Goal: Task Accomplishment & Management: Manage account settings

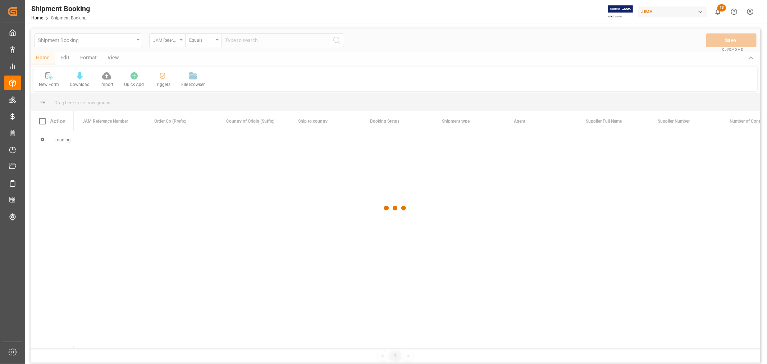
click at [238, 40] on div at bounding box center [395, 207] width 729 height 359
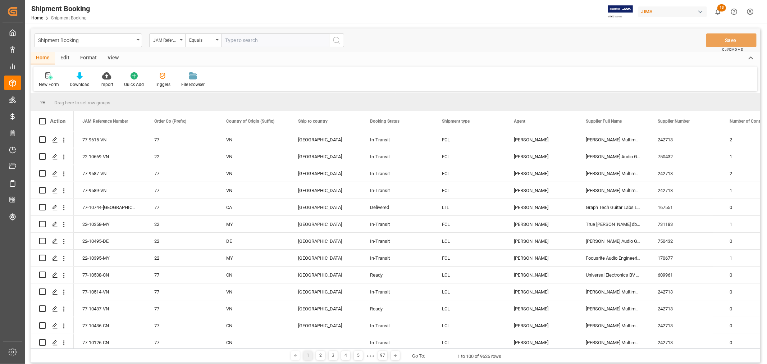
click at [234, 40] on input "text" at bounding box center [275, 40] width 108 height 14
type input "77-10030-cn"
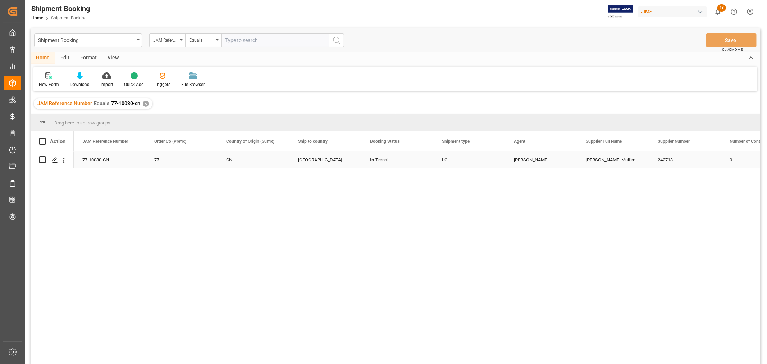
click at [103, 158] on div "77-10030-CN" at bounding box center [110, 159] width 72 height 17
click at [144, 104] on div "✕" at bounding box center [146, 104] width 6 height 6
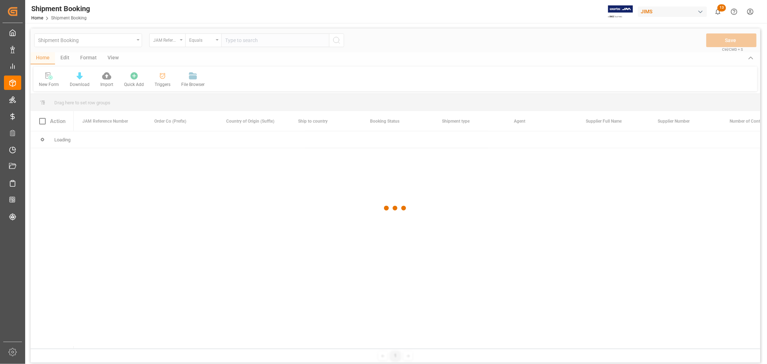
click at [249, 38] on div at bounding box center [395, 207] width 729 height 359
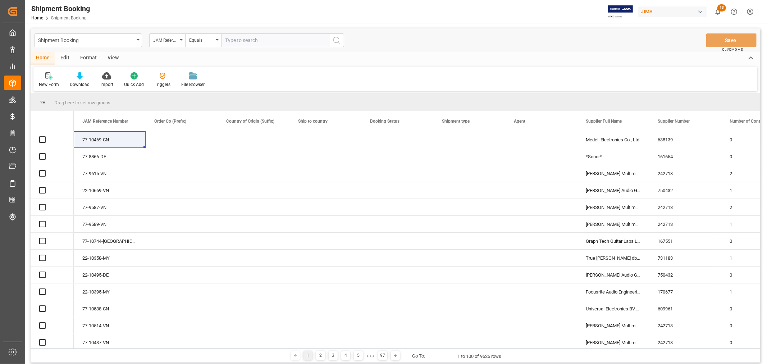
click at [247, 39] on input "text" at bounding box center [275, 40] width 108 height 14
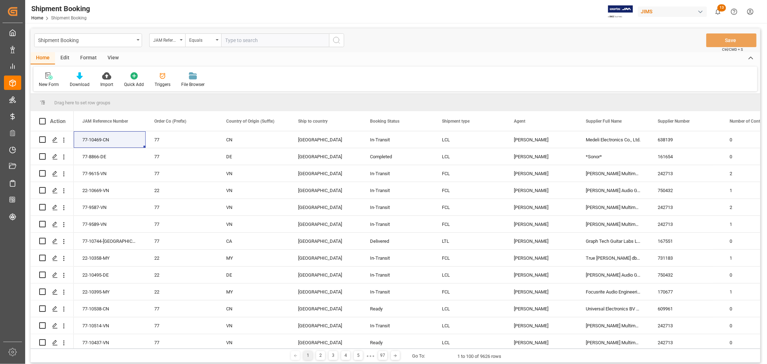
paste input "77-10136-CN"
type input "77-10136-CN"
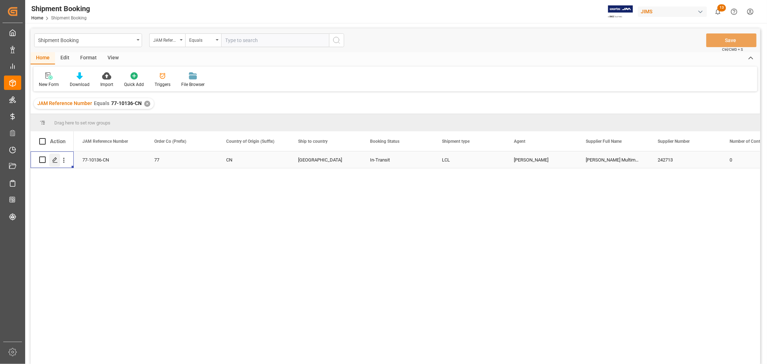
click at [57, 160] on icon "Press SPACE to select this row." at bounding box center [55, 160] width 6 height 6
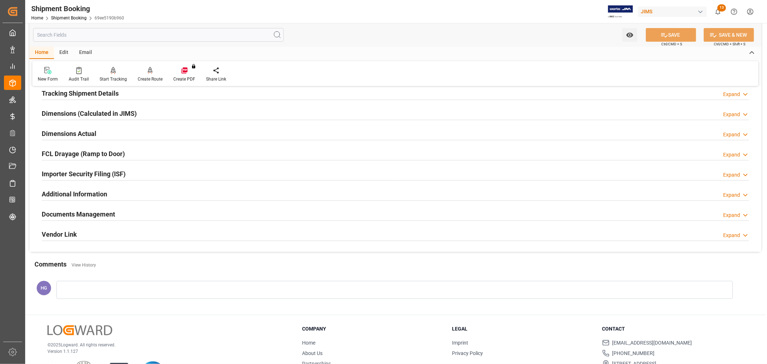
scroll to position [160, 0]
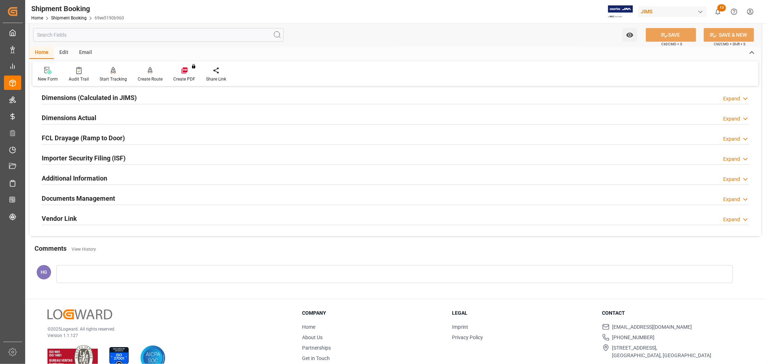
click at [93, 198] on h2 "Documents Management" at bounding box center [78, 198] width 73 height 10
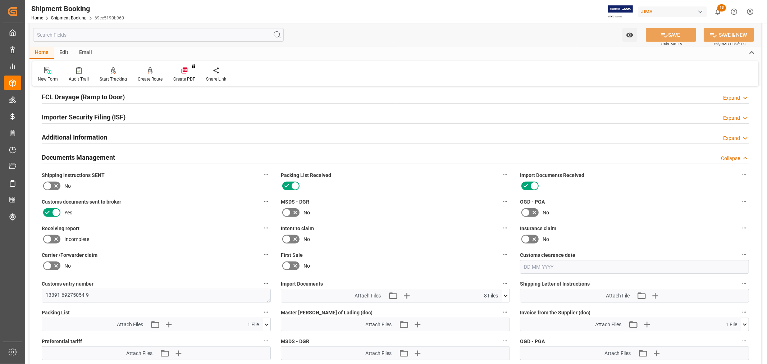
scroll to position [319, 0]
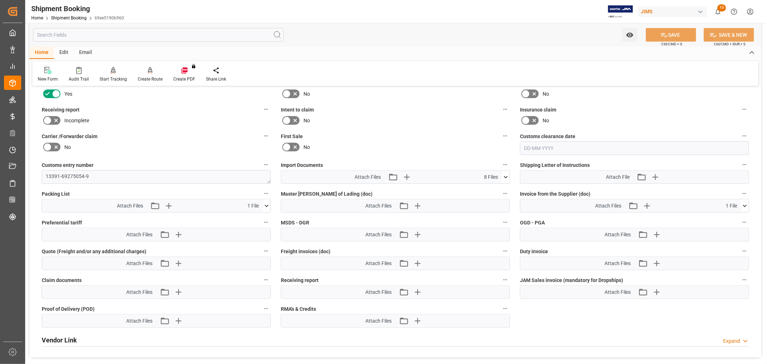
click at [506, 176] on icon at bounding box center [506, 177] width 4 height 2
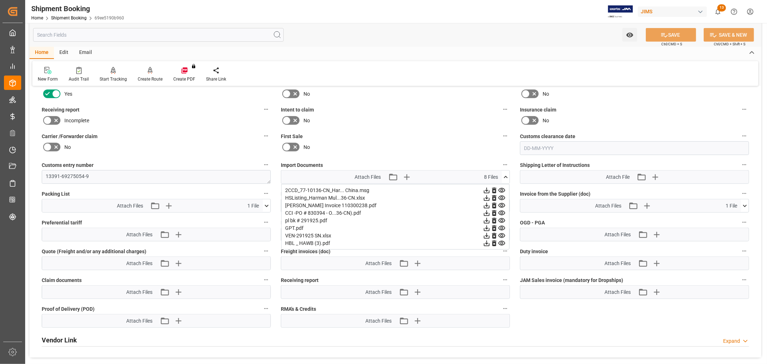
click at [490, 212] on icon at bounding box center [487, 213] width 8 height 8
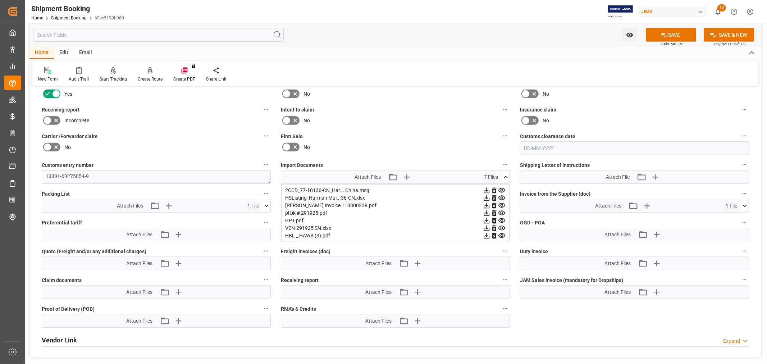
click at [489, 212] on icon at bounding box center [487, 213] width 6 height 6
click at [406, 176] on icon "button" at bounding box center [406, 177] width 12 height 12
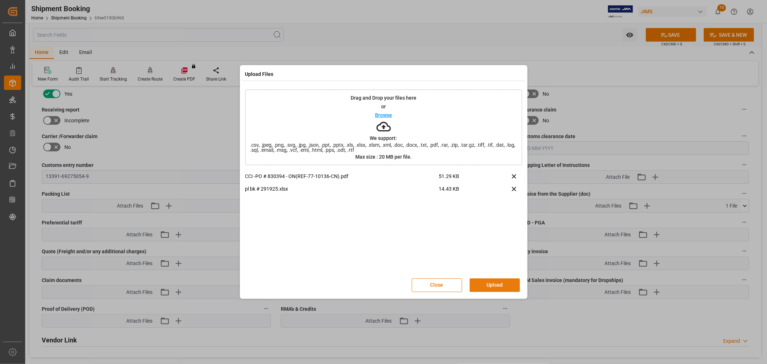
click at [499, 286] on button "Upload" at bounding box center [494, 285] width 50 height 14
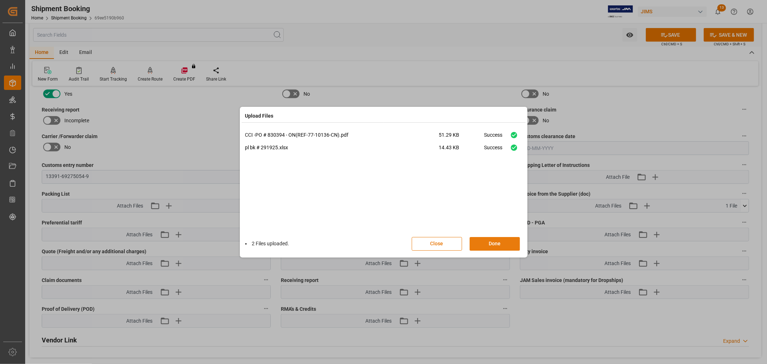
click at [487, 242] on button "Done" at bounding box center [494, 244] width 50 height 14
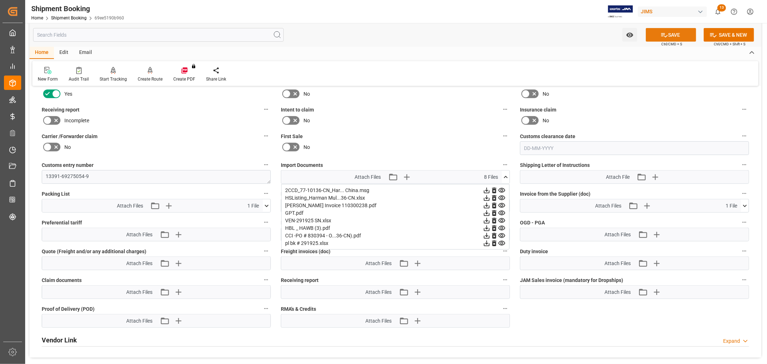
click at [663, 36] on icon at bounding box center [664, 35] width 8 height 8
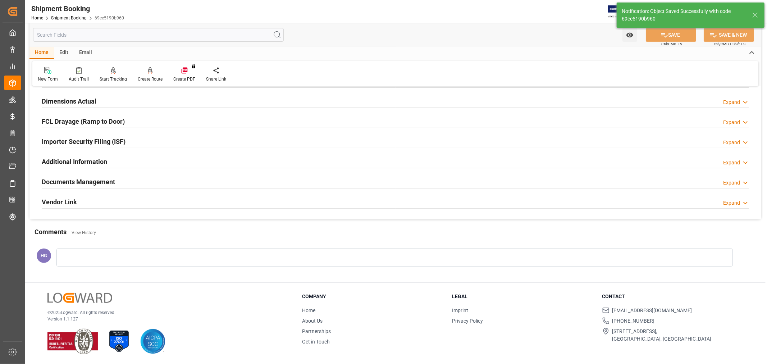
scroll to position [176, 0]
click at [96, 182] on h2 "Documents Management" at bounding box center [78, 182] width 73 height 10
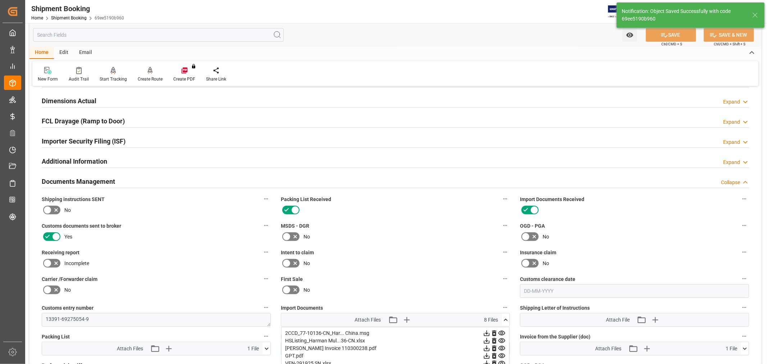
scroll to position [319, 0]
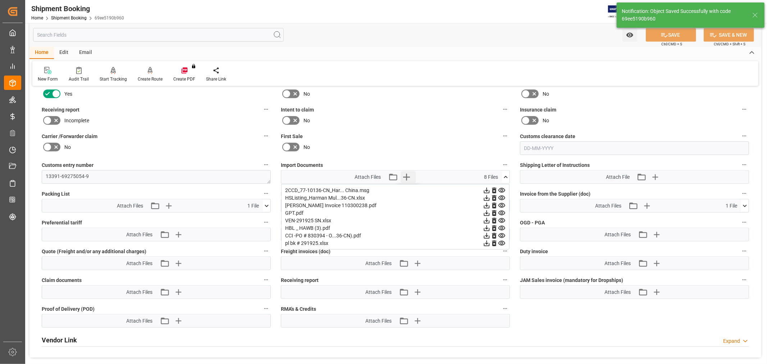
click at [403, 175] on icon "button" at bounding box center [406, 177] width 7 height 7
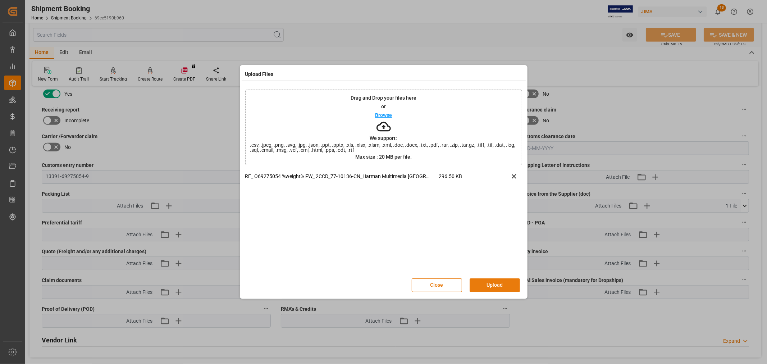
click at [491, 282] on button "Upload" at bounding box center [494, 285] width 50 height 14
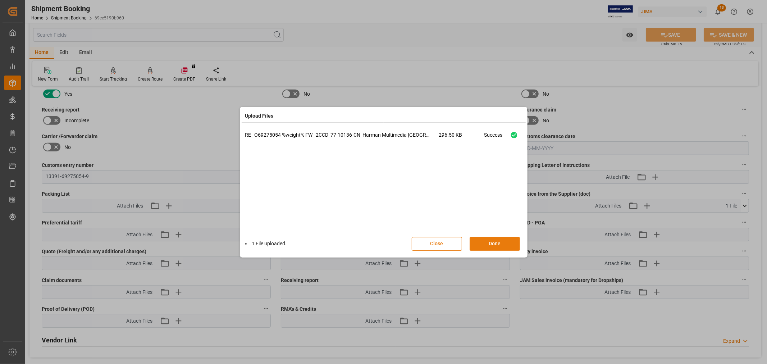
click at [491, 242] on button "Done" at bounding box center [494, 244] width 50 height 14
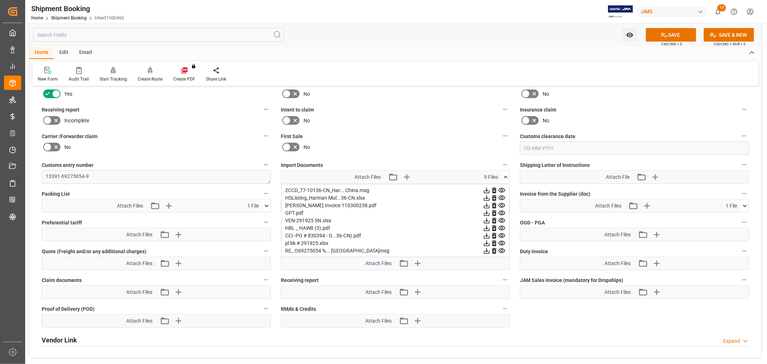
click at [266, 204] on icon at bounding box center [267, 205] width 4 height 2
click at [173, 203] on icon "button" at bounding box center [169, 206] width 12 height 12
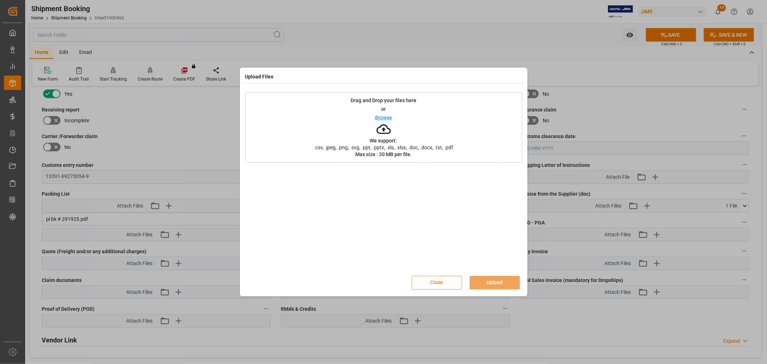
click at [433, 286] on button "Close" at bounding box center [437, 283] width 50 height 14
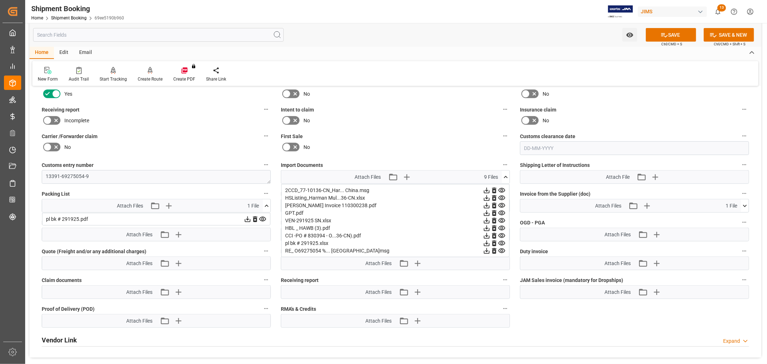
click at [484, 193] on icon at bounding box center [487, 191] width 6 height 6
click at [181, 201] on icon "button" at bounding box center [178, 206] width 12 height 12
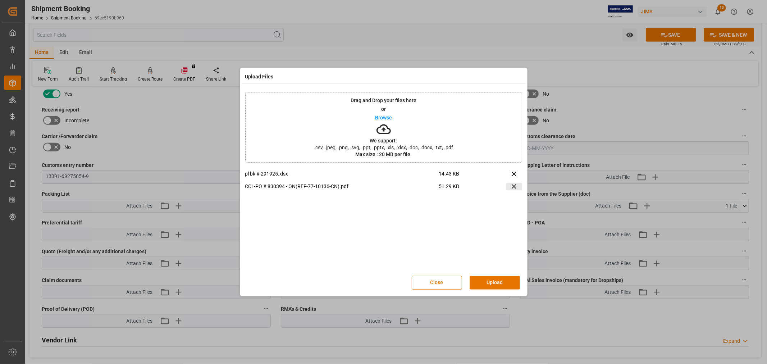
click at [511, 185] on icon at bounding box center [514, 187] width 8 height 8
click at [480, 280] on button "Upload" at bounding box center [494, 283] width 50 height 14
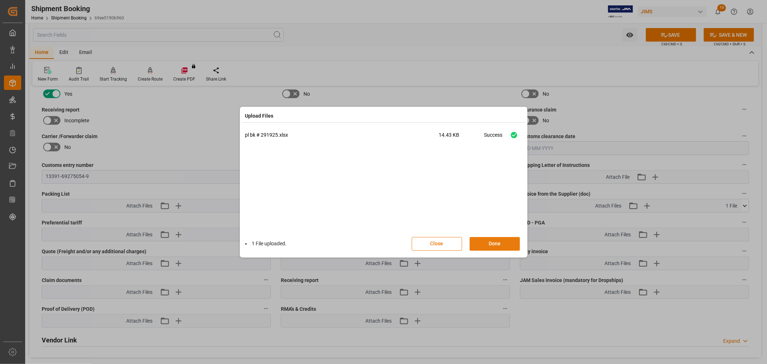
click at [487, 242] on button "Done" at bounding box center [494, 244] width 50 height 14
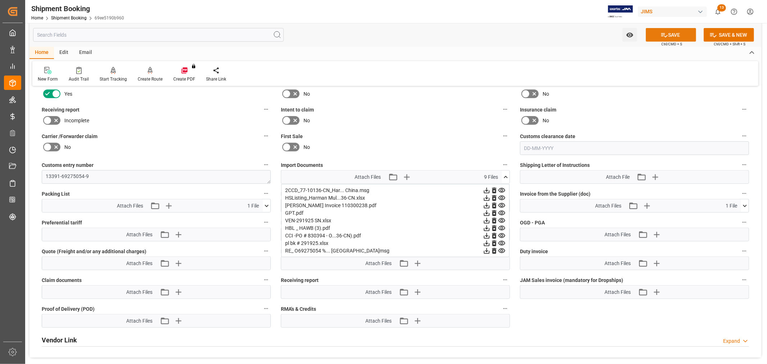
click at [656, 33] on button "SAVE" at bounding box center [670, 35] width 50 height 14
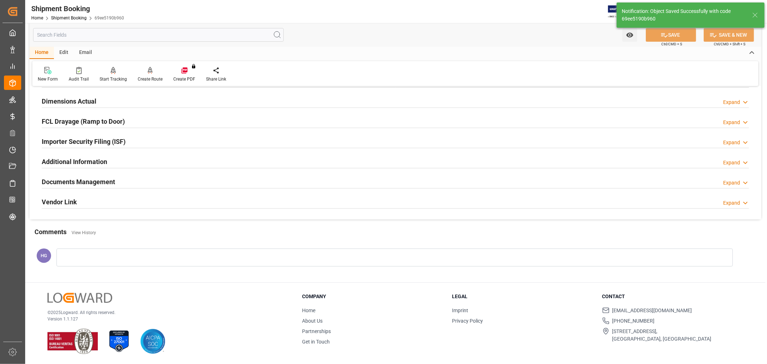
scroll to position [176, 0]
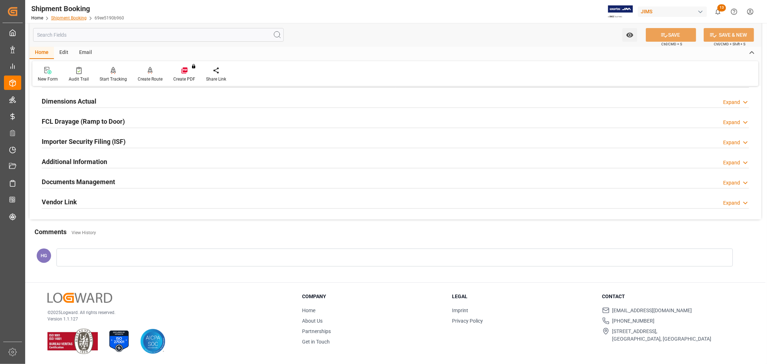
click at [64, 20] on link "Shipment Booking" at bounding box center [69, 17] width 36 height 5
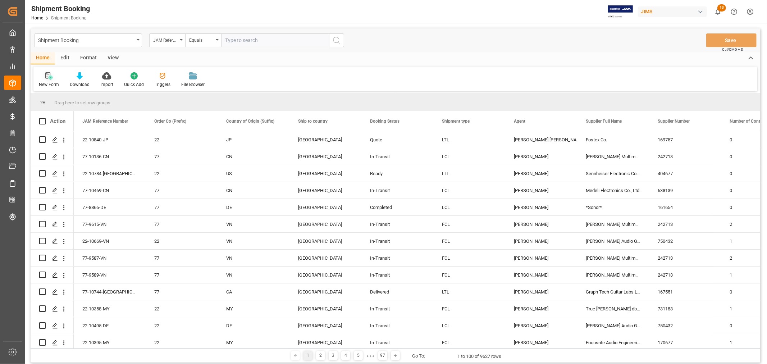
click at [51, 80] on div "New Form" at bounding box center [48, 80] width 31 height 16
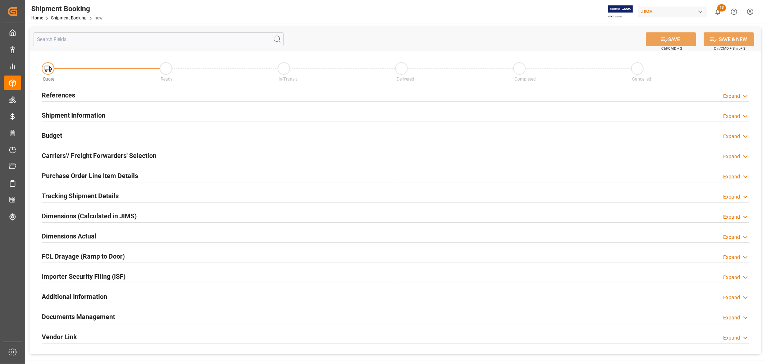
click at [59, 94] on h2 "References" at bounding box center [58, 95] width 33 height 10
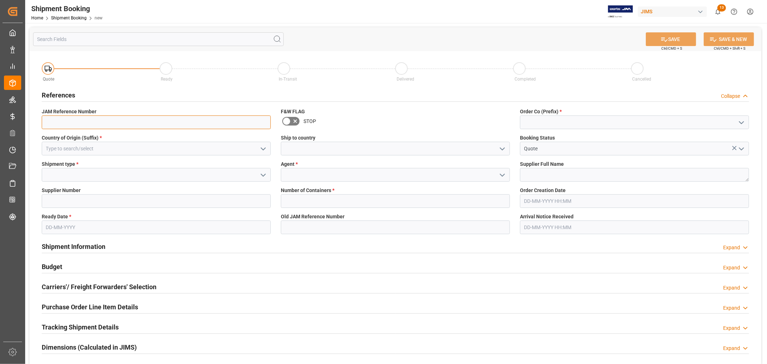
drag, startPoint x: 212, startPoint y: 125, endPoint x: 193, endPoint y: 130, distance: 20.1
drag, startPoint x: 193, startPoint y: 130, endPoint x: 386, endPoint y: 112, distance: 194.2
click at [396, 112] on label "F&W FLAG" at bounding box center [395, 112] width 229 height 8
click at [536, 116] on input at bounding box center [634, 122] width 229 height 14
click at [741, 121] on icon "open menu" at bounding box center [741, 122] width 9 height 9
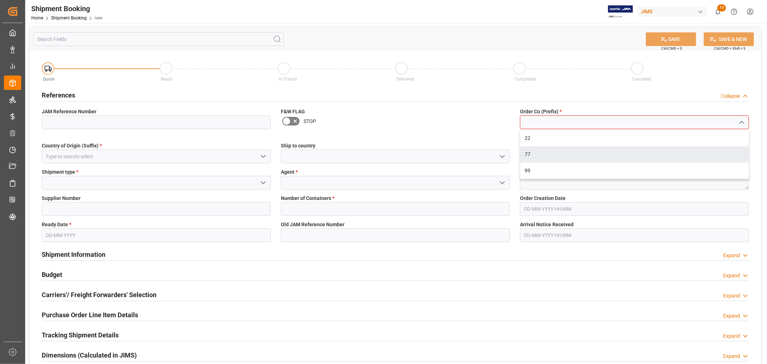
click at [529, 150] on div "77" at bounding box center [634, 154] width 228 height 16
type input "77"
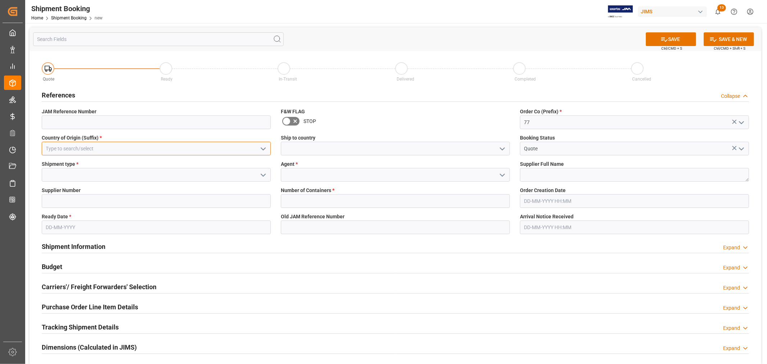
click at [137, 149] on input at bounding box center [156, 149] width 229 height 14
type input "[GEOGRAPHIC_DATA]"
click at [101, 147] on input "[GEOGRAPHIC_DATA]" at bounding box center [156, 149] width 229 height 14
type input "C"
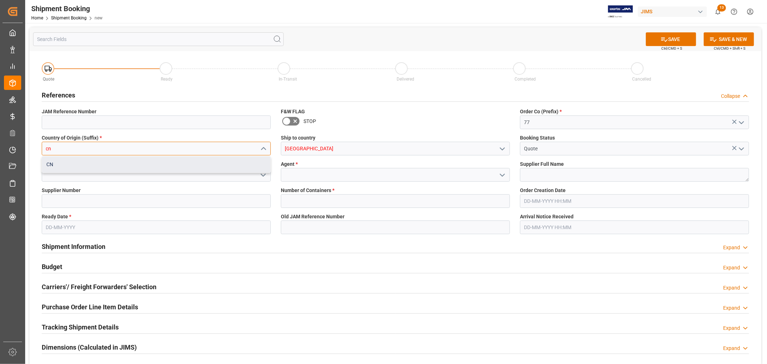
click at [49, 164] on div "CN" at bounding box center [156, 164] width 228 height 16
type input "CN"
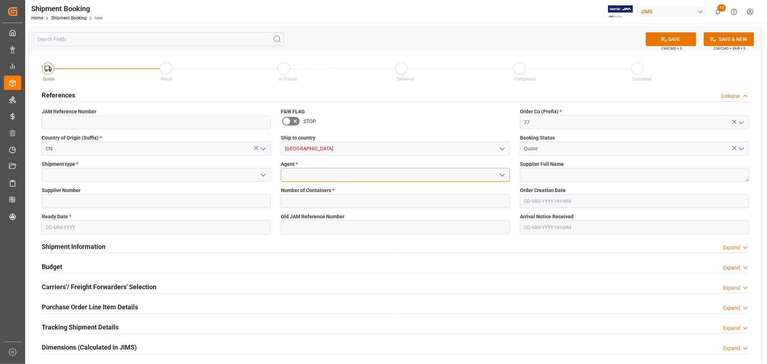
click at [337, 175] on input at bounding box center [395, 175] width 229 height 14
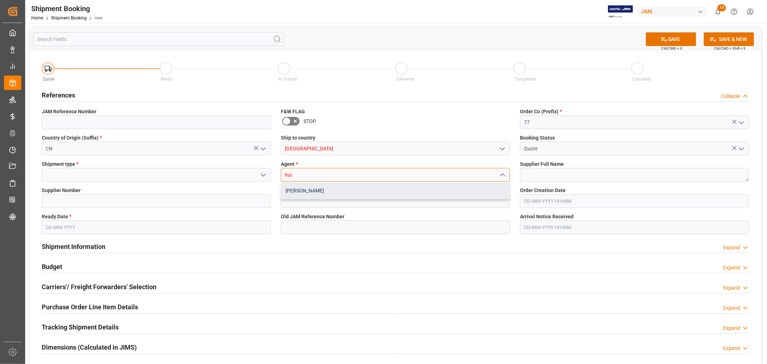
click at [315, 190] on div "[PERSON_NAME]" at bounding box center [395, 191] width 228 height 16
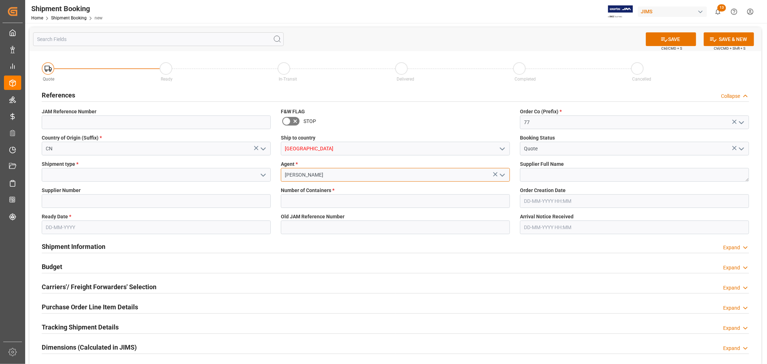
type input "[PERSON_NAME]"
click at [199, 177] on input at bounding box center [156, 175] width 229 height 14
click at [258, 177] on button "open menu" at bounding box center [262, 174] width 11 height 11
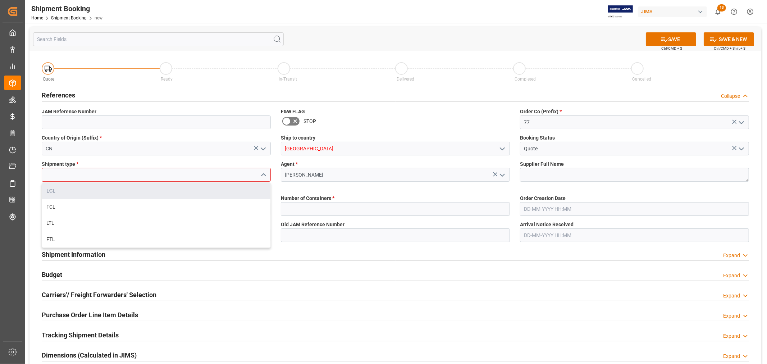
click at [131, 192] on div "LCL" at bounding box center [156, 191] width 228 height 16
type input "LCL"
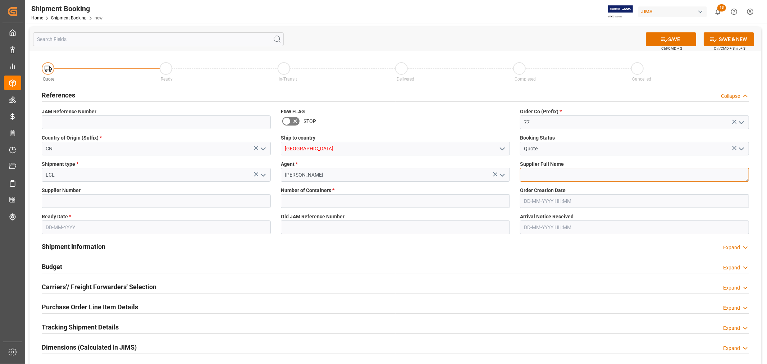
click at [549, 172] on textarea at bounding box center [634, 175] width 229 height 14
type textarea "[PERSON_NAME] Multimedia [GEOGRAPHIC_DATA]"
click at [87, 201] on input at bounding box center [156, 201] width 229 height 14
type input "242713"
click at [330, 201] on input "text" at bounding box center [395, 201] width 229 height 14
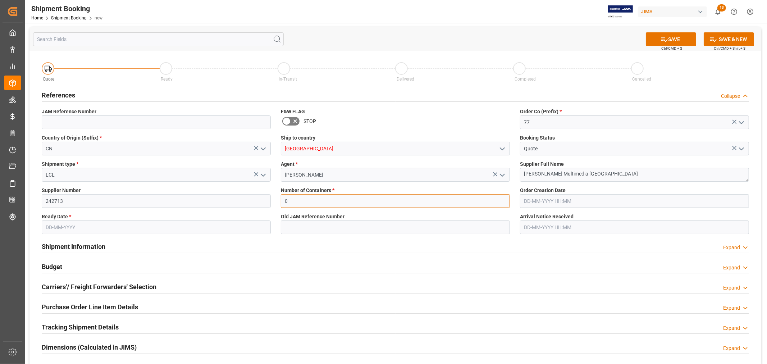
type input "0"
click at [228, 226] on input "text" at bounding box center [156, 227] width 229 height 14
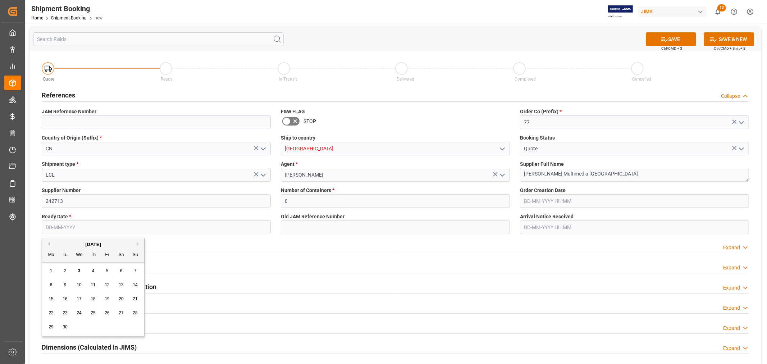
click at [108, 300] on span "19" at bounding box center [107, 298] width 5 height 5
type input "19-09-2025"
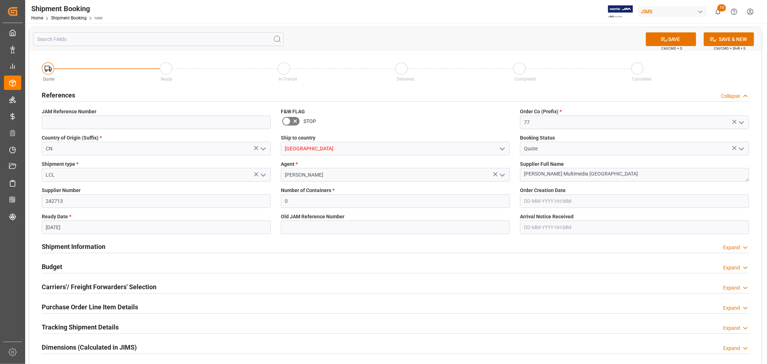
click at [309, 245] on div "Shipment Information Expand" at bounding box center [395, 246] width 707 height 14
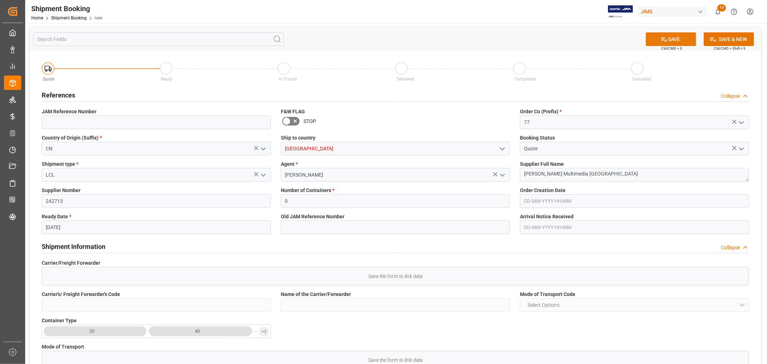
click at [662, 41] on icon at bounding box center [664, 40] width 8 height 8
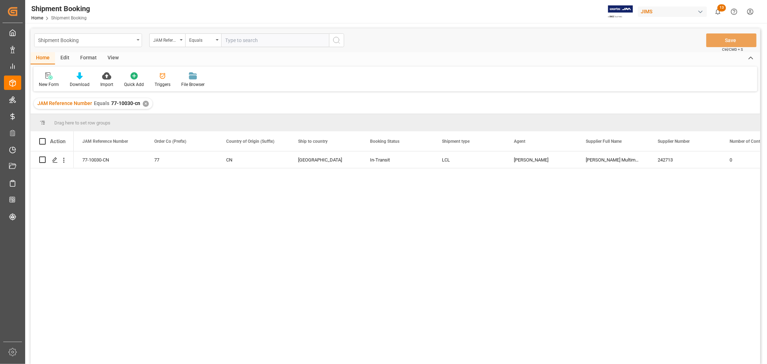
click at [132, 41] on div "Shipment Booking" at bounding box center [86, 39] width 96 height 9
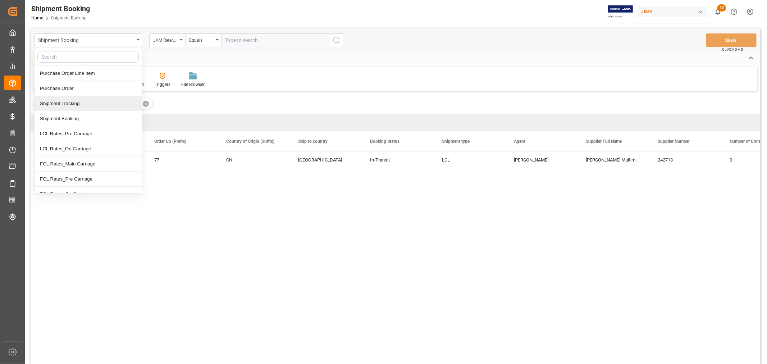
click at [93, 108] on div "Shipment Tracking" at bounding box center [88, 103] width 107 height 15
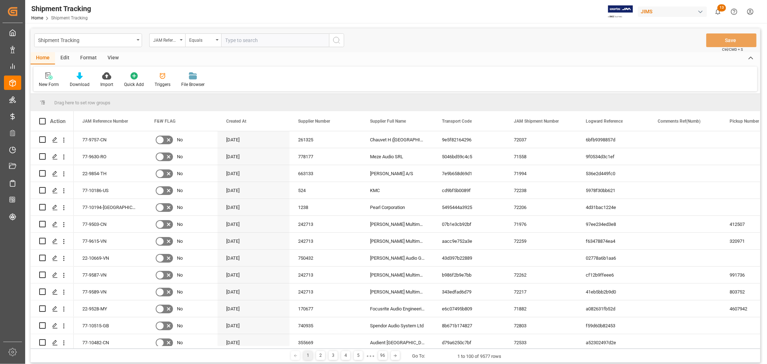
click at [294, 45] on input "text" at bounding box center [275, 40] width 108 height 14
paste input "77-10030-CN"
type input "77-10030-CN"
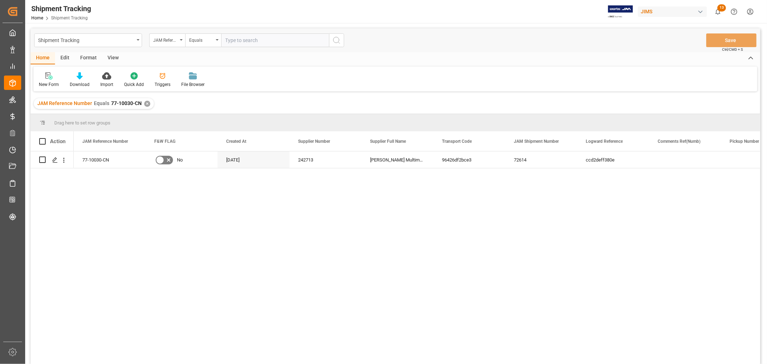
click at [109, 60] on div "View" at bounding box center [113, 58] width 22 height 12
click at [49, 82] on div "Default" at bounding box center [46, 84] width 14 height 6
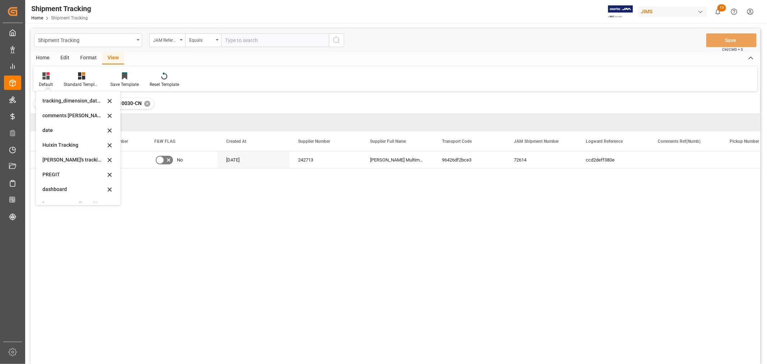
scroll to position [142, 0]
click at [68, 121] on div "Huixin's tracking all # _5" at bounding box center [73, 122] width 63 height 8
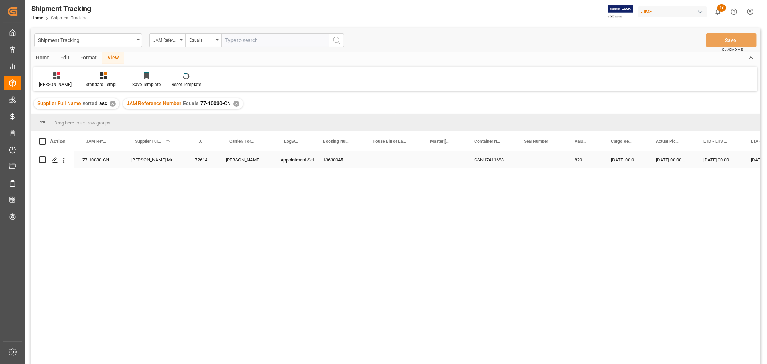
click at [527, 161] on div "Press SPACE to select this row." at bounding box center [540, 159] width 51 height 17
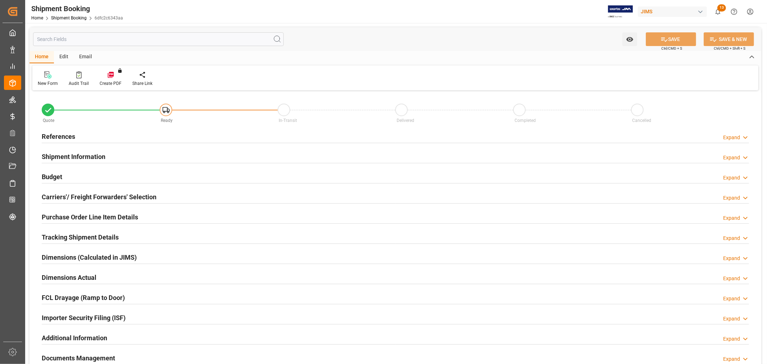
type input "0"
type input "[DATE]"
click at [59, 139] on h2 "References" at bounding box center [58, 137] width 33 height 10
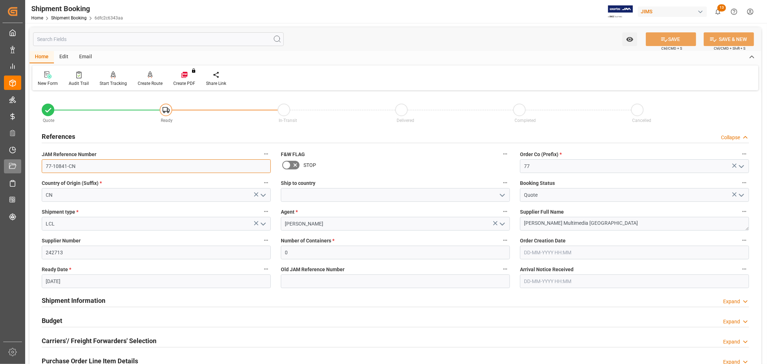
drag, startPoint x: 95, startPoint y: 167, endPoint x: 15, endPoint y: 159, distance: 80.2
click at [15, 159] on div "Created by potrace 1.15, written by Peter Selinger 2001-2017 Created by potrace…" at bounding box center [383, 182] width 767 height 364
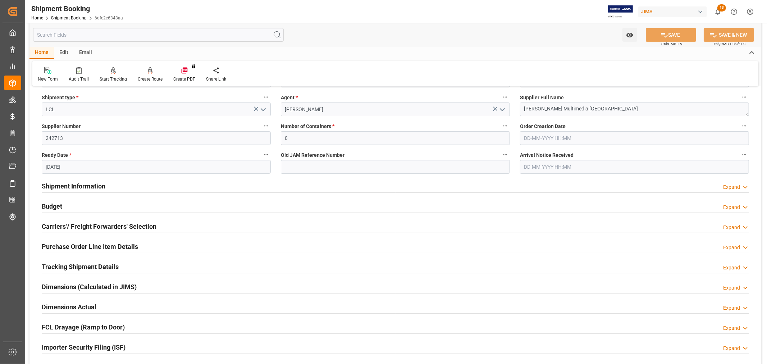
scroll to position [120, 0]
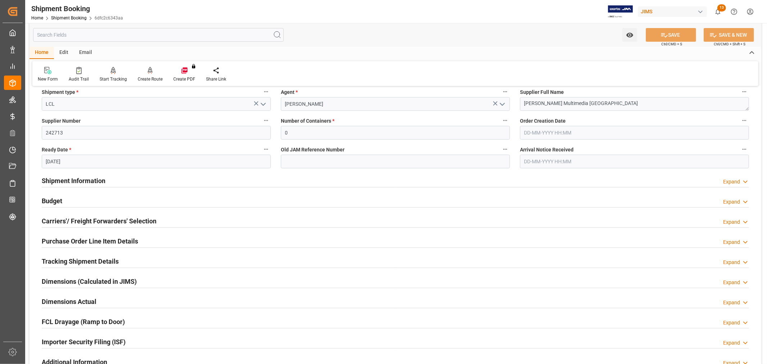
click at [47, 200] on h2 "Budget" at bounding box center [52, 201] width 20 height 10
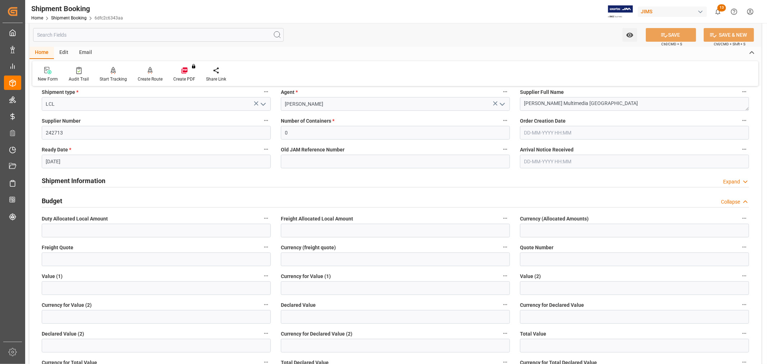
click at [78, 178] on h2 "Shipment Information" at bounding box center [74, 181] width 64 height 10
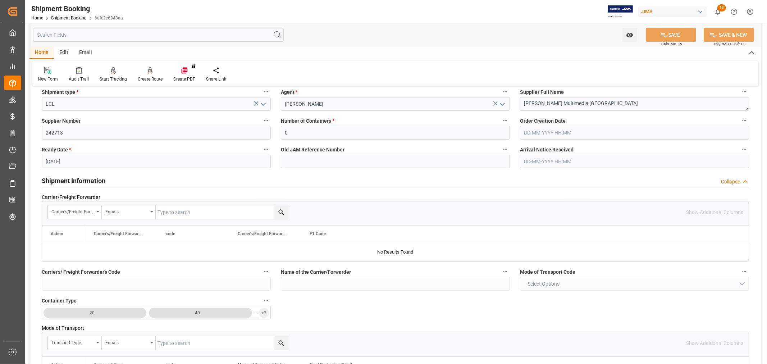
click at [49, 181] on h2 "Shipment Information" at bounding box center [74, 181] width 64 height 10
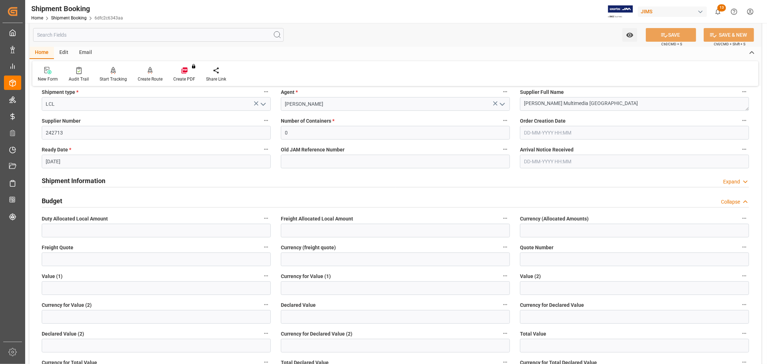
click at [50, 198] on h2 "Budget" at bounding box center [52, 201] width 20 height 10
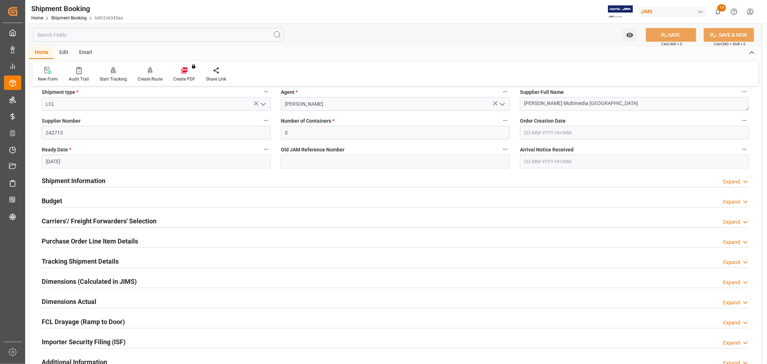
click at [66, 219] on h2 "Carriers'/ Freight Forwarders' Selection" at bounding box center [99, 221] width 115 height 10
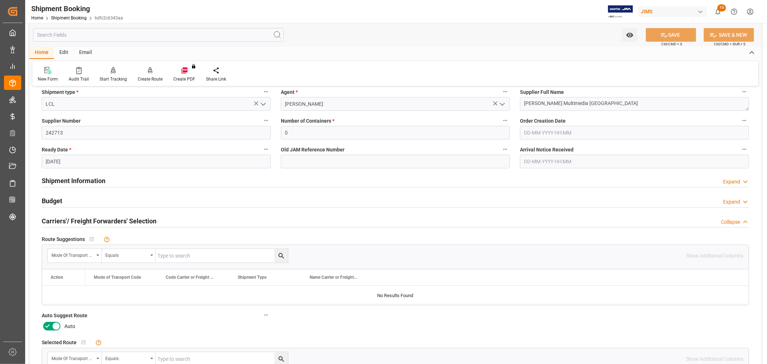
click at [47, 326] on icon at bounding box center [47, 326] width 9 height 9
click at [0, 0] on input "checkbox" at bounding box center [0, 0] width 0 height 0
click at [657, 36] on button "SAVE" at bounding box center [670, 35] width 50 height 14
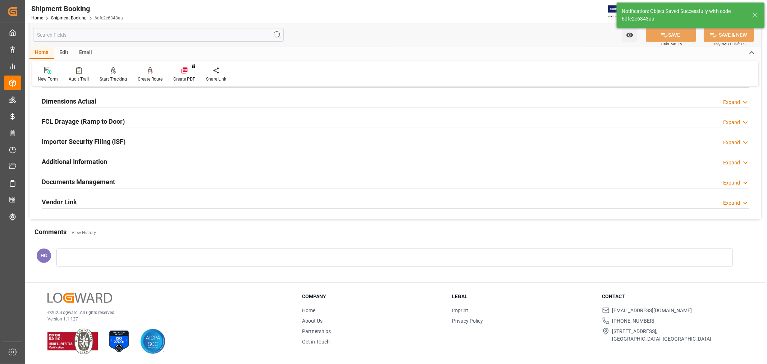
scroll to position [96, 0]
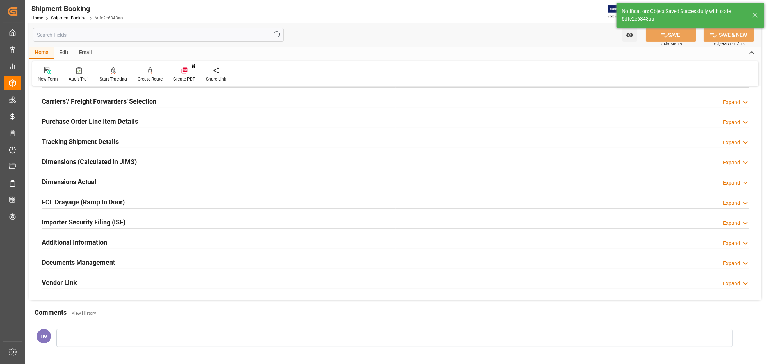
click at [100, 101] on h2 "Carriers'/ Freight Forwarders' Selection" at bounding box center [99, 101] width 115 height 10
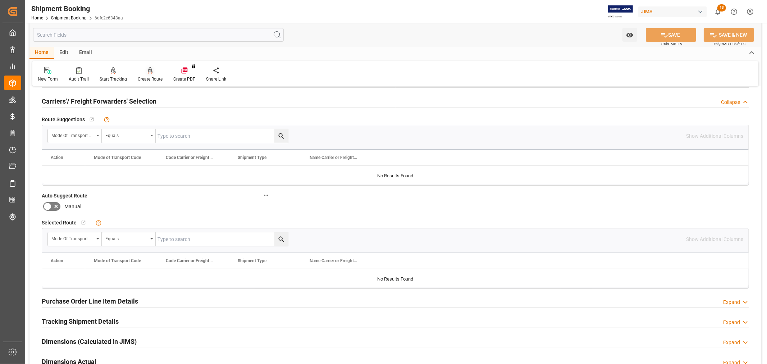
click at [144, 78] on div "Create Route" at bounding box center [150, 79] width 25 height 6
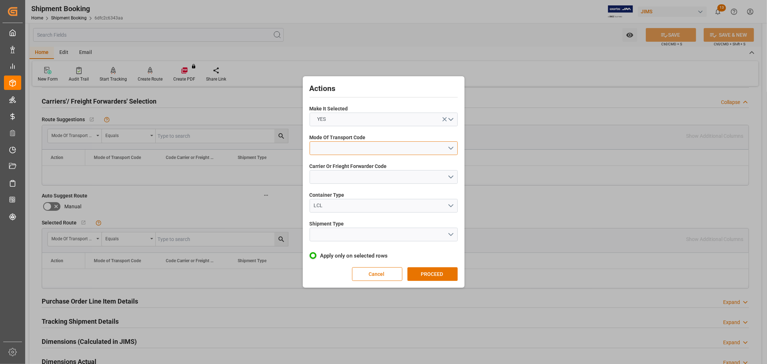
click at [335, 152] on button "open menu" at bounding box center [383, 148] width 148 height 14
click at [329, 148] on div "1- OCEAN" at bounding box center [383, 149] width 147 height 15
click at [327, 177] on button "open menu" at bounding box center [383, 177] width 148 height 14
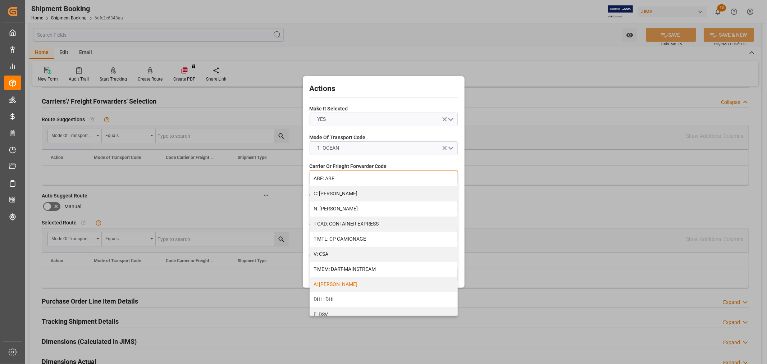
click at [340, 284] on div "A: DELMAR" at bounding box center [383, 284] width 147 height 15
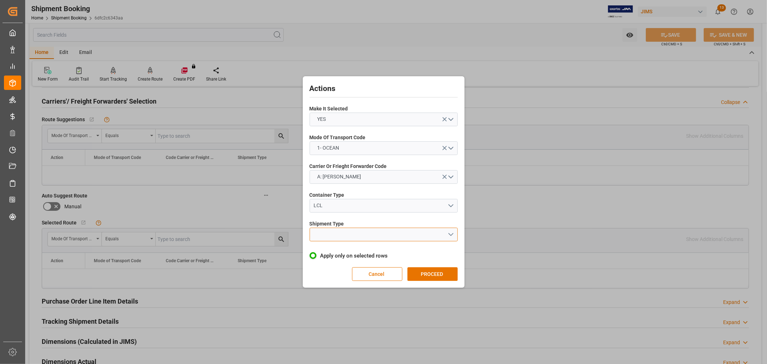
click at [344, 234] on button "open menu" at bounding box center [383, 234] width 148 height 14
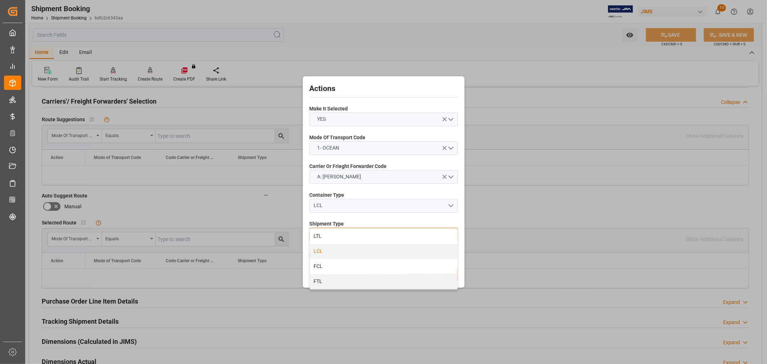
click at [336, 254] on div "LCL" at bounding box center [383, 251] width 147 height 15
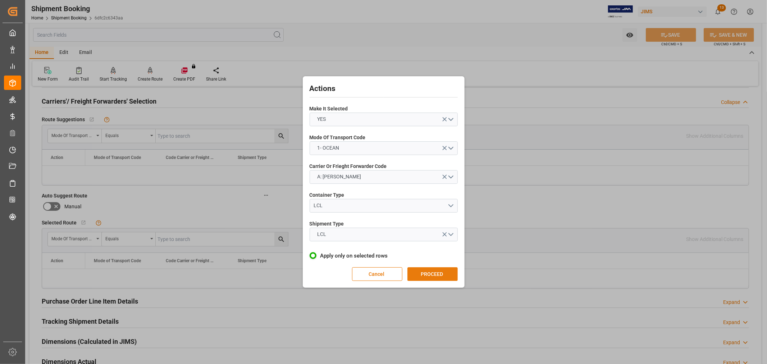
click at [438, 270] on button "PROCEED" at bounding box center [432, 274] width 50 height 14
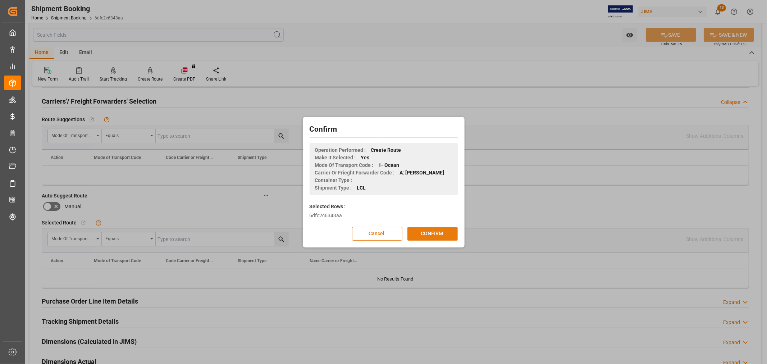
click at [440, 231] on button "CONFIRM" at bounding box center [432, 234] width 50 height 14
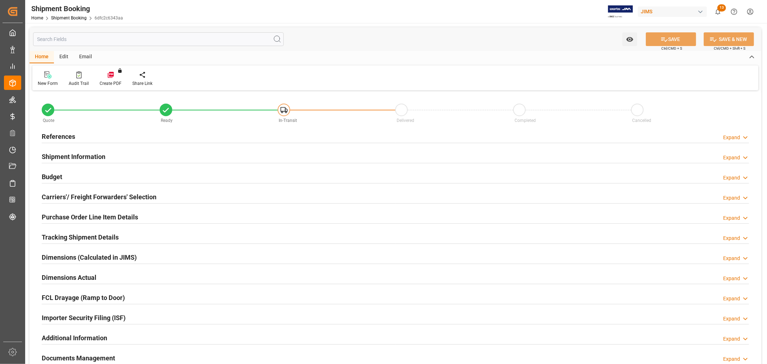
type input "0"
type input "[DATE]"
click at [55, 139] on h2 "References" at bounding box center [58, 137] width 33 height 10
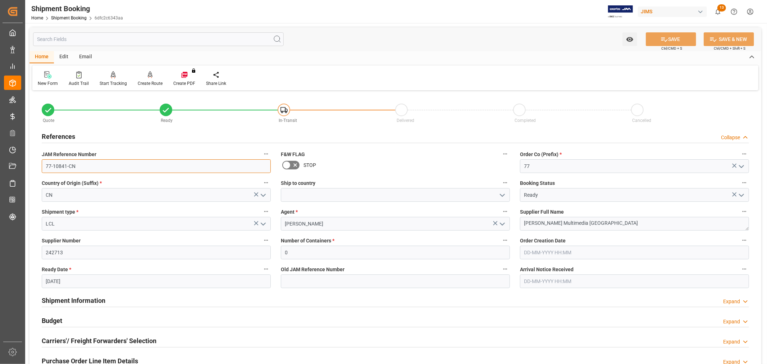
drag, startPoint x: 81, startPoint y: 169, endPoint x: 62, endPoint y: 169, distance: 19.4
click at [62, 169] on input "77-10841-CN" at bounding box center [156, 166] width 229 height 14
click at [400, 162] on div "STOP" at bounding box center [395, 165] width 229 height 12
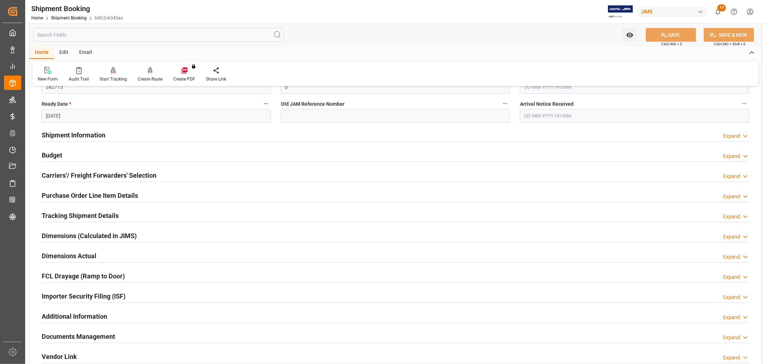
scroll to position [199, 0]
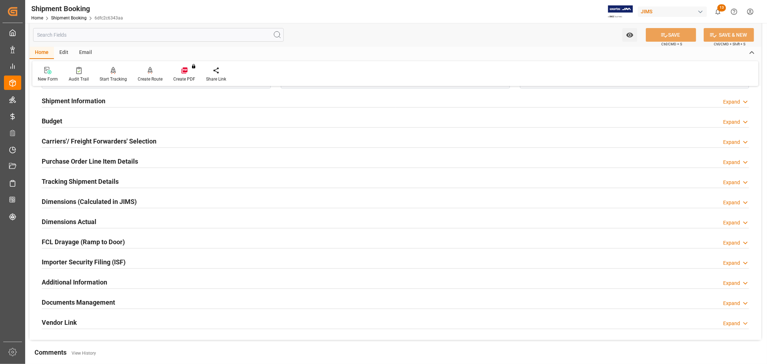
click at [60, 182] on h2 "Tracking Shipment Details" at bounding box center [80, 181] width 77 height 10
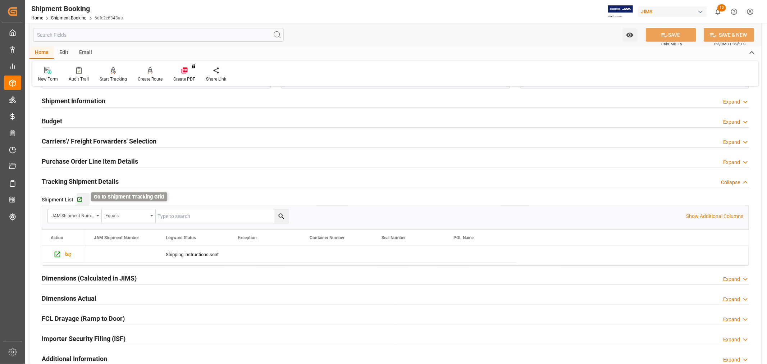
click at [79, 199] on icon "button" at bounding box center [79, 199] width 5 height 5
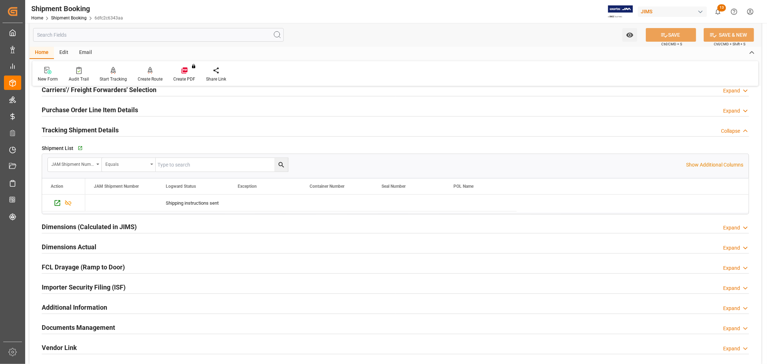
scroll to position [359, 0]
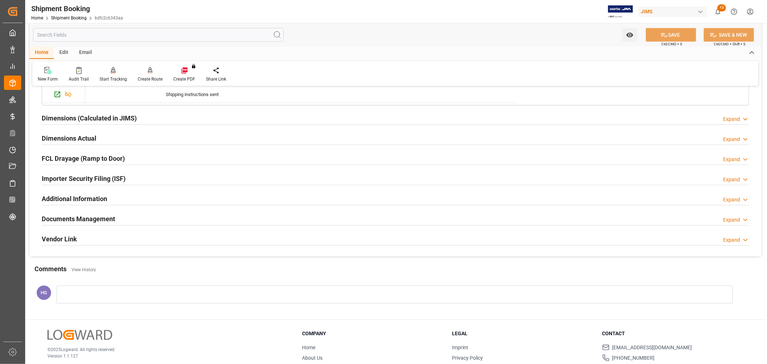
click at [116, 220] on div "Documents Management Expand" at bounding box center [395, 218] width 707 height 14
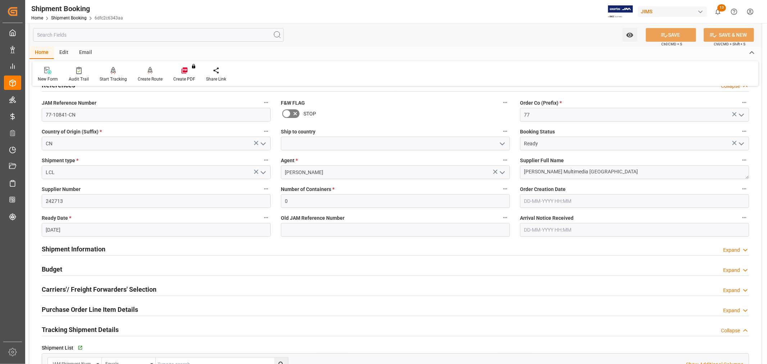
scroll to position [0, 0]
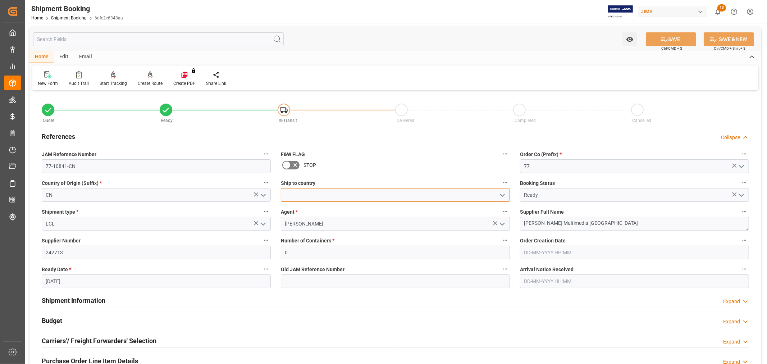
click at [336, 196] on input at bounding box center [395, 195] width 229 height 14
type input "[GEOGRAPHIC_DATA]"
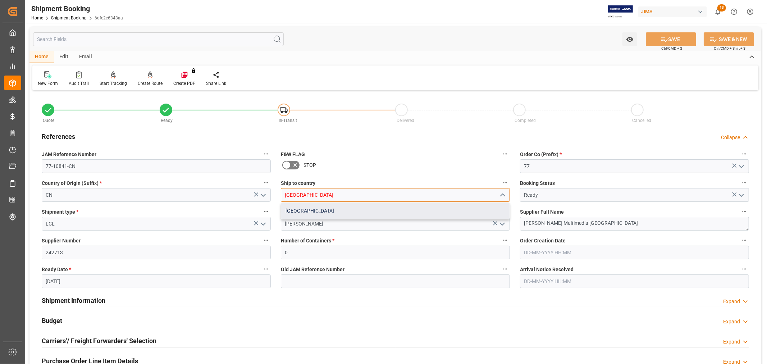
click at [291, 210] on div "[GEOGRAPHIC_DATA]" at bounding box center [395, 211] width 228 height 16
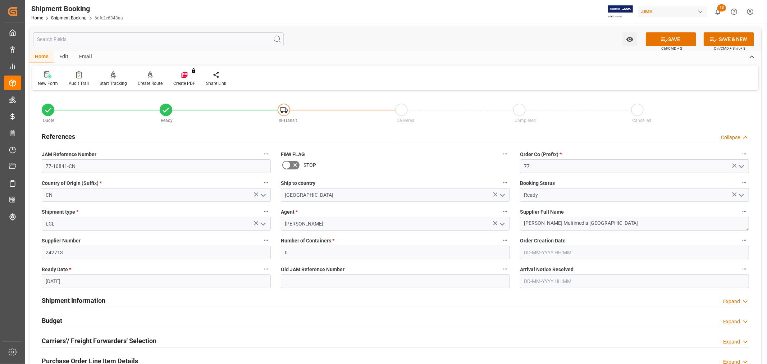
click at [348, 176] on div "Ship to country Canada" at bounding box center [395, 189] width 239 height 29
click at [662, 40] on icon at bounding box center [664, 40] width 8 height 8
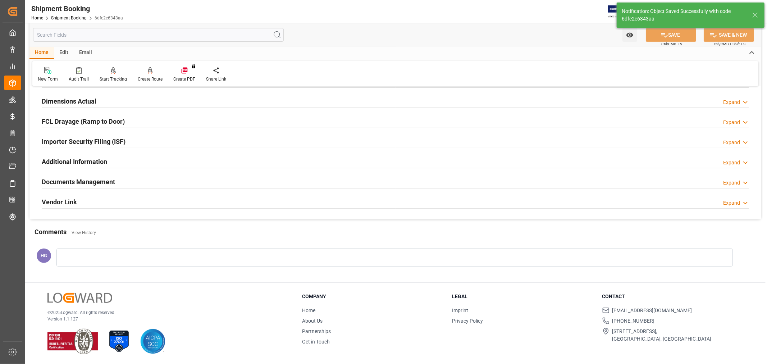
scroll to position [176, 0]
click at [103, 180] on h2 "Documents Management" at bounding box center [78, 182] width 73 height 10
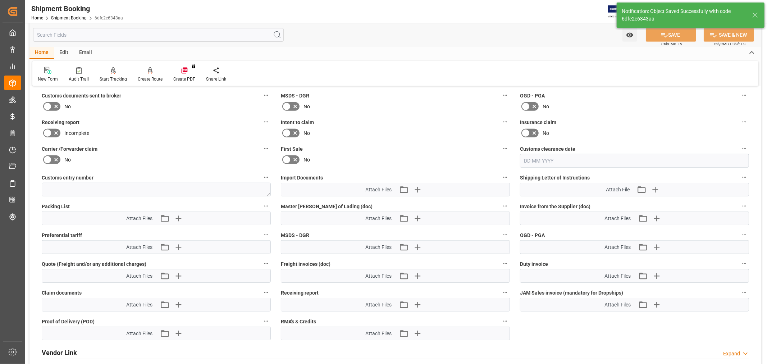
scroll to position [339, 0]
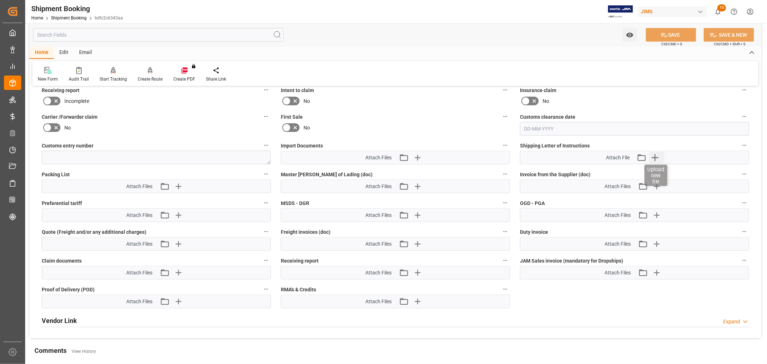
click at [657, 155] on icon "button" at bounding box center [654, 157] width 7 height 7
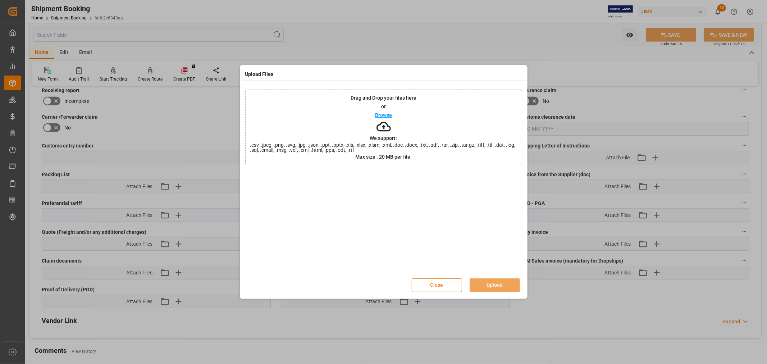
click at [437, 285] on button "Close" at bounding box center [437, 285] width 50 height 14
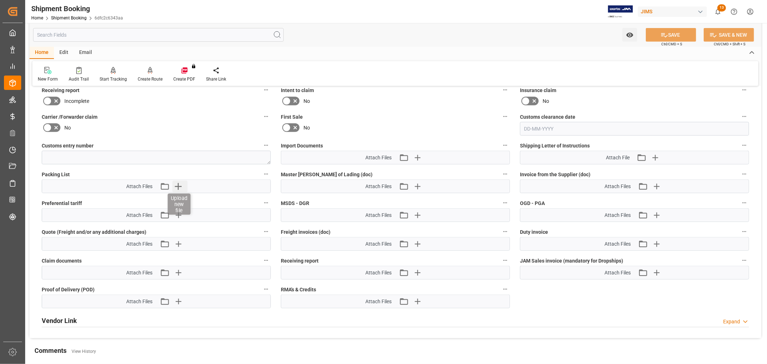
click at [180, 185] on icon "button" at bounding box center [178, 186] width 7 height 7
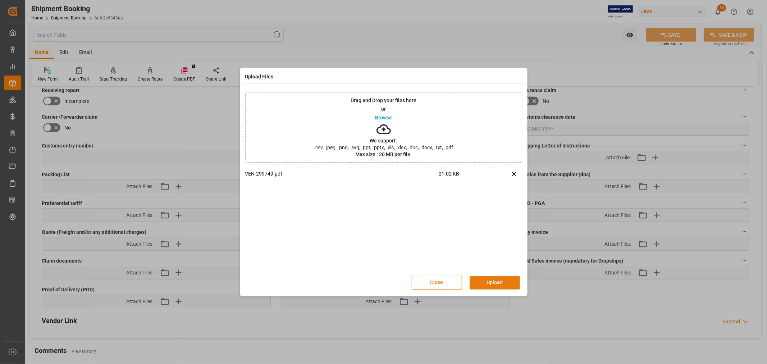
click at [488, 281] on button "Upload" at bounding box center [494, 283] width 50 height 14
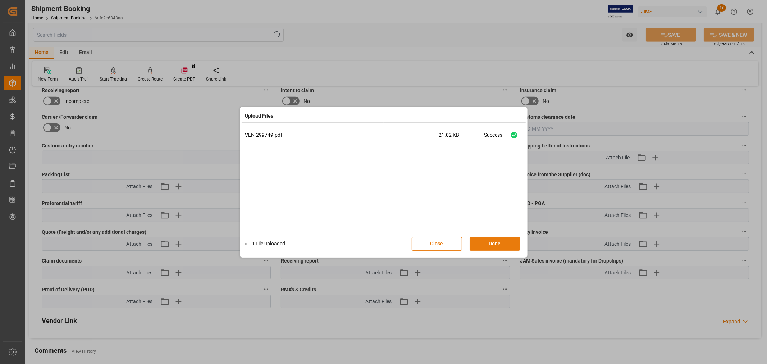
click at [482, 243] on button "Done" at bounding box center [494, 244] width 50 height 14
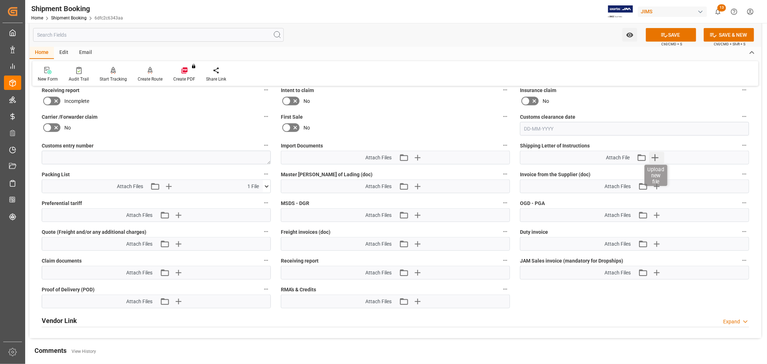
click at [652, 156] on icon "button" at bounding box center [654, 157] width 7 height 7
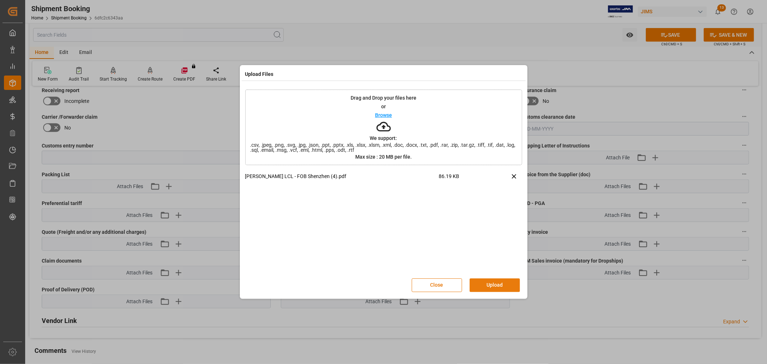
click at [483, 281] on button "Upload" at bounding box center [494, 285] width 50 height 14
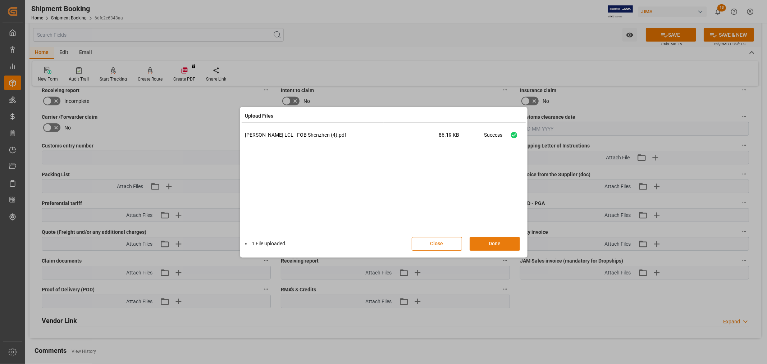
click at [489, 243] on button "Done" at bounding box center [494, 244] width 50 height 14
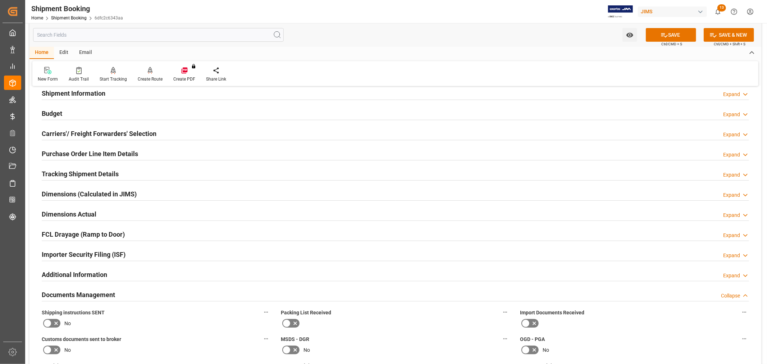
scroll to position [0, 0]
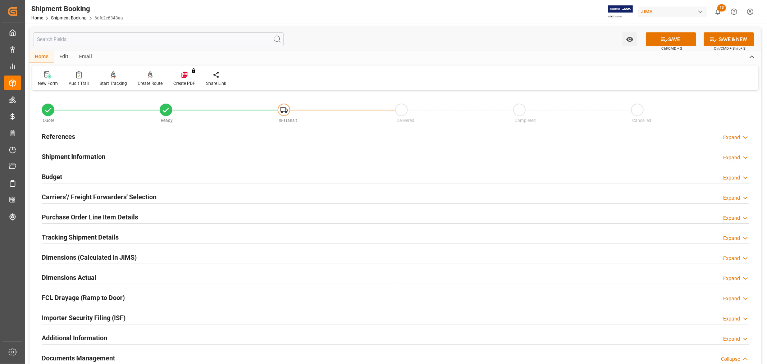
click at [87, 55] on div "Email" at bounding box center [86, 57] width 24 height 12
click at [52, 79] on div "Send Email" at bounding box center [48, 79] width 33 height 16
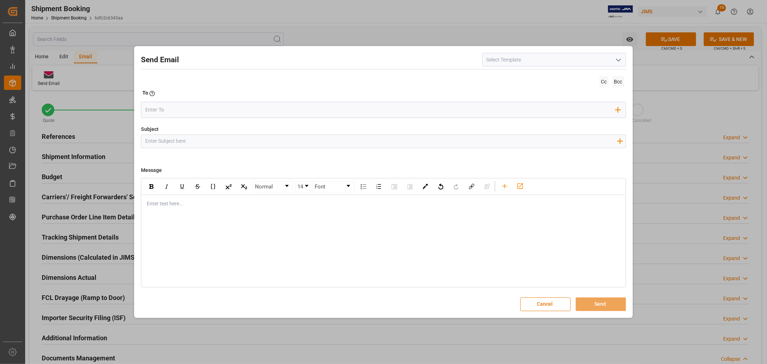
click at [514, 62] on input at bounding box center [554, 60] width 144 height 14
click at [616, 59] on polyline "open menu" at bounding box center [618, 60] width 4 height 2
click at [531, 79] on div "2BOOK - Ocean - Air freight" at bounding box center [553, 76] width 143 height 16
type input "2BOOK - Ocean - Air freight"
type input "2BOOK {{jamReferenceNumber}} {{supplierFullName}} Ship from: {{country}} Ship t…"
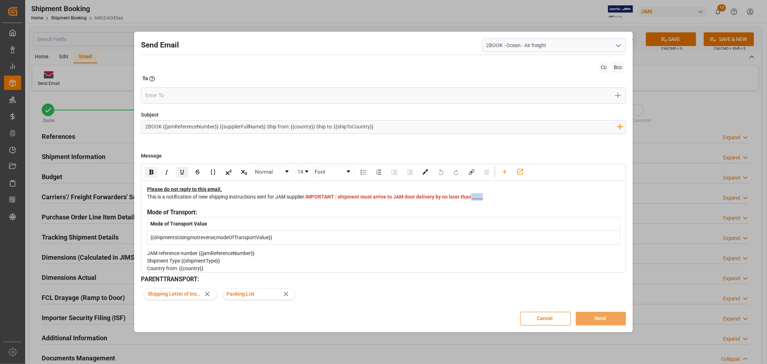
drag, startPoint x: 328, startPoint y: 207, endPoint x: 313, endPoint y: 205, distance: 15.6
click at [313, 205] on div "This is a notification of new shipping instructions sent for JAM supplier. IMPO…" at bounding box center [383, 200] width 473 height 15
click at [213, 94] on input "email" at bounding box center [380, 95] width 470 height 11
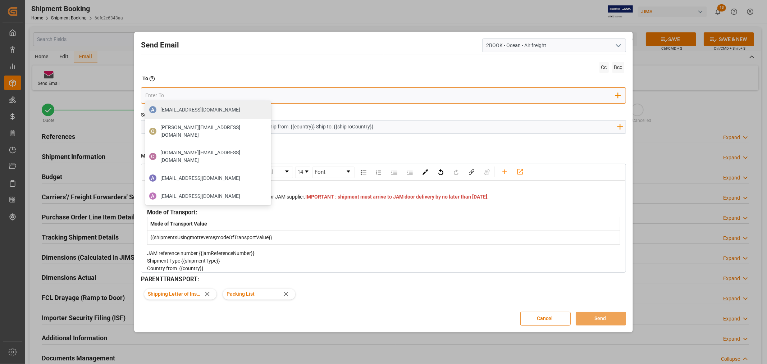
type input "boisvert.brigitte@delmarcargo.com"
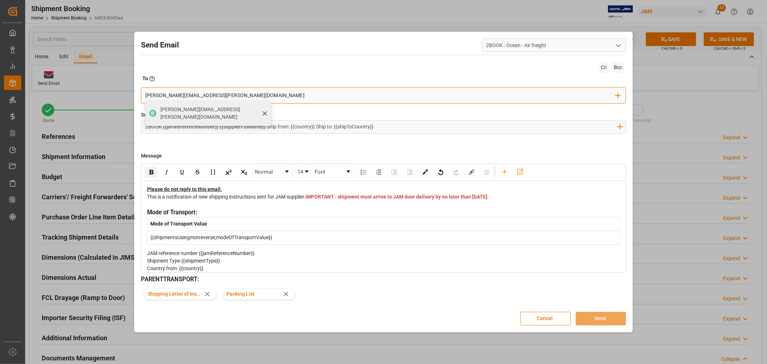
click at [221, 114] on div "boisvert.brigitte@delmarcargo.com" at bounding box center [213, 113] width 111 height 20
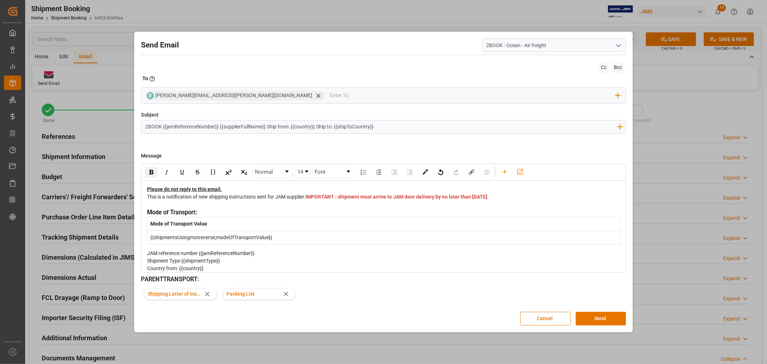
click at [414, 206] on div "This is a notification of new shipping instructions sent for JAM supplier. IMPO…" at bounding box center [383, 200] width 473 height 15
click at [597, 318] on button "Send" at bounding box center [600, 319] width 50 height 14
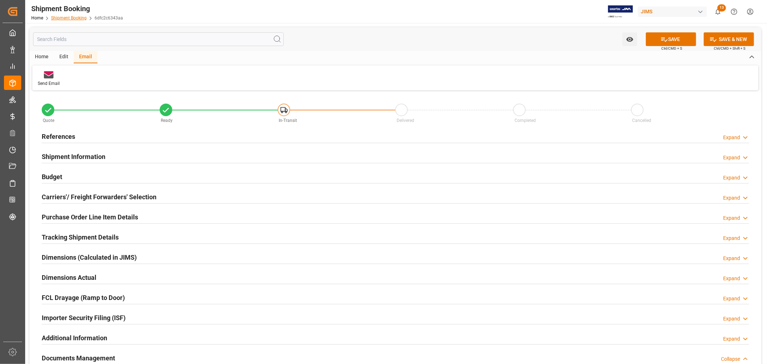
click at [68, 18] on link "Shipment Booking" at bounding box center [69, 17] width 36 height 5
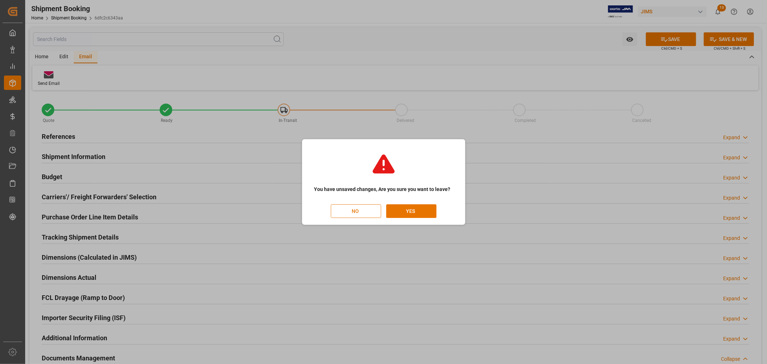
click at [349, 209] on button "NO" at bounding box center [356, 211] width 50 height 14
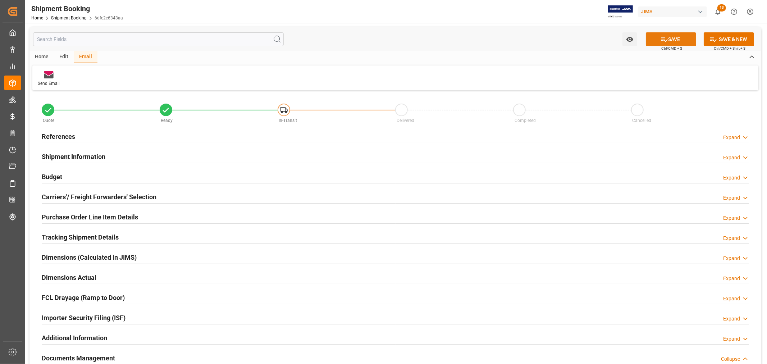
click at [663, 40] on icon at bounding box center [664, 40] width 8 height 8
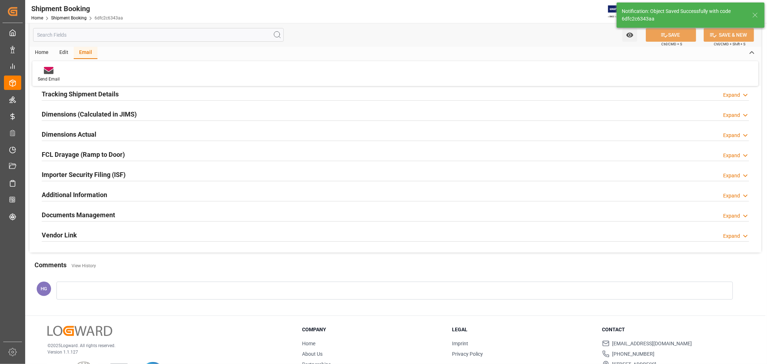
scroll to position [176, 0]
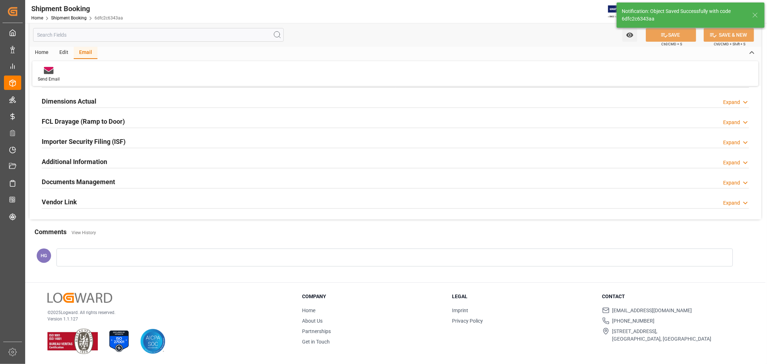
click at [106, 181] on h2 "Documents Management" at bounding box center [78, 182] width 73 height 10
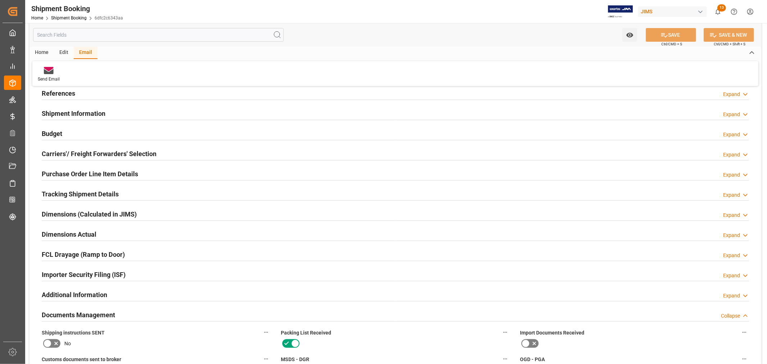
scroll to position [0, 0]
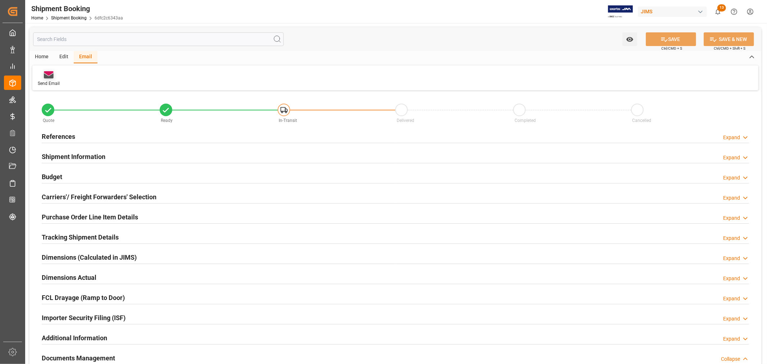
click at [47, 77] on icon at bounding box center [49, 75] width 10 height 5
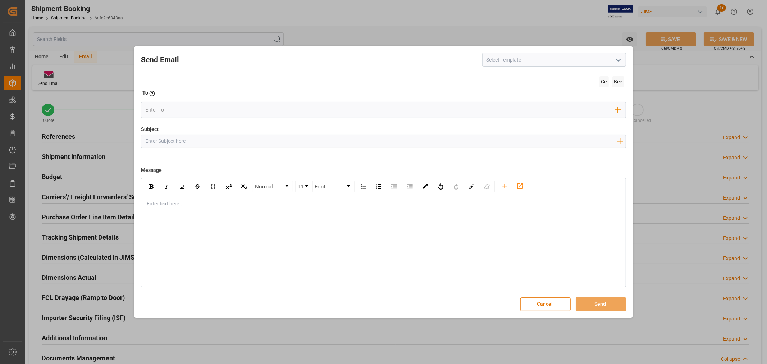
click at [552, 62] on input at bounding box center [554, 60] width 144 height 14
click at [618, 60] on icon "open menu" at bounding box center [618, 60] width 9 height 9
click at [527, 77] on div "2BOOK - Ocean - Air freight" at bounding box center [553, 76] width 143 height 16
type input "2BOOK - Ocean - Air freight"
type input "2BOOK {{jamReferenceNumber}} {{supplierFullName}} Ship from: {{country}} Ship t…"
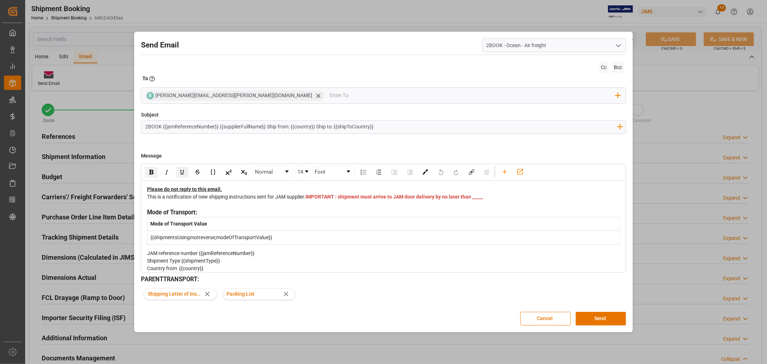
click at [335, 206] on div "This is a notification of new shipping instructions sent for JAM supplier. IMPO…" at bounding box center [383, 200] width 473 height 15
click at [594, 318] on button "Send" at bounding box center [600, 319] width 50 height 14
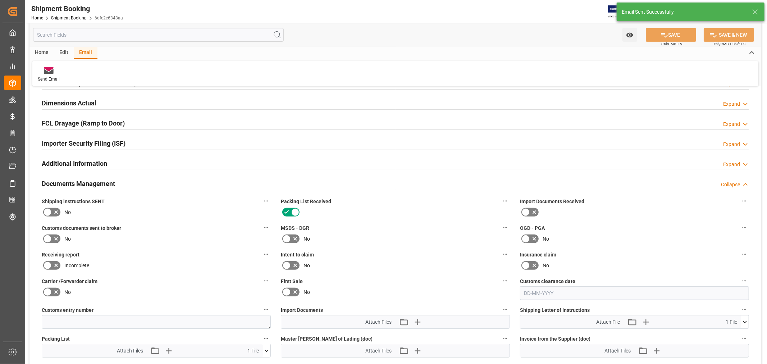
scroll to position [199, 0]
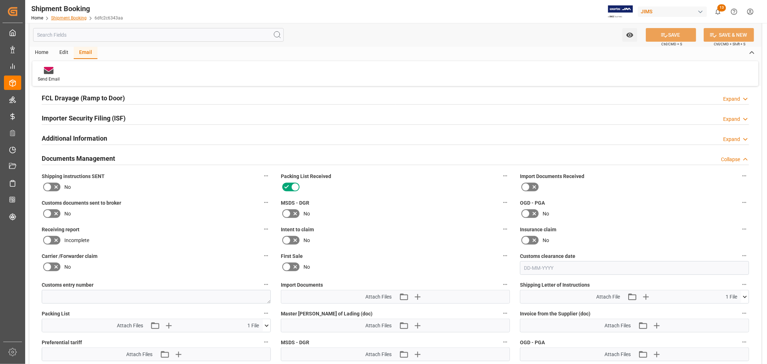
click at [63, 17] on link "Shipment Booking" at bounding box center [69, 17] width 36 height 5
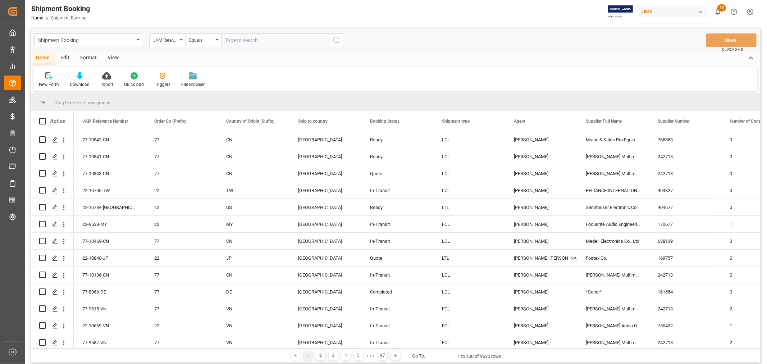
click at [263, 39] on input "text" at bounding box center [275, 40] width 108 height 14
type input "77-10807-us"
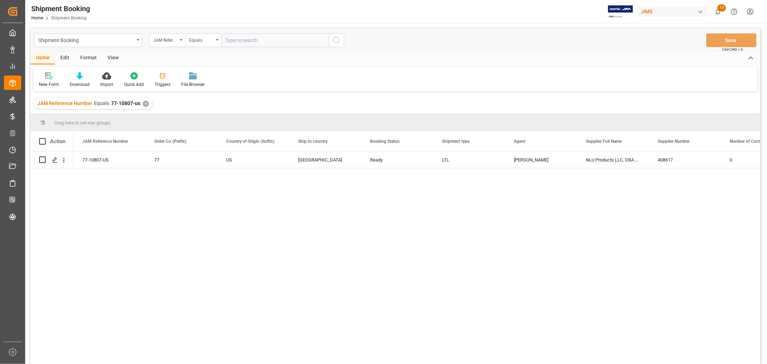
click at [110, 53] on div "View" at bounding box center [113, 58] width 22 height 12
click at [47, 84] on div "Default" at bounding box center [46, 84] width 14 height 6
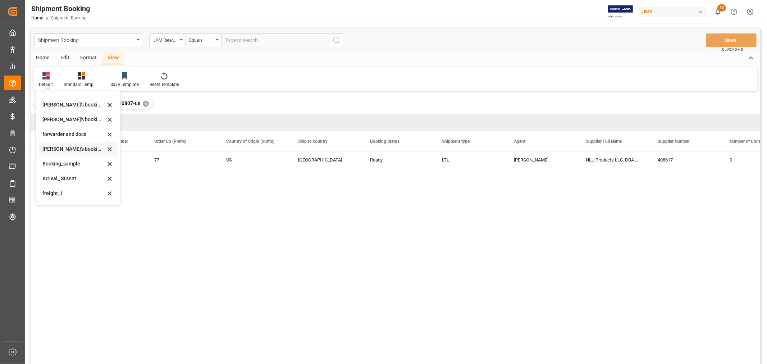
scroll to position [69, 0]
click at [54, 193] on div "booking_5" at bounding box center [73, 195] width 63 height 8
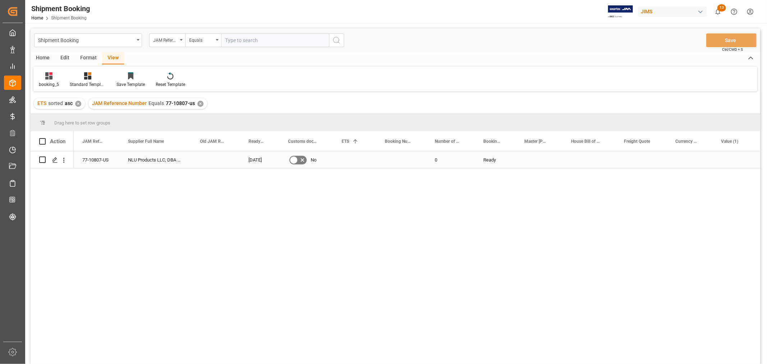
click at [393, 160] on div "Press SPACE to select this row." at bounding box center [401, 159] width 50 height 17
click at [393, 160] on input "Press SPACE to select this row." at bounding box center [401, 164] width 38 height 14
paste input "1ZB8K9606800472147"
type input "1ZB8K9606800472147"
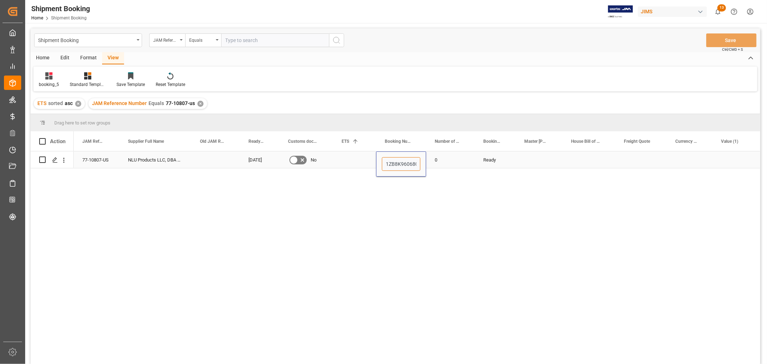
scroll to position [0, 22]
click at [514, 162] on div "Ready" at bounding box center [494, 159] width 41 height 17
click at [720, 40] on button "Save" at bounding box center [731, 40] width 50 height 14
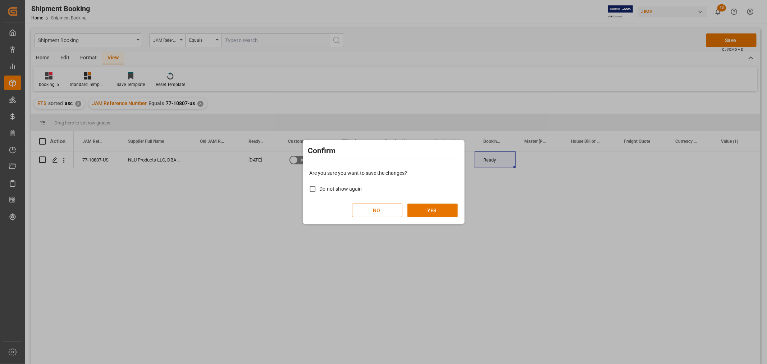
drag, startPoint x: 424, startPoint y: 217, endPoint x: 440, endPoint y: 225, distance: 16.7
click at [428, 215] on div "Are you sure you want to save the changes? Do not show again NO YES" at bounding box center [383, 193] width 158 height 58
click at [442, 212] on button "YES" at bounding box center [432, 210] width 50 height 14
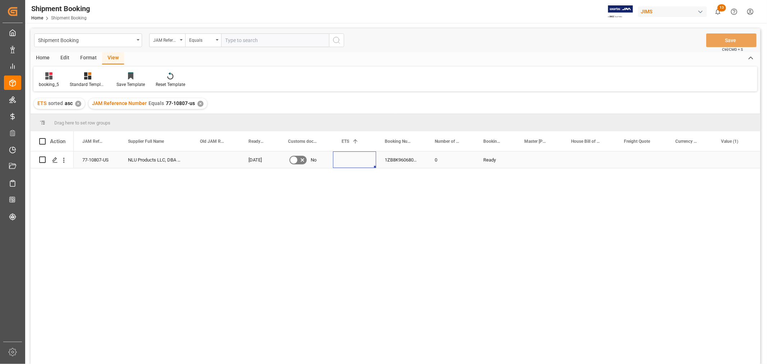
click at [356, 163] on div "Press SPACE to select this row." at bounding box center [354, 159] width 43 height 17
click at [356, 163] on input "Press SPACE to select this row." at bounding box center [355, 165] width 32 height 14
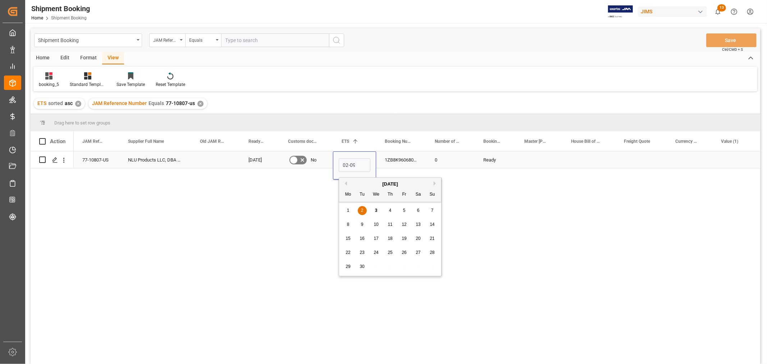
scroll to position [0, 1]
type input "02-09-2025"
click at [536, 159] on div "Press SPACE to select this row." at bounding box center [538, 159] width 47 height 17
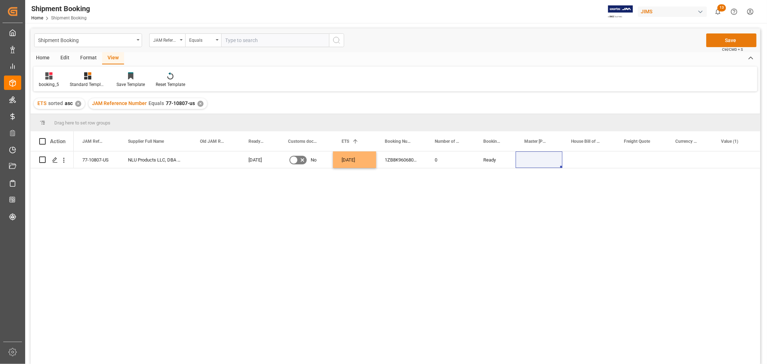
click at [722, 37] on button "Save" at bounding box center [731, 40] width 50 height 14
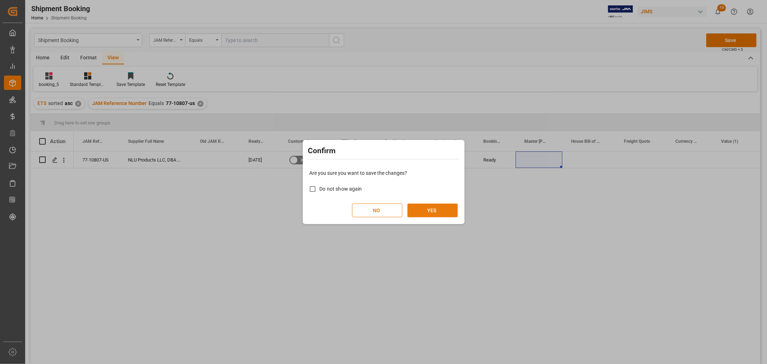
click at [422, 210] on button "YES" at bounding box center [432, 210] width 50 height 14
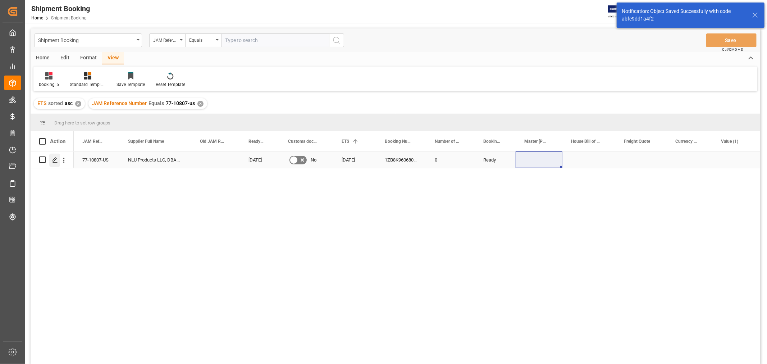
click at [55, 160] on icon "Press SPACE to select this row." at bounding box center [55, 160] width 6 height 6
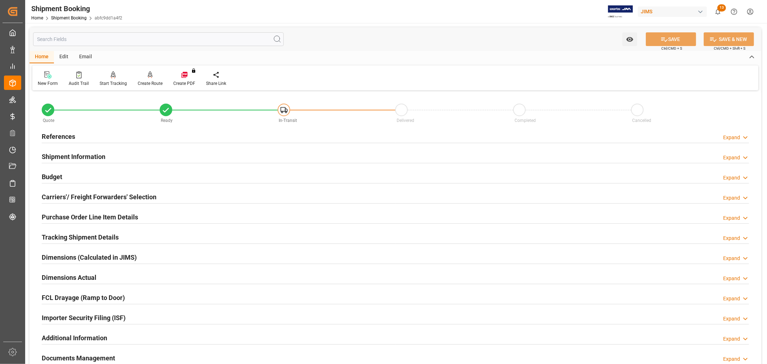
click at [128, 197] on h2 "Carriers'/ Freight Forwarders' Selection" at bounding box center [99, 197] width 115 height 10
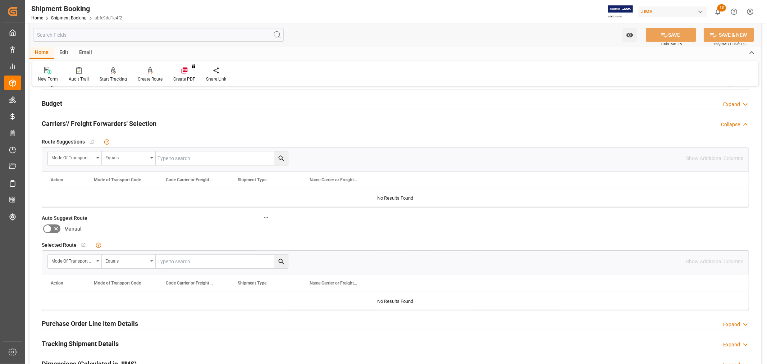
scroll to position [80, 0]
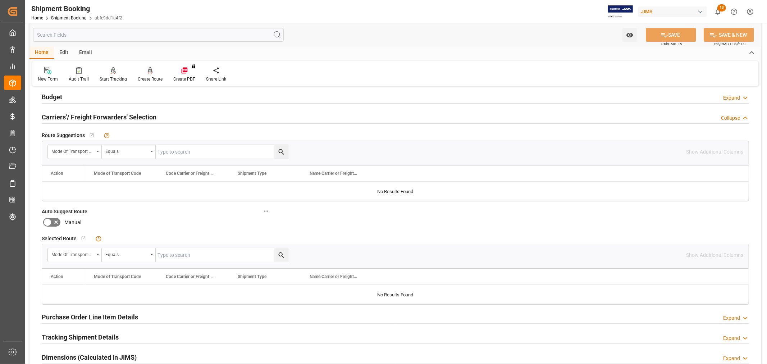
click at [145, 68] on div at bounding box center [150, 70] width 25 height 8
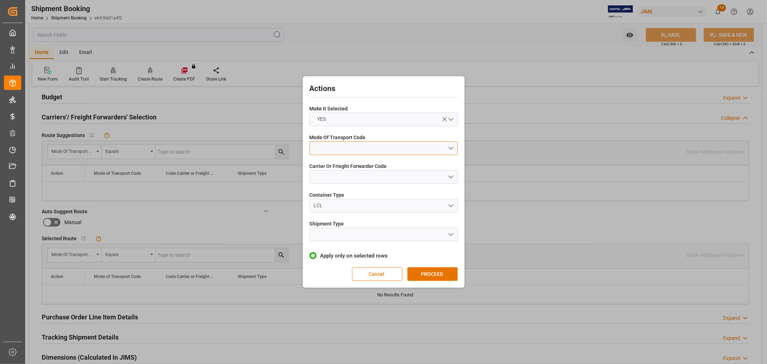
click at [327, 147] on button "open menu" at bounding box center [383, 148] width 148 height 14
click at [341, 166] on div "2- COURIER AIR" at bounding box center [383, 164] width 147 height 15
click at [344, 178] on button "open menu" at bounding box center [383, 177] width 148 height 14
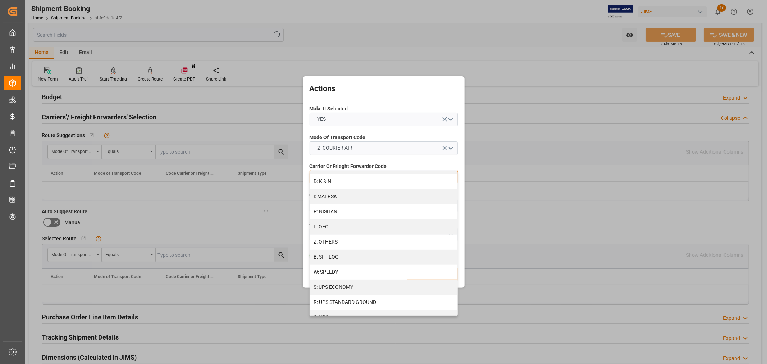
scroll to position [375, 0]
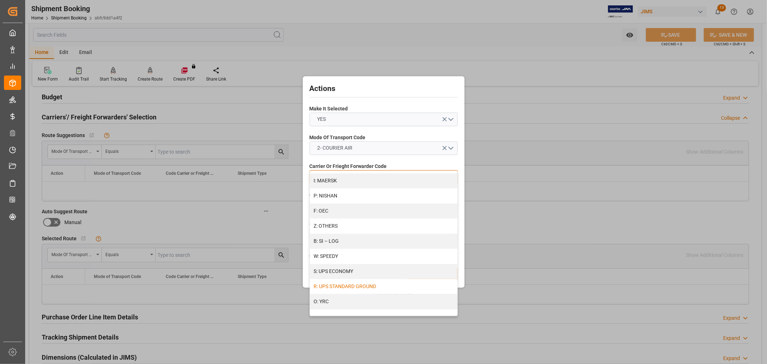
click at [347, 282] on div "R: UPS STANDARD GROUND" at bounding box center [383, 286] width 147 height 15
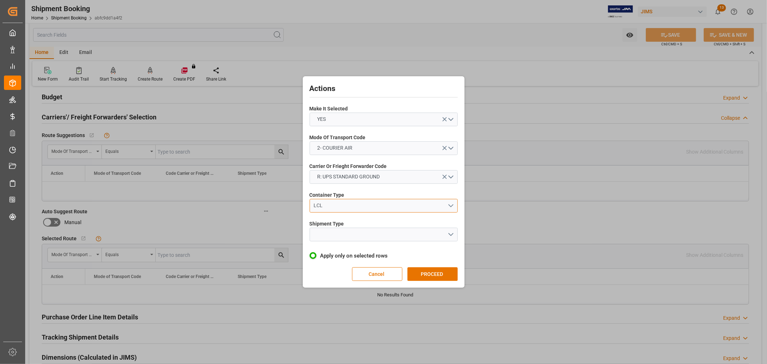
click at [358, 205] on div "LCL" at bounding box center [380, 206] width 134 height 8
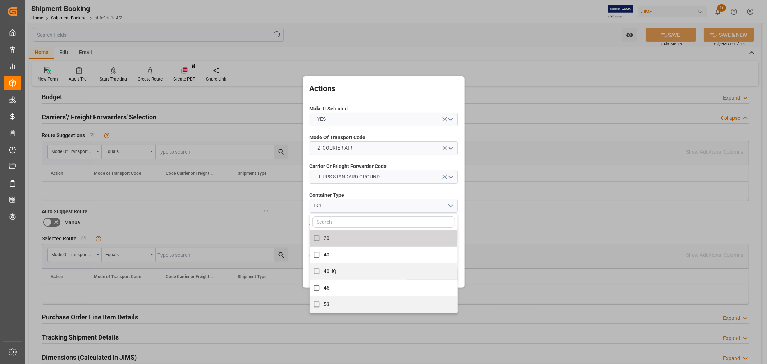
click at [372, 189] on div "Container Type LCL 20 40 40HQ 45 53" at bounding box center [383, 202] width 148 height 26
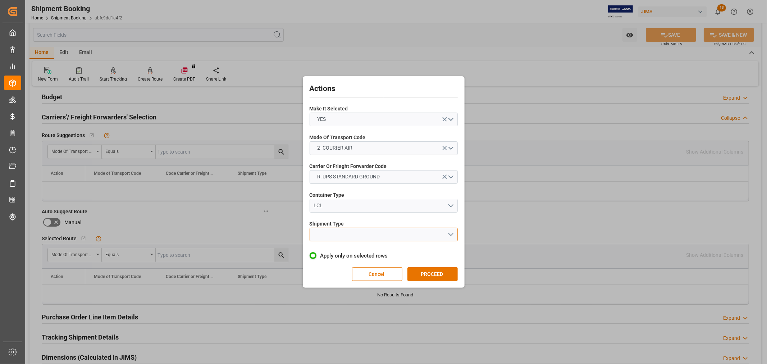
click at [368, 239] on button "open menu" at bounding box center [383, 234] width 148 height 14
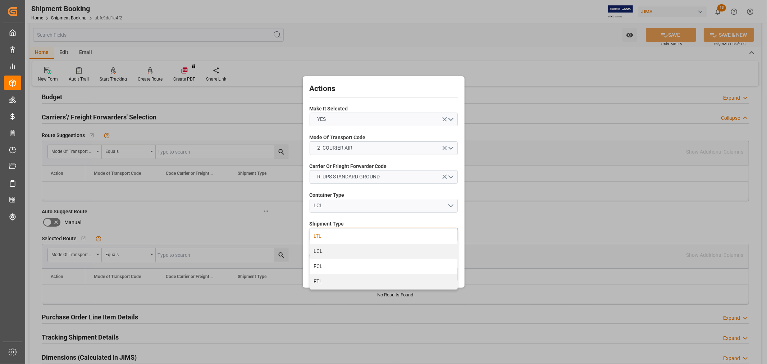
click at [340, 239] on div "LTL" at bounding box center [383, 236] width 147 height 15
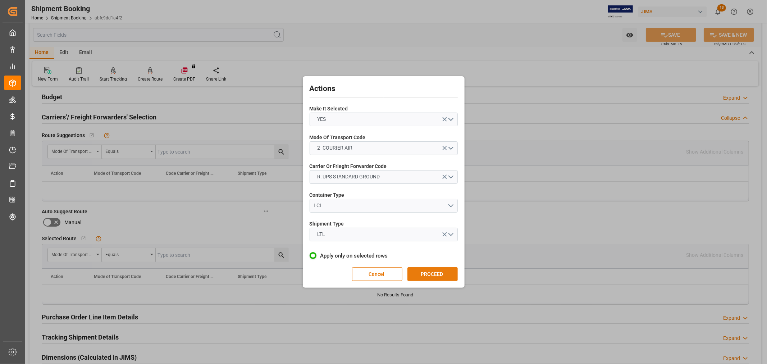
click at [437, 275] on button "PROCEED" at bounding box center [432, 274] width 50 height 14
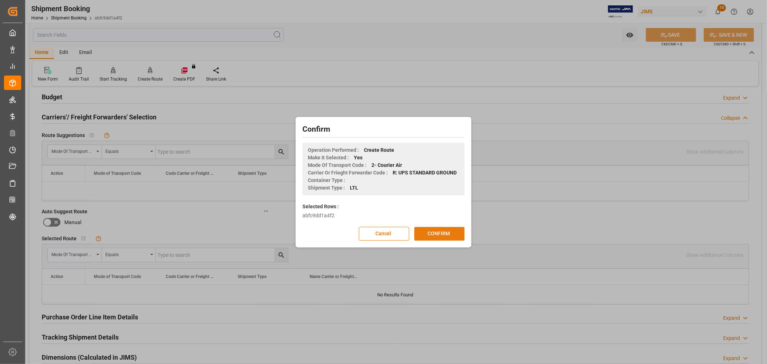
click at [446, 232] on button "CONFIRM" at bounding box center [439, 234] width 50 height 14
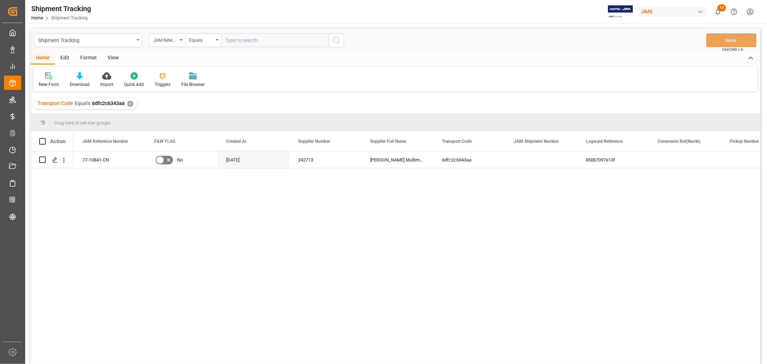
click at [109, 56] on div "View" at bounding box center [113, 58] width 22 height 12
click at [45, 81] on div "Default" at bounding box center [45, 80] width 25 height 16
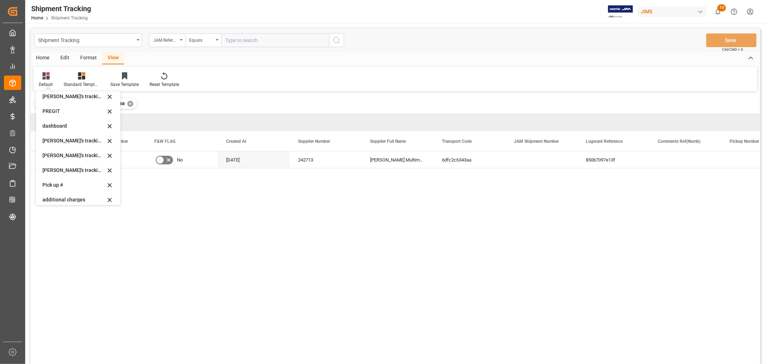
scroll to position [120, 0]
click at [68, 158] on div "[PERSON_NAME]'s tracking all_sample" at bounding box center [73, 159] width 63 height 8
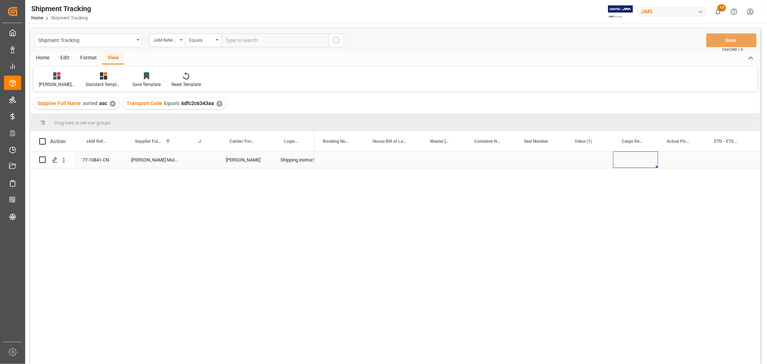
click at [630, 160] on div "Press SPACE to select this row." at bounding box center [635, 159] width 45 height 17
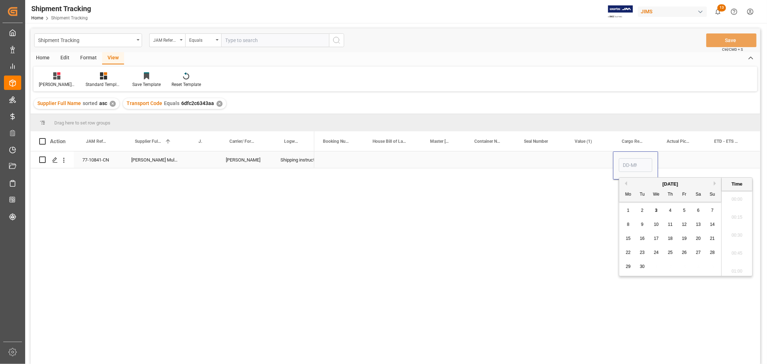
scroll to position [577, 0]
type input "[DATE] 00:00"
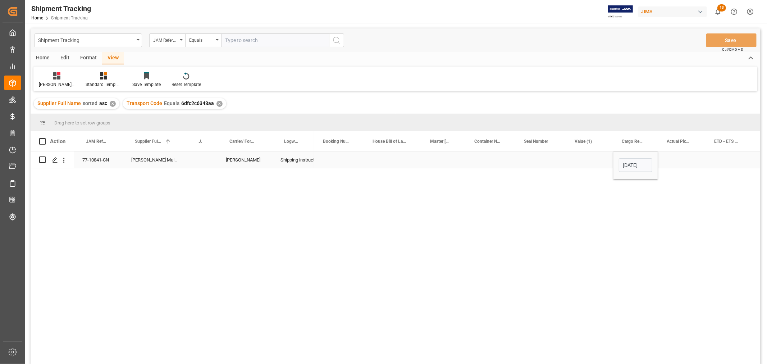
click at [725, 157] on div "Press SPACE to select this row." at bounding box center [728, 159] width 47 height 17
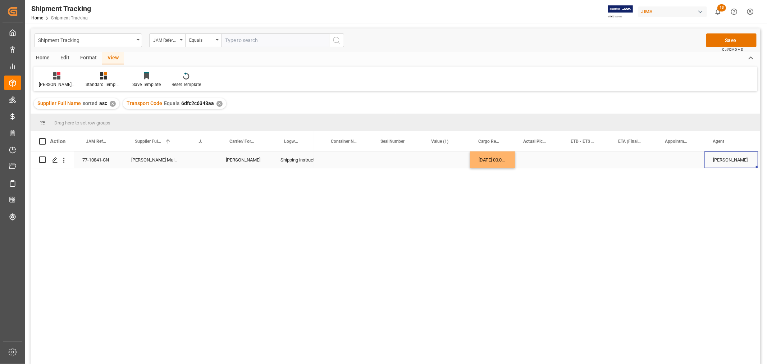
scroll to position [0, 242]
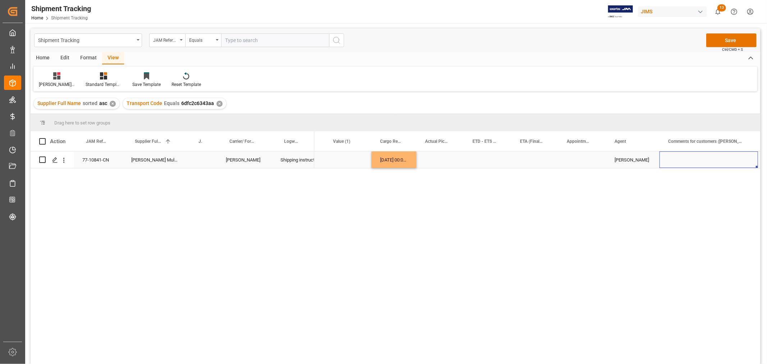
click at [706, 162] on div "Press SPACE to select this row." at bounding box center [708, 159] width 98 height 17
click at [706, 162] on input "Press SPACE to select this row." at bounding box center [708, 164] width 87 height 14
type input "MULTIMEDIA HOLIDAY 2025"
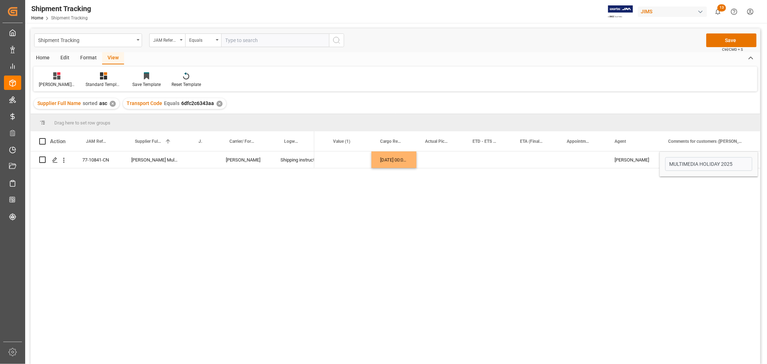
click at [579, 171] on div "[DATE] 00:00:00 HuiXin Gao MULTIMEDIA HOLIDAY 2025" at bounding box center [537, 259] width 446 height 217
click at [483, 158] on div "Press SPACE to select this row." at bounding box center [487, 159] width 47 height 17
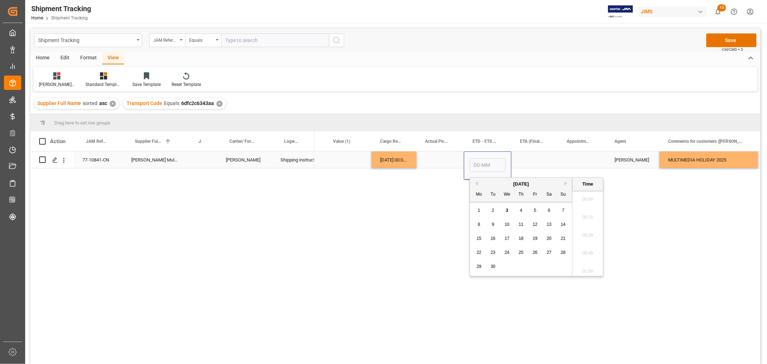
scroll to position [577, 0]
click at [523, 249] on div "25" at bounding box center [520, 252] width 9 height 9
type input "[DATE] 00:00"
click at [527, 156] on div "Press SPACE to select this row." at bounding box center [534, 159] width 47 height 17
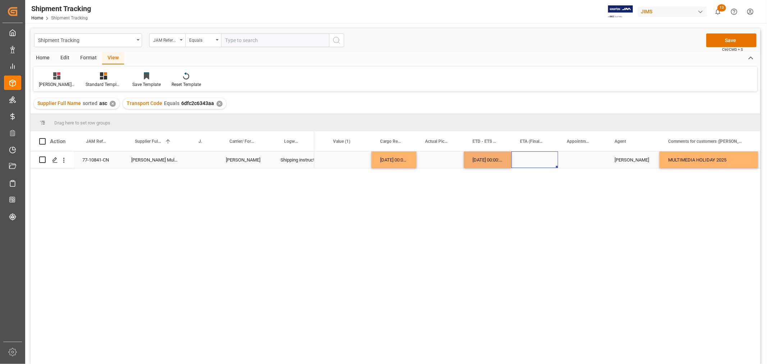
click at [529, 157] on div "Press SPACE to select this row." at bounding box center [534, 159] width 47 height 17
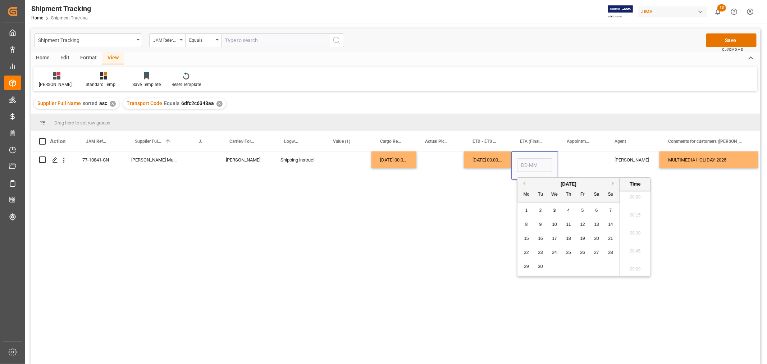
click at [613, 184] on button "Next Month" at bounding box center [614, 183] width 4 height 4
click at [583, 269] on div "31" at bounding box center [582, 266] width 9 height 9
type input "[DATE] 00:00"
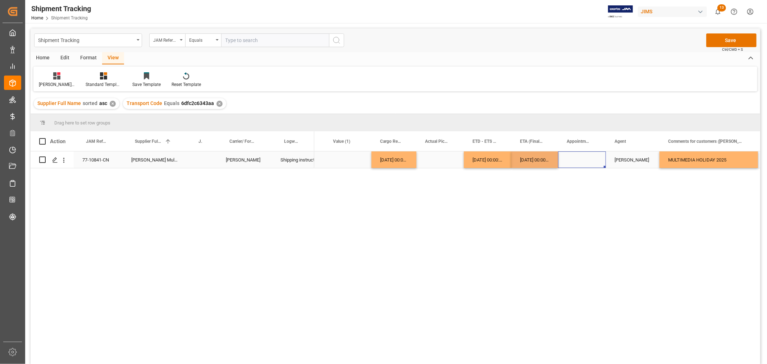
click at [574, 163] on div "Press SPACE to select this row." at bounding box center [582, 159] width 48 height 17
click at [98, 158] on div "77-10841-CN" at bounding box center [98, 159] width 49 height 17
click at [527, 162] on div "[DATE] 00:00:00" at bounding box center [534, 159] width 47 height 17
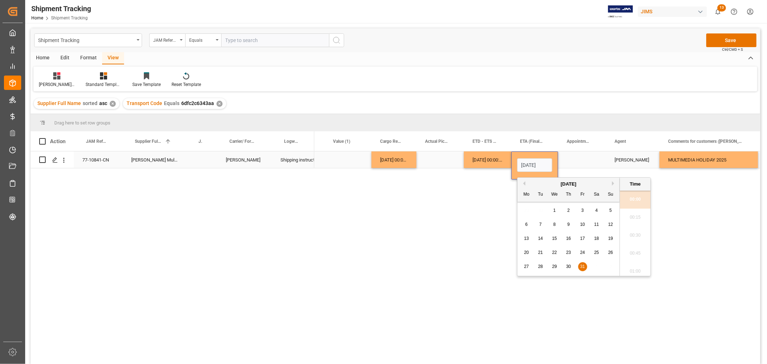
scroll to position [0, 23]
click at [612, 182] on button "Next Month" at bounding box center [614, 183] width 4 height 4
click at [555, 226] on span "5" at bounding box center [554, 224] width 3 height 5
type input "[DATE] 00:00"
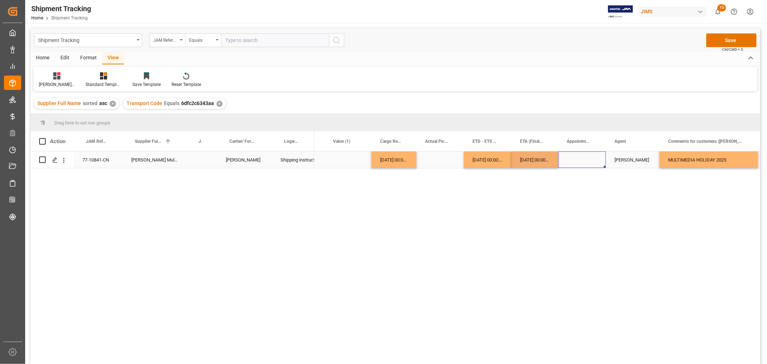
click at [574, 160] on div "Press SPACE to select this row." at bounding box center [582, 159] width 48 height 17
click at [722, 40] on button "Save" at bounding box center [731, 40] width 50 height 14
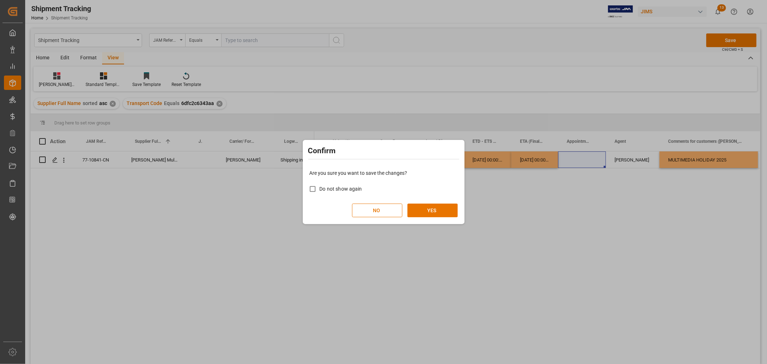
click at [426, 217] on div "Are you sure you want to save the changes? Do not show again NO YES" at bounding box center [383, 193] width 158 height 58
click at [428, 209] on button "YES" at bounding box center [432, 210] width 50 height 14
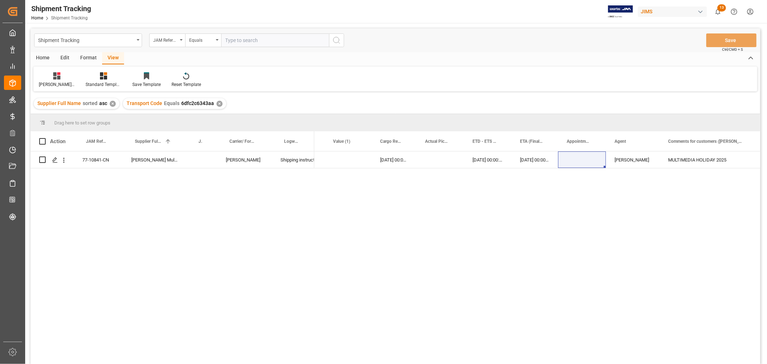
click at [219, 105] on div "✕" at bounding box center [219, 104] width 6 height 6
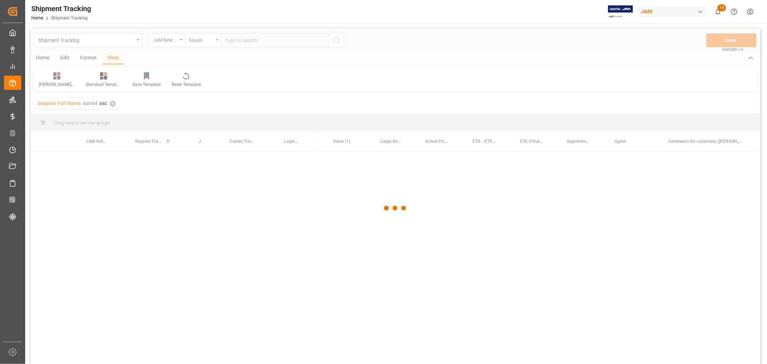
click at [230, 41] on div at bounding box center [395, 207] width 729 height 359
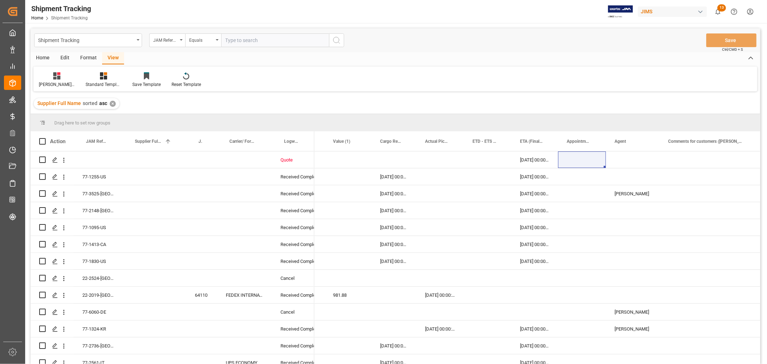
click at [234, 39] on input "text" at bounding box center [275, 40] width 108 height 14
paste input "77-10807-US"
type input "77-10807-US"
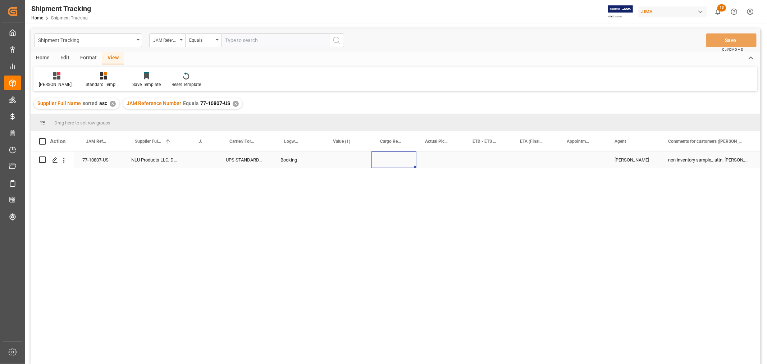
click at [388, 161] on div "Press SPACE to select this row." at bounding box center [393, 159] width 45 height 17
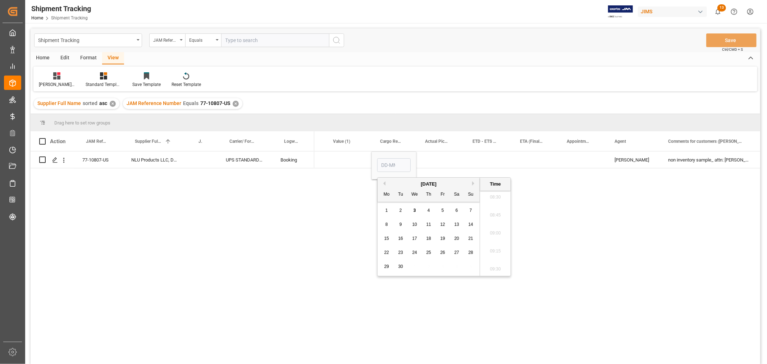
click at [399, 210] on span "2" at bounding box center [400, 210] width 3 height 5
type input "02-09-2025 00:00"
click at [477, 160] on div "Press SPACE to select this row." at bounding box center [487, 159] width 47 height 17
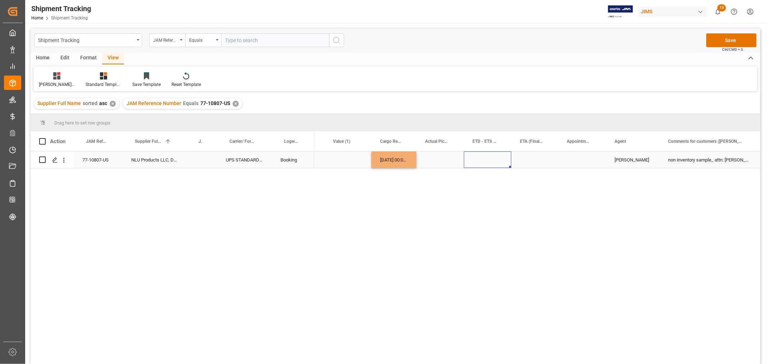
click at [477, 160] on div "Press SPACE to select this row." at bounding box center [487, 159] width 47 height 17
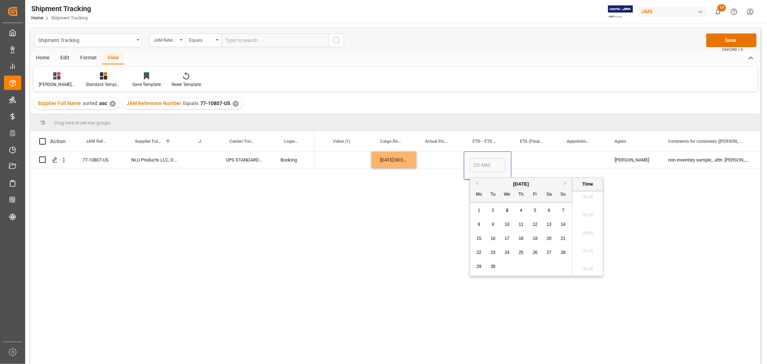
click at [494, 212] on span "2" at bounding box center [493, 210] width 3 height 5
type input "02-09-2025 00:00"
click at [534, 163] on div "Press SPACE to select this row." at bounding box center [534, 159] width 47 height 17
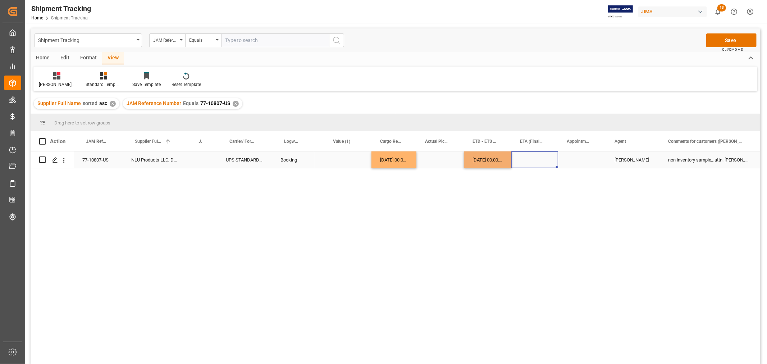
click at [534, 163] on div "Press SPACE to select this row." at bounding box center [534, 159] width 47 height 17
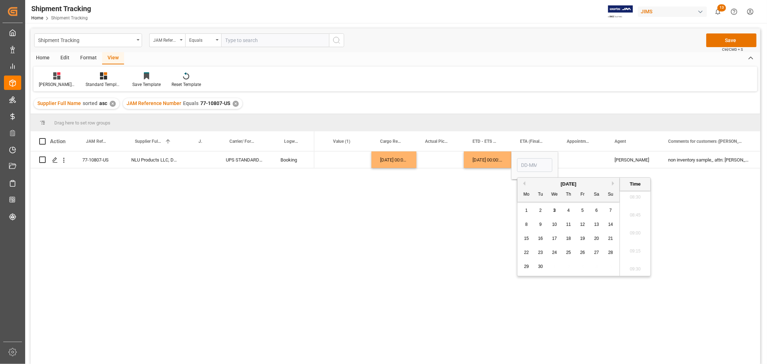
click at [552, 221] on div "10" at bounding box center [554, 224] width 9 height 9
type input "10-09-2025 00:00"
click at [437, 163] on div "Press SPACE to select this row." at bounding box center [439, 159] width 47 height 17
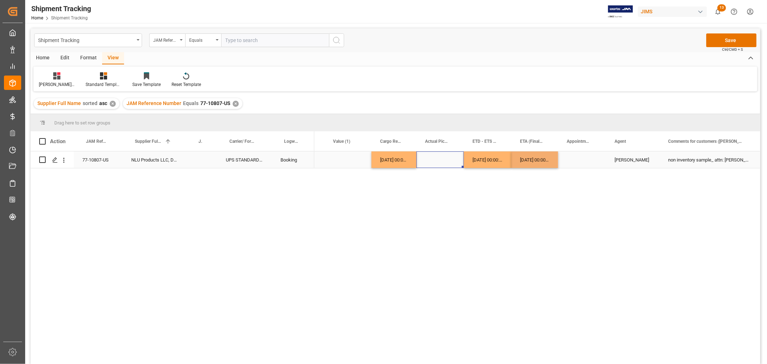
click at [437, 163] on div "Press SPACE to select this row." at bounding box center [439, 159] width 47 height 17
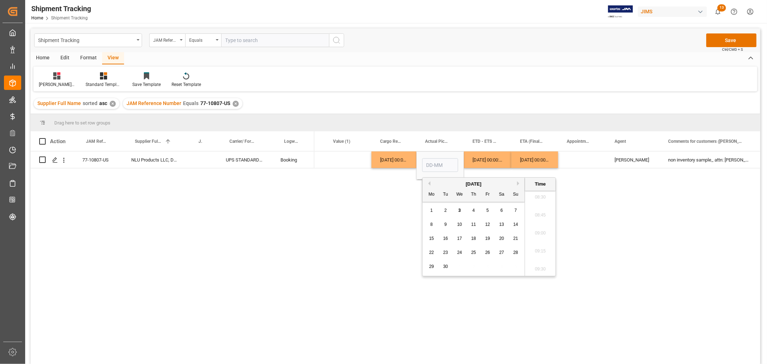
click at [443, 209] on div "2" at bounding box center [445, 210] width 9 height 9
type input "02-09-2025 00:00"
click at [575, 156] on div "Press SPACE to select this row." at bounding box center [582, 159] width 48 height 17
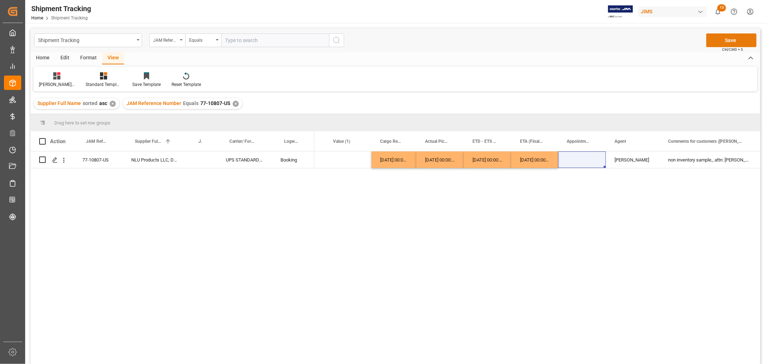
click at [734, 37] on button "Save" at bounding box center [731, 40] width 50 height 14
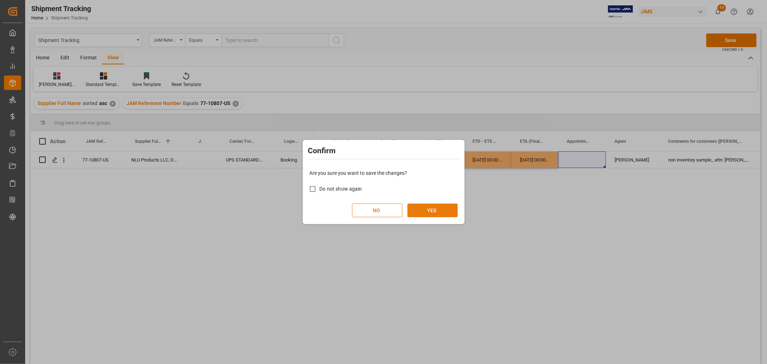
click at [425, 213] on button "YES" at bounding box center [432, 210] width 50 height 14
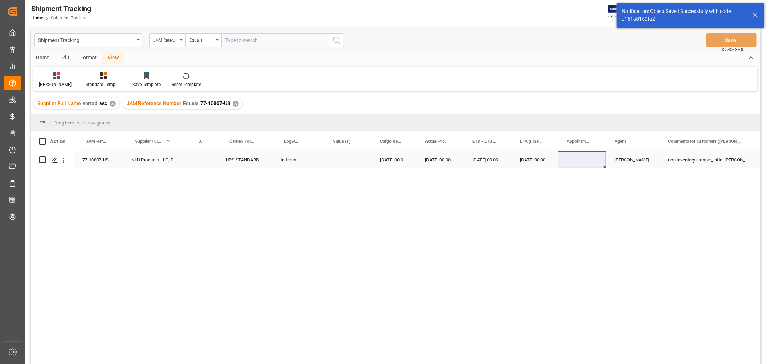
click at [667, 157] on div "non inventory sample_ attn: Marielle Pinet" at bounding box center [708, 159] width 98 height 17
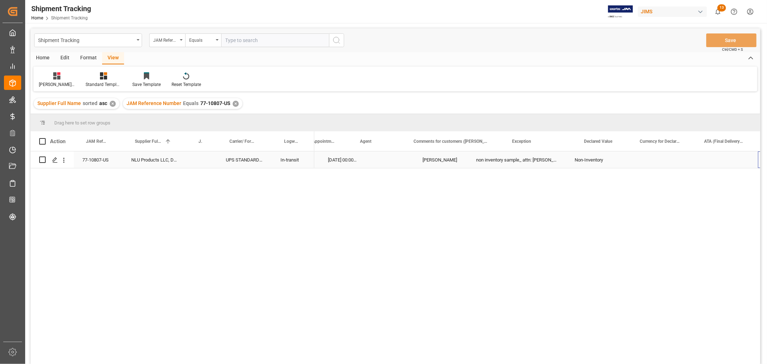
scroll to position [0, 496]
click at [598, 162] on div "Press SPACE to select this row." at bounding box center [603, 159] width 56 height 17
type input "118"
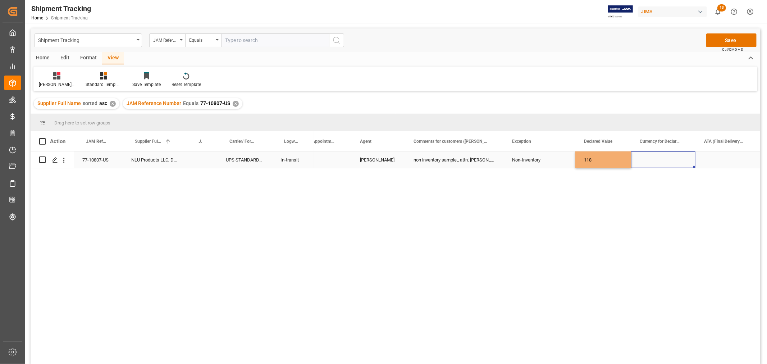
click at [663, 164] on div "Press SPACE to select this row." at bounding box center [663, 159] width 64 height 17
click at [663, 164] on input "Press SPACE to select this row." at bounding box center [662, 164] width 53 height 14
type input "u"
type input "USD"
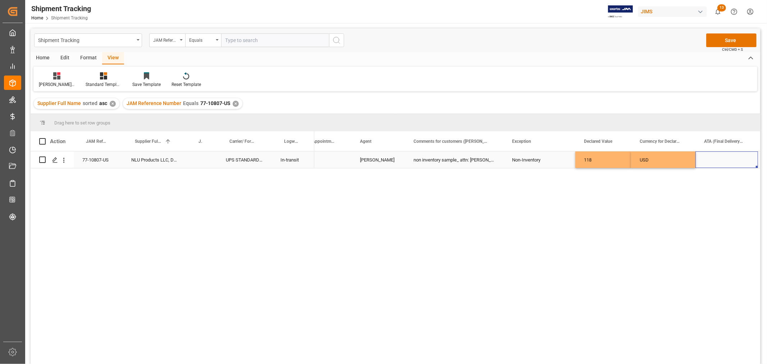
click at [726, 157] on div "Press SPACE to select this row." at bounding box center [726, 159] width 63 height 17
click at [718, 42] on button "Save" at bounding box center [731, 40] width 50 height 14
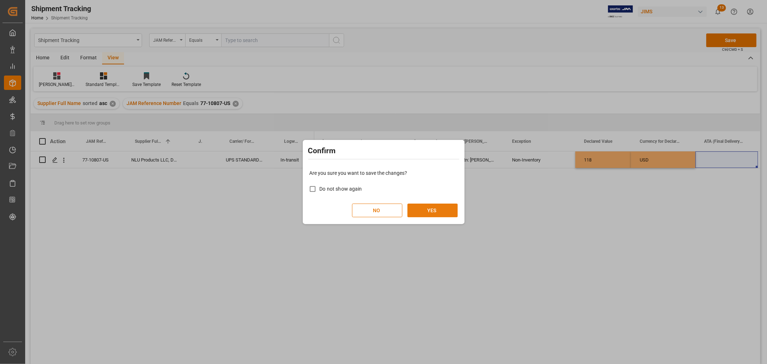
click at [425, 211] on button "YES" at bounding box center [432, 210] width 50 height 14
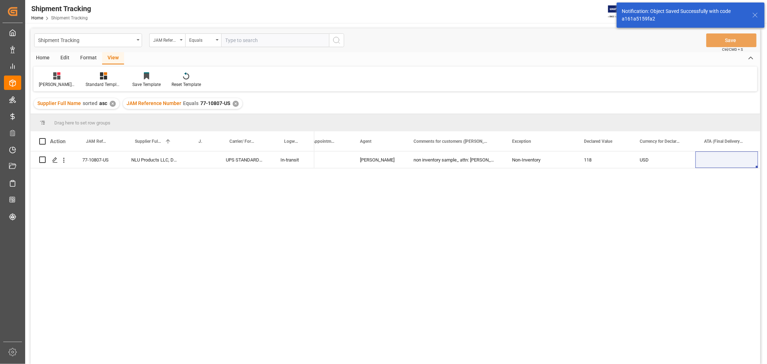
click at [427, 210] on div "02-09-2025 00:00:00 10-09-2025 00:00:00 HuiXin Gao non inventory sample_ attn: …" at bounding box center [537, 259] width 446 height 217
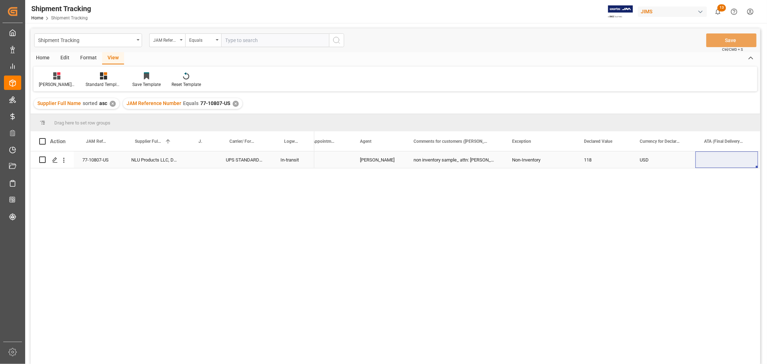
click at [319, 161] on div "Press SPACE to select this row." at bounding box center [327, 159] width 48 height 17
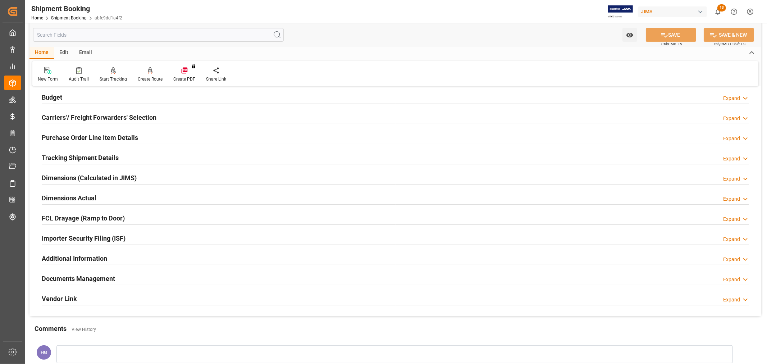
scroll to position [80, 0]
click at [84, 277] on h2 "Documents Management" at bounding box center [78, 278] width 73 height 10
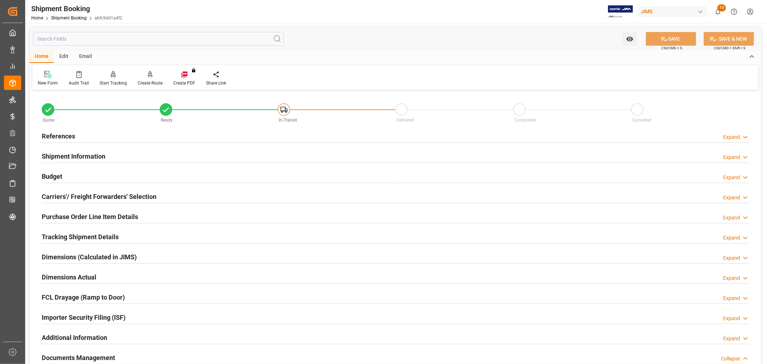
scroll to position [0, 0]
click at [59, 129] on div "References" at bounding box center [58, 136] width 33 height 14
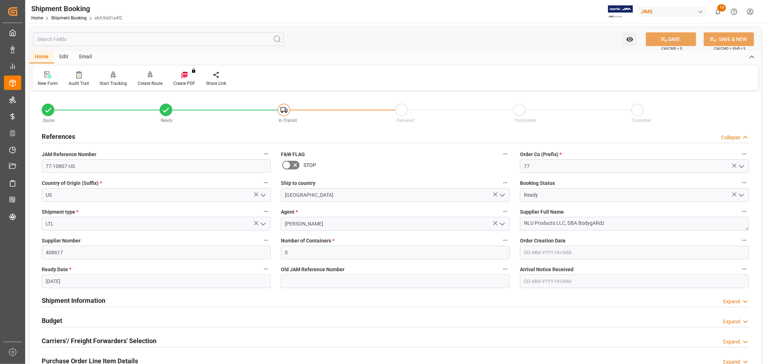
click at [66, 136] on h2 "References" at bounding box center [58, 137] width 33 height 10
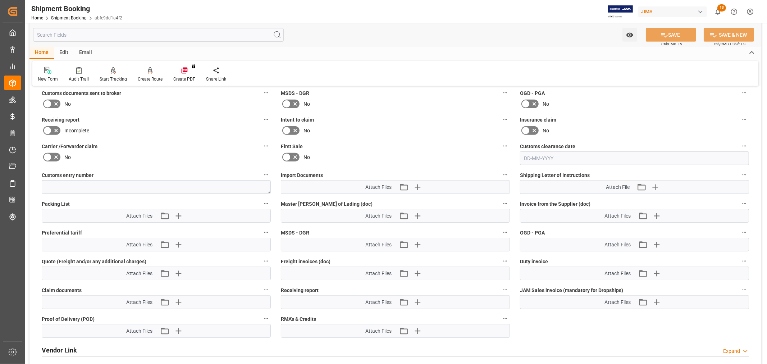
scroll to position [319, 0]
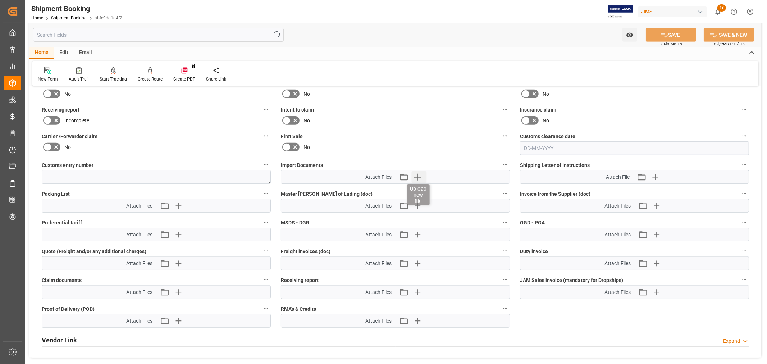
click at [419, 175] on icon "button" at bounding box center [417, 177] width 7 height 7
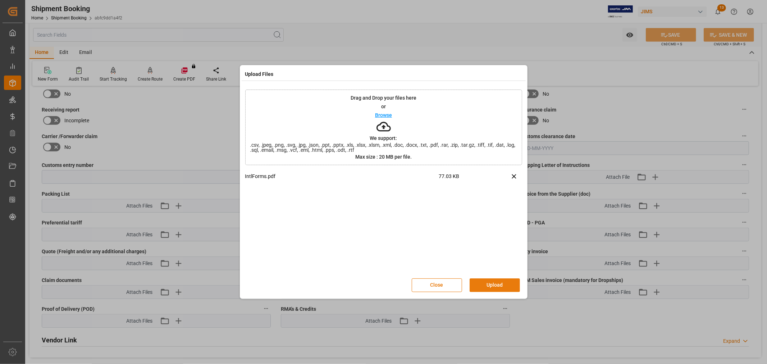
click at [487, 282] on button "Upload" at bounding box center [494, 285] width 50 height 14
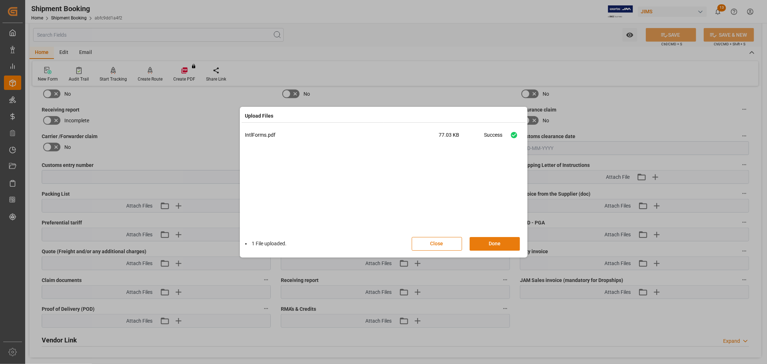
click at [489, 243] on button "Done" at bounding box center [494, 244] width 50 height 14
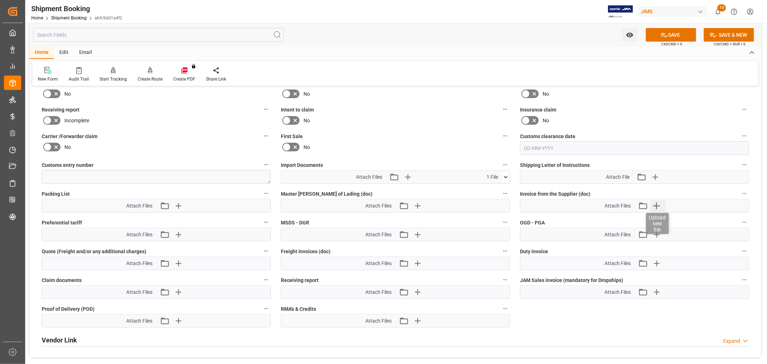
click at [654, 203] on icon "button" at bounding box center [656, 205] width 7 height 7
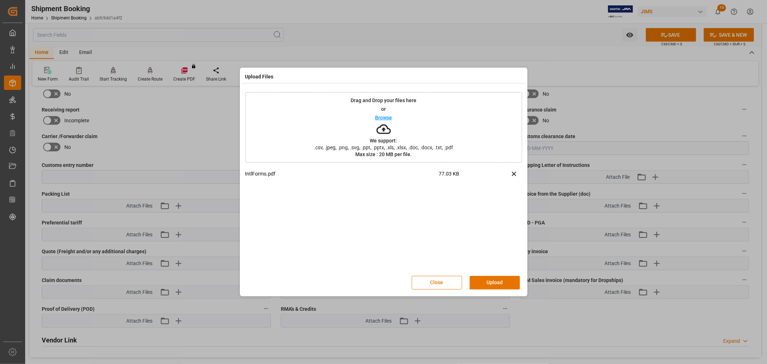
drag, startPoint x: 480, startPoint y: 278, endPoint x: 481, endPoint y: 274, distance: 3.6
click at [481, 278] on button "Upload" at bounding box center [494, 283] width 50 height 14
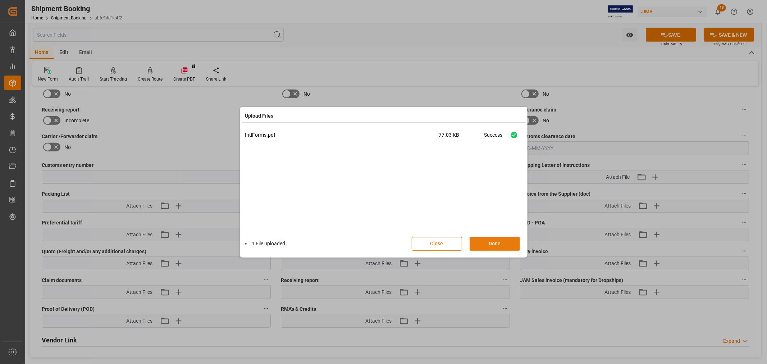
click at [484, 243] on button "Done" at bounding box center [494, 244] width 50 height 14
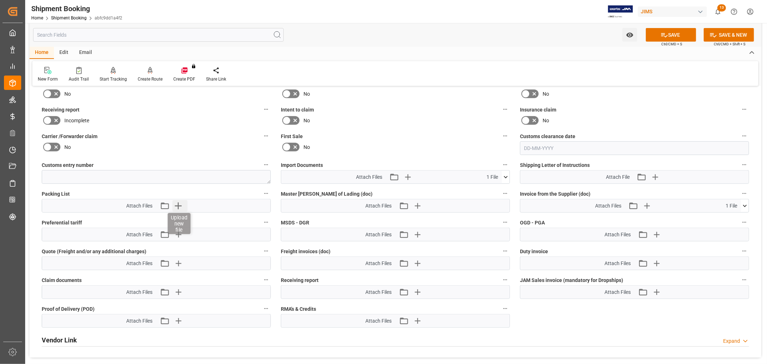
click at [176, 202] on icon "button" at bounding box center [178, 206] width 12 height 12
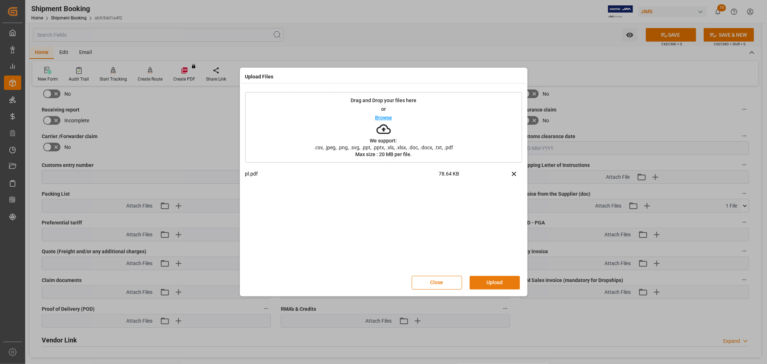
click at [484, 278] on button "Upload" at bounding box center [494, 283] width 50 height 14
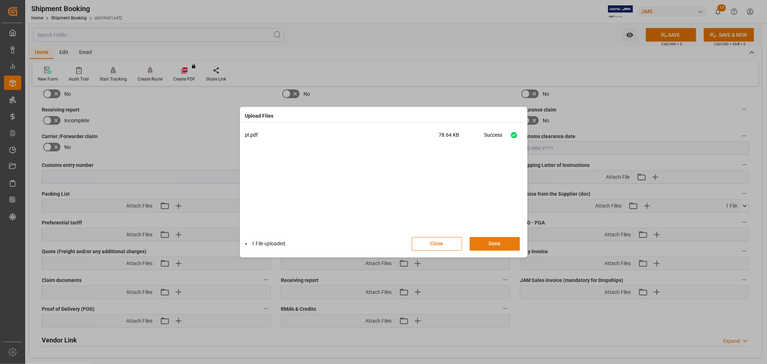
click at [486, 244] on button "Done" at bounding box center [494, 244] width 50 height 14
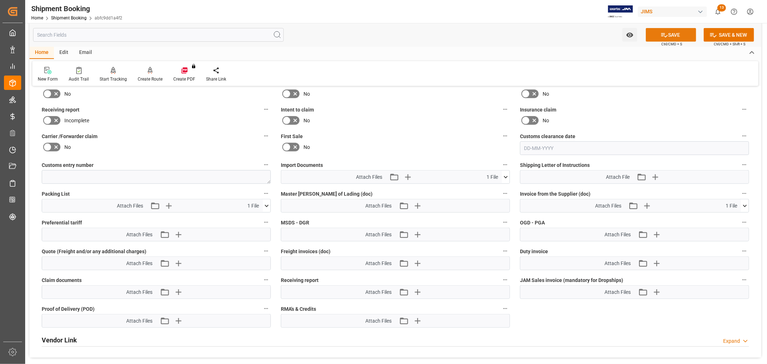
click at [657, 33] on button "SAVE" at bounding box center [670, 35] width 50 height 14
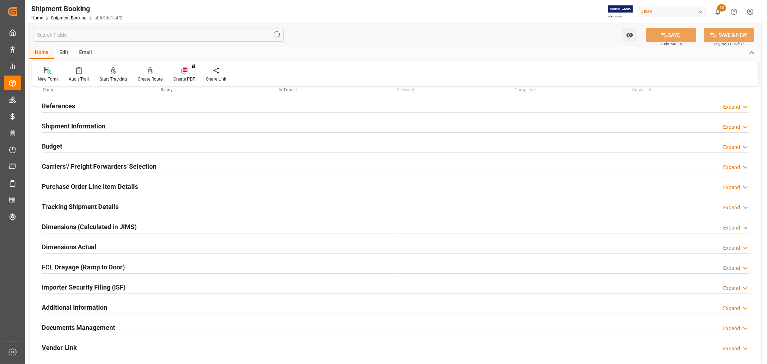
scroll to position [0, 0]
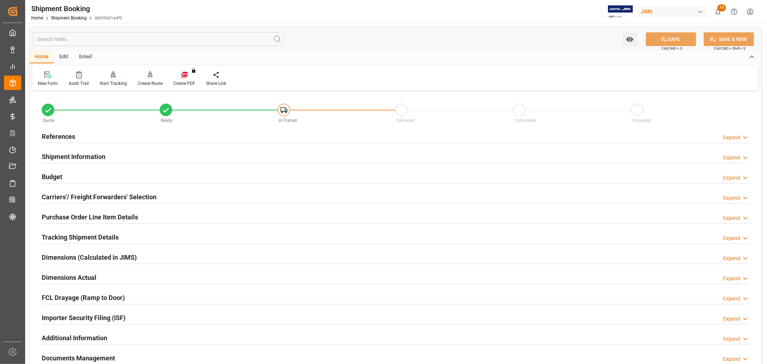
click at [51, 134] on h2 "References" at bounding box center [58, 137] width 33 height 10
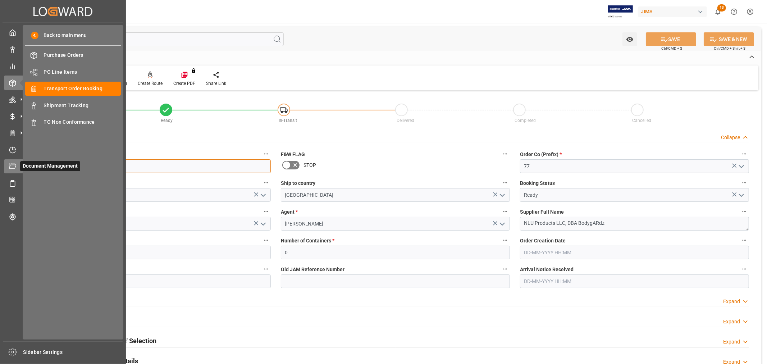
drag, startPoint x: 81, startPoint y: 165, endPoint x: 10, endPoint y: 164, distance: 71.5
click at [10, 164] on div "Created by potrace 1.15, written by Peter Selinger 2001-2017 Created by potrace…" at bounding box center [383, 182] width 767 height 364
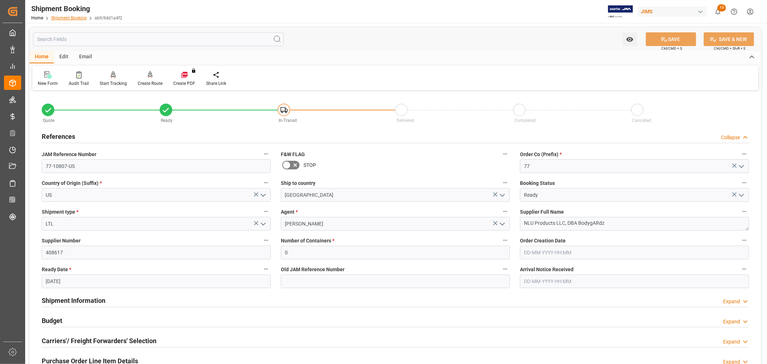
click at [73, 18] on link "Shipment Booking" at bounding box center [69, 17] width 36 height 5
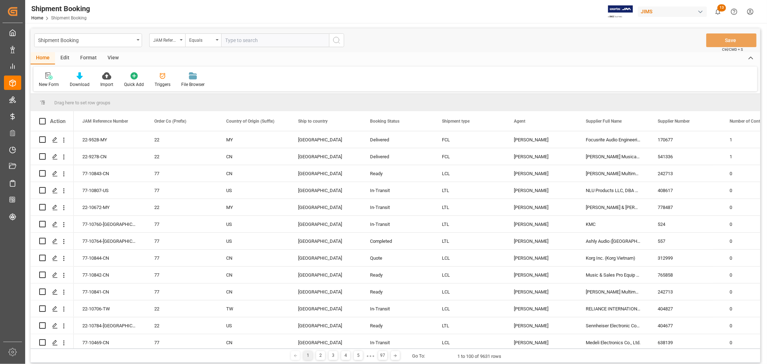
click at [236, 40] on input "text" at bounding box center [275, 40] width 108 height 14
type input "77-10807-US"
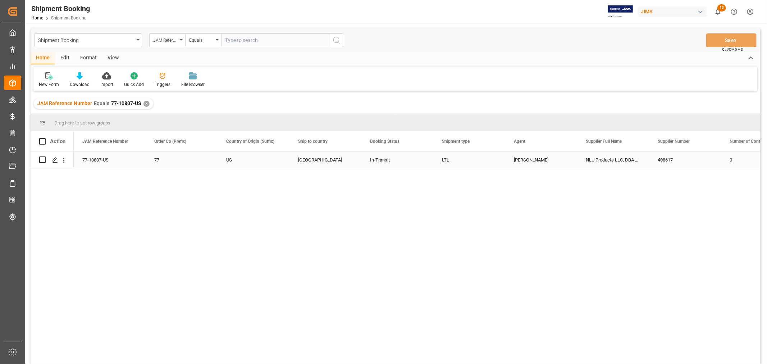
click at [601, 161] on div "NLU Products LLC, DBA BodygARdz" at bounding box center [613, 159] width 72 height 17
click at [436, 207] on div "77-10807-US 77 US Canada In-Transit LTL HuiXin Gao NLU Products LLC, DBA BodygA…" at bounding box center [417, 259] width 686 height 217
click at [45, 79] on div "New Form" at bounding box center [48, 80] width 31 height 16
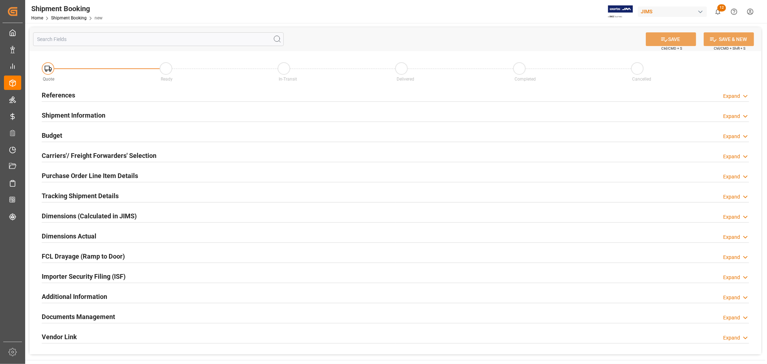
click at [65, 95] on h2 "References" at bounding box center [58, 95] width 33 height 10
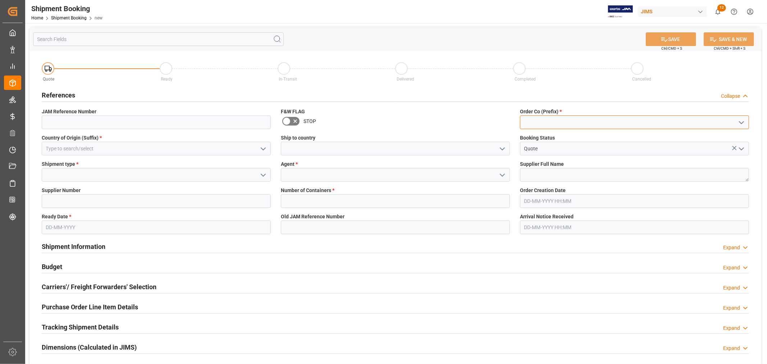
click at [559, 119] on input at bounding box center [634, 122] width 229 height 14
click at [742, 123] on icon "open menu" at bounding box center [741, 122] width 9 height 9
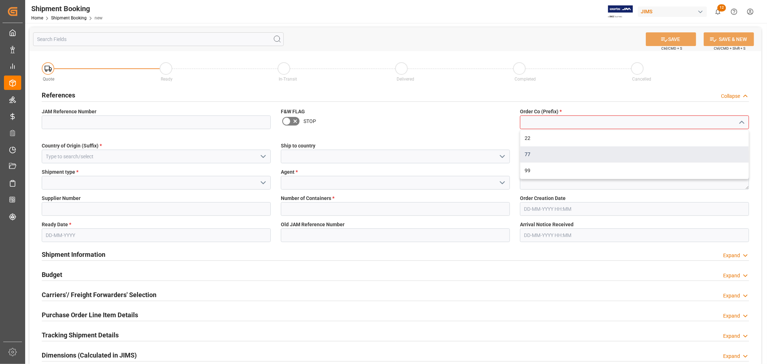
click at [558, 151] on div "77" at bounding box center [634, 154] width 228 height 16
type input "77"
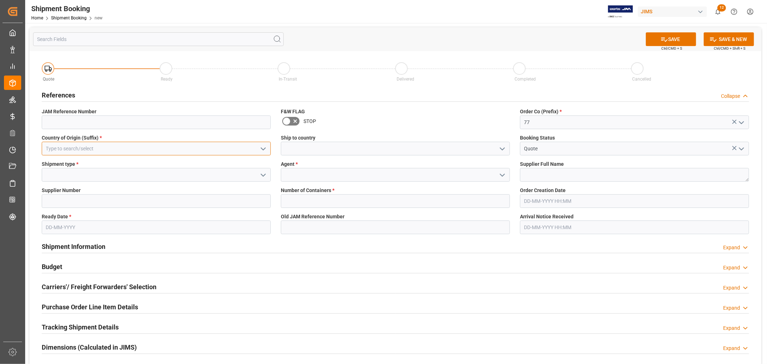
click at [212, 150] on input at bounding box center [156, 149] width 229 height 14
click at [56, 164] on div "CN" at bounding box center [156, 164] width 228 height 16
type input "CN"
click at [313, 146] on input at bounding box center [395, 149] width 229 height 14
type input "[GEOGRAPHIC_DATA]"
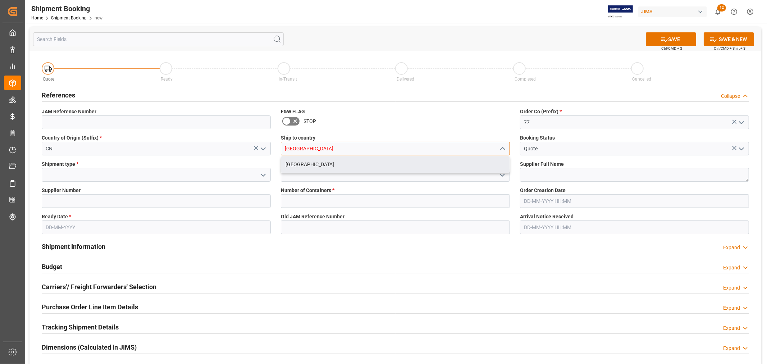
click at [314, 163] on div "[GEOGRAPHIC_DATA]" at bounding box center [395, 164] width 228 height 16
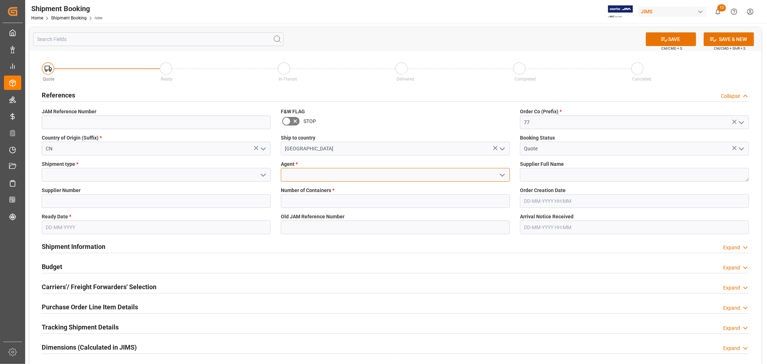
click at [304, 176] on input at bounding box center [395, 175] width 229 height 14
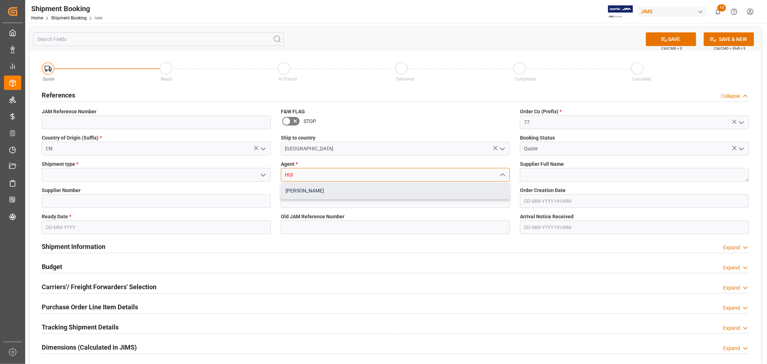
click at [299, 190] on div "[PERSON_NAME]" at bounding box center [395, 191] width 228 height 16
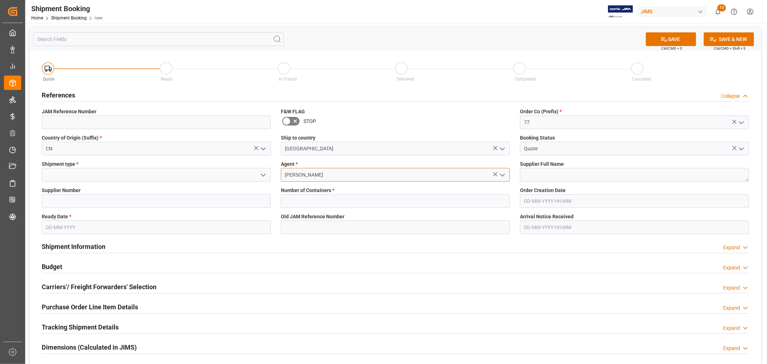
type input "[PERSON_NAME]"
click at [161, 174] on input at bounding box center [156, 175] width 229 height 14
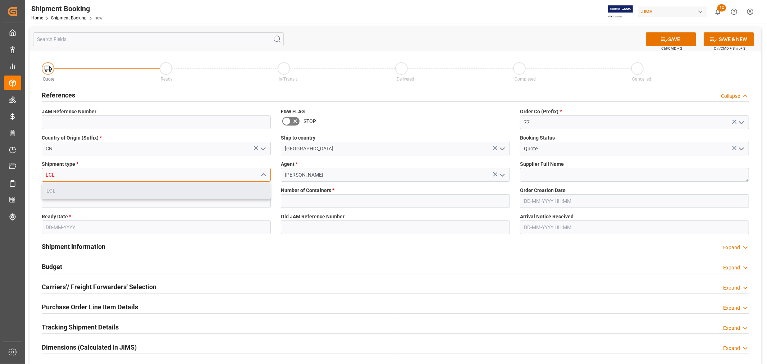
click at [136, 189] on div "LCL" at bounding box center [156, 191] width 228 height 16
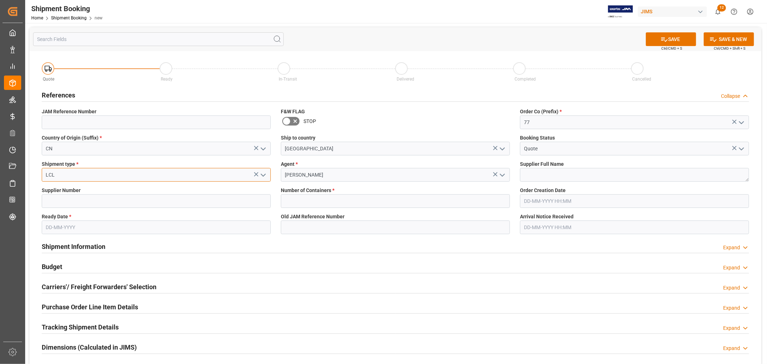
type input "LCL"
click at [556, 178] on textarea at bounding box center [634, 175] width 229 height 14
type textarea "[PERSON_NAME] Multimedia [GEOGRAPHIC_DATA]"
click at [98, 203] on input at bounding box center [156, 201] width 229 height 14
type input "242713"
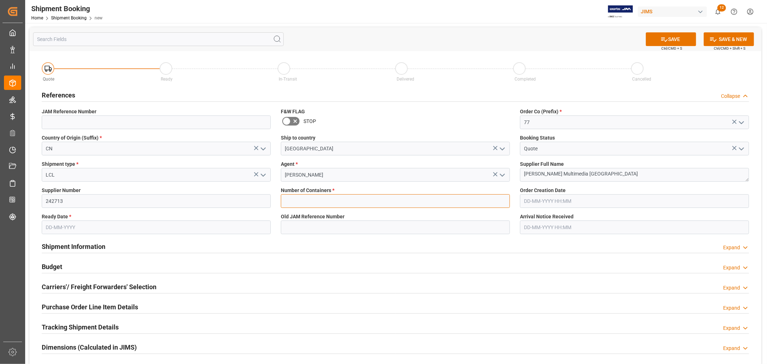
click at [325, 198] on input "text" at bounding box center [395, 201] width 229 height 14
type input "0"
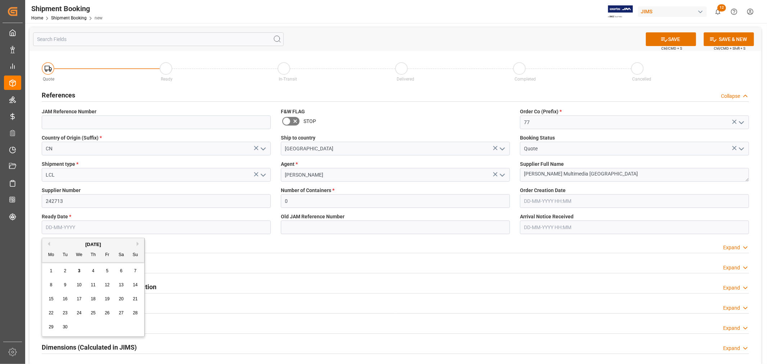
click at [180, 227] on input "text" at bounding box center [156, 227] width 229 height 14
type input "[DATE]"
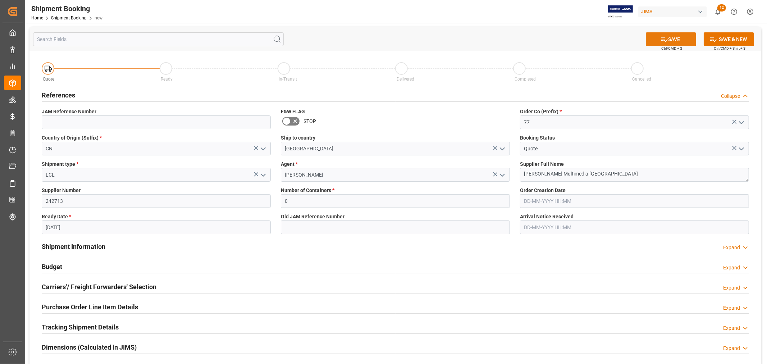
click at [657, 45] on button "SAVE" at bounding box center [670, 39] width 50 height 14
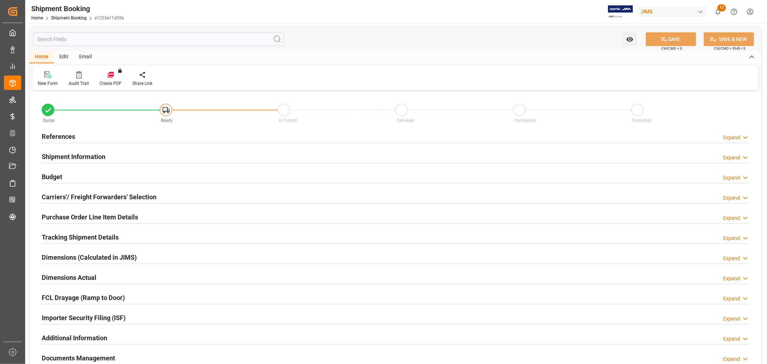
type input "0"
type input "[DATE]"
click at [69, 135] on h2 "References" at bounding box center [58, 137] width 33 height 10
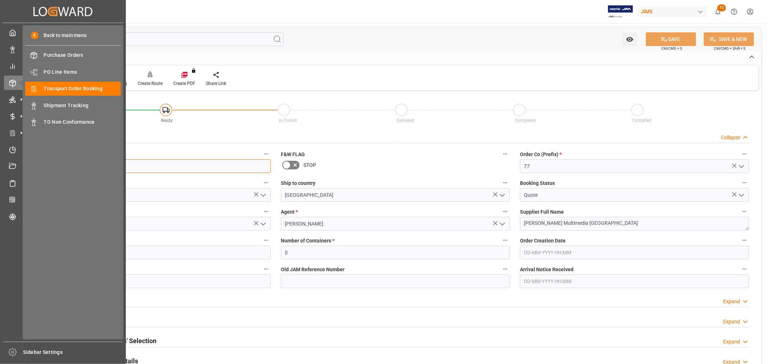
drag, startPoint x: 86, startPoint y: 170, endPoint x: 0, endPoint y: 157, distance: 87.3
click at [0, 157] on div "Created by potrace 1.15, written by [PERSON_NAME] [DATE]-[DATE] Created by potr…" at bounding box center [383, 182] width 767 height 364
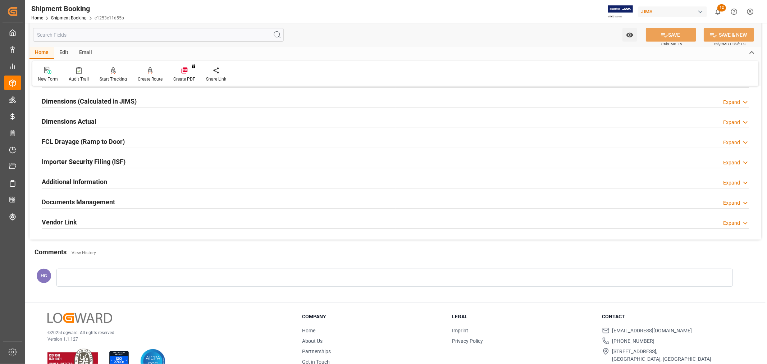
scroll to position [320, 0]
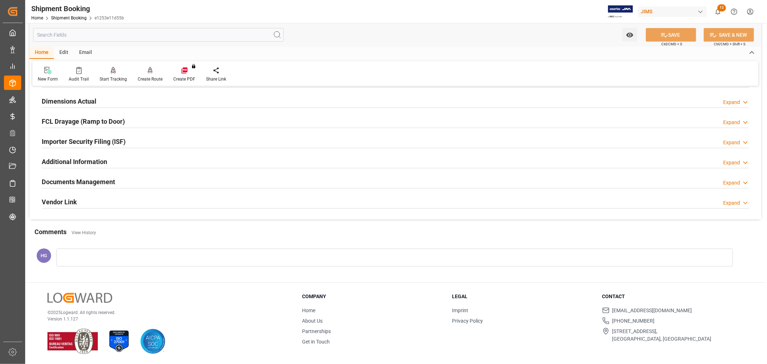
click at [110, 183] on h2 "Documents Management" at bounding box center [78, 182] width 73 height 10
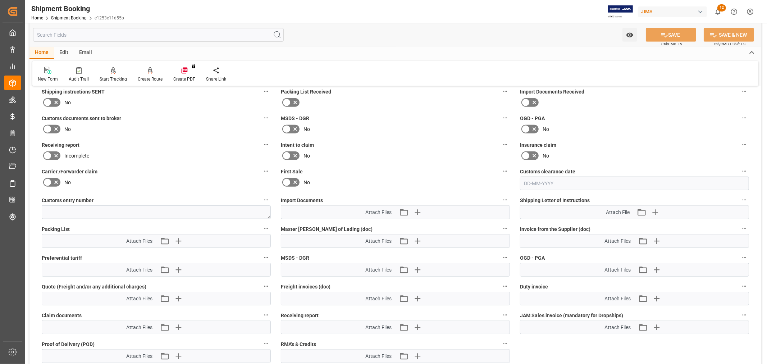
scroll to position [440, 0]
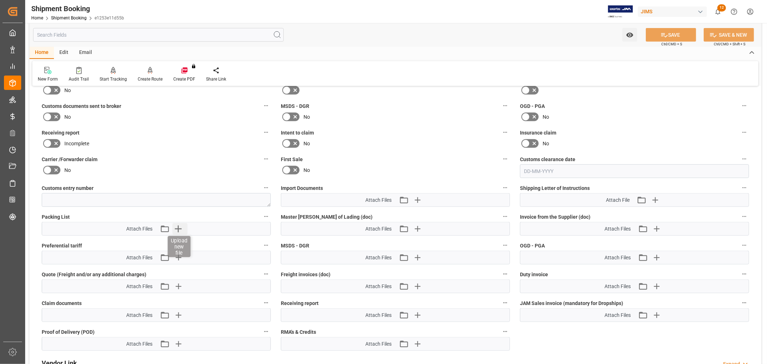
click at [179, 225] on icon "button" at bounding box center [178, 229] width 12 height 12
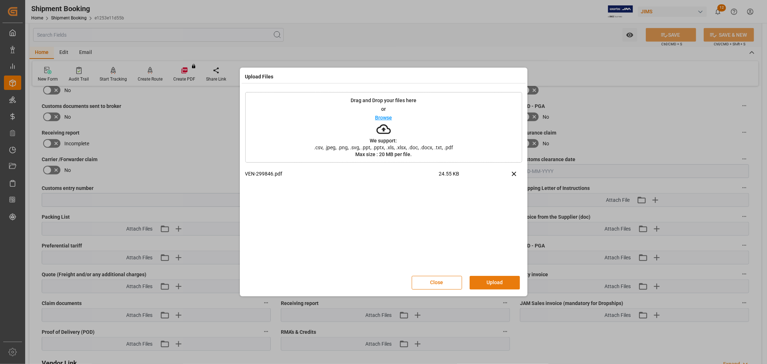
click at [489, 277] on button "Upload" at bounding box center [494, 283] width 50 height 14
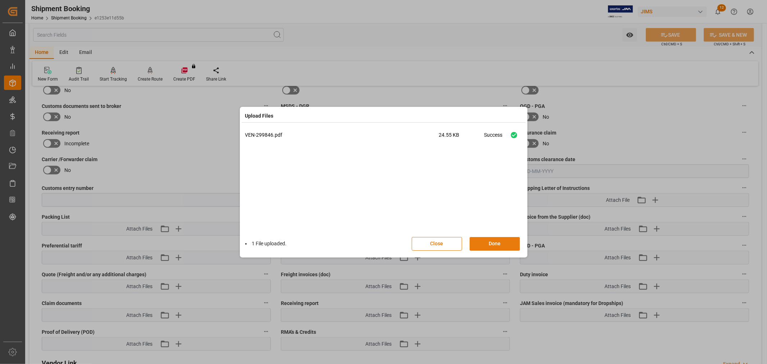
click at [485, 242] on button "Done" at bounding box center [494, 244] width 50 height 14
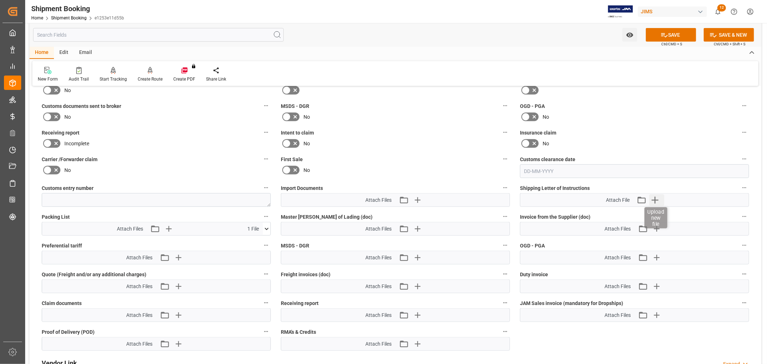
click at [652, 196] on icon "button" at bounding box center [655, 200] width 12 height 12
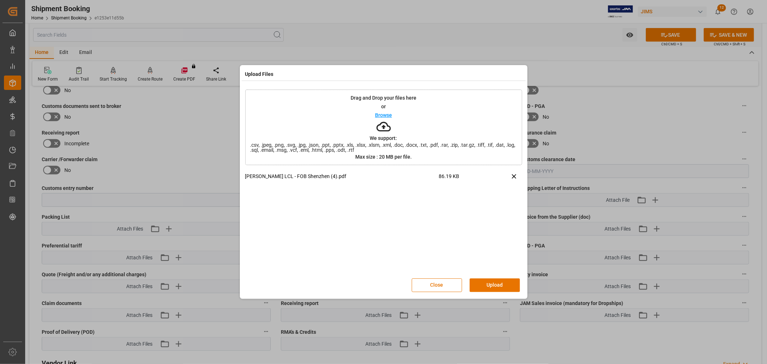
click at [486, 282] on button "Upload" at bounding box center [494, 285] width 50 height 14
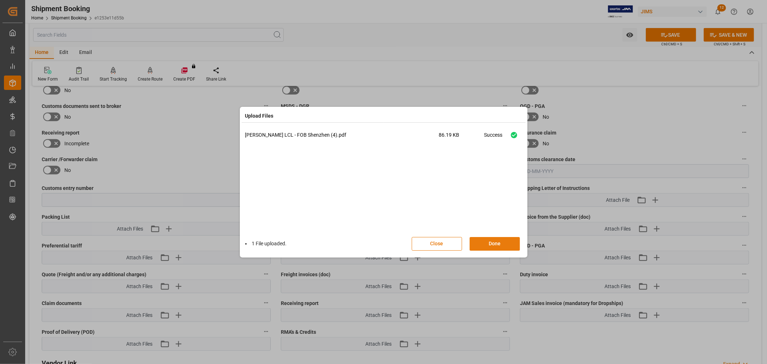
click at [486, 240] on button "Done" at bounding box center [494, 244] width 50 height 14
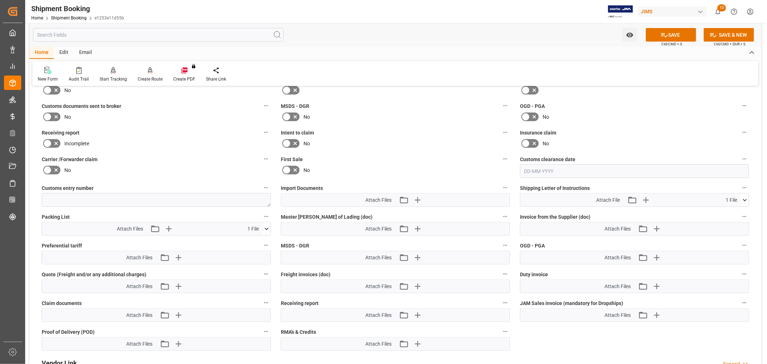
click at [665, 33] on icon at bounding box center [664, 35] width 8 height 8
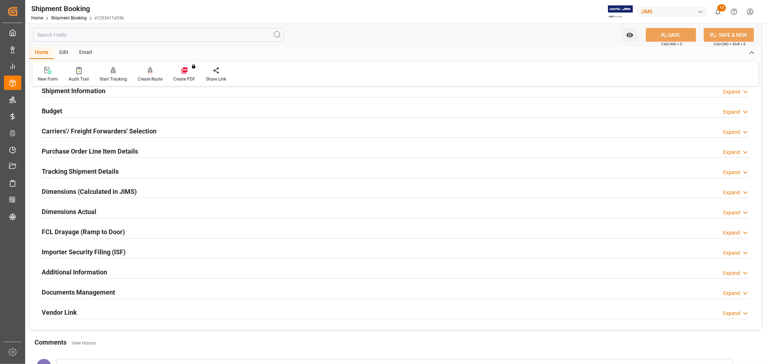
scroll to position [56, 0]
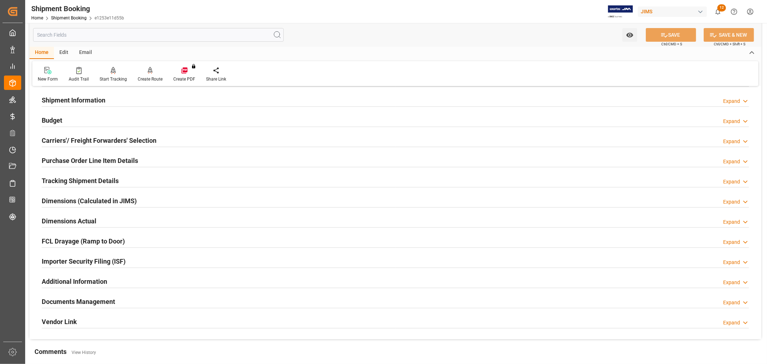
click at [70, 181] on h2 "Tracking Shipment Details" at bounding box center [80, 181] width 77 height 10
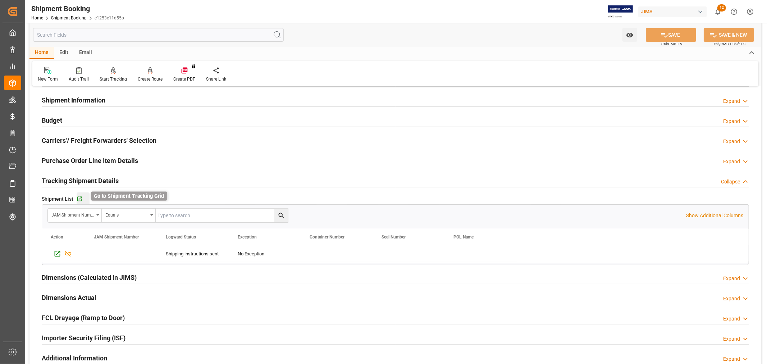
click at [77, 198] on icon "button" at bounding box center [80, 199] width 6 height 6
click at [130, 142] on h2 "Carriers'/ Freight Forwarders' Selection" at bounding box center [99, 140] width 115 height 10
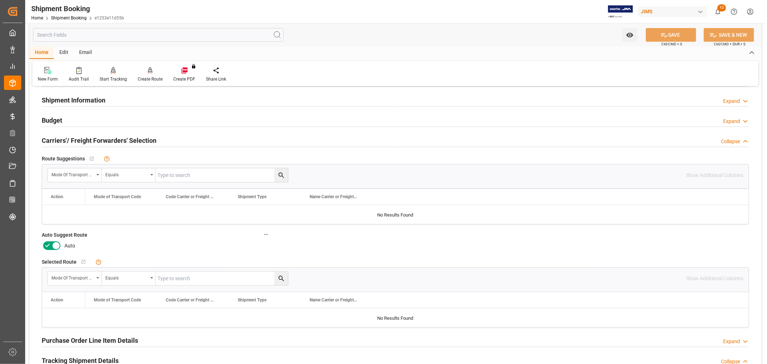
click at [44, 247] on icon at bounding box center [47, 245] width 9 height 9
click at [0, 0] on input "checkbox" at bounding box center [0, 0] width 0 height 0
drag, startPoint x: 671, startPoint y: 34, endPoint x: 652, endPoint y: 36, distance: 19.2
click at [671, 33] on button "SAVE" at bounding box center [670, 35] width 50 height 14
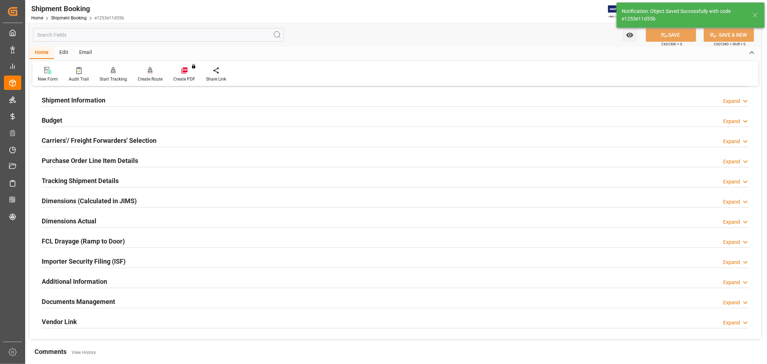
click at [147, 77] on div "Create Route" at bounding box center [150, 79] width 25 height 6
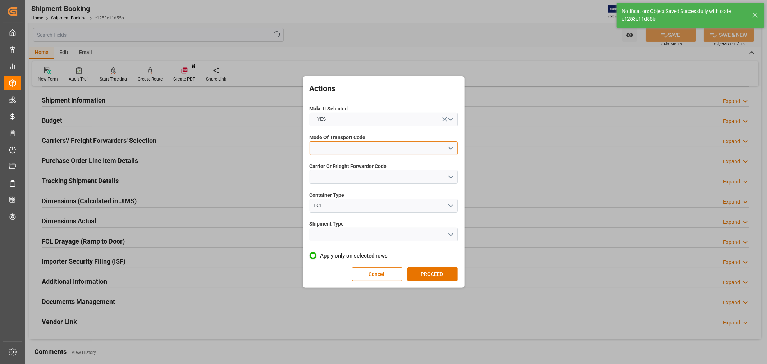
click at [325, 146] on button "open menu" at bounding box center [383, 148] width 148 height 14
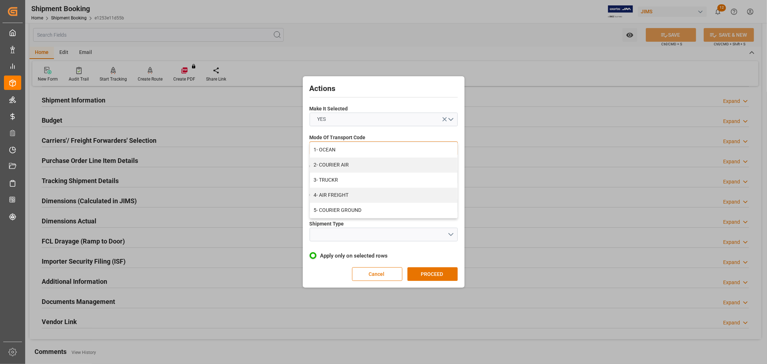
click at [330, 151] on div "1- OCEAN" at bounding box center [383, 149] width 147 height 15
click at [328, 178] on button "open menu" at bounding box center [383, 177] width 148 height 14
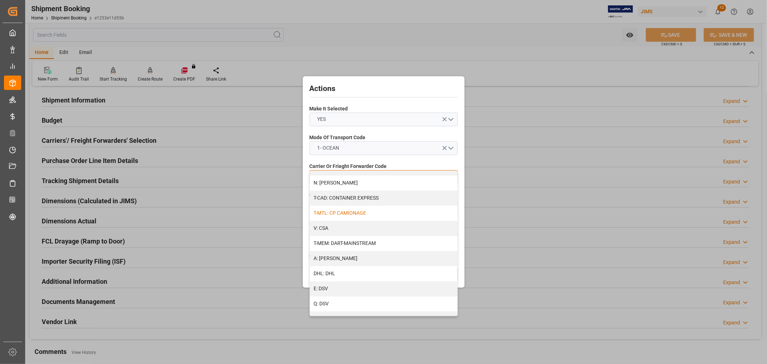
scroll to position [40, 0]
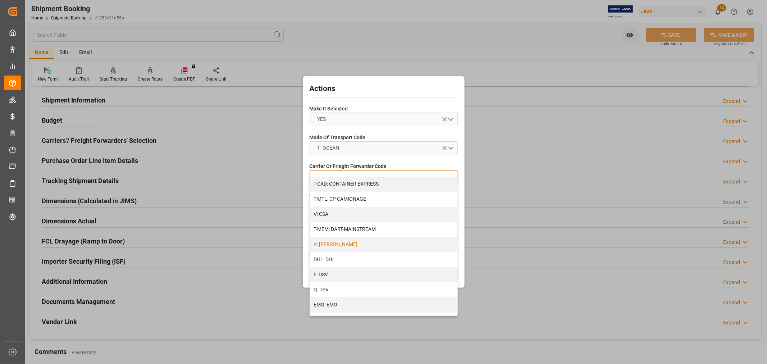
click at [340, 247] on div "A: DELMAR" at bounding box center [383, 244] width 147 height 15
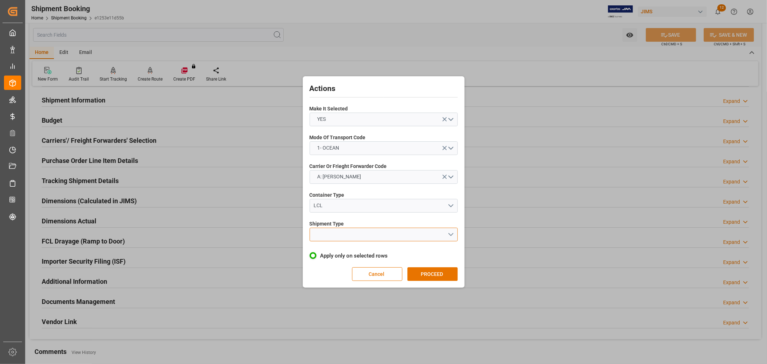
click at [350, 235] on button "open menu" at bounding box center [383, 234] width 148 height 14
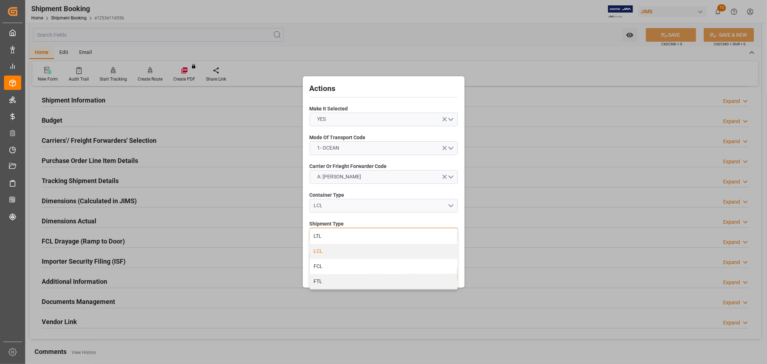
click at [336, 253] on div "LCL" at bounding box center [383, 251] width 147 height 15
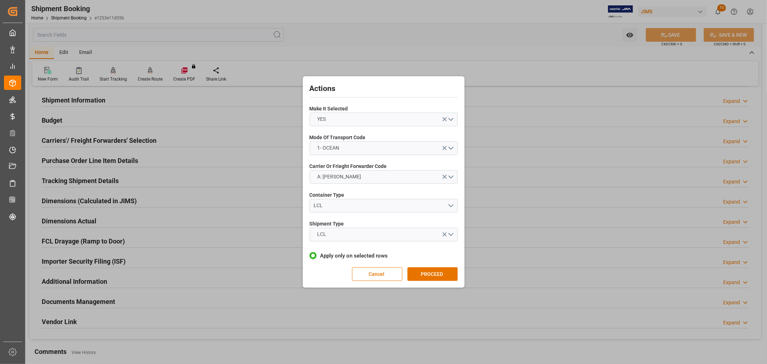
click at [418, 274] on button "PROCEED" at bounding box center [432, 274] width 50 height 14
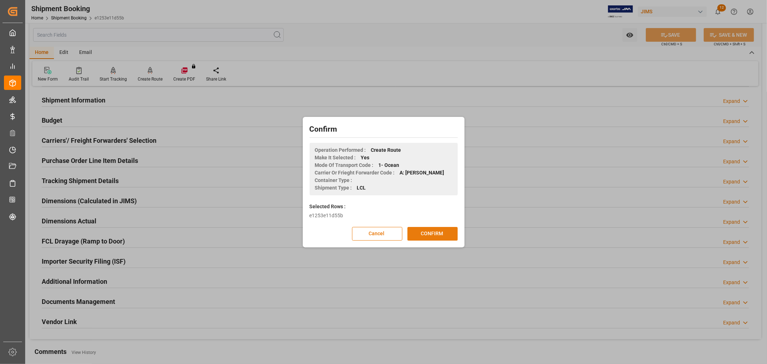
click at [422, 231] on button "CONFIRM" at bounding box center [432, 234] width 50 height 14
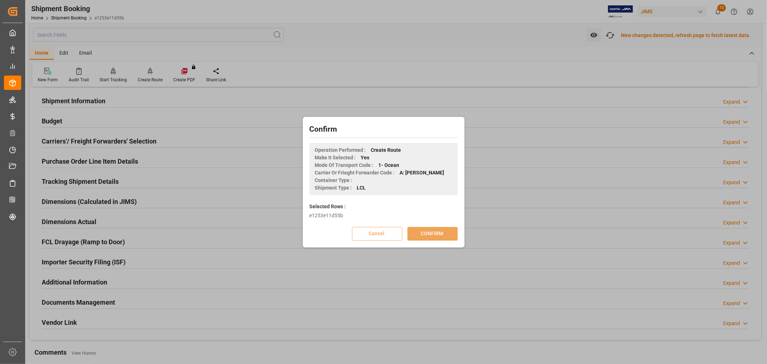
scroll to position [57, 0]
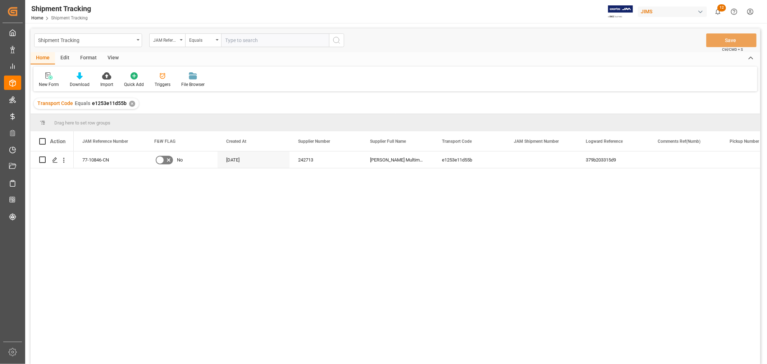
click at [114, 57] on div "View" at bounding box center [113, 58] width 22 height 12
click at [49, 81] on div "Default" at bounding box center [46, 84] width 14 height 6
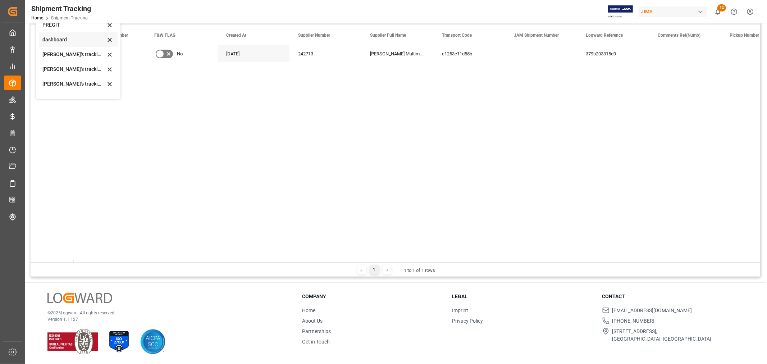
scroll to position [102, 0]
click at [74, 69] on div "[PERSON_NAME]'s tracking all_sample" at bounding box center [73, 70] width 63 height 8
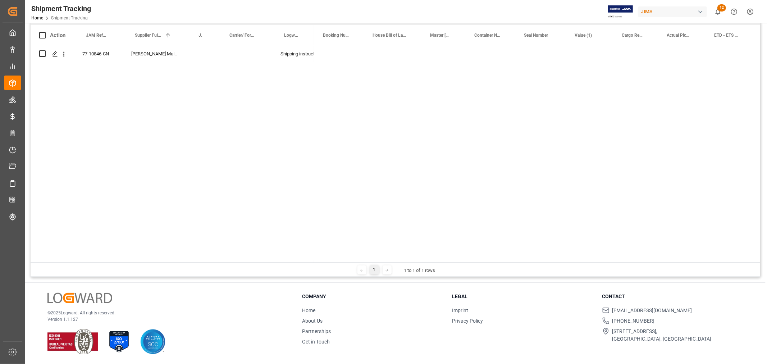
click at [314, 129] on div at bounding box center [537, 153] width 446 height 217
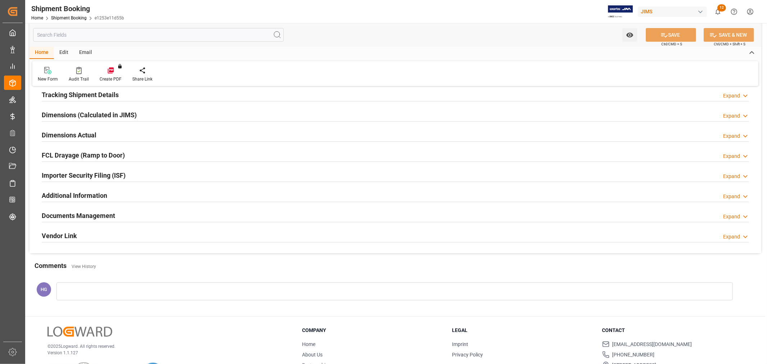
scroll to position [160, 0]
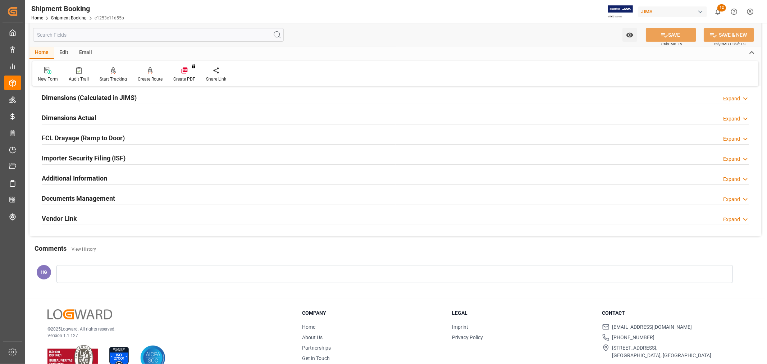
click at [109, 198] on h2 "Documents Management" at bounding box center [78, 198] width 73 height 10
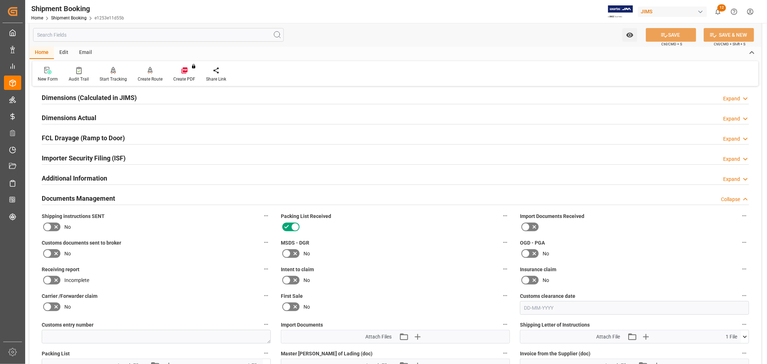
scroll to position [199, 0]
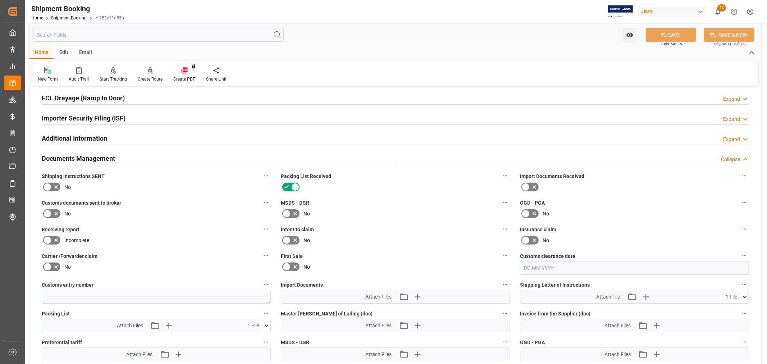
click at [85, 48] on div "Email" at bounding box center [86, 53] width 24 height 12
click at [52, 74] on div "Send Email" at bounding box center [48, 74] width 33 height 16
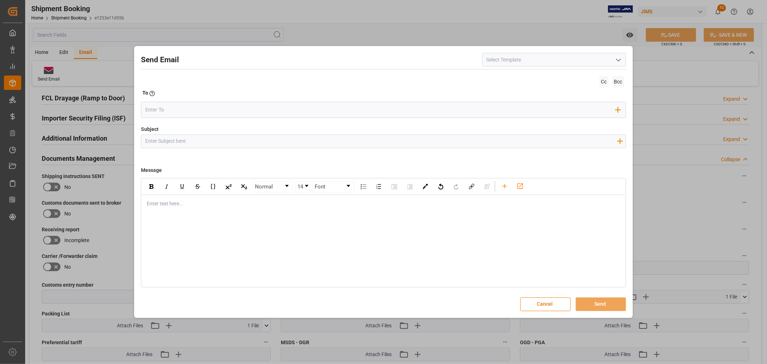
click at [505, 58] on input at bounding box center [554, 60] width 144 height 14
click at [618, 59] on icon "open menu" at bounding box center [618, 60] width 9 height 9
click at [532, 74] on div "2BOOK - Ocean - Air freight" at bounding box center [553, 76] width 143 height 16
type input "2BOOK - Ocean - Air freight"
type input "2BOOK {{jamReferenceNumber}} {{supplierFullName}} Ship from: {{country}} Ship t…"
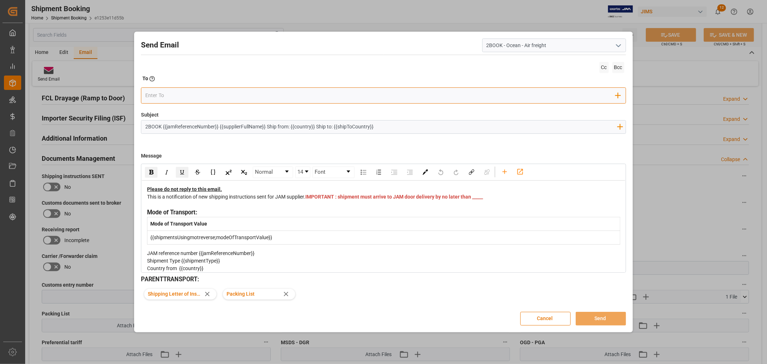
click at [191, 99] on input "email" at bounding box center [380, 95] width 470 height 11
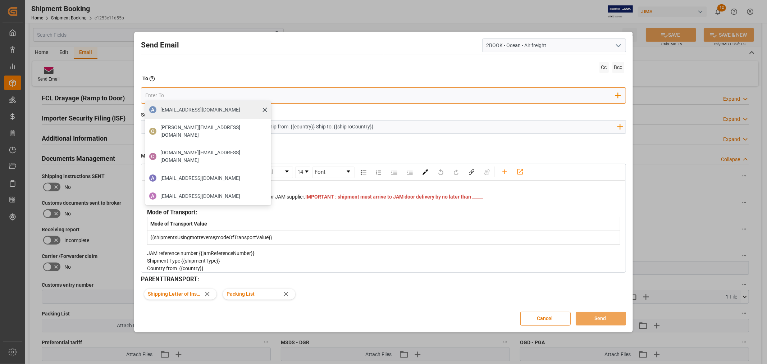
type input "[PERSON_NAME][EMAIL_ADDRESS][PERSON_NAME][DOMAIN_NAME]"
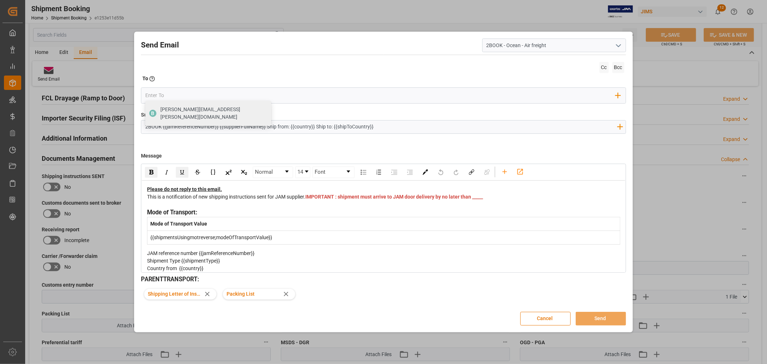
click at [341, 199] on div "This is a notification of new shipping instructions sent for JAM supplier. IMPO…" at bounding box center [383, 200] width 473 height 15
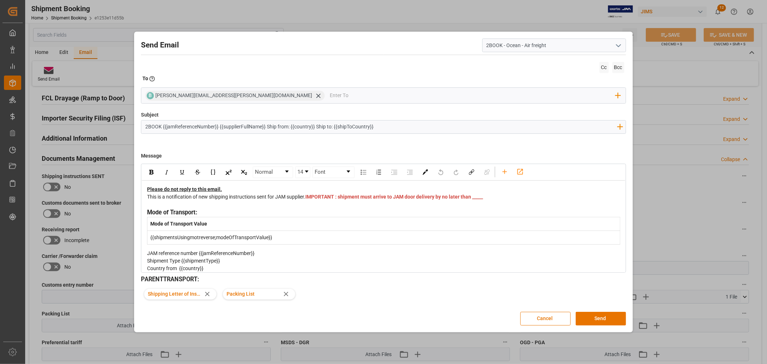
click at [330, 202] on div "This is a notification of new shipping instructions sent for JAM supplier. IMPO…" at bounding box center [383, 200] width 473 height 15
drag, startPoint x: 330, startPoint y: 203, endPoint x: 314, endPoint y: 206, distance: 16.0
click at [314, 206] on div "This is a notification of new shipping instructions sent for JAM supplier. IMPO…" at bounding box center [383, 200] width 473 height 15
click at [411, 208] on div "This is a notification of new shipping instructions sent for JAM supplier. IMPO…" at bounding box center [383, 200] width 473 height 15
click at [591, 314] on button "Send" at bounding box center [600, 319] width 50 height 14
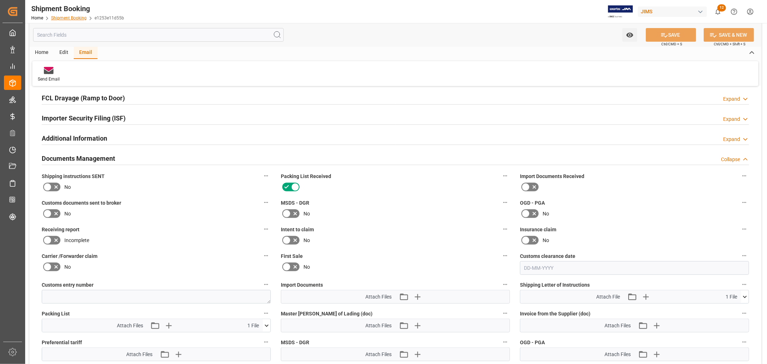
click at [71, 19] on link "Shipment Booking" at bounding box center [69, 17] width 36 height 5
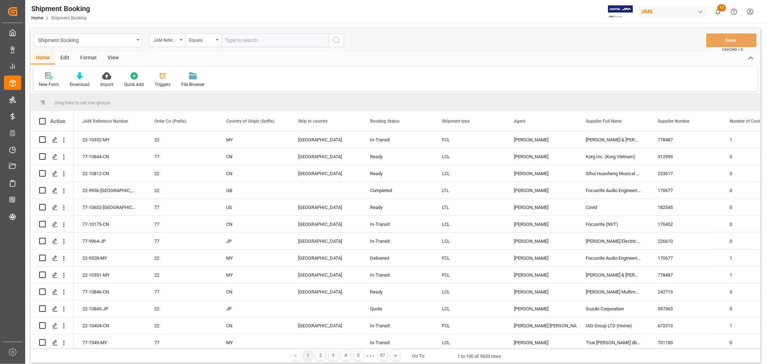
click at [51, 81] on div "New Form" at bounding box center [49, 84] width 20 height 6
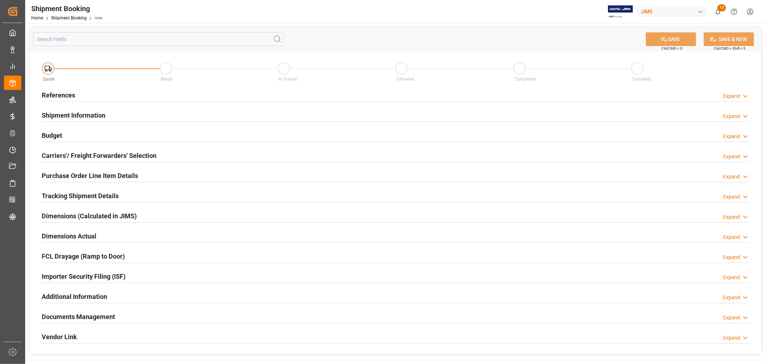
click at [64, 98] on h2 "References" at bounding box center [58, 95] width 33 height 10
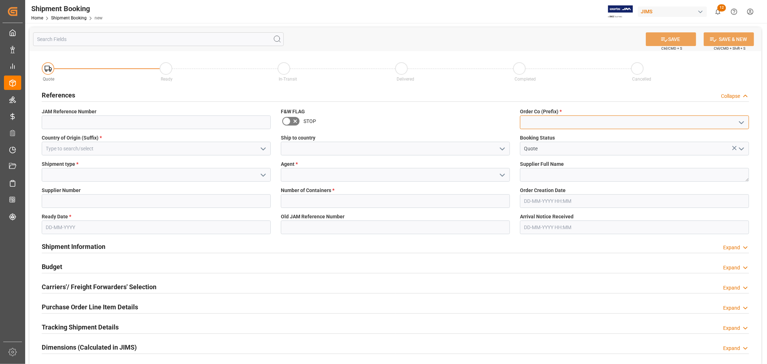
click at [538, 123] on input at bounding box center [634, 122] width 229 height 14
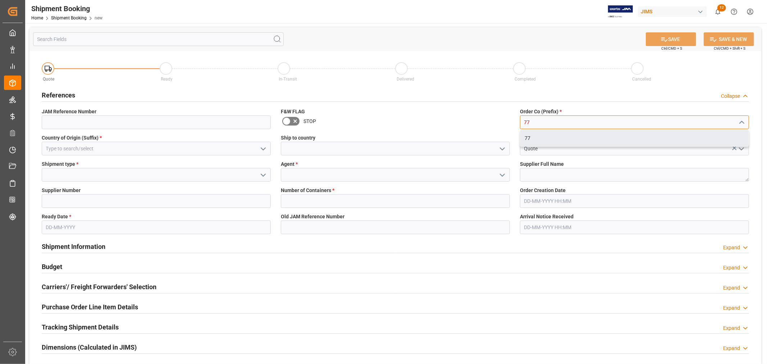
click at [529, 136] on div "77" at bounding box center [634, 138] width 228 height 16
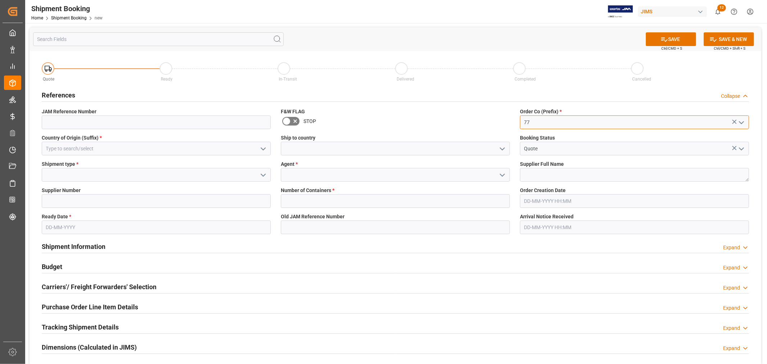
type input "77"
click at [130, 148] on input at bounding box center [156, 149] width 229 height 14
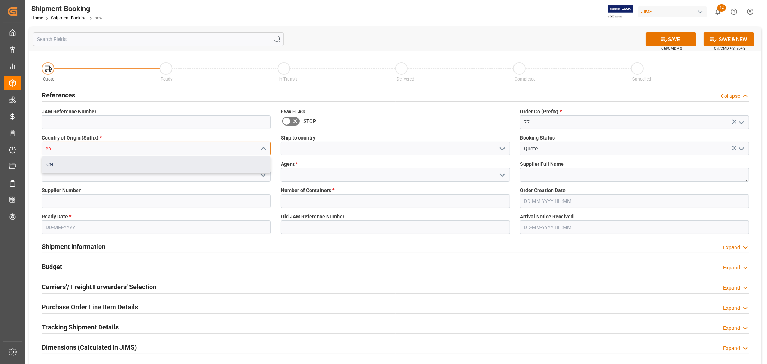
click at [75, 160] on div "CN" at bounding box center [156, 164] width 228 height 16
type input "CN"
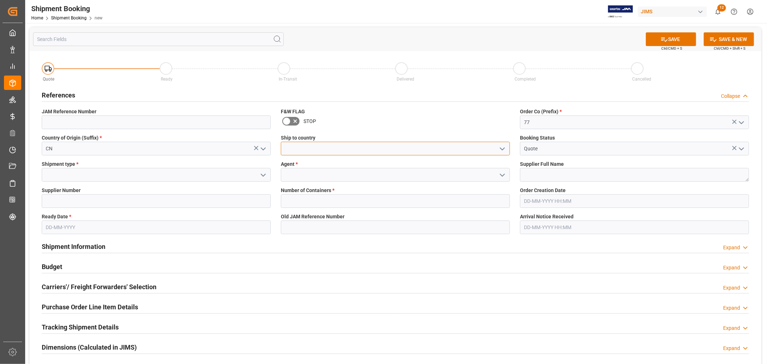
click at [309, 148] on input at bounding box center [395, 149] width 229 height 14
type input "[GEOGRAPHIC_DATA]"
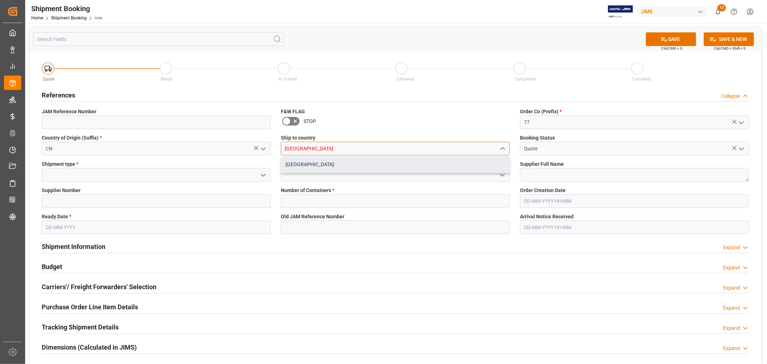
click at [373, 162] on div "[GEOGRAPHIC_DATA]" at bounding box center [395, 164] width 228 height 16
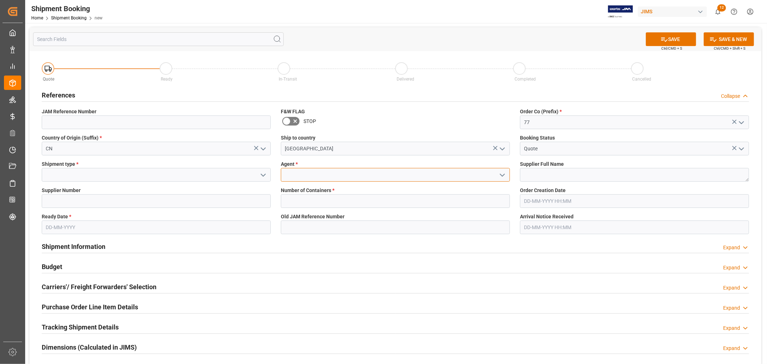
click at [351, 173] on input at bounding box center [395, 175] width 229 height 14
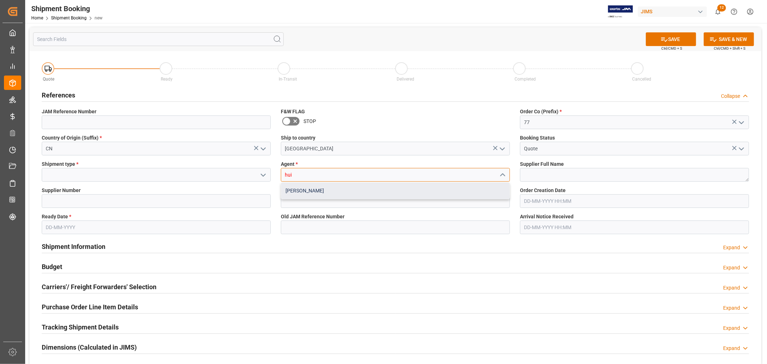
click at [318, 187] on div "[PERSON_NAME]" at bounding box center [395, 191] width 228 height 16
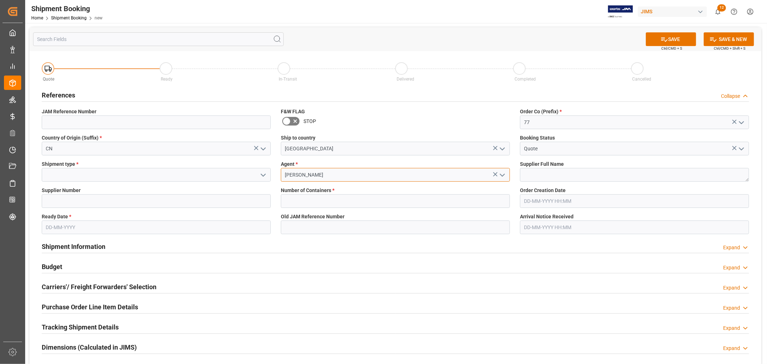
type input "[PERSON_NAME]"
click at [117, 179] on input at bounding box center [156, 175] width 229 height 14
click at [120, 176] on input at bounding box center [156, 175] width 229 height 14
click at [265, 171] on icon "open menu" at bounding box center [263, 175] width 9 height 9
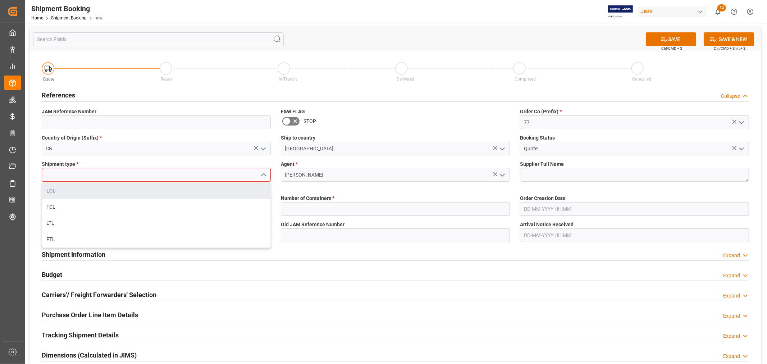
click at [60, 192] on div "LCL" at bounding box center [156, 191] width 228 height 16
type input "LCL"
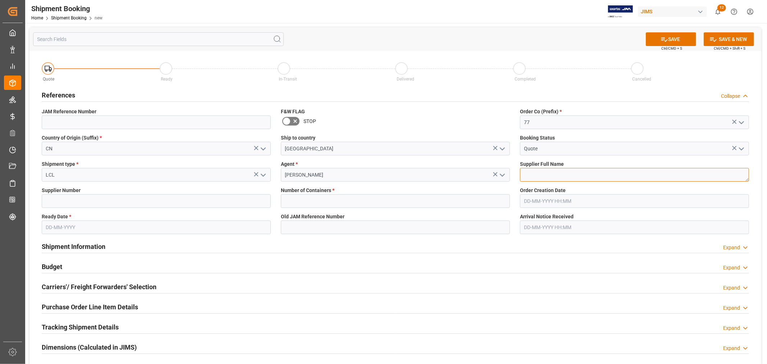
click at [536, 175] on textarea at bounding box center [634, 175] width 229 height 14
type textarea "[PERSON_NAME] Multimedia [GEOGRAPHIC_DATA]"
click at [142, 202] on input at bounding box center [156, 201] width 229 height 14
type input "242713"
click at [301, 202] on input "text" at bounding box center [395, 201] width 229 height 14
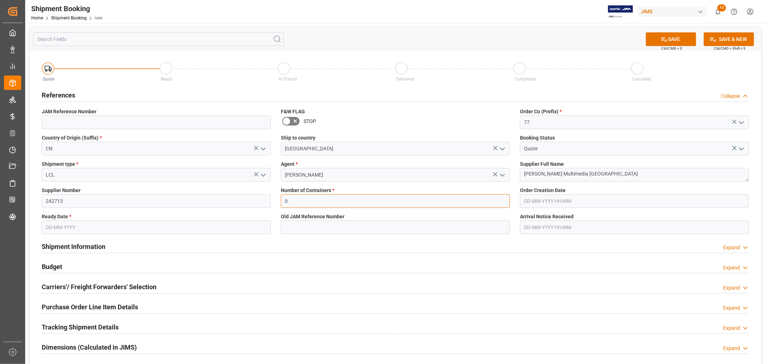
type input "0"
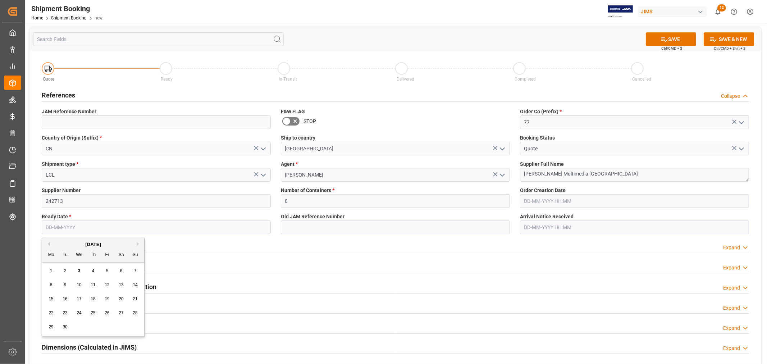
click at [52, 229] on input "text" at bounding box center [156, 227] width 229 height 14
click at [107, 310] on span "26" at bounding box center [107, 312] width 5 height 5
type input "26-09-2025"
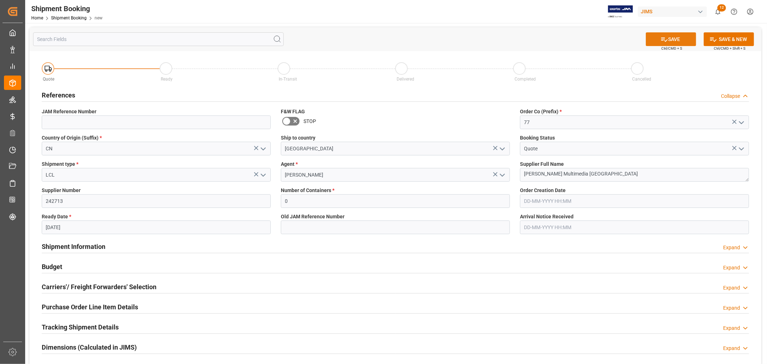
click at [683, 38] on button "SAVE" at bounding box center [670, 39] width 50 height 14
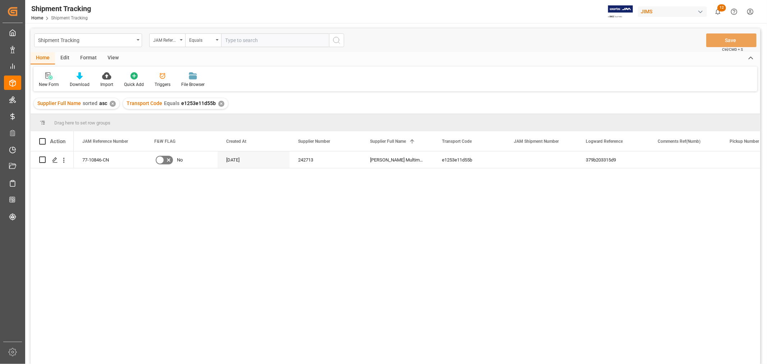
click at [49, 78] on icon at bounding box center [51, 77] width 4 height 4
click at [109, 56] on div "View" at bounding box center [113, 58] width 22 height 12
click at [42, 80] on div "Default" at bounding box center [45, 80] width 25 height 16
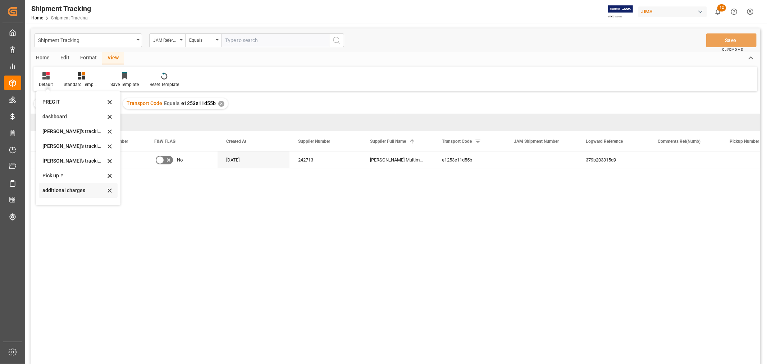
scroll to position [142, 0]
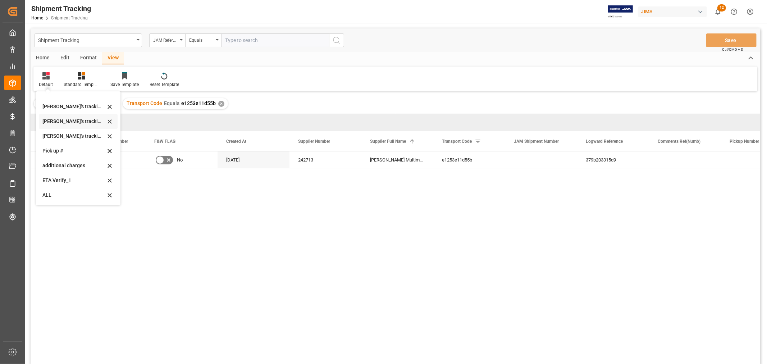
click at [60, 123] on div "[PERSON_NAME]'s tracking all # _5" at bounding box center [73, 122] width 63 height 8
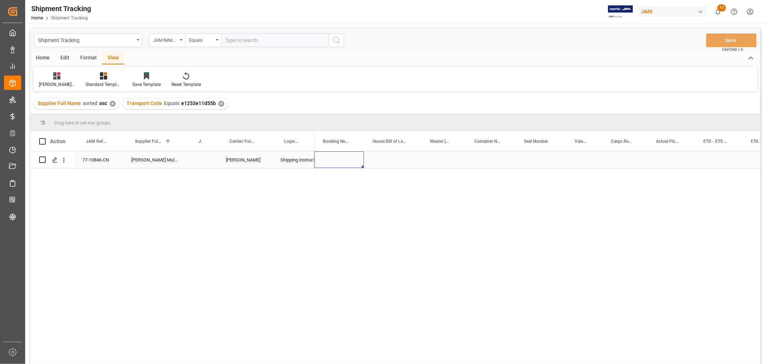
click at [351, 158] on div "Press SPACE to select this row." at bounding box center [339, 159] width 50 height 17
click at [633, 157] on div "Press SPACE to select this row." at bounding box center [624, 159] width 45 height 17
click at [621, 157] on div "Press SPACE to select this row." at bounding box center [624, 159] width 45 height 17
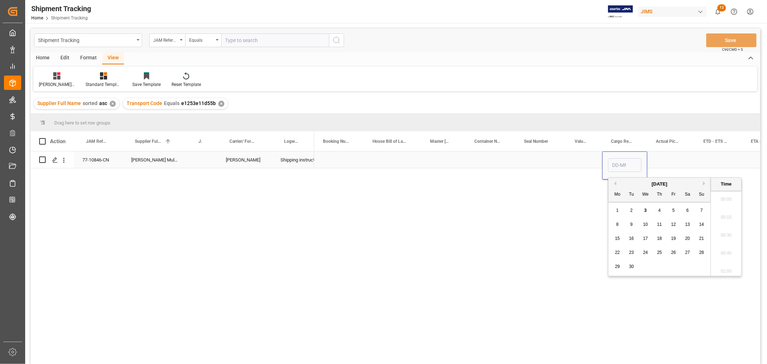
scroll to position [649, 0]
click at [621, 157] on div "Press SPACE to select this row." at bounding box center [624, 165] width 33 height 17
click at [615, 162] on input "Press SPACE to select this row." at bounding box center [624, 165] width 33 height 14
type input "20-09"
click at [664, 156] on div "Press SPACE to select this row." at bounding box center [670, 159] width 47 height 17
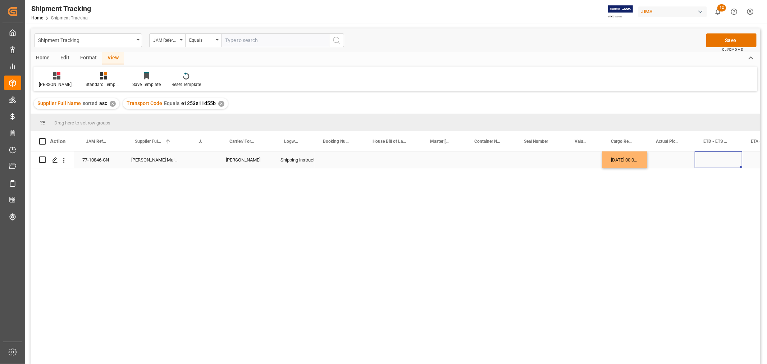
click at [711, 157] on div "Press SPACE to select this row." at bounding box center [717, 159] width 47 height 17
click at [718, 160] on div "Press SPACE to select this row." at bounding box center [717, 159] width 47 height 17
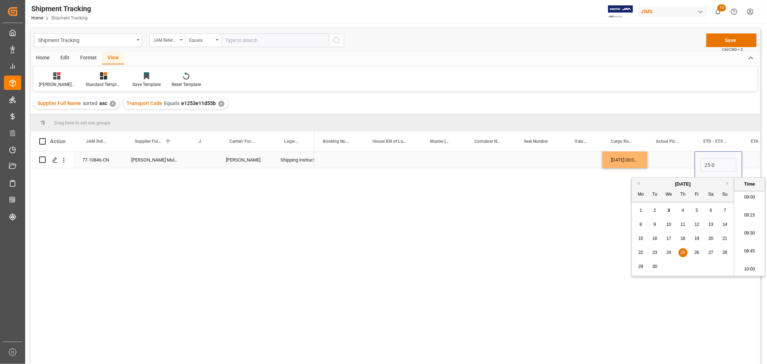
type input "25-09"
click at [746, 159] on div "Press SPACE to select this row." at bounding box center [765, 159] width 47 height 17
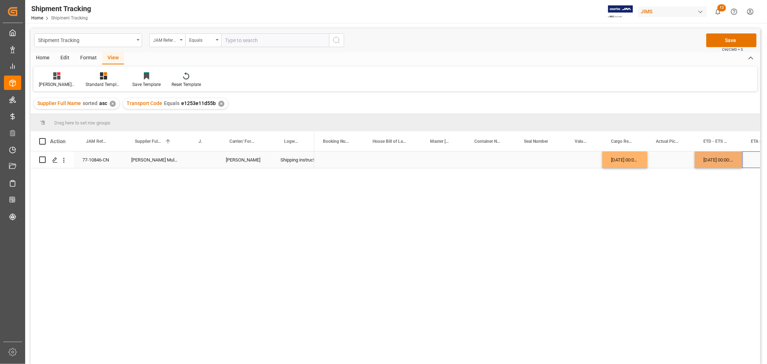
click at [748, 159] on div "Press SPACE to select this row." at bounding box center [765, 159] width 47 height 17
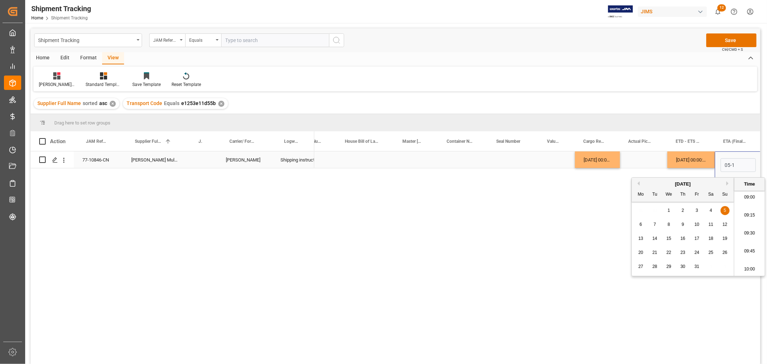
type input "05-11"
click at [641, 159] on div "Press SPACE to select this row." at bounding box center [643, 159] width 47 height 17
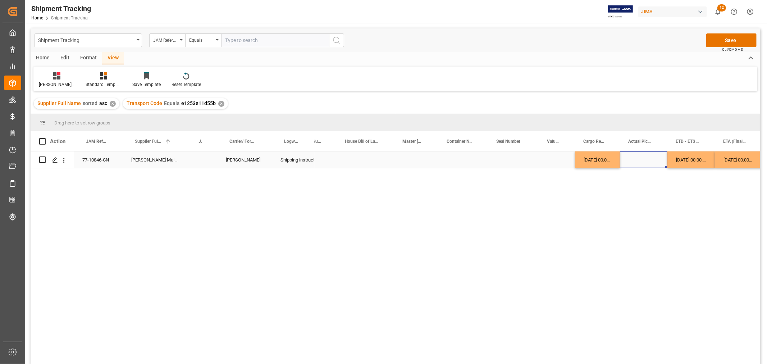
click at [725, 160] on div "05-11-2025 00:00:00" at bounding box center [737, 159] width 47 height 17
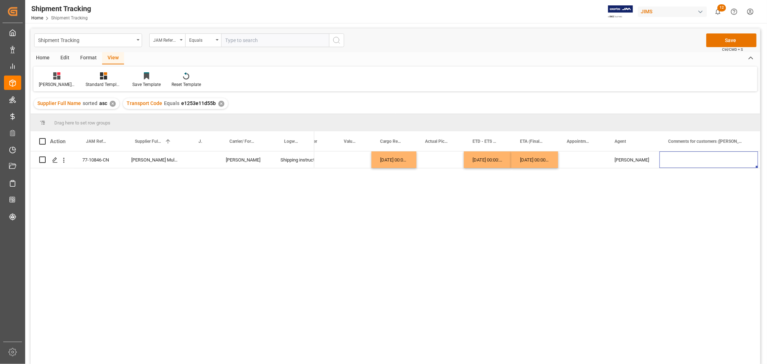
scroll to position [0, 303]
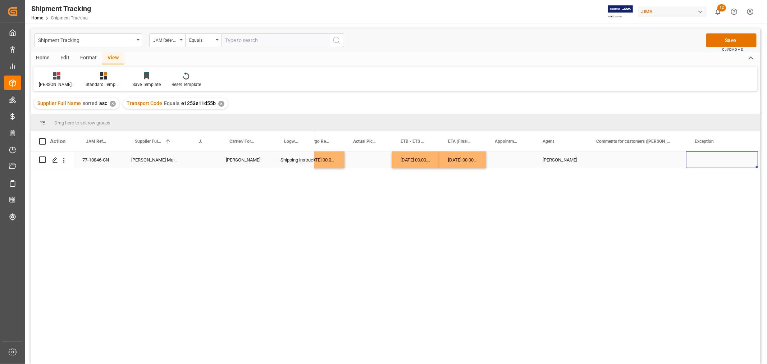
click at [637, 157] on div "Press SPACE to select this row." at bounding box center [636, 159] width 98 height 17
click at [604, 158] on div "Press SPACE to select this row." at bounding box center [636, 159] width 98 height 17
click at [604, 157] on div "Press SPACE to select this row." at bounding box center [636, 159] width 98 height 17
click at [604, 157] on input "Press SPACE to select this row." at bounding box center [636, 164] width 87 height 14
type input "MULTIMEDIA HOLIDAY 2025"
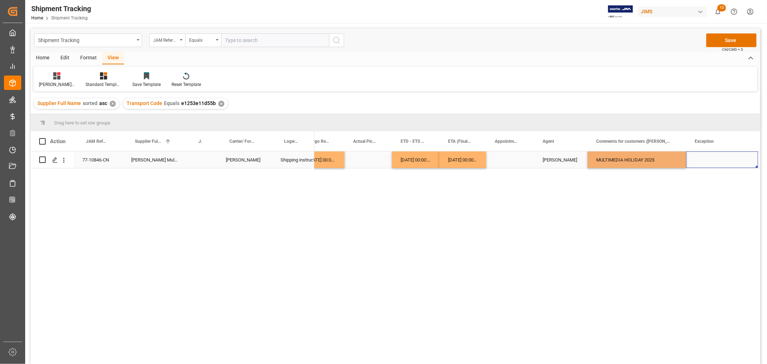
click at [698, 166] on div "Press SPACE to select this row." at bounding box center [722, 159] width 72 height 17
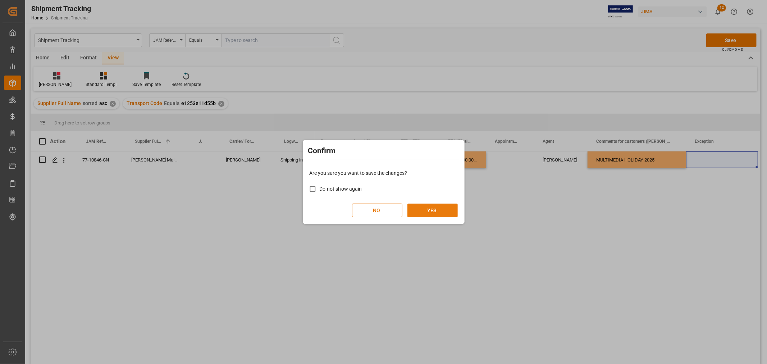
click at [415, 210] on button "YES" at bounding box center [432, 210] width 50 height 14
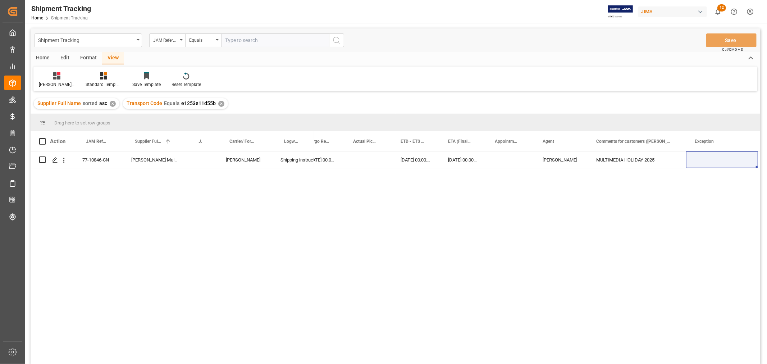
click at [217, 106] on div "Transport Code Equals e1253e11d55b ✕" at bounding box center [175, 103] width 105 height 11
click at [218, 103] on div "✕" at bounding box center [221, 104] width 6 height 6
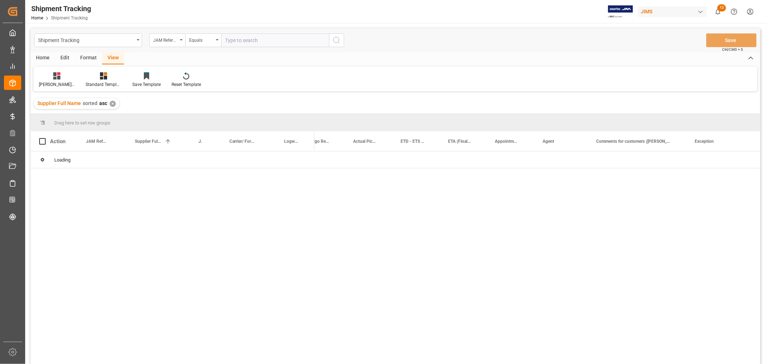
click at [232, 41] on input "text" at bounding box center [275, 40] width 108 height 14
click at [231, 40] on input "text" at bounding box center [275, 40] width 108 height 14
paste input "77-10847-CN"
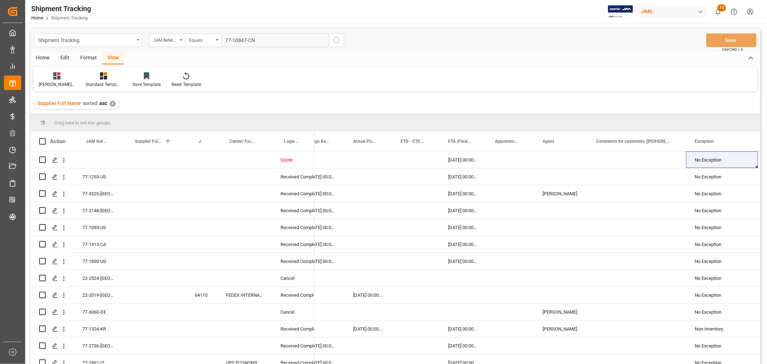
type input "77-10847-CN"
click at [336, 40] on icon "search button" at bounding box center [336, 40] width 9 height 9
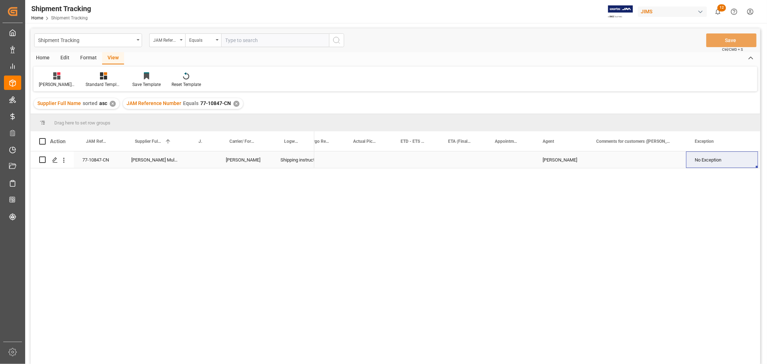
click at [405, 162] on div "Press SPACE to select this row." at bounding box center [415, 159] width 47 height 17
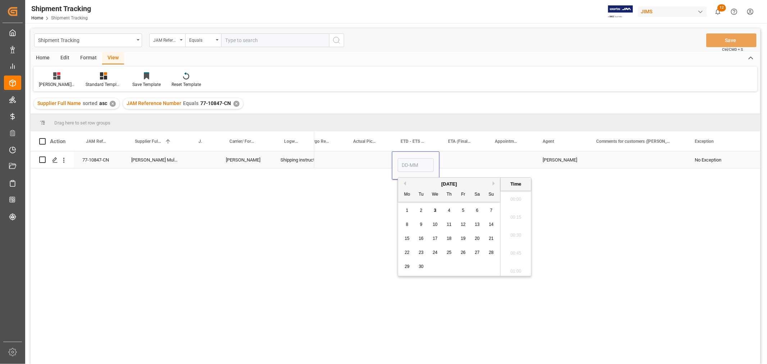
scroll to position [667, 0]
type input "26-09"
click at [457, 160] on div "Press SPACE to select this row." at bounding box center [462, 159] width 47 height 17
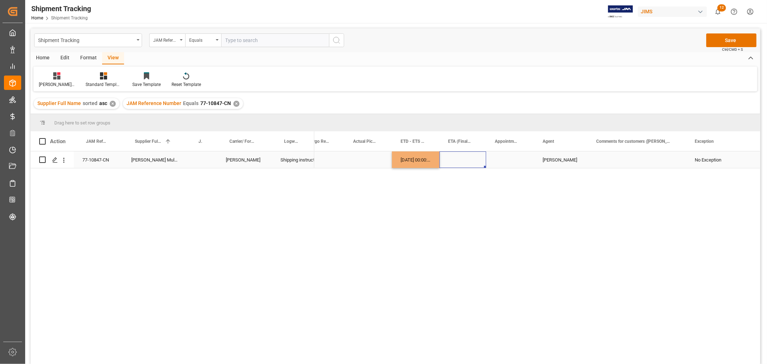
click at [457, 160] on div "Press SPACE to select this row." at bounding box center [462, 159] width 47 height 17
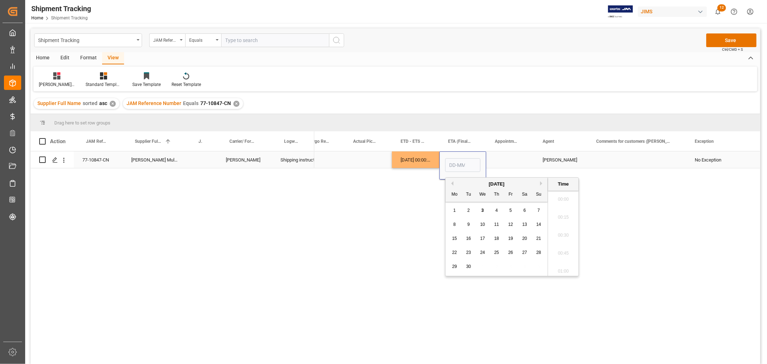
click at [458, 159] on input "Press SPACE to select this row." at bounding box center [462, 165] width 35 height 14
type input "05-11"
click at [500, 160] on div "Press SPACE to select this row." at bounding box center [510, 159] width 48 height 17
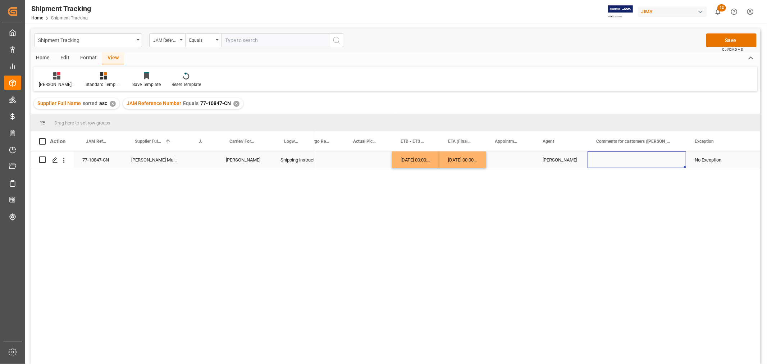
click at [606, 162] on div "Press SPACE to select this row." at bounding box center [636, 159] width 98 height 17
click at [606, 160] on div "Press SPACE to select this row." at bounding box center [636, 159] width 98 height 17
click at [696, 156] on div "No Exception" at bounding box center [721, 160] width 55 height 17
click at [607, 160] on div "MULTIMEDIA HOLIDAY 2025" at bounding box center [636, 159] width 98 height 17
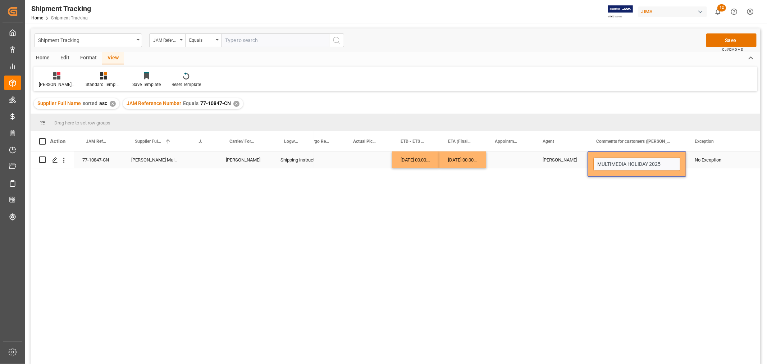
click at [594, 163] on input "MULTIMEDIA HOLIDAY 2025" at bounding box center [636, 164] width 87 height 14
click at [546, 163] on div "[PERSON_NAME]" at bounding box center [560, 160] width 36 height 17
click at [720, 37] on button "Save" at bounding box center [731, 40] width 50 height 14
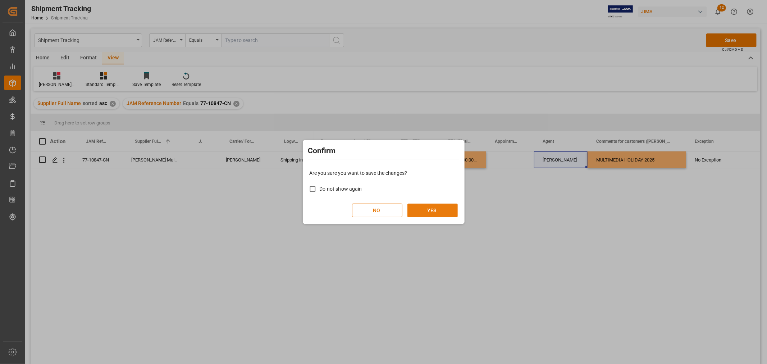
click at [419, 207] on button "YES" at bounding box center [432, 210] width 50 height 14
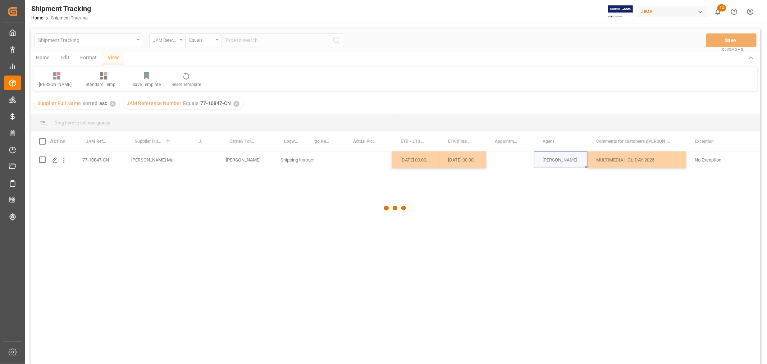
click at [374, 161] on div at bounding box center [395, 207] width 729 height 359
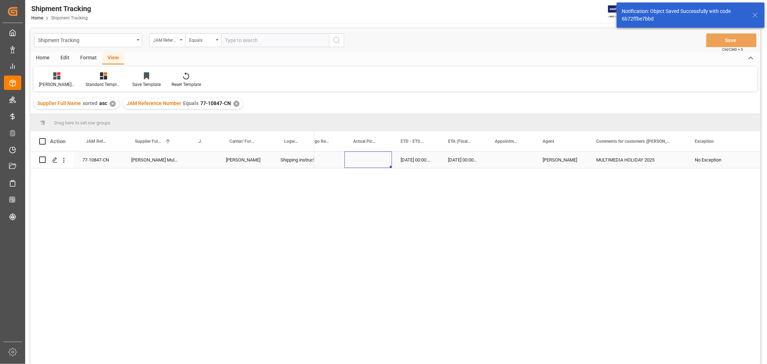
click at [369, 160] on div "Press SPACE to select this row." at bounding box center [367, 159] width 47 height 17
click at [363, 162] on div "Press SPACE to select this row." at bounding box center [372, 159] width 45 height 17
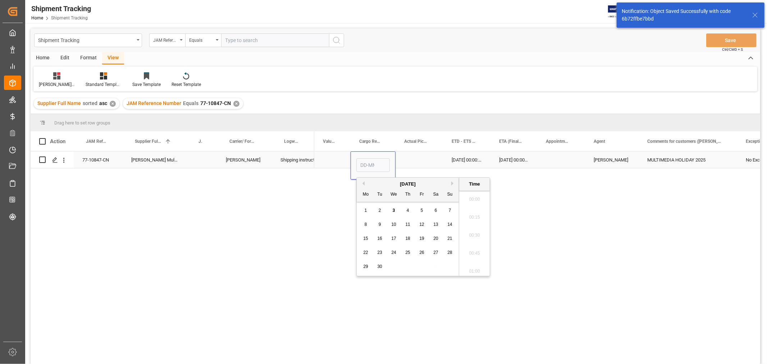
click at [363, 162] on input "Press SPACE to select this row." at bounding box center [372, 165] width 33 height 14
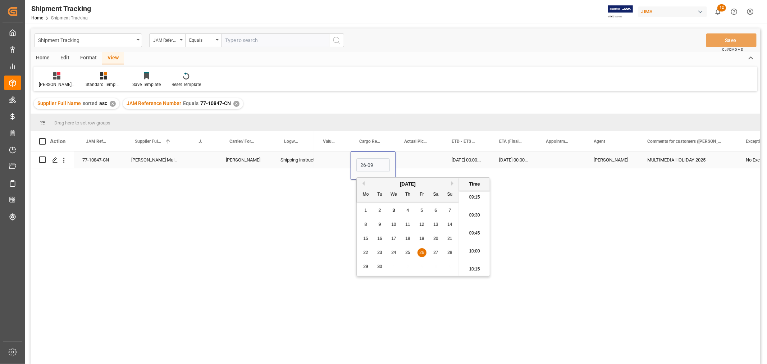
type input "26-09-2025 00:00"
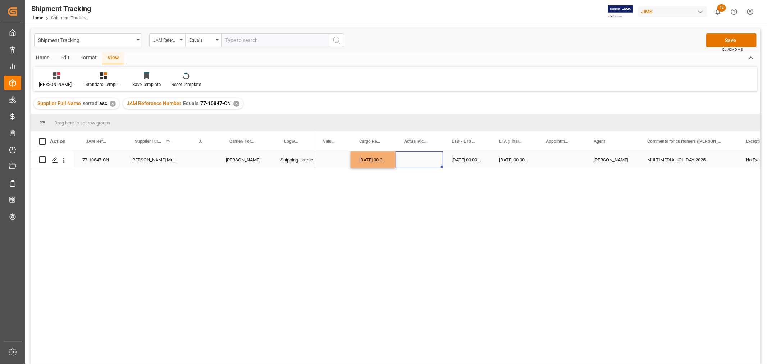
click at [407, 161] on div "Press SPACE to select this row." at bounding box center [418, 159] width 47 height 17
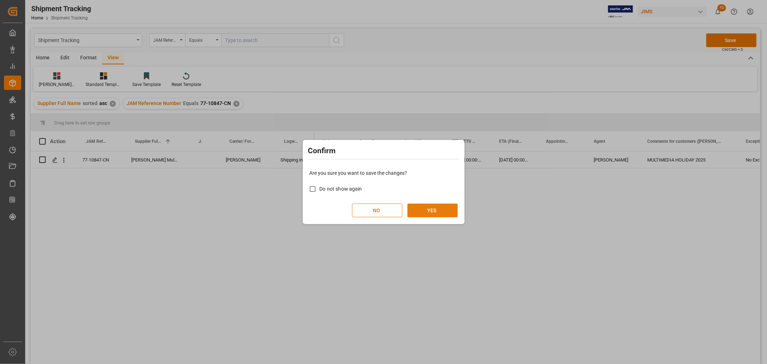
click at [426, 211] on button "YES" at bounding box center [432, 210] width 50 height 14
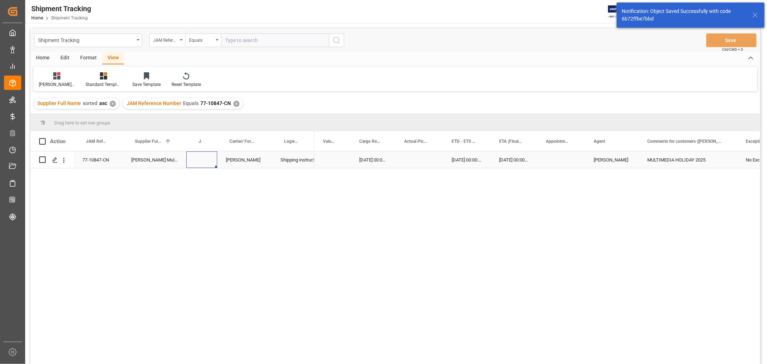
click at [205, 162] on div "Press SPACE to select this row." at bounding box center [201, 159] width 31 height 17
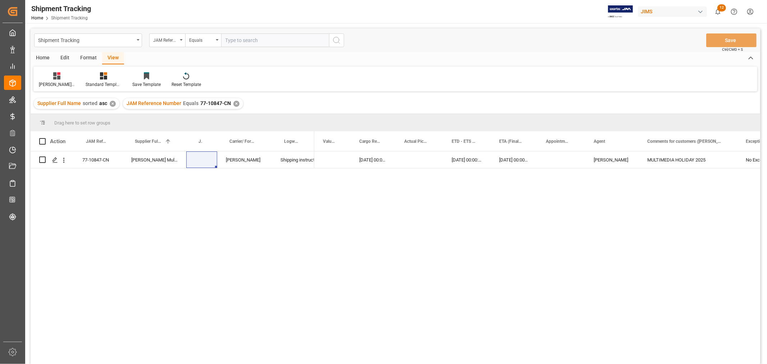
click at [237, 102] on div "JAM Reference Number Equals 77-10847-CN ✕" at bounding box center [183, 103] width 120 height 11
click at [233, 104] on div "✕" at bounding box center [236, 104] width 6 height 6
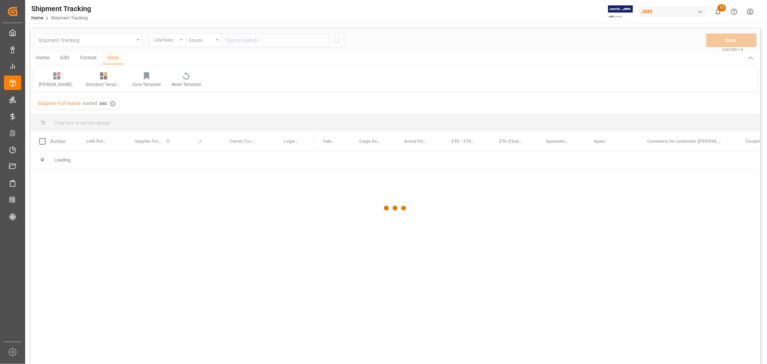
click at [232, 37] on div at bounding box center [395, 207] width 729 height 359
click at [230, 40] on div at bounding box center [395, 207] width 729 height 359
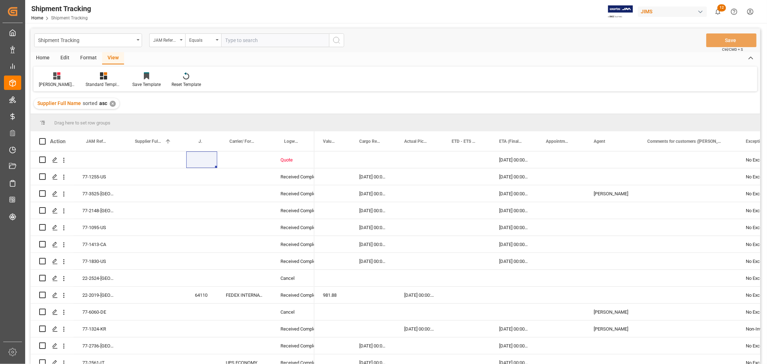
click at [229, 40] on input "text" at bounding box center [275, 40] width 108 height 14
type input "77-10851-cn"
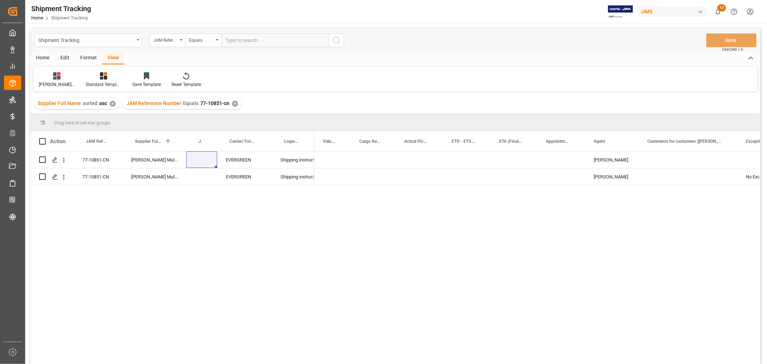
click at [56, 80] on div "Huixin's tracking all # _5" at bounding box center [56, 80] width 47 height 16
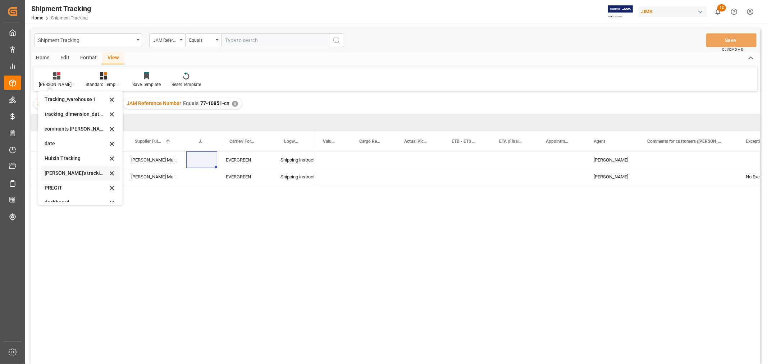
scroll to position [80, 0]
click at [74, 184] on div "Huixin's tracking all # _5" at bounding box center [76, 184] width 63 height 8
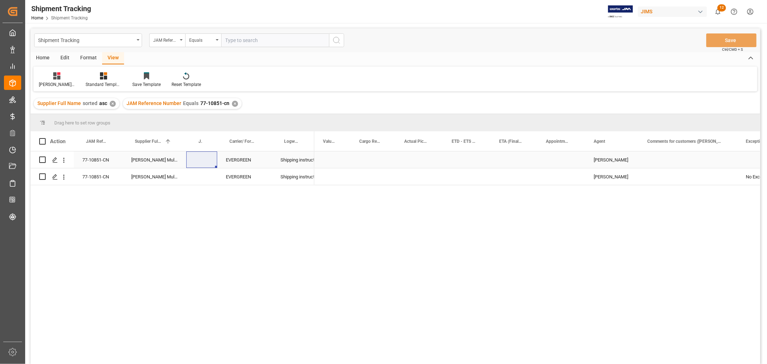
click at [375, 155] on div "Press SPACE to select this row." at bounding box center [372, 159] width 45 height 17
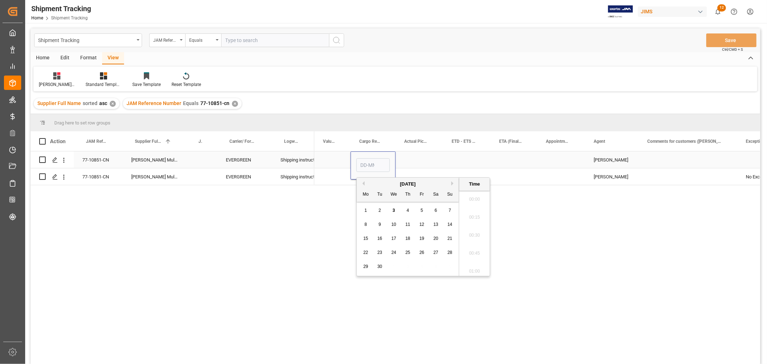
scroll to position [703, 0]
type input "16-09-2025 00:00"
click at [360, 181] on div "Press SPACE to select this row." at bounding box center [372, 176] width 45 height 17
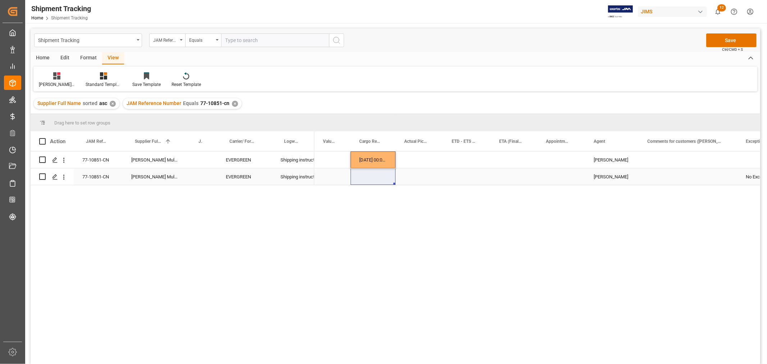
drag, startPoint x: 369, startPoint y: 162, endPoint x: 374, endPoint y: 176, distance: 15.6
click at [374, 176] on div "16-09-2025 00:00:00 HuiXin Gao HuiXin Gao No Exception" at bounding box center [651, 168] width 1177 height 34
click at [455, 158] on div "Press SPACE to select this row." at bounding box center [466, 159] width 47 height 17
click at [459, 158] on div "Press SPACE to select this row." at bounding box center [466, 159] width 47 height 17
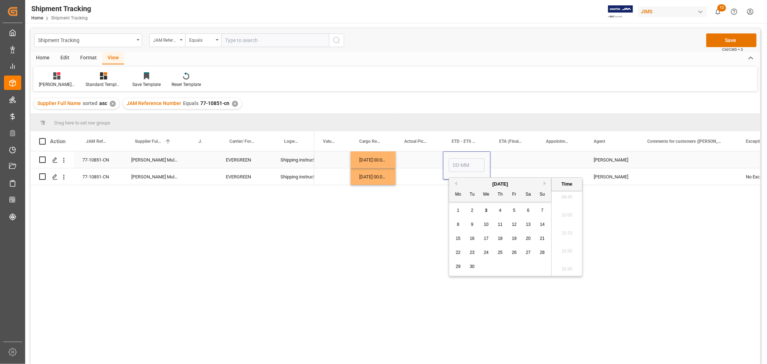
click at [459, 158] on input "Press SPACE to select this row." at bounding box center [467, 165] width 36 height 14
type input "25-09"
click at [505, 159] on div "Press SPACE to select this row." at bounding box center [513, 159] width 47 height 17
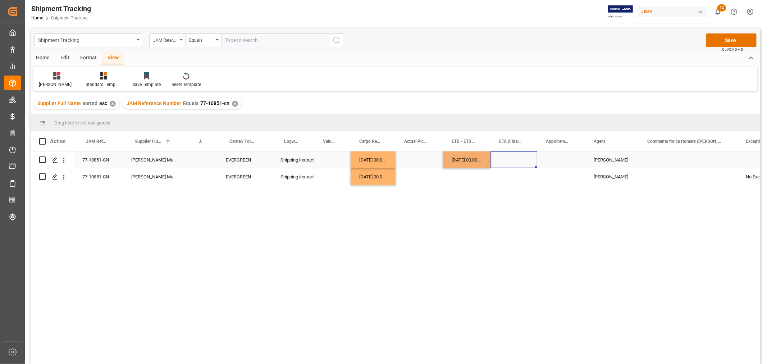
click at [507, 160] on div "Press SPACE to select this row." at bounding box center [513, 159] width 47 height 17
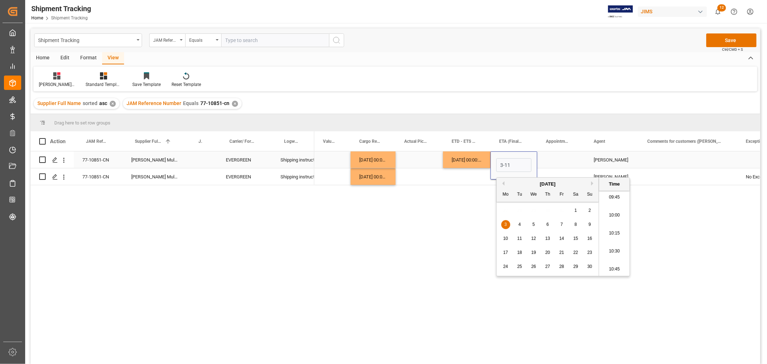
type input "03-11-2025 00:00"
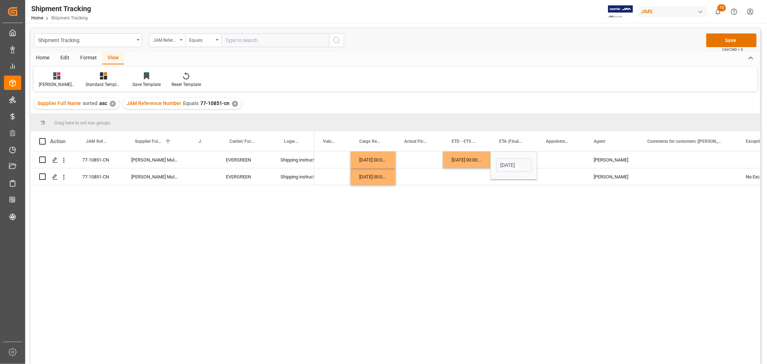
click at [472, 186] on div "16-09-2025 00:00:00 25-09-2025 00:00:00 03-11-2025 00:00 HuiXin Gao 16-09-2025 …" at bounding box center [537, 259] width 446 height 217
drag, startPoint x: 457, startPoint y: 161, endPoint x: 500, endPoint y: 175, distance: 45.0
click at [500, 175] on div "16-09-2025 00:00:00 25-09-2025 00:00:00 03-11-2025 00:00:00 HuiXin Gao 16-09-20…" at bounding box center [651, 168] width 1177 height 34
click at [550, 159] on div "Press SPACE to select this row." at bounding box center [561, 159] width 48 height 17
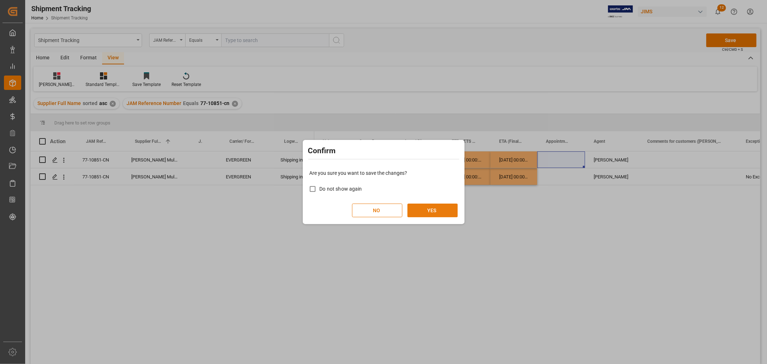
click at [439, 204] on button "YES" at bounding box center [432, 210] width 50 height 14
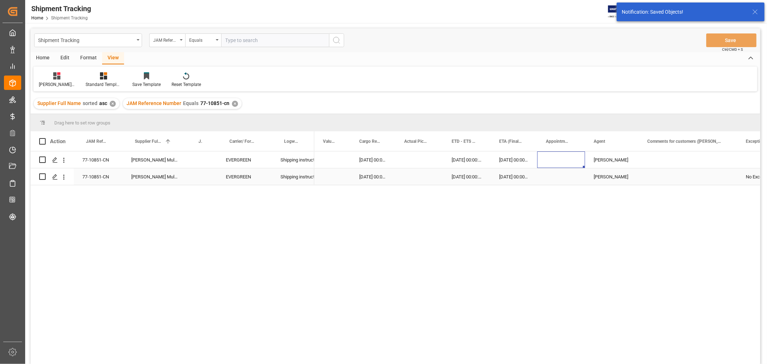
click at [711, 182] on div "Press SPACE to select this row." at bounding box center [687, 176] width 98 height 17
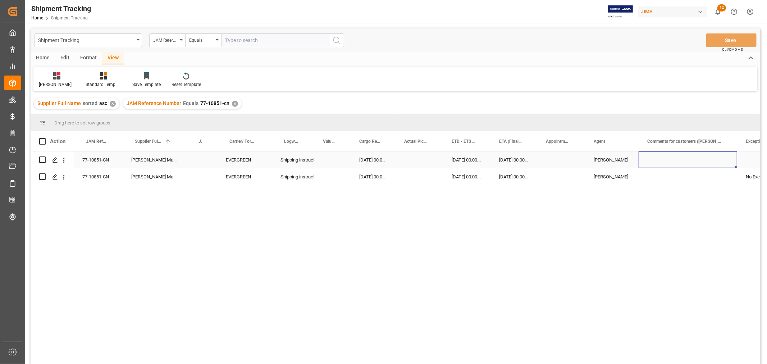
click at [665, 155] on div "Press SPACE to select this row." at bounding box center [687, 159] width 98 height 17
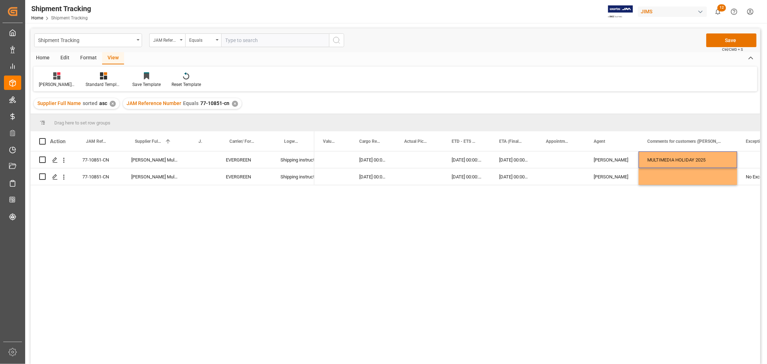
click at [631, 127] on div "Drag here to set row groups" at bounding box center [395, 122] width 729 height 17
click at [658, 160] on div "MULTIMEDIA HOLIDAY 2025" at bounding box center [687, 159] width 98 height 17
drag, startPoint x: 662, startPoint y: 158, endPoint x: 671, endPoint y: 175, distance: 18.8
click at [671, 175] on div "16-09-2025 00:00:00 25-09-2025 00:00:00 03-11-2025 00:00:00 HuiXin Gao MULTIMED…" at bounding box center [651, 168] width 1177 height 34
click at [676, 197] on div "16-09-2025 00:00:00 25-09-2025 00:00:00 03-11-2025 00:00:00 HuiXin Gao MULTIMED…" at bounding box center [537, 259] width 446 height 217
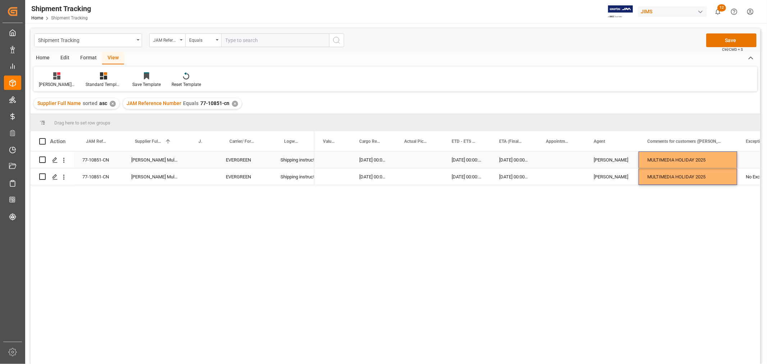
click at [581, 161] on div "Press SPACE to select this row." at bounding box center [561, 159] width 48 height 17
click at [721, 41] on button "Save" at bounding box center [731, 40] width 50 height 14
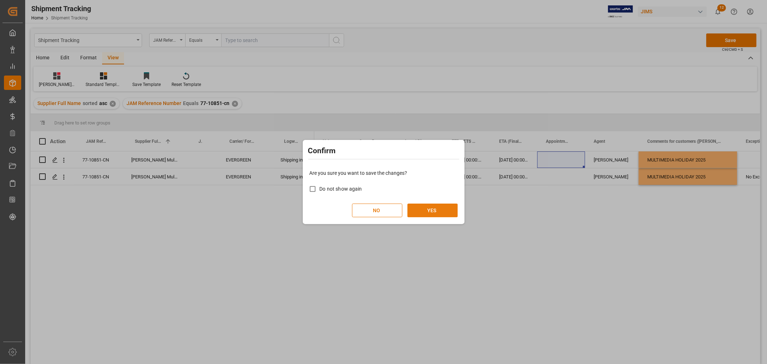
click at [437, 210] on button "YES" at bounding box center [432, 210] width 50 height 14
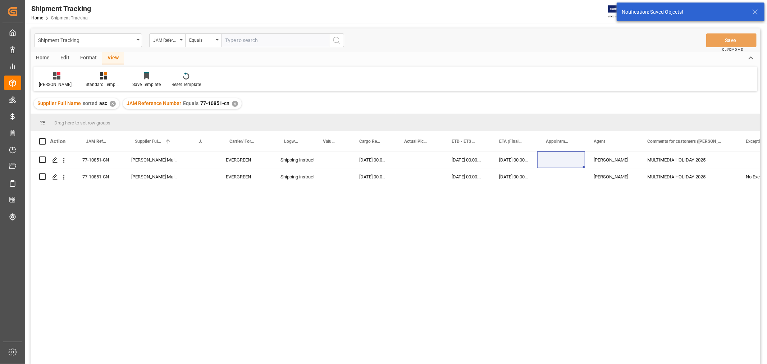
click at [533, 216] on div "16-09-2025 00:00:00 25-09-2025 00:00:00 03-11-2025 00:00:00 HuiXin Gao MULTIMED…" at bounding box center [537, 259] width 446 height 217
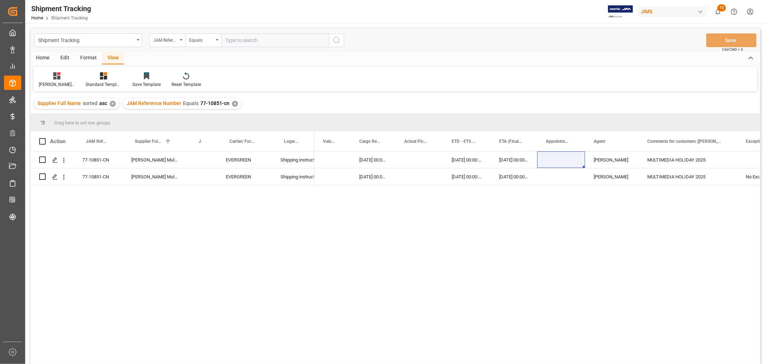
click at [235, 103] on div "JAM Reference Number Equals 77-10851-cn ✕" at bounding box center [182, 103] width 119 height 11
click at [234, 103] on div "✕" at bounding box center [235, 104] width 6 height 6
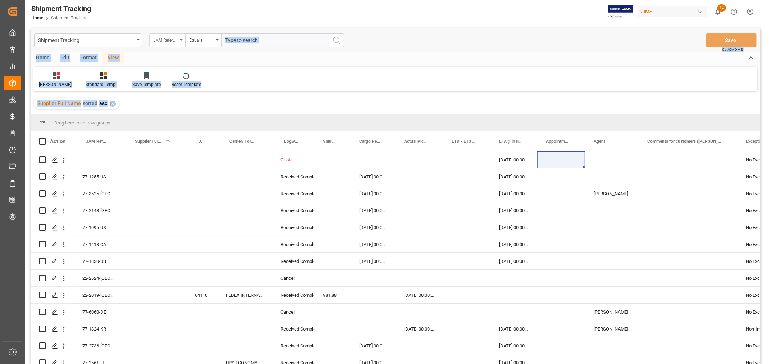
click at [180, 40] on icon "open menu" at bounding box center [181, 39] width 3 height 1
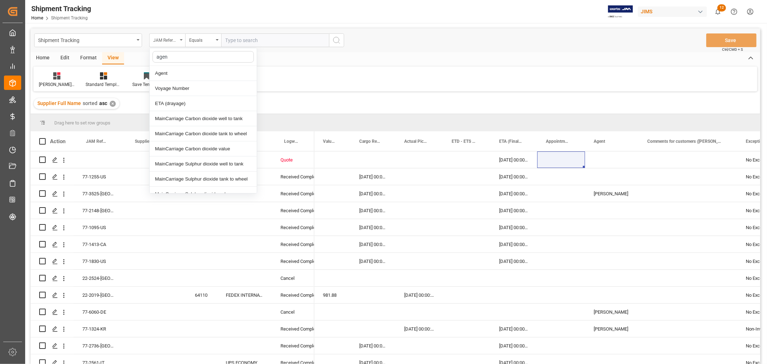
type input "agent"
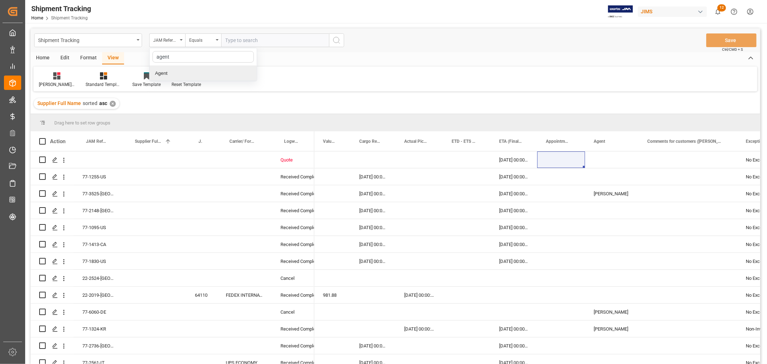
click at [161, 77] on div "Agent" at bounding box center [203, 73] width 107 height 15
click at [230, 42] on span "Select Items" at bounding box center [240, 40] width 31 height 6
type input "hui"
click at [229, 73] on input "[PERSON_NAME]" at bounding box center [228, 73] width 14 height 14
checkbox input "true"
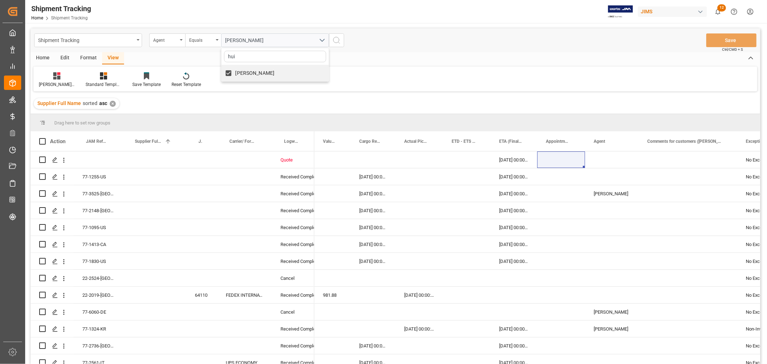
click at [335, 41] on icon "search button" at bounding box center [336, 40] width 9 height 9
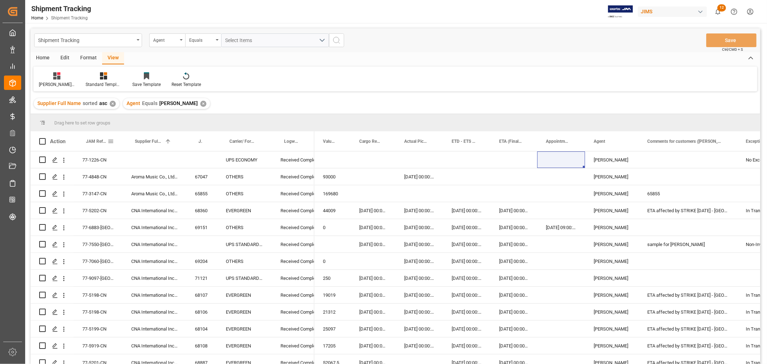
click at [95, 141] on span "JAM Reference Number" at bounding box center [97, 141] width 22 height 5
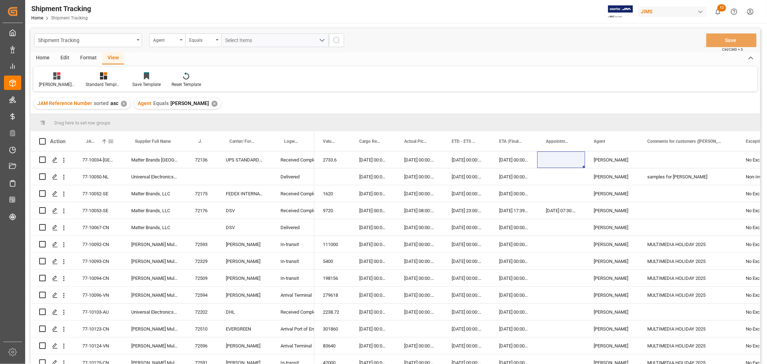
click at [95, 141] on span "JAM Reference Number" at bounding box center [92, 141] width 12 height 5
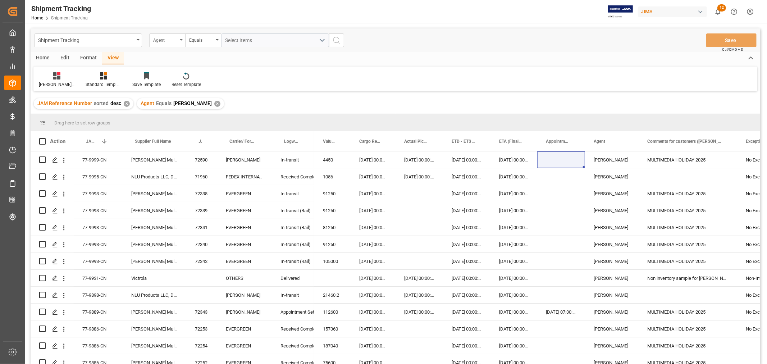
click at [181, 38] on div "Agent" at bounding box center [167, 40] width 36 height 14
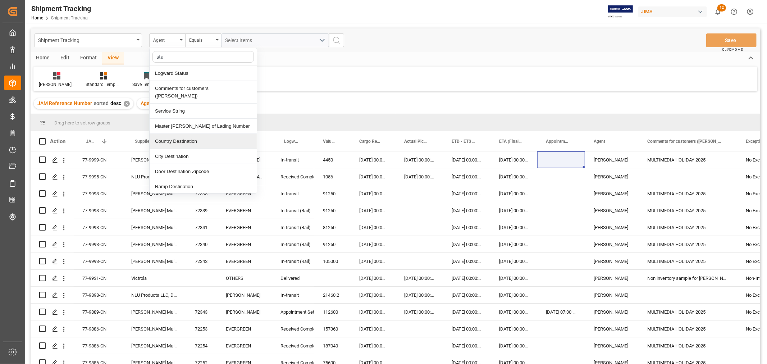
type input "stat"
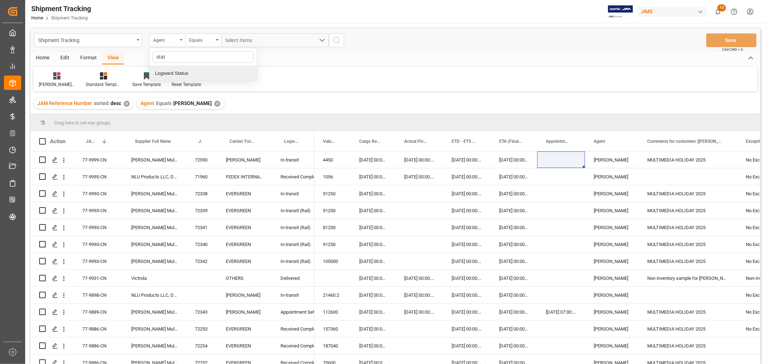
click at [159, 73] on div "Logward Status" at bounding box center [203, 73] width 107 height 15
click at [202, 42] on div "Equals" at bounding box center [201, 39] width 24 height 8
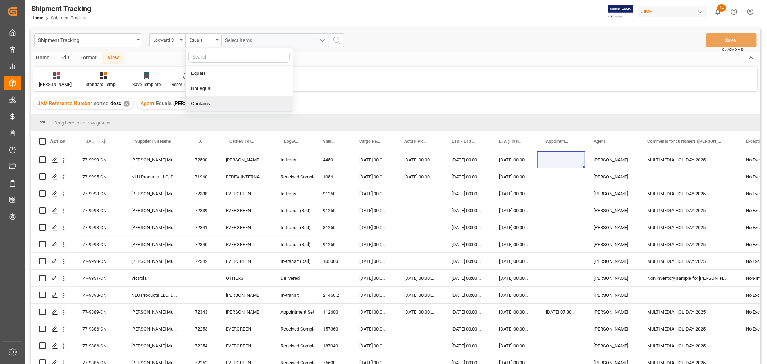
click at [206, 103] on div "Contains" at bounding box center [238, 103] width 107 height 15
click at [242, 41] on span "Select Items" at bounding box center [240, 40] width 31 height 6
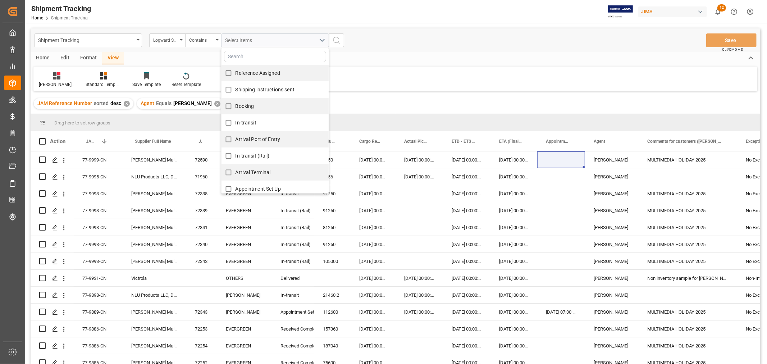
click at [241, 70] on span "Reference Assigned" at bounding box center [257, 73] width 45 height 6
click at [235, 70] on input "Reference Assigned" at bounding box center [228, 73] width 14 height 14
checkbox input "true"
click at [242, 89] on span "Shipping instructions sent" at bounding box center [264, 90] width 59 height 6
click at [235, 89] on input "Shipping instructions sent" at bounding box center [228, 90] width 14 height 14
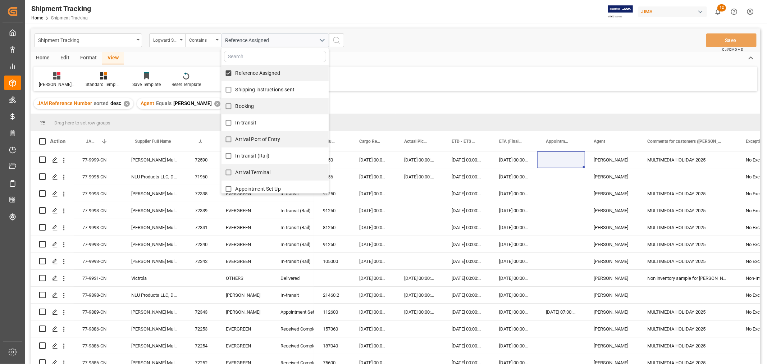
checkbox input "true"
click at [242, 106] on span "Booking" at bounding box center [244, 106] width 19 height 6
click at [235, 106] on input "Booking" at bounding box center [228, 106] width 14 height 14
checkbox input "true"
click at [339, 37] on icon "search button" at bounding box center [336, 40] width 9 height 9
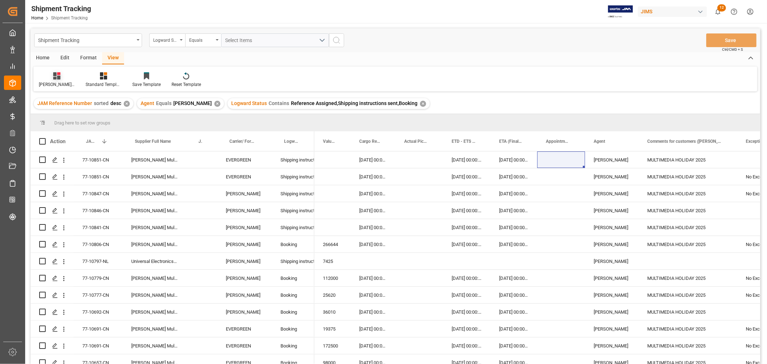
click at [55, 81] on div "Huixin's tracking all # _5" at bounding box center [57, 84] width 36 height 6
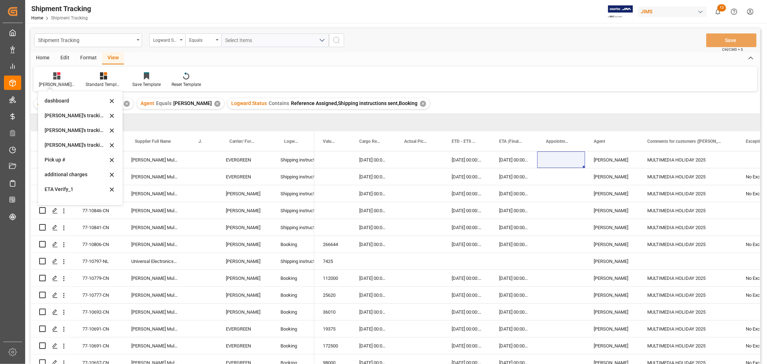
scroll to position [142, 0]
click at [60, 180] on div "ETA Verify_1" at bounding box center [76, 180] width 63 height 8
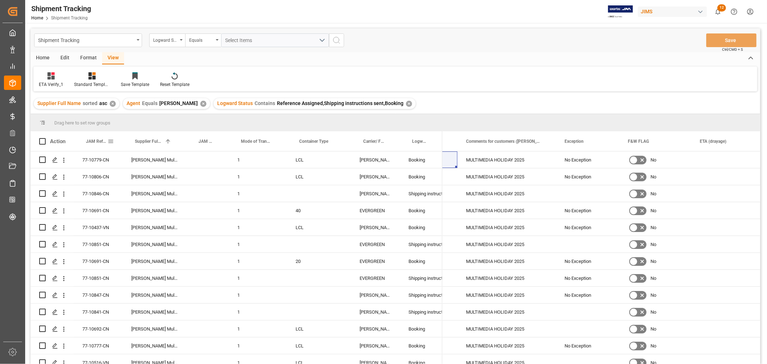
click at [103, 141] on span "JAM Reference Number" at bounding box center [97, 141] width 22 height 5
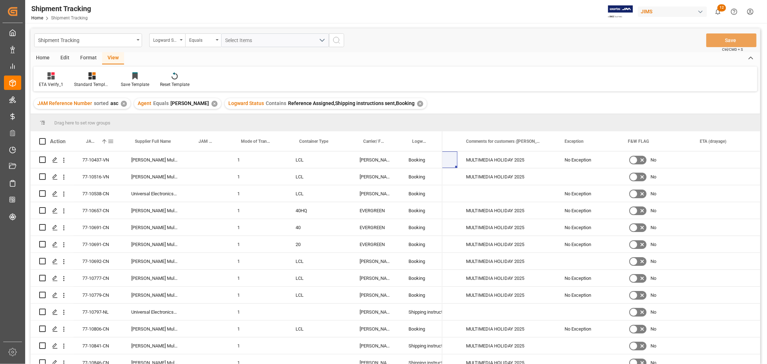
click at [93, 141] on span "JAM Reference Number" at bounding box center [92, 141] width 12 height 5
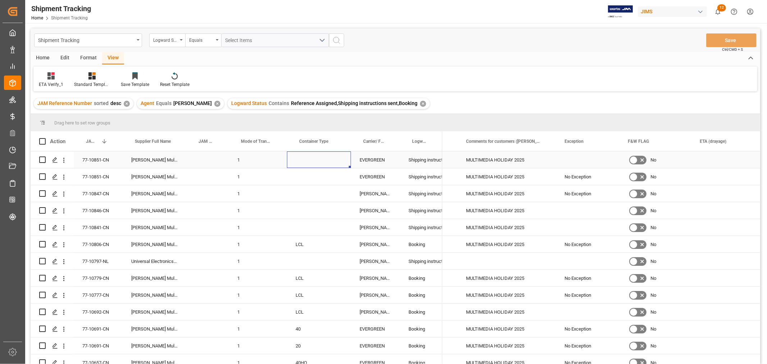
click at [317, 156] on div "Press SPACE to select this row." at bounding box center [319, 159] width 64 height 17
click at [312, 161] on button "Select" at bounding box center [319, 164] width 52 height 14
click at [305, 225] on div "40HQ" at bounding box center [319, 225] width 44 height 7
click at [267, 175] on div "1" at bounding box center [258, 176] width 58 height 17
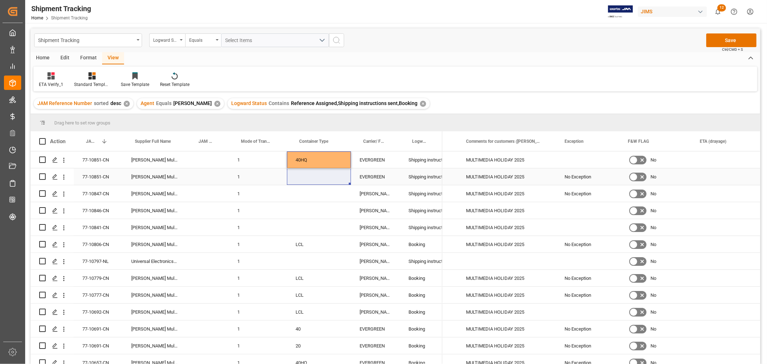
drag, startPoint x: 310, startPoint y: 160, endPoint x: 315, endPoint y: 176, distance: 16.9
click at [315, 176] on div "77-10851-CN Harman Multimedia China 1 40HQ EVERGREEN Shipping instructions sent…" at bounding box center [237, 286] width 412 height 270
click at [314, 195] on div "Press SPACE to select this row." at bounding box center [319, 193] width 64 height 17
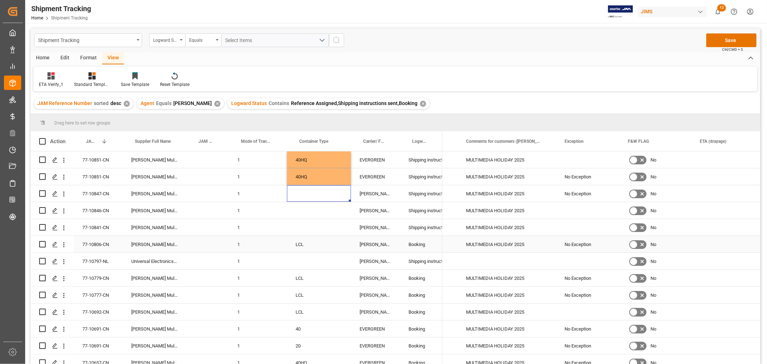
click at [302, 246] on div "LCL" at bounding box center [319, 244] width 64 height 17
click at [302, 193] on div "Press SPACE to select this row." at bounding box center [319, 193] width 64 height 17
click at [305, 210] on div "Press SPACE to select this row." at bounding box center [319, 210] width 64 height 17
click at [305, 230] on div "Press SPACE to select this row." at bounding box center [319, 227] width 64 height 17
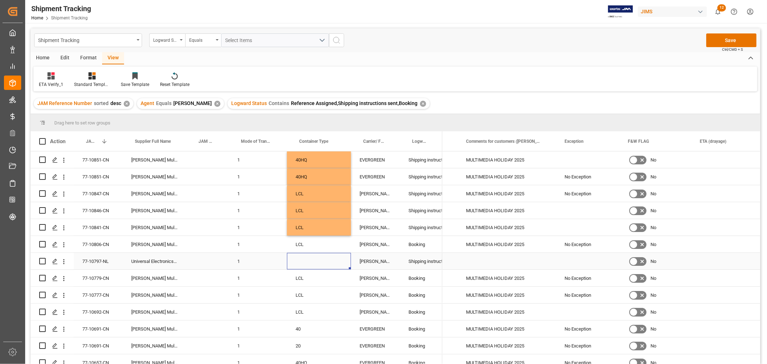
click at [310, 264] on div "Press SPACE to select this row." at bounding box center [319, 261] width 64 height 17
click at [330, 229] on div "LCL" at bounding box center [319, 227] width 64 height 17
click at [378, 194] on div "DELMAR" at bounding box center [375, 193] width 49 height 17
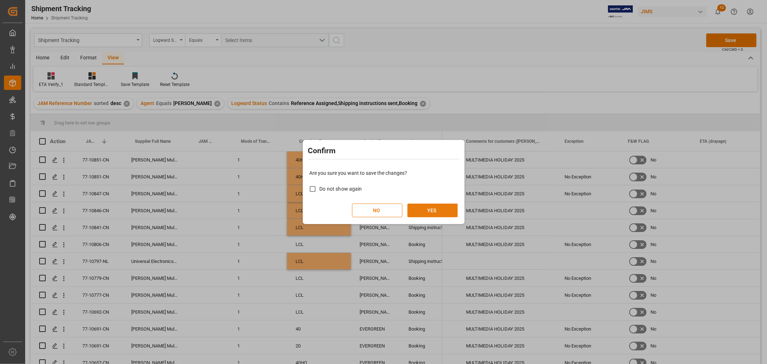
click at [419, 210] on button "YES" at bounding box center [432, 210] width 50 height 14
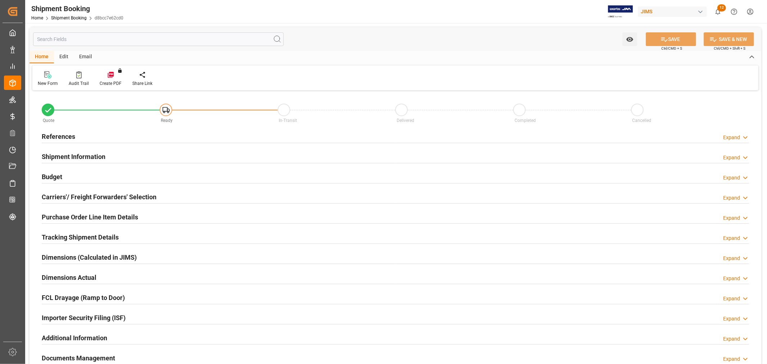
type input "0"
type input "26-09-2025"
click at [58, 135] on h2 "References" at bounding box center [58, 137] width 33 height 10
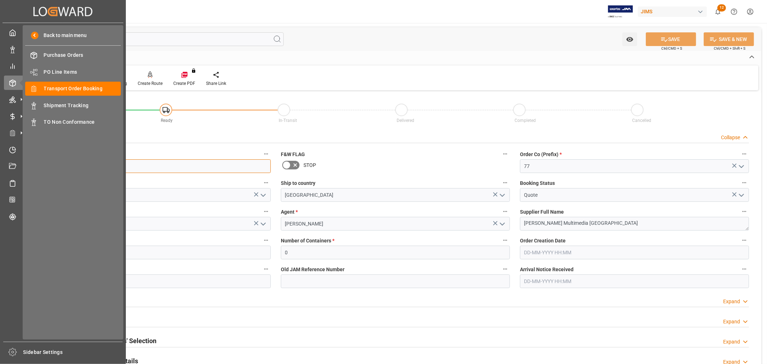
drag, startPoint x: 88, startPoint y: 165, endPoint x: 20, endPoint y: 156, distance: 68.1
click at [20, 156] on div "Created by potrace 1.15, written by Peter Selinger 2001-2017 Created by potrace…" at bounding box center [383, 182] width 767 height 364
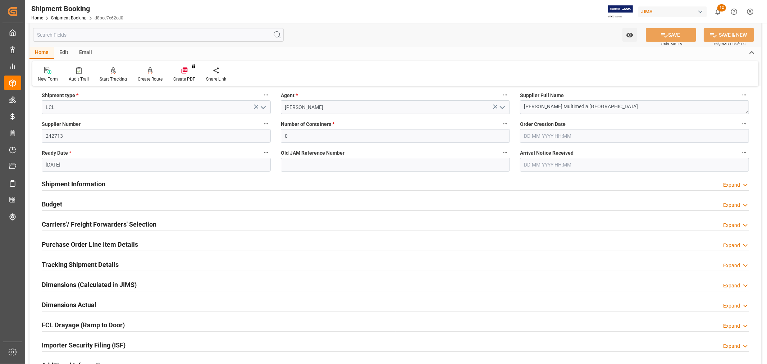
scroll to position [120, 0]
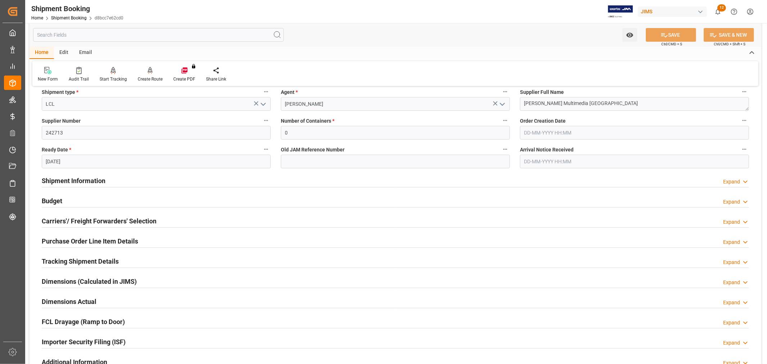
click at [114, 216] on h2 "Carriers'/ Freight Forwarders' Selection" at bounding box center [99, 221] width 115 height 10
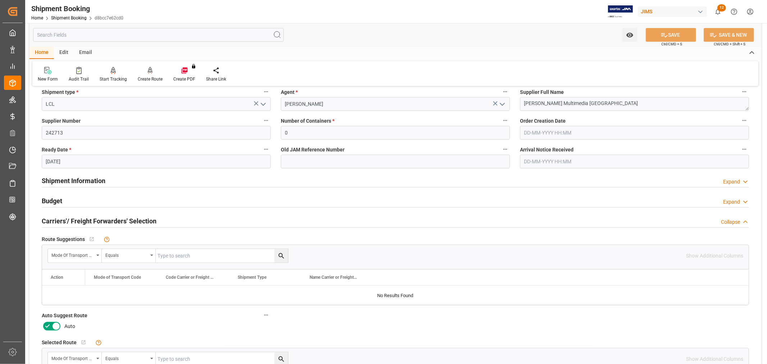
click at [47, 324] on icon at bounding box center [47, 326] width 9 height 9
click at [0, 0] on input "checkbox" at bounding box center [0, 0] width 0 height 0
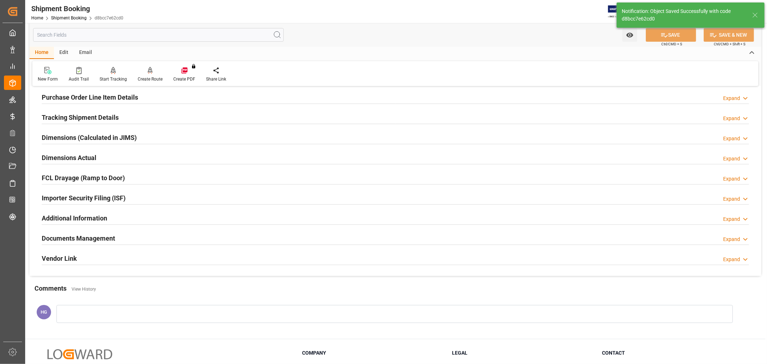
scroll to position [175, 0]
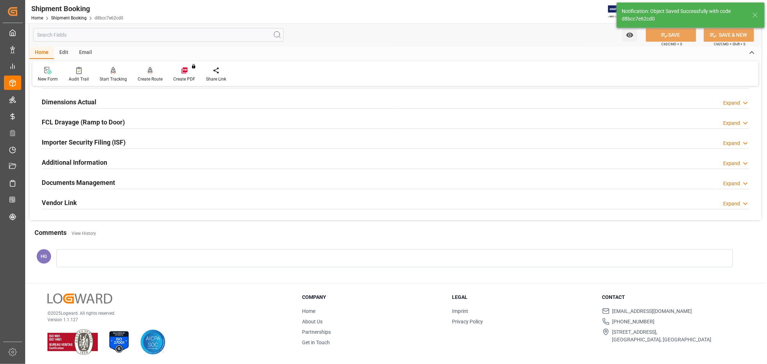
click at [151, 76] on div "Create Route" at bounding box center [150, 79] width 25 height 6
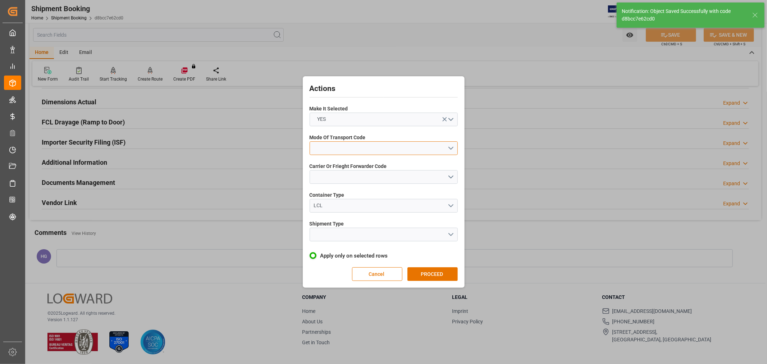
click at [328, 146] on button "open menu" at bounding box center [383, 148] width 148 height 14
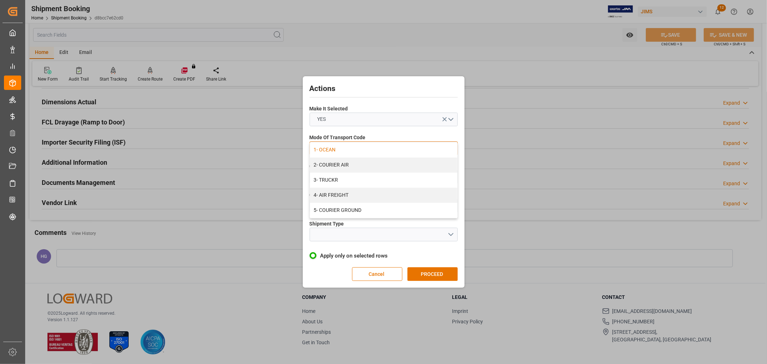
click at [330, 146] on div "1- OCEAN" at bounding box center [383, 149] width 147 height 15
click at [329, 175] on button "open menu" at bounding box center [383, 177] width 148 height 14
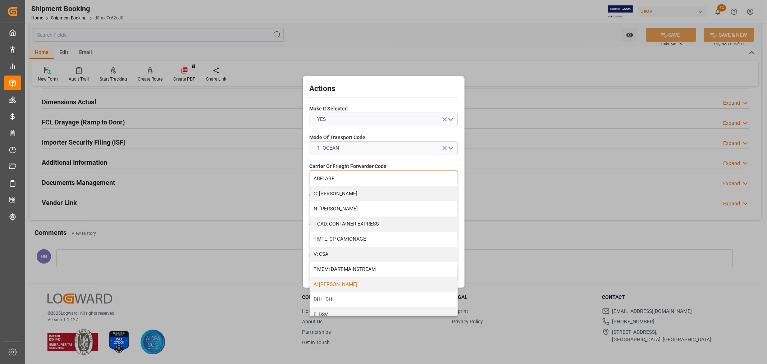
click at [336, 281] on div "A: DELMAR" at bounding box center [383, 284] width 147 height 15
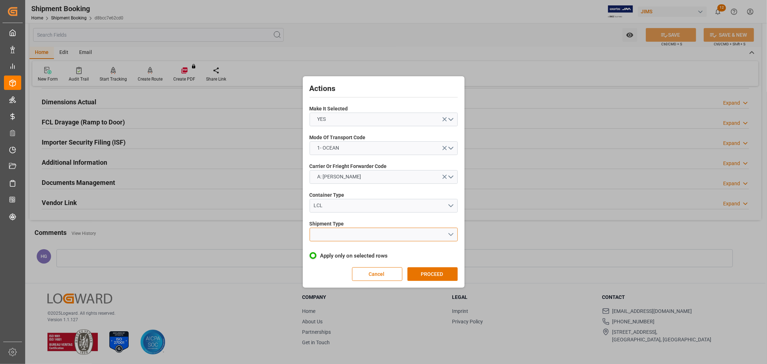
click at [342, 233] on button "open menu" at bounding box center [383, 234] width 148 height 14
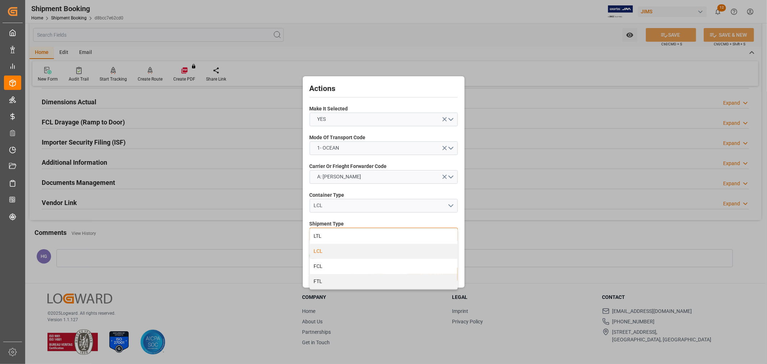
click at [322, 250] on div "LCL" at bounding box center [383, 251] width 147 height 15
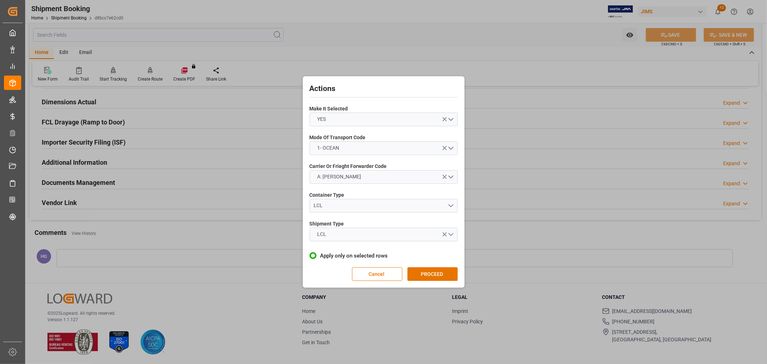
click at [432, 270] on button "PROCEED" at bounding box center [432, 274] width 50 height 14
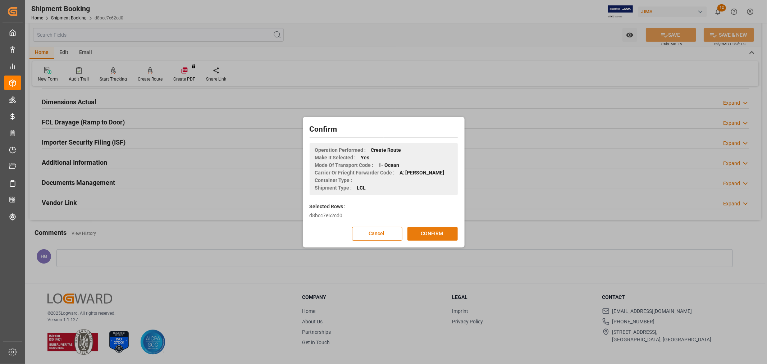
click at [433, 232] on button "CONFIRM" at bounding box center [432, 234] width 50 height 14
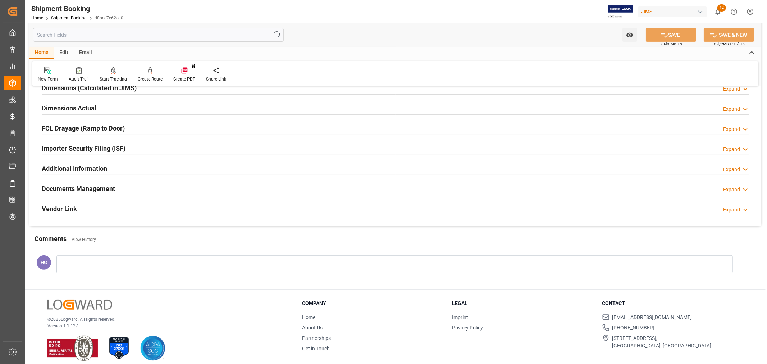
scroll to position [176, 0]
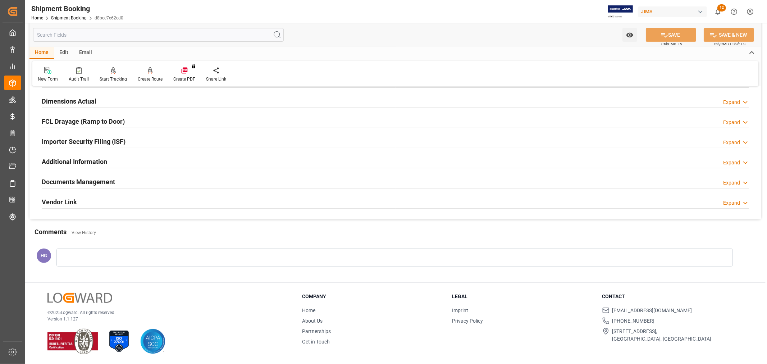
click at [101, 181] on h2 "Documents Management" at bounding box center [78, 182] width 73 height 10
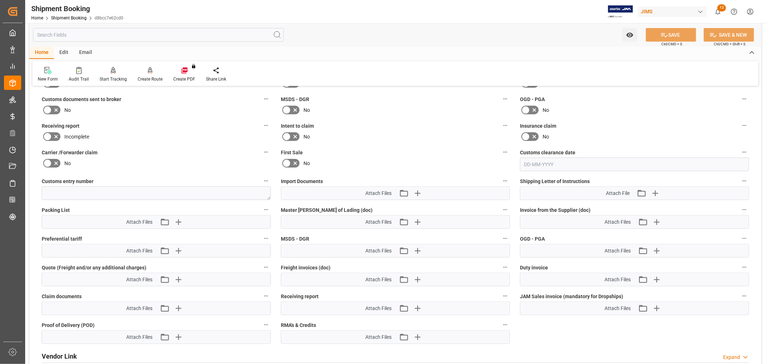
scroll to position [336, 0]
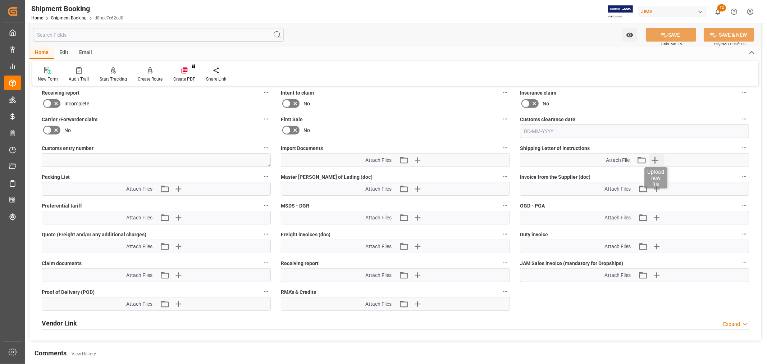
click at [653, 157] on icon "button" at bounding box center [654, 160] width 7 height 7
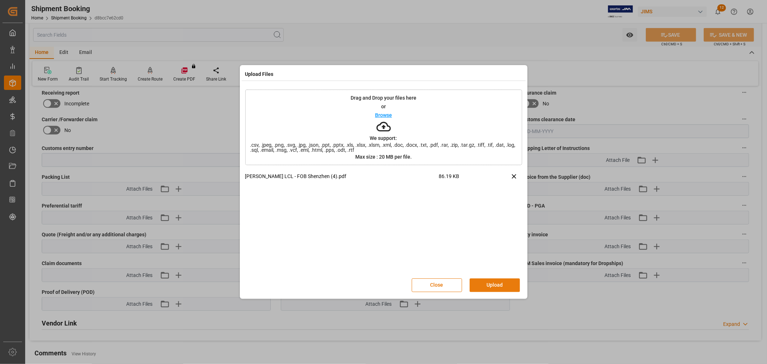
click at [487, 283] on button "Upload" at bounding box center [494, 285] width 50 height 14
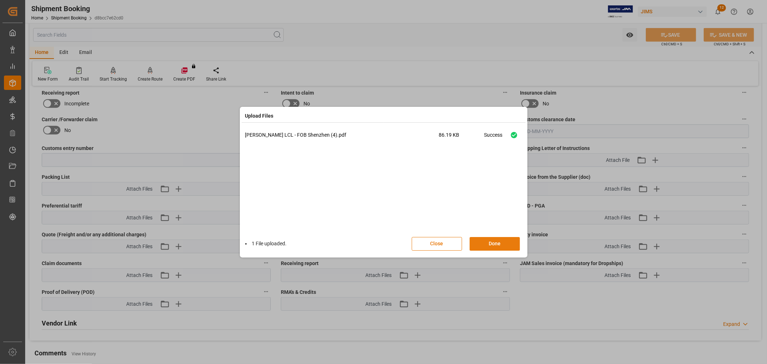
click at [498, 240] on button "Done" at bounding box center [494, 244] width 50 height 14
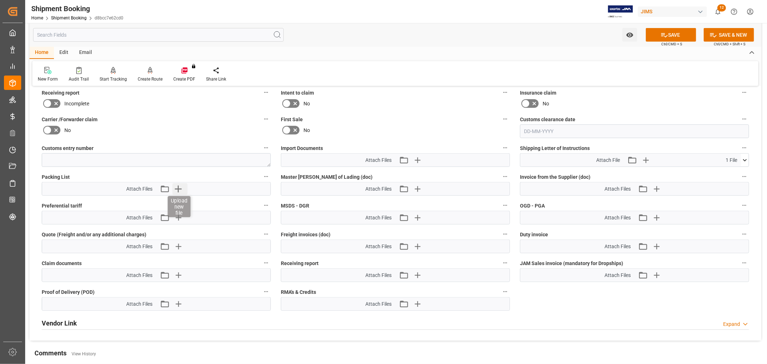
click at [178, 185] on icon "button" at bounding box center [178, 188] width 7 height 7
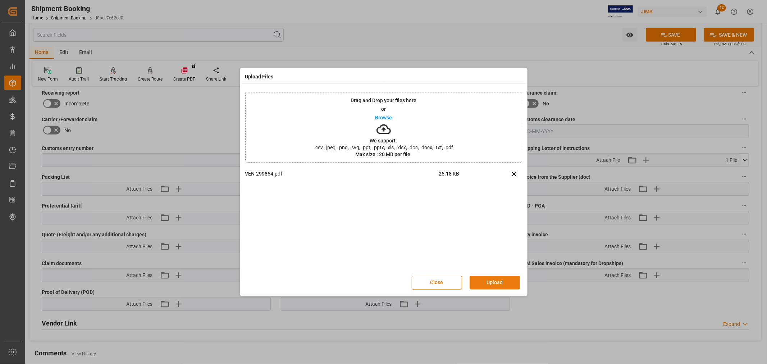
click at [489, 280] on button "Upload" at bounding box center [494, 283] width 50 height 14
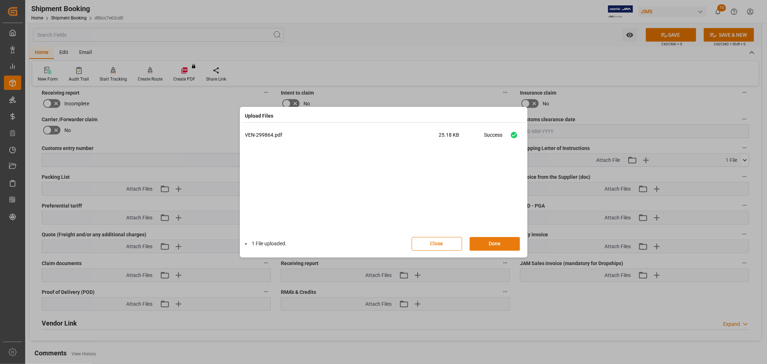
click at [478, 243] on button "Done" at bounding box center [494, 244] width 50 height 14
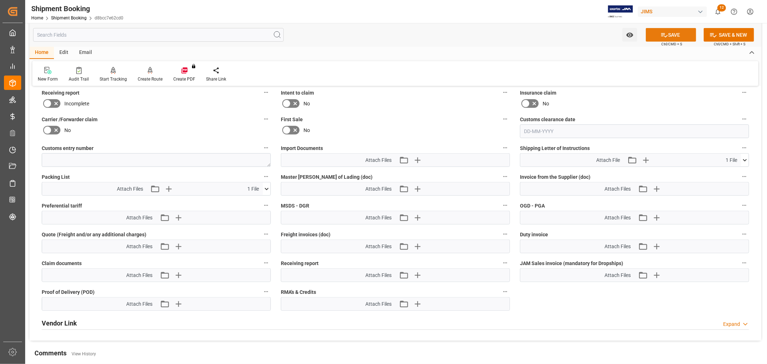
click at [657, 37] on button "SAVE" at bounding box center [670, 35] width 50 height 14
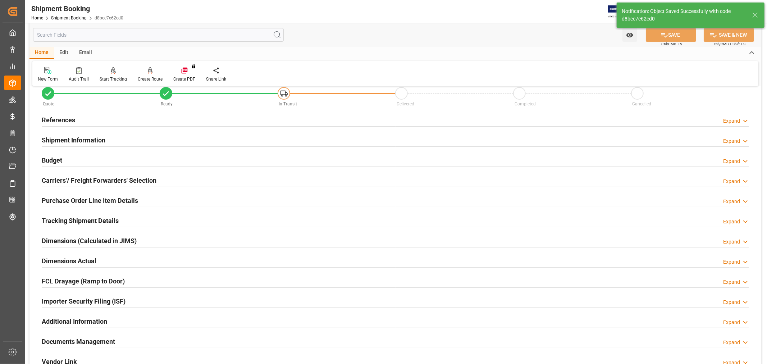
scroll to position [0, 0]
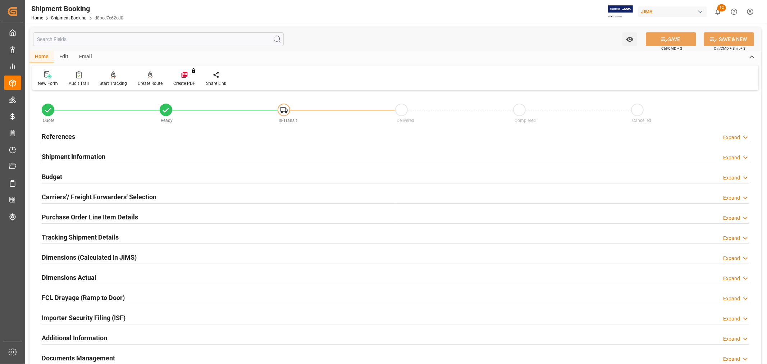
click at [87, 55] on div "Email" at bounding box center [86, 57] width 24 height 12
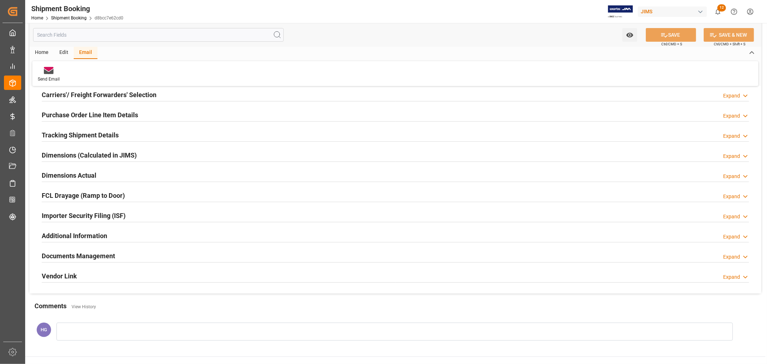
scroll to position [160, 0]
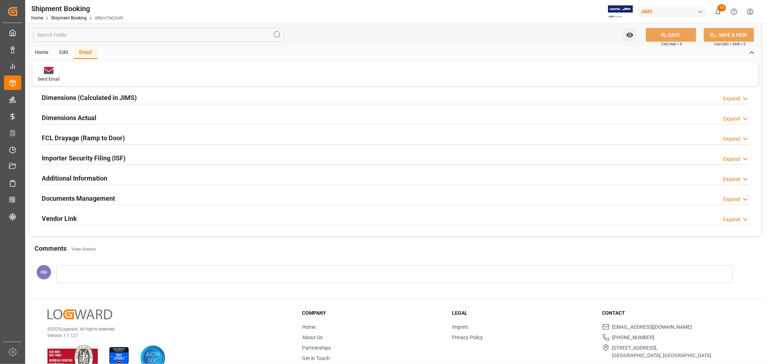
click at [86, 200] on h2 "Documents Management" at bounding box center [78, 198] width 73 height 10
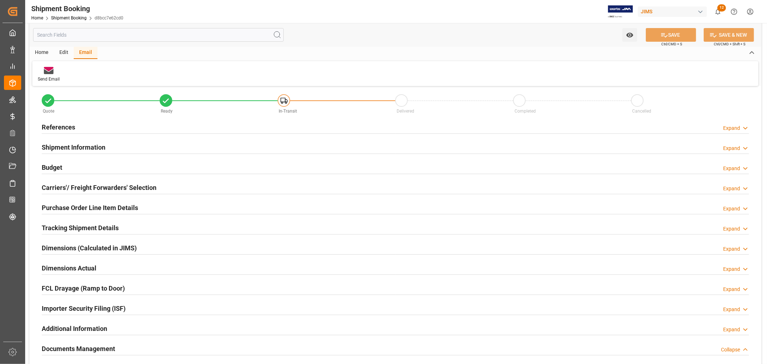
scroll to position [0, 0]
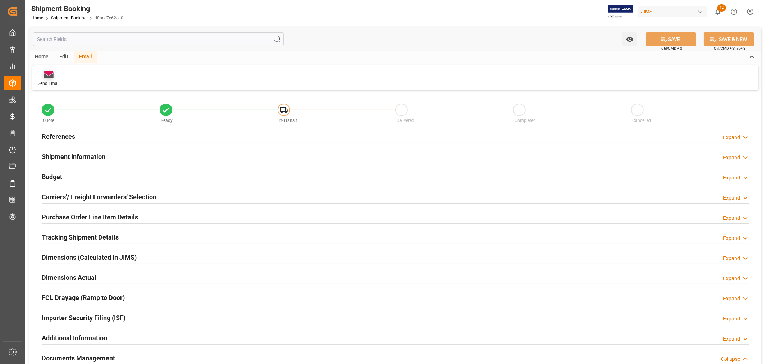
click at [49, 76] on icon at bounding box center [49, 74] width 10 height 7
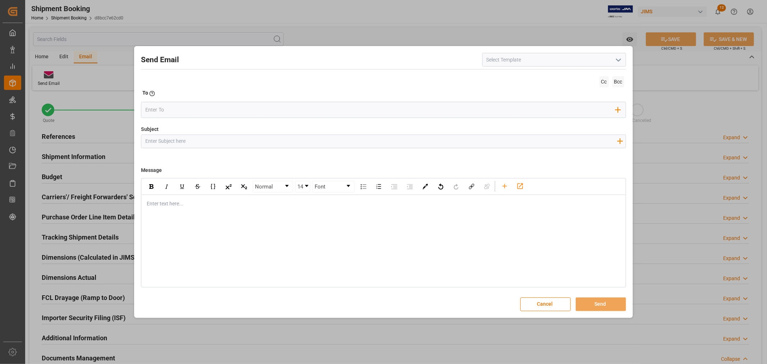
click at [500, 59] on input at bounding box center [554, 60] width 144 height 14
click at [619, 58] on icon "open menu" at bounding box center [618, 60] width 9 height 9
click at [490, 77] on div "2BOOK - Ocean - Air freight" at bounding box center [553, 76] width 143 height 16
type input "2BOOK - Ocean - Air freight"
type input "2BOOK {{jamReferenceNumber}} {{supplierFullName}} Ship from: {{country}} Ship t…"
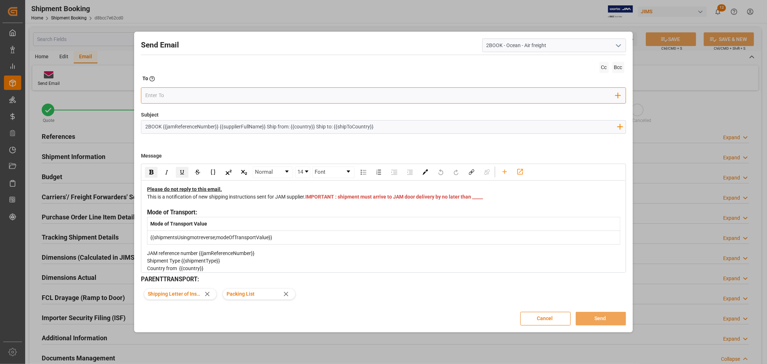
click at [226, 97] on input "email" at bounding box center [380, 95] width 470 height 11
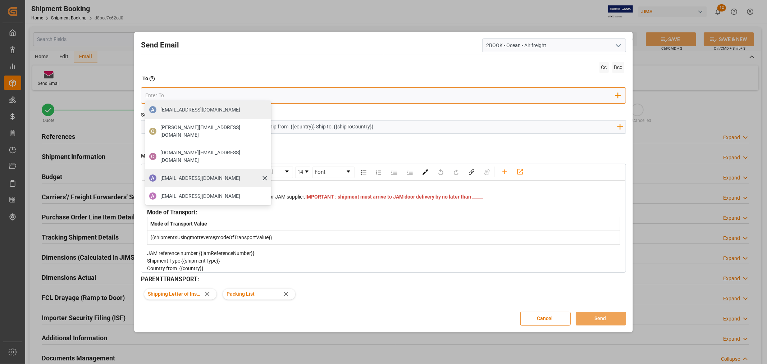
type input "boisvert.brigitte@delmarcargo.com"
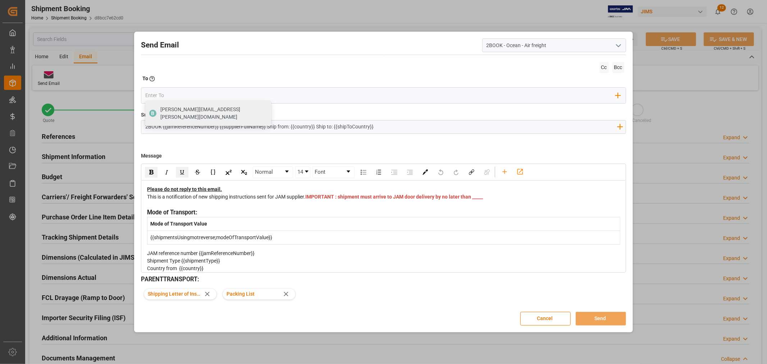
click at [328, 204] on div "This is a notification of new shipping instructions sent for JAM supplier. IMPO…" at bounding box center [383, 200] width 473 height 15
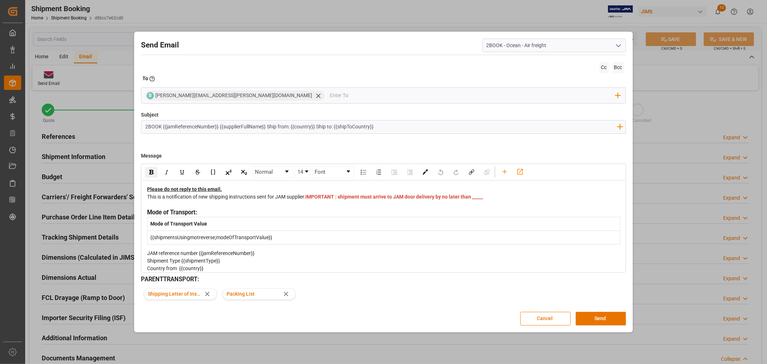
click at [330, 206] on div "This is a notification of new shipping instructions sent for JAM supplier. IMPO…" at bounding box center [383, 200] width 473 height 15
drag, startPoint x: 330, startPoint y: 206, endPoint x: 313, endPoint y: 204, distance: 16.3
click at [313, 204] on div "This is a notification of new shipping instructions sent for JAM supplier. IMPO…" at bounding box center [383, 200] width 473 height 15
click at [587, 318] on button "Send" at bounding box center [600, 319] width 50 height 14
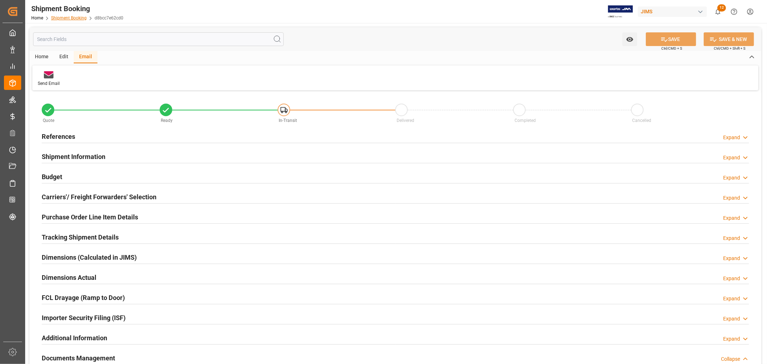
click at [72, 19] on link "Shipment Booking" at bounding box center [69, 17] width 36 height 5
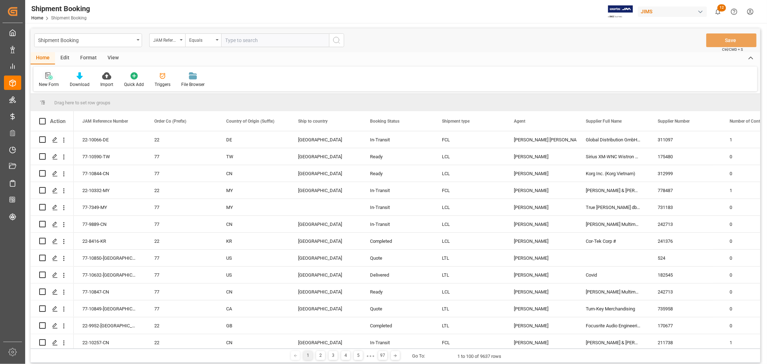
click at [49, 81] on div "New Form" at bounding box center [49, 84] width 20 height 6
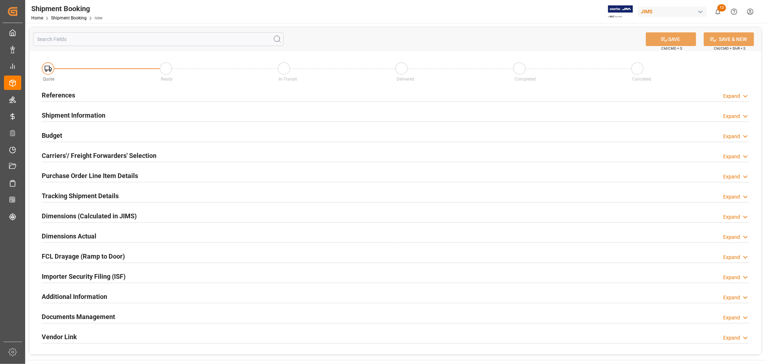
drag, startPoint x: 49, startPoint y: 93, endPoint x: 56, endPoint y: 90, distance: 7.3
click at [50, 93] on h2 "References" at bounding box center [58, 95] width 33 height 10
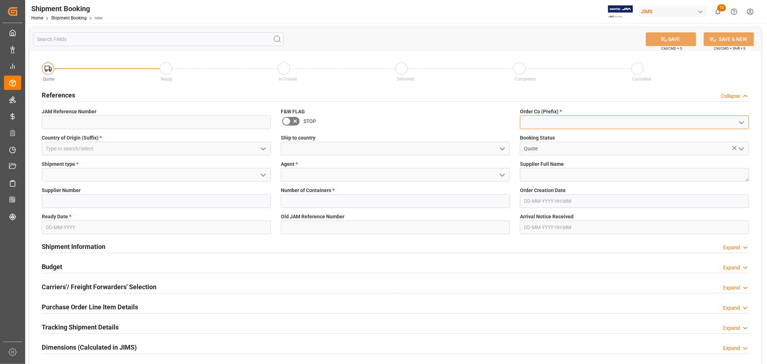
click at [564, 119] on input at bounding box center [634, 122] width 229 height 14
click at [740, 120] on icon "open menu" at bounding box center [741, 122] width 9 height 9
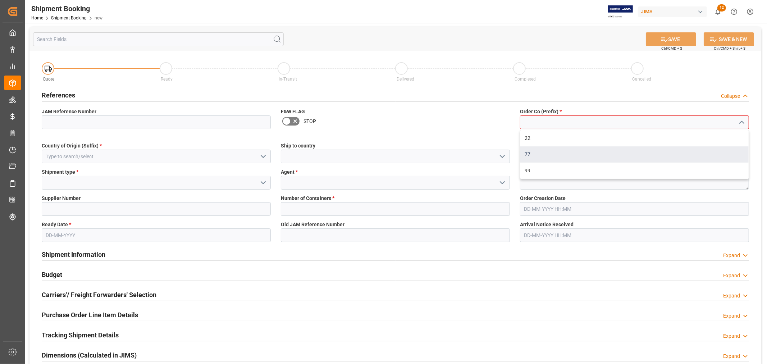
click at [548, 157] on div "77" at bounding box center [634, 154] width 228 height 16
type input "77"
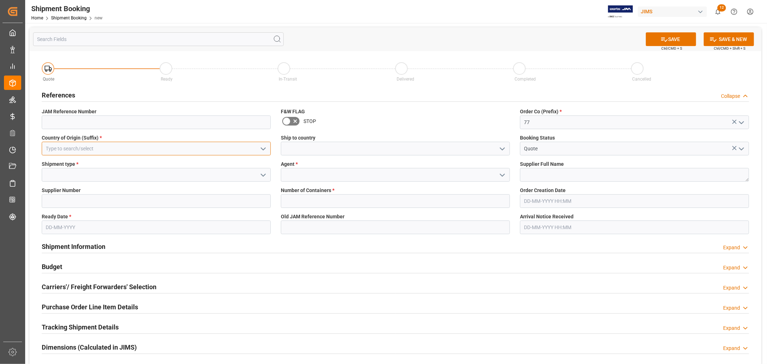
click at [115, 145] on input at bounding box center [156, 149] width 229 height 14
click at [112, 167] on div "CN" at bounding box center [156, 164] width 228 height 16
type input "CN"
click at [335, 146] on input at bounding box center [395, 149] width 229 height 14
type input "[GEOGRAPHIC_DATA]"
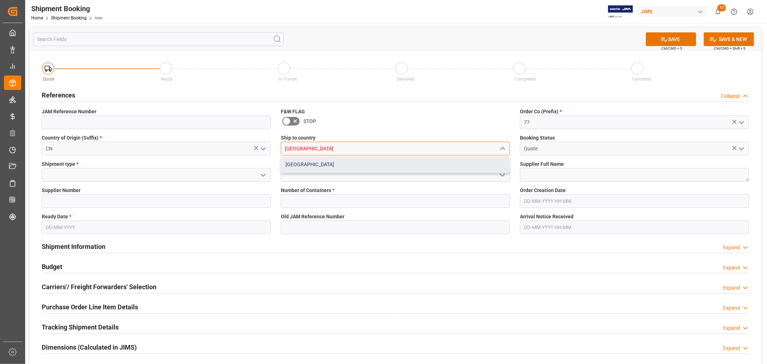
click at [301, 161] on div "[GEOGRAPHIC_DATA]" at bounding box center [395, 164] width 228 height 16
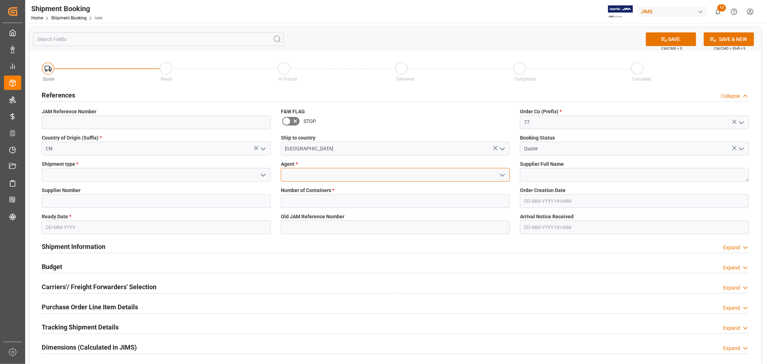
click at [326, 175] on input at bounding box center [395, 175] width 229 height 14
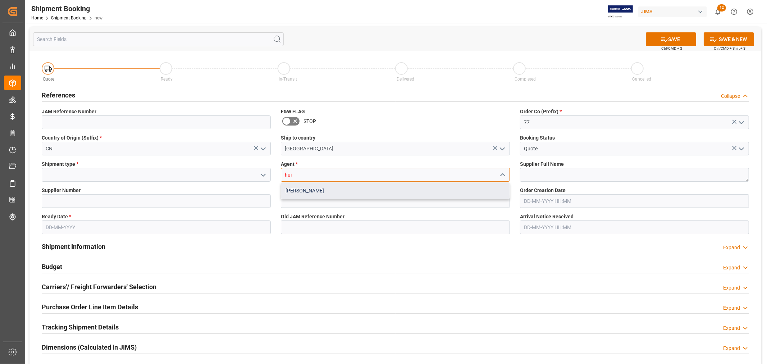
click at [314, 192] on div "[PERSON_NAME]" at bounding box center [395, 191] width 228 height 16
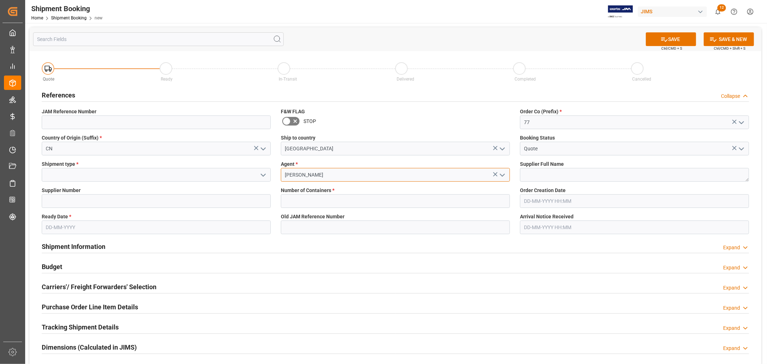
type input "[PERSON_NAME]"
click at [546, 169] on textarea at bounding box center [634, 175] width 229 height 14
type textarea "[PERSON_NAME] Multimedia [GEOGRAPHIC_DATA]"
click at [197, 174] on input at bounding box center [156, 175] width 229 height 14
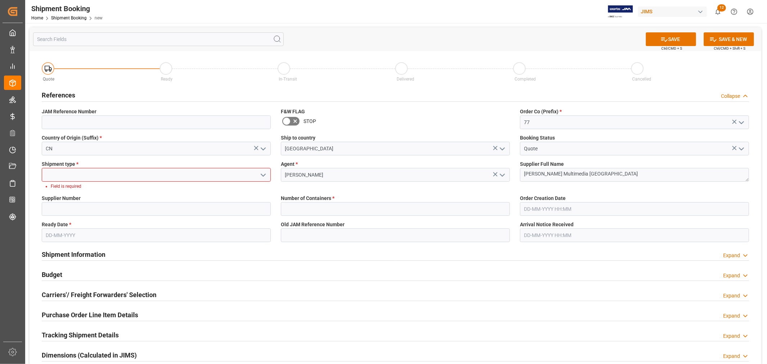
click at [260, 174] on icon "open menu" at bounding box center [263, 175] width 9 height 9
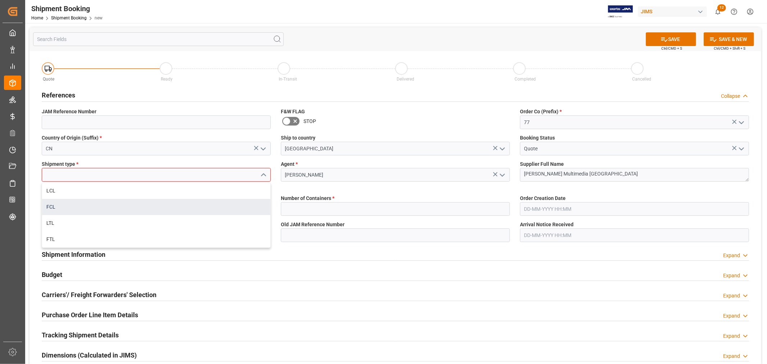
click at [118, 207] on div "FCL" at bounding box center [156, 207] width 228 height 16
type input "FCL"
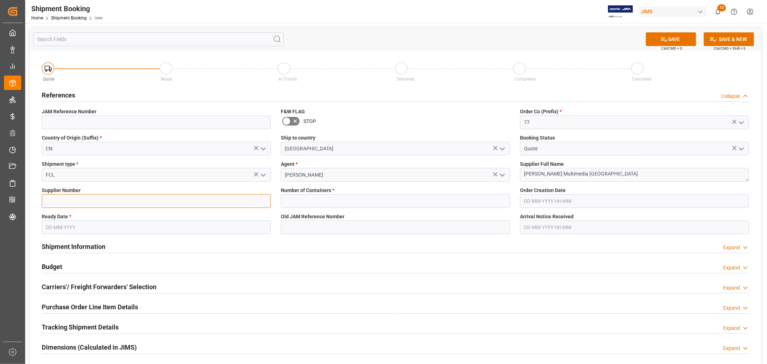
click at [131, 202] on input at bounding box center [156, 201] width 229 height 14
type input "242713"
click at [304, 204] on input "text" at bounding box center [395, 201] width 229 height 14
type input "2"
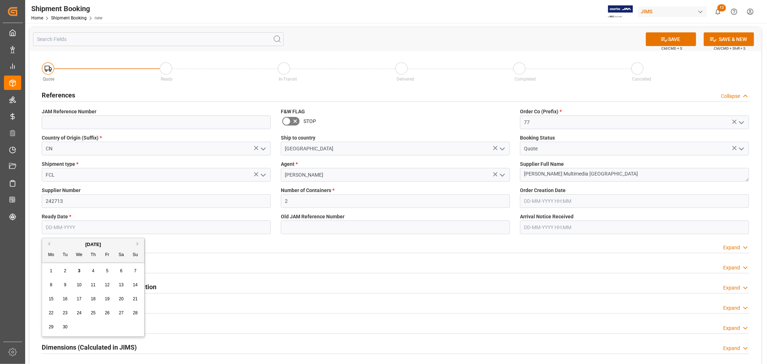
click at [234, 226] on input "text" at bounding box center [156, 227] width 229 height 14
type input "16-09-2025"
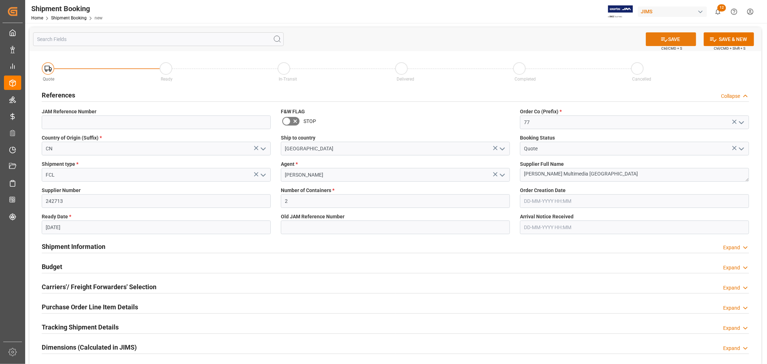
click at [666, 38] on icon at bounding box center [664, 40] width 8 height 8
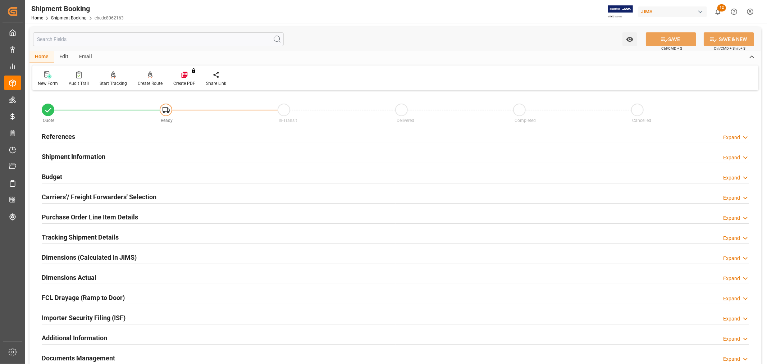
click at [109, 193] on h2 "Carriers'/ Freight Forwarders' Selection" at bounding box center [99, 197] width 115 height 10
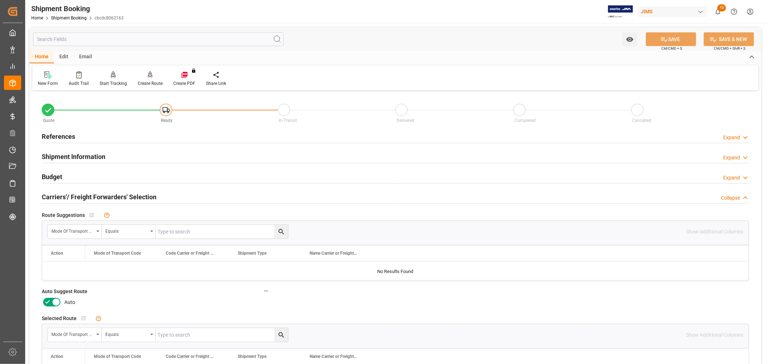
click at [45, 303] on icon at bounding box center [47, 302] width 9 height 9
click at [0, 0] on input "checkbox" at bounding box center [0, 0] width 0 height 0
drag, startPoint x: 672, startPoint y: 37, endPoint x: 679, endPoint y: 37, distance: 6.8
click at [672, 37] on button "SAVE" at bounding box center [670, 39] width 50 height 14
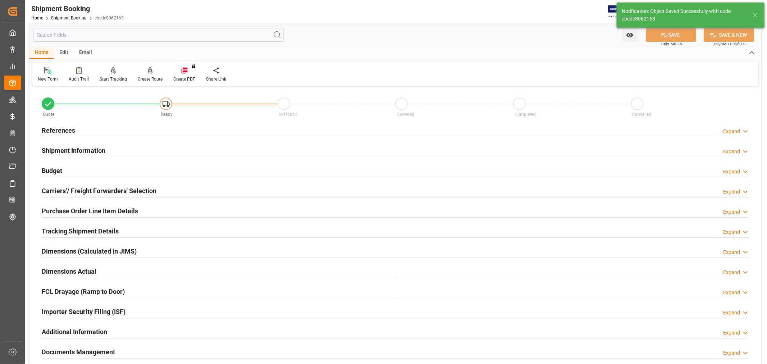
scroll to position [120, 0]
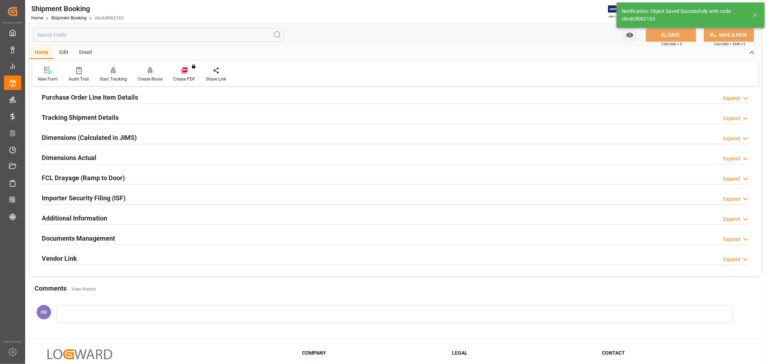
click at [148, 74] on div "Create Route" at bounding box center [150, 74] width 36 height 16
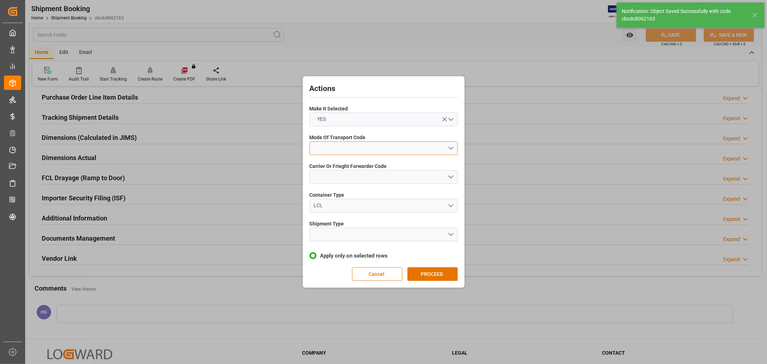
click at [358, 145] on button "open menu" at bounding box center [383, 148] width 148 height 14
click at [327, 152] on div "1- OCEAN" at bounding box center [383, 149] width 147 height 15
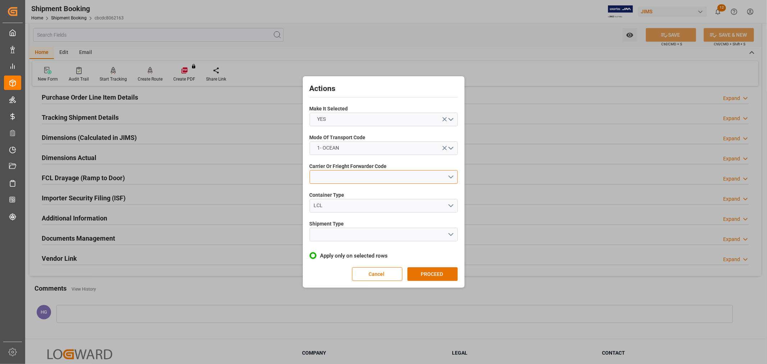
click at [346, 178] on button "open menu" at bounding box center [383, 177] width 148 height 14
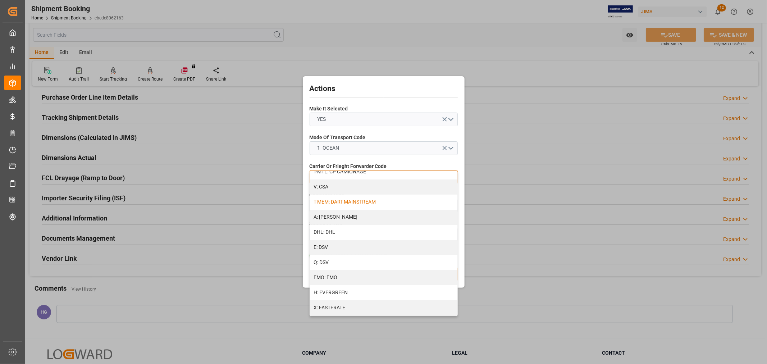
scroll to position [80, 0]
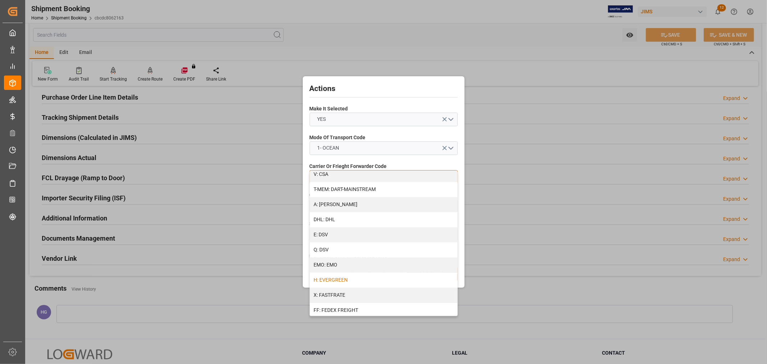
click at [346, 279] on div "H: EVERGREEN" at bounding box center [383, 279] width 147 height 15
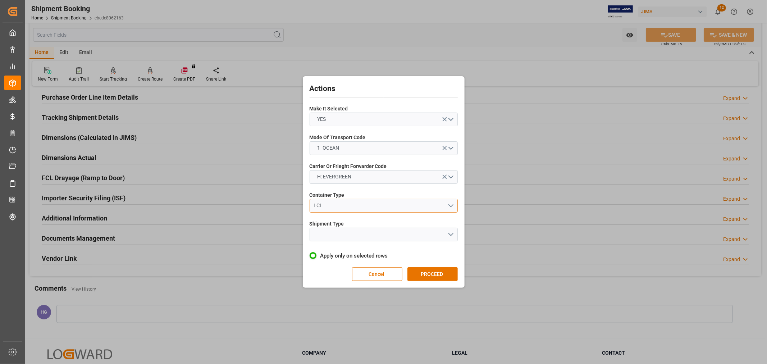
click at [342, 204] on div "LCL" at bounding box center [380, 206] width 134 height 8
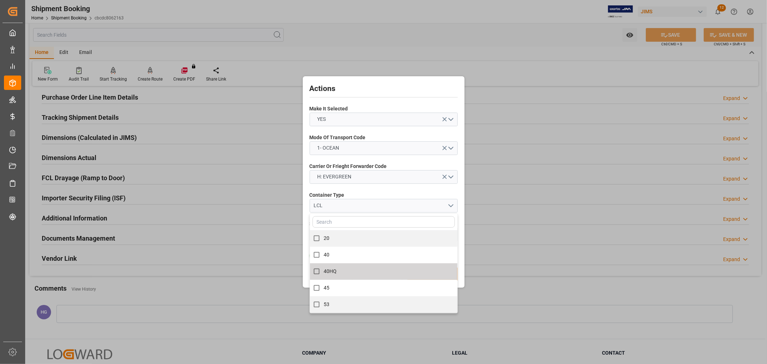
click at [338, 272] on label "40HQ" at bounding box center [379, 271] width 140 height 14
checkbox input "true"
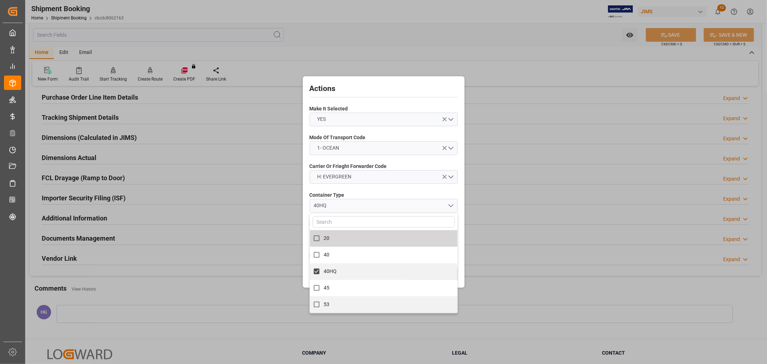
click at [378, 189] on div "Container Type 40HQ 20 40 40HQ 45 53" at bounding box center [383, 202] width 148 height 26
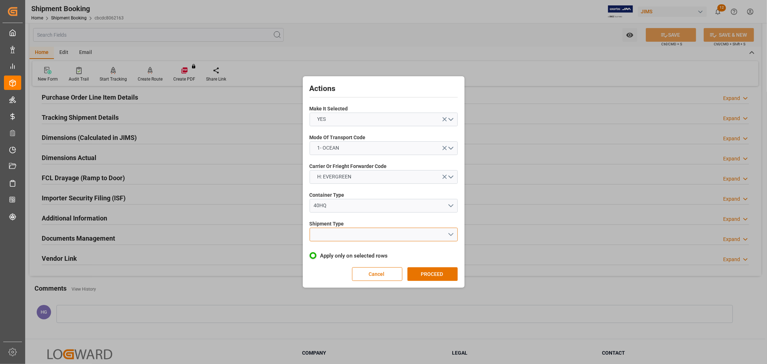
click at [381, 236] on button "open menu" at bounding box center [383, 234] width 148 height 14
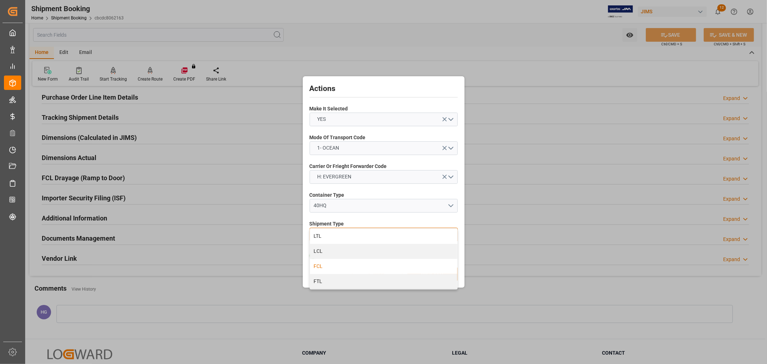
click at [328, 265] on div "FCL" at bounding box center [383, 266] width 147 height 15
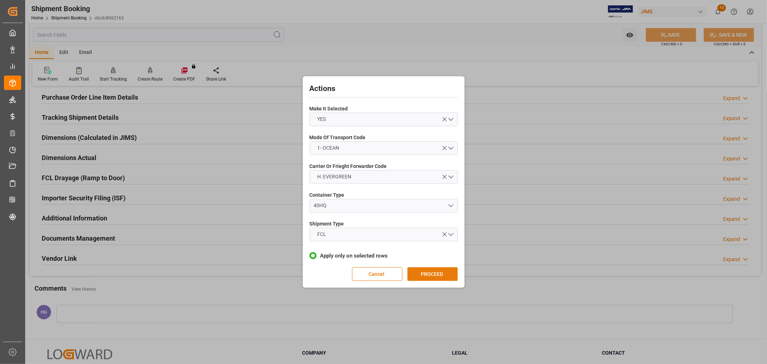
click at [425, 273] on button "PROCEED" at bounding box center [432, 274] width 50 height 14
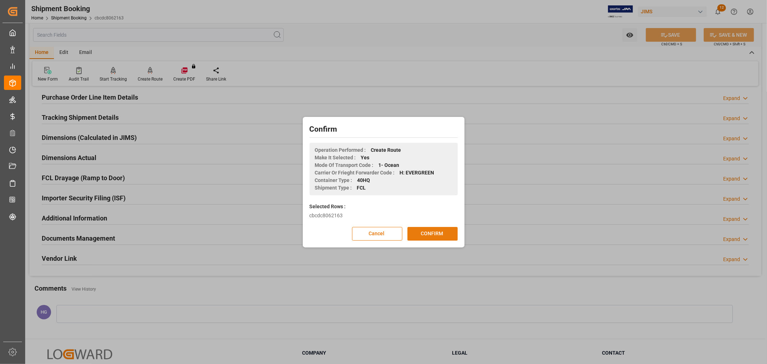
click at [425, 231] on button "CONFIRM" at bounding box center [432, 234] width 50 height 14
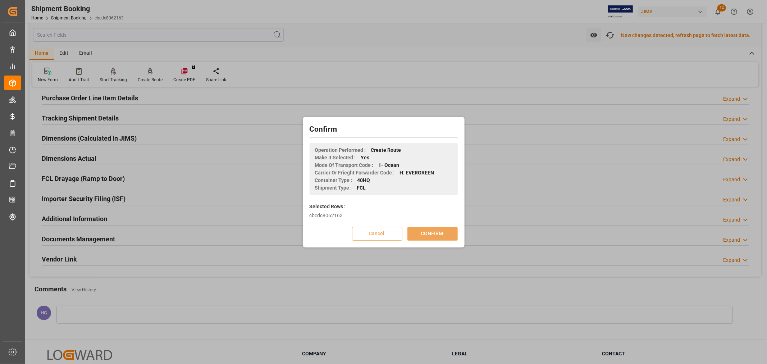
scroll to position [120, 0]
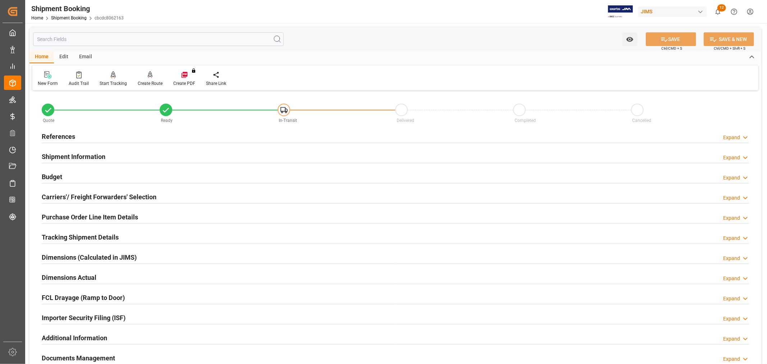
click at [281, 181] on div "Budget Expand" at bounding box center [395, 176] width 707 height 14
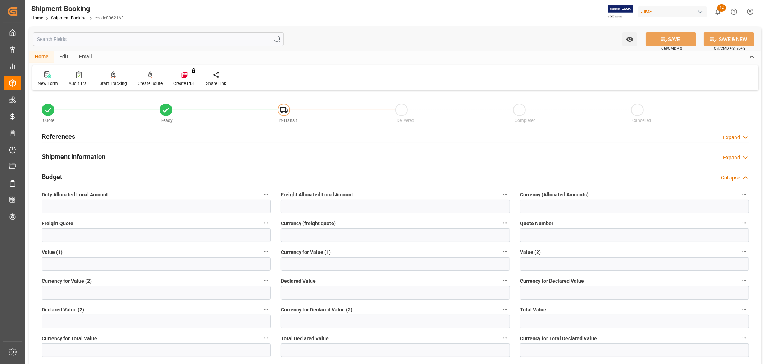
drag, startPoint x: 67, startPoint y: 134, endPoint x: 70, endPoint y: 131, distance: 4.1
click at [67, 133] on h2 "References" at bounding box center [58, 137] width 33 height 10
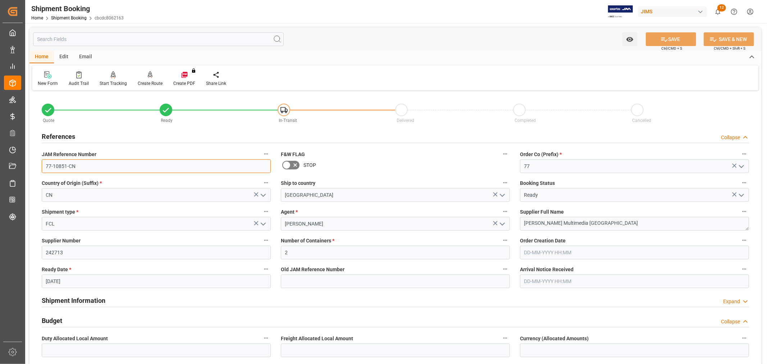
drag, startPoint x: 94, startPoint y: 166, endPoint x: 27, endPoint y: 164, distance: 67.2
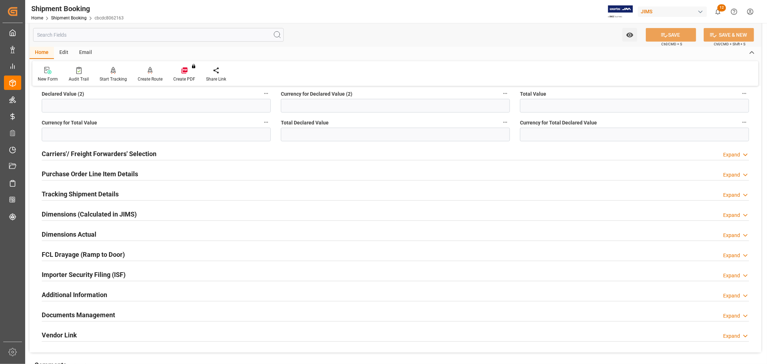
scroll to position [492, 0]
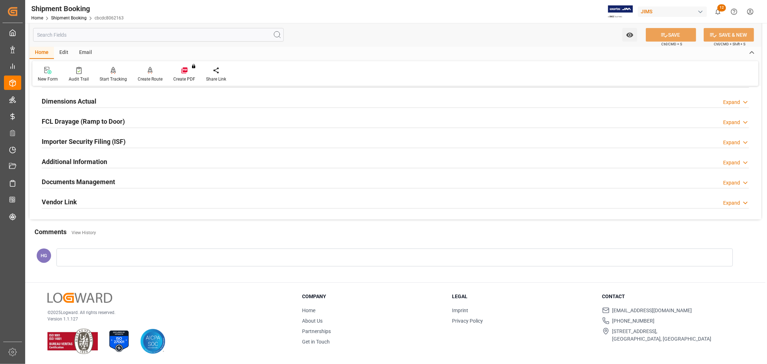
click at [106, 181] on h2 "Documents Management" at bounding box center [78, 182] width 73 height 10
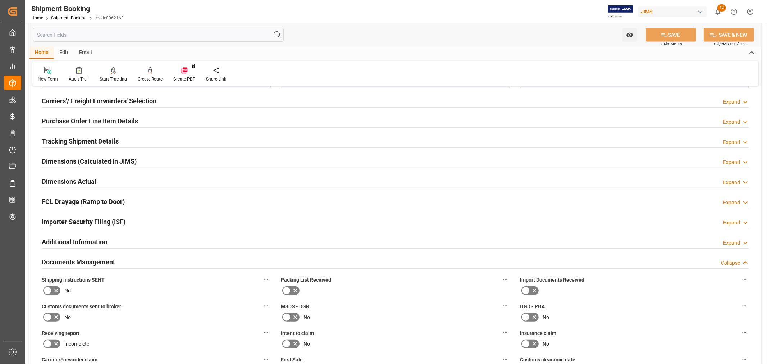
scroll to position [652, 0]
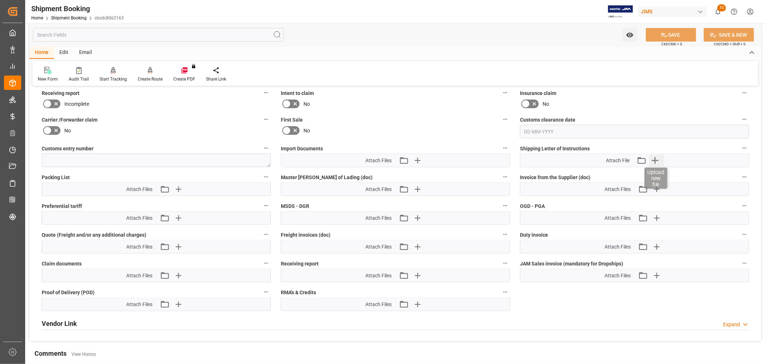
click at [656, 161] on icon "button" at bounding box center [655, 161] width 12 height 12
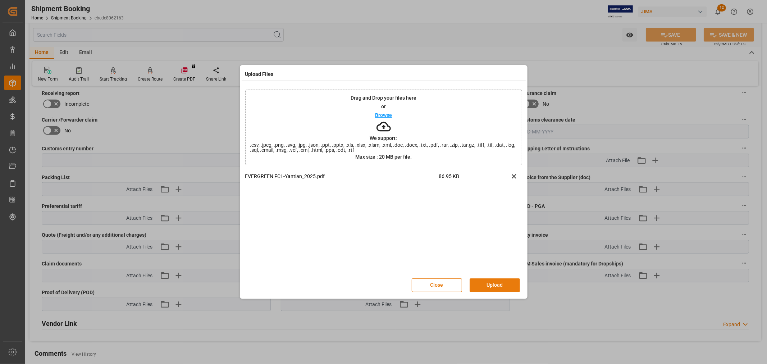
click at [493, 285] on button "Upload" at bounding box center [494, 285] width 50 height 14
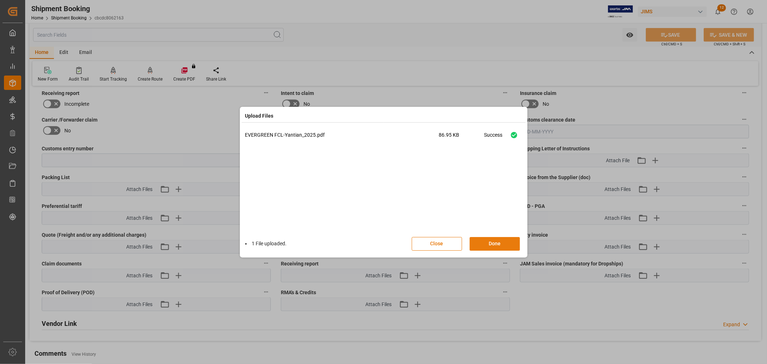
click at [492, 245] on button "Done" at bounding box center [494, 244] width 50 height 14
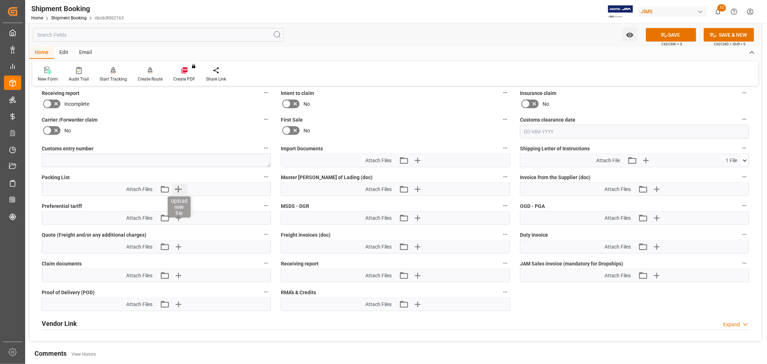
click at [178, 187] on icon "button" at bounding box center [178, 189] width 7 height 7
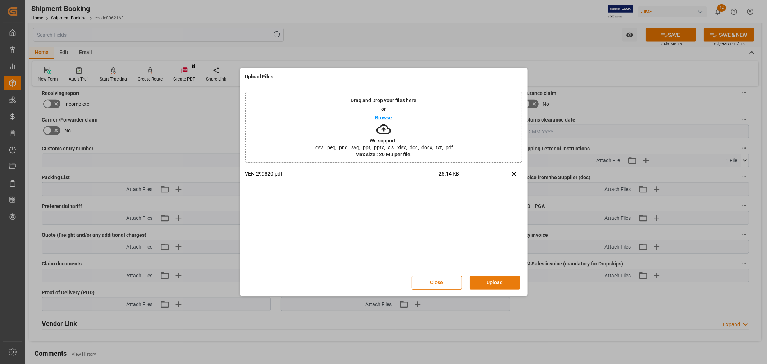
click at [486, 280] on button "Upload" at bounding box center [494, 283] width 50 height 14
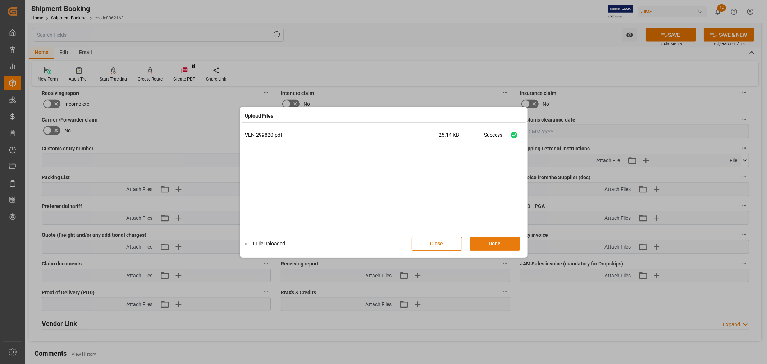
click at [487, 244] on button "Done" at bounding box center [494, 244] width 50 height 14
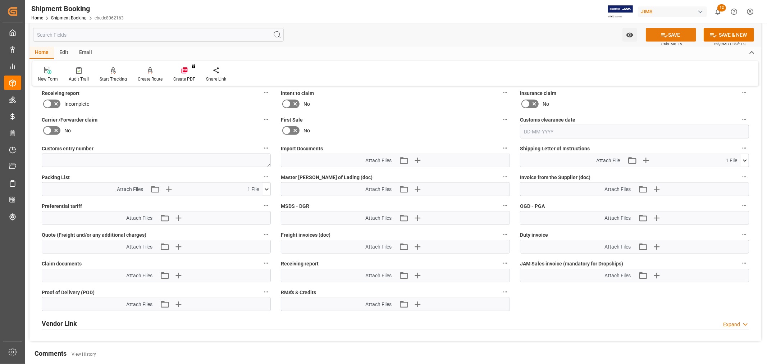
click at [657, 35] on button "SAVE" at bounding box center [670, 35] width 50 height 14
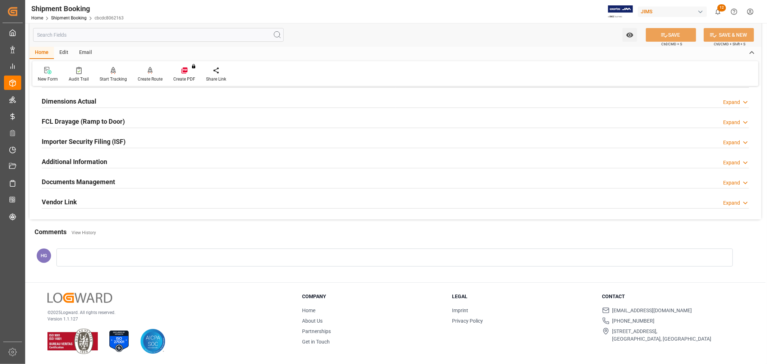
scroll to position [176, 0]
click at [84, 184] on h2 "Documents Management" at bounding box center [78, 182] width 73 height 10
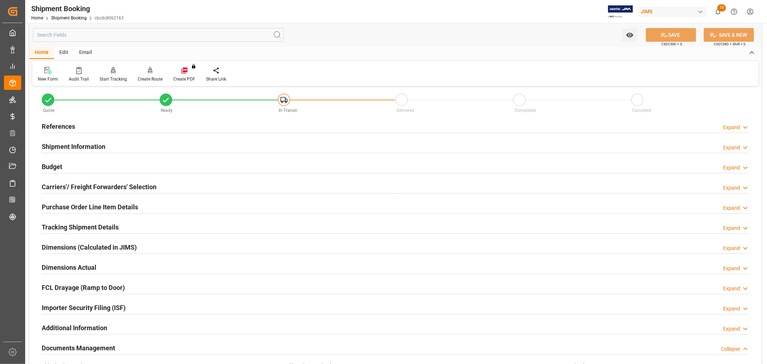
scroll to position [0, 0]
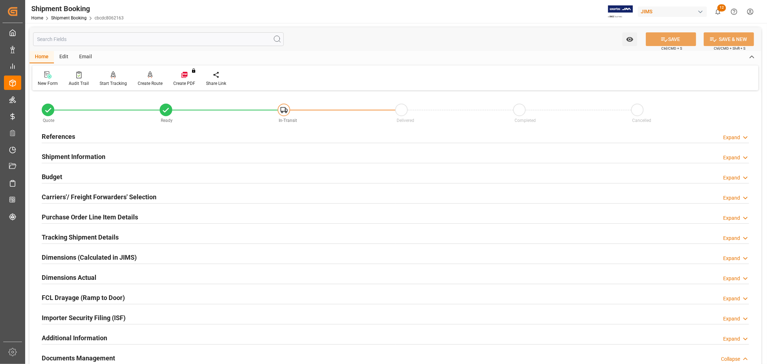
click at [69, 139] on h2 "References" at bounding box center [58, 137] width 33 height 10
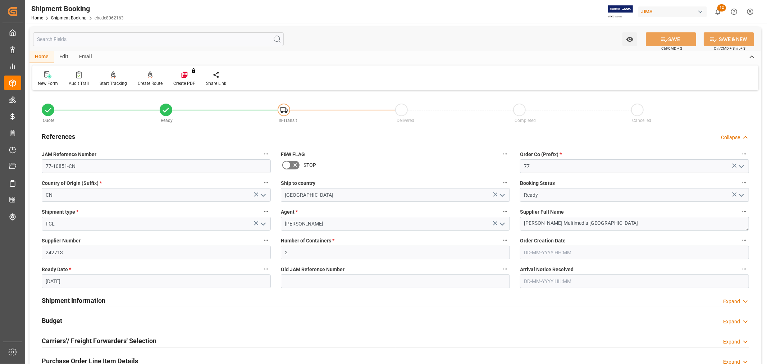
click at [85, 56] on div "Email" at bounding box center [86, 57] width 24 height 12
click at [49, 75] on icon at bounding box center [49, 74] width 10 height 7
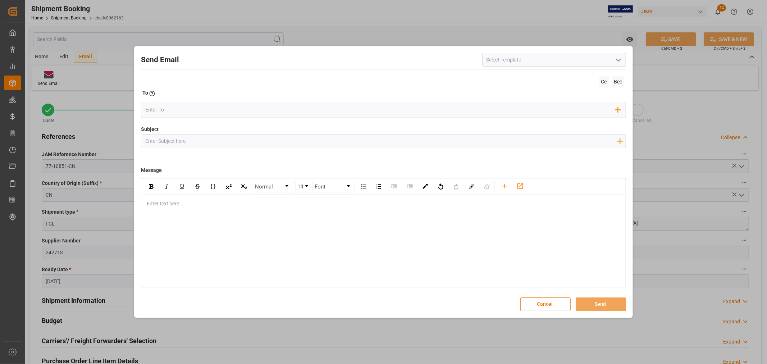
click at [536, 62] on input at bounding box center [554, 60] width 144 height 14
click at [617, 59] on icon "open menu" at bounding box center [618, 60] width 9 height 9
click at [536, 75] on div "2BOOK - Ocean - Air freight" at bounding box center [553, 76] width 143 height 16
type input "2BOOK - Ocean - Air freight"
type input "2BOOK {{jamReferenceNumber}} {{supplierFullName}} Ship from: {{country}} Ship t…"
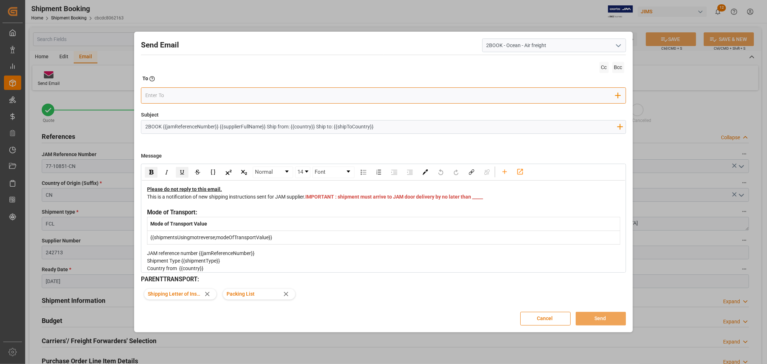
click at [164, 97] on input "email" at bounding box center [380, 95] width 470 height 11
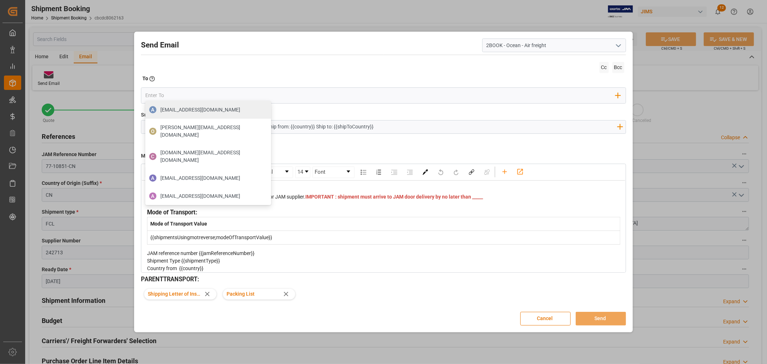
click at [333, 203] on div "This is a notification of new shipping instructions sent for JAM supplier. IMPO…" at bounding box center [383, 200] width 473 height 15
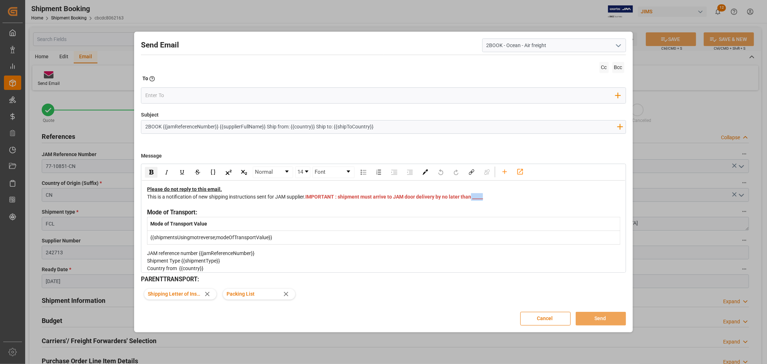
drag, startPoint x: 329, startPoint y: 204, endPoint x: 313, endPoint y: 203, distance: 16.6
click at [313, 203] on div "This is a notification of new shipping instructions sent for JAM supplier. IMPO…" at bounding box center [383, 200] width 473 height 15
click at [168, 91] on input "email" at bounding box center [380, 95] width 470 height 11
type input "nitin.bhugun@jamindustries.com"
click at [187, 114] on div "nitin.bhugun@jamindustries.com" at bounding box center [200, 110] width 85 height 13
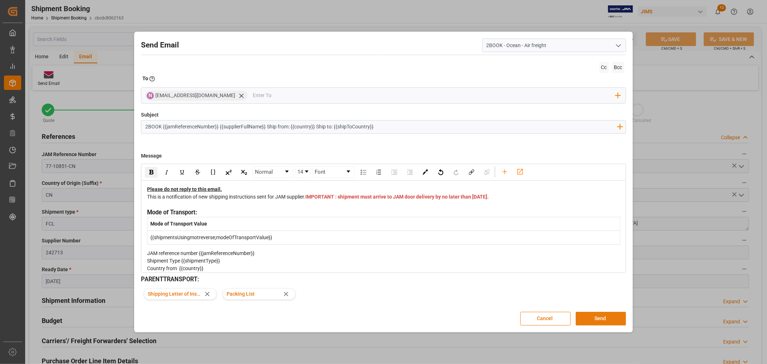
click at [592, 314] on button "Send" at bounding box center [600, 319] width 50 height 14
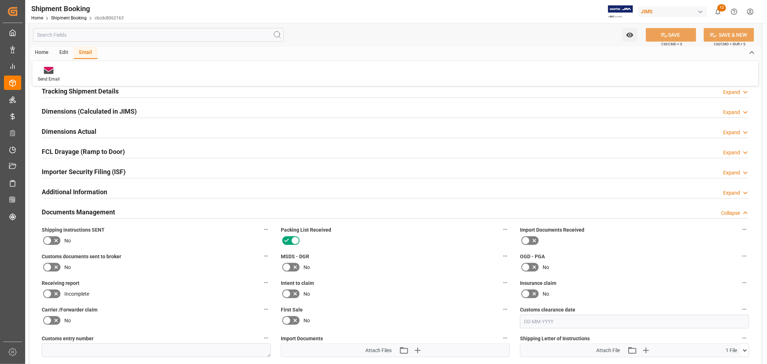
scroll to position [239, 0]
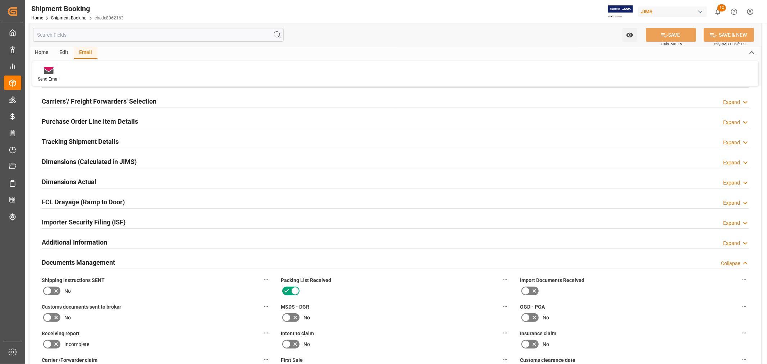
click at [79, 144] on h2 "Tracking Shipment Details" at bounding box center [80, 142] width 77 height 10
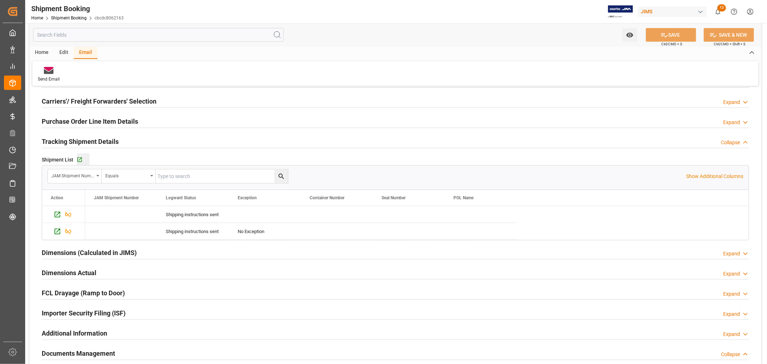
click at [79, 156] on button "Go to Shipment Tracking Grid" at bounding box center [83, 159] width 13 height 13
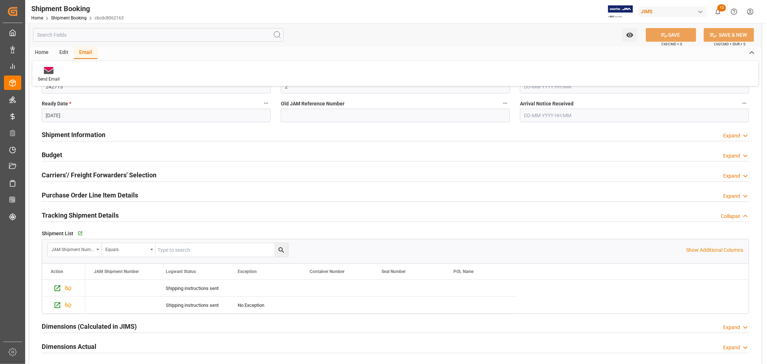
scroll to position [120, 0]
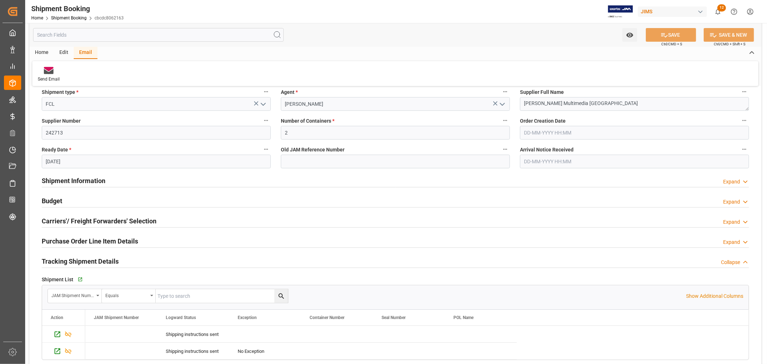
click at [91, 240] on h2 "Purchase Order Line Item Details" at bounding box center [90, 241] width 96 height 10
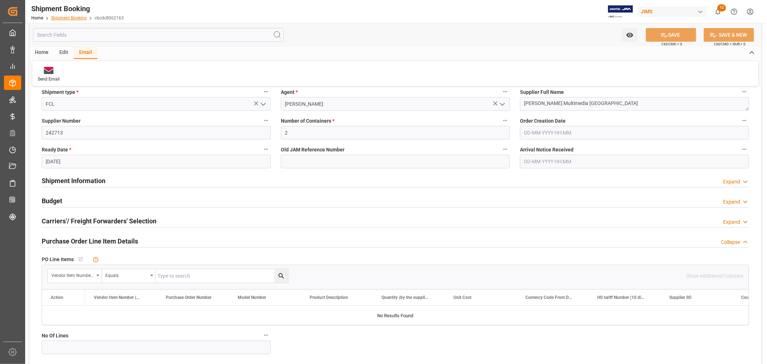
click at [74, 17] on link "Shipment Booking" at bounding box center [69, 17] width 36 height 5
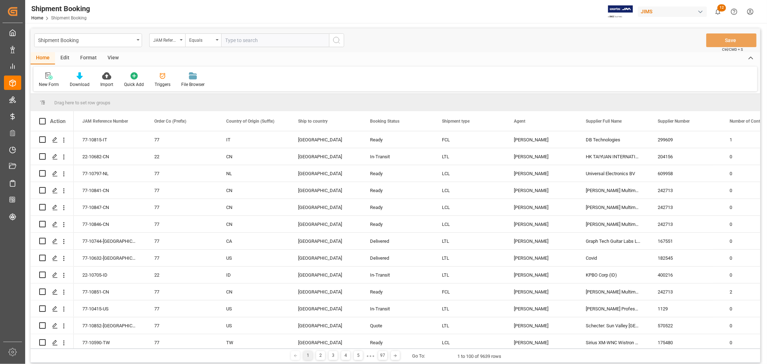
click at [47, 81] on div "New Form" at bounding box center [49, 84] width 20 height 6
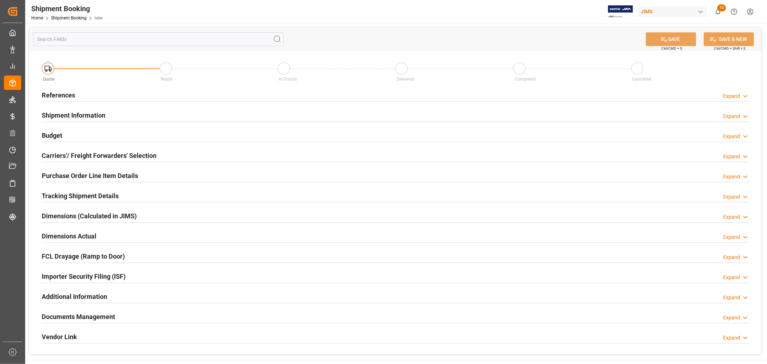
click at [53, 94] on h2 "References" at bounding box center [58, 95] width 33 height 10
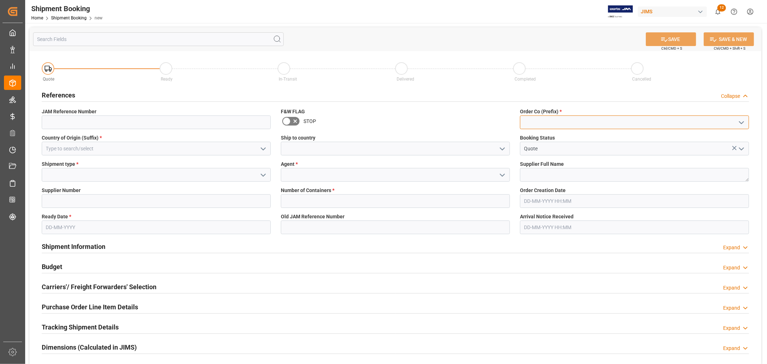
click at [556, 120] on input at bounding box center [634, 122] width 229 height 14
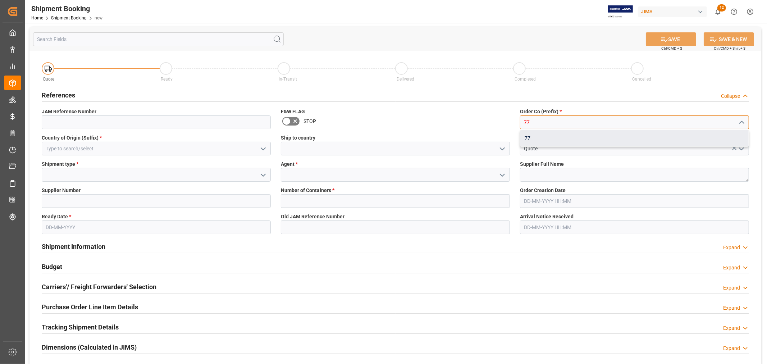
click at [533, 133] on div "77" at bounding box center [634, 138] width 228 height 16
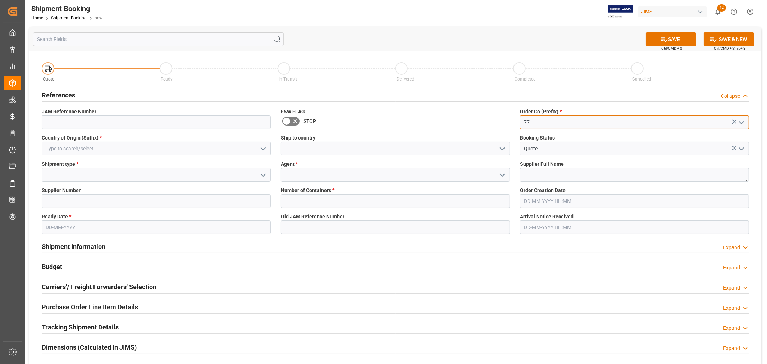
type input "77"
click at [144, 145] on input at bounding box center [156, 149] width 229 height 14
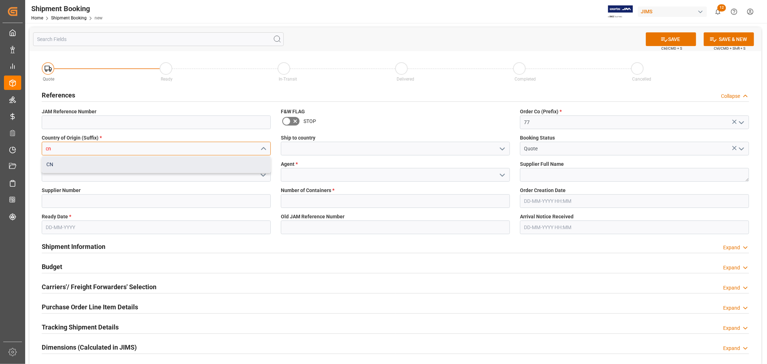
click at [99, 170] on div "CN" at bounding box center [156, 164] width 228 height 16
type input "CN"
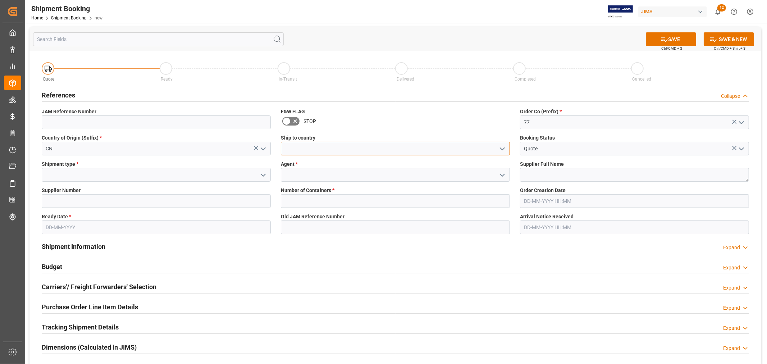
click at [300, 148] on input at bounding box center [395, 149] width 229 height 14
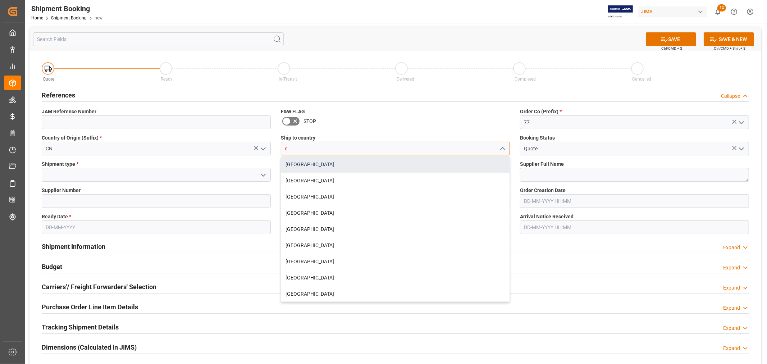
click at [290, 165] on div "[GEOGRAPHIC_DATA]" at bounding box center [395, 164] width 228 height 16
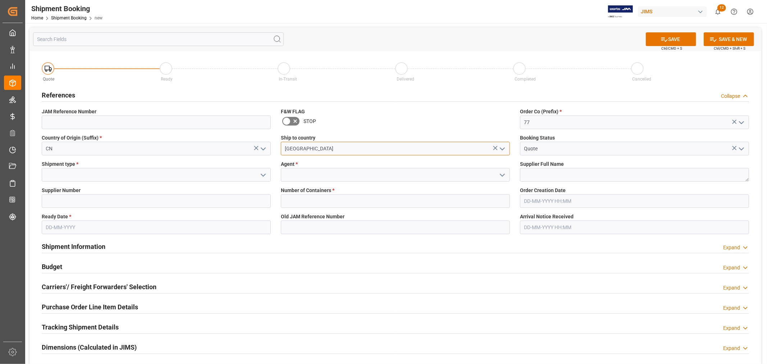
type input "[GEOGRAPHIC_DATA]"
click at [290, 174] on input at bounding box center [395, 175] width 229 height 14
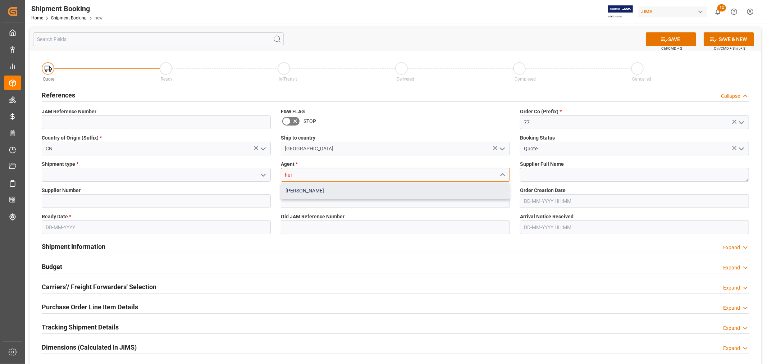
click at [291, 189] on div "[PERSON_NAME]" at bounding box center [395, 191] width 228 height 16
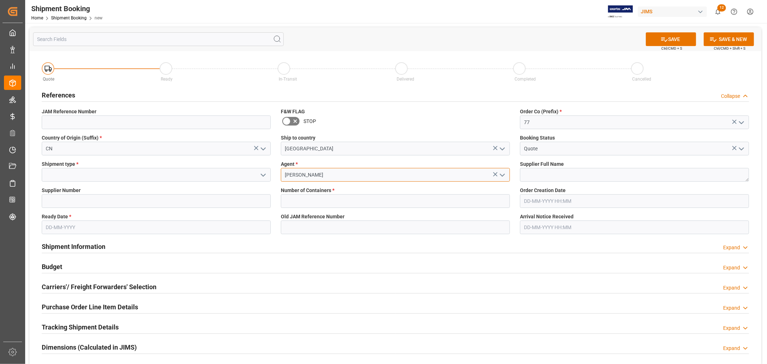
type input "[PERSON_NAME]"
click at [185, 176] on input at bounding box center [156, 175] width 229 height 14
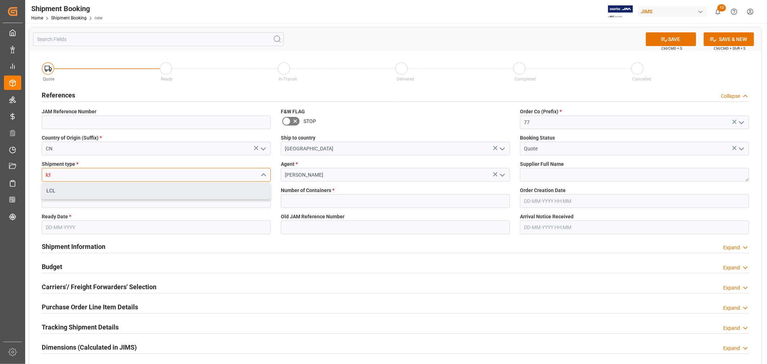
click at [155, 192] on div "LCL" at bounding box center [156, 191] width 228 height 16
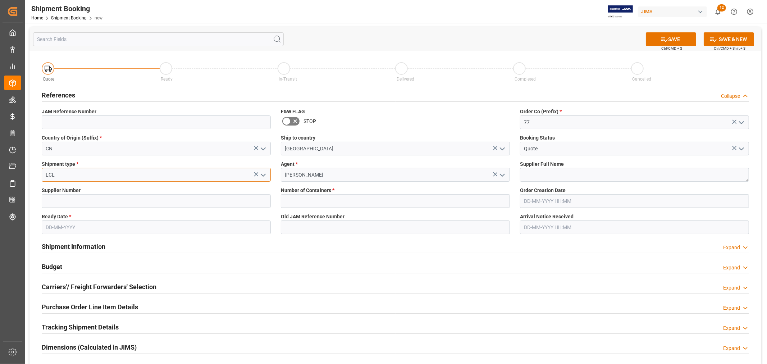
type input "LCL"
click at [543, 176] on textarea at bounding box center [634, 175] width 229 height 14
type textarea "[PERSON_NAME] Multimedia [GEOGRAPHIC_DATA]"
click at [72, 200] on input at bounding box center [156, 201] width 229 height 14
type input "242713"
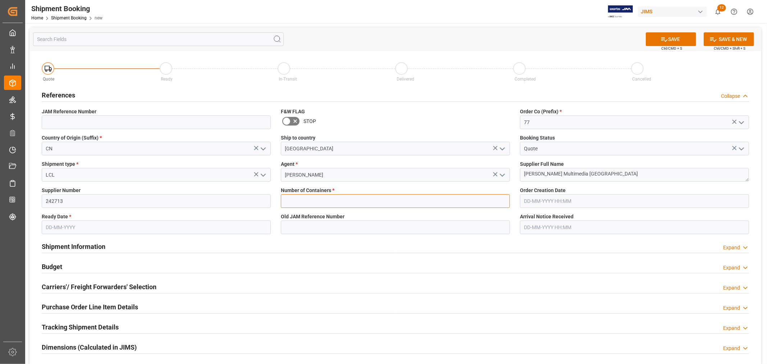
click at [299, 199] on input "text" at bounding box center [395, 201] width 229 height 14
type input "0"
click at [139, 228] on input "text" at bounding box center [156, 227] width 229 height 14
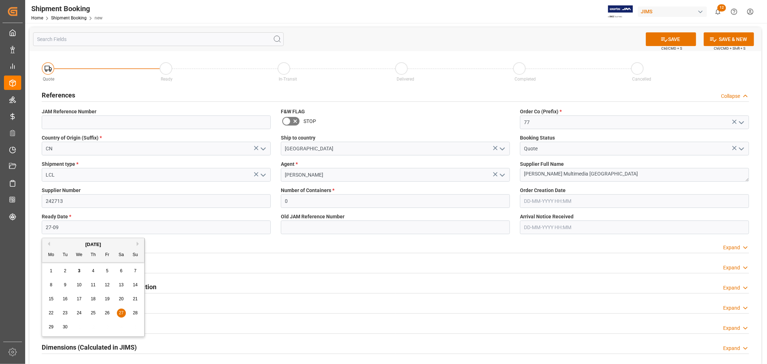
type input "27-09-2025"
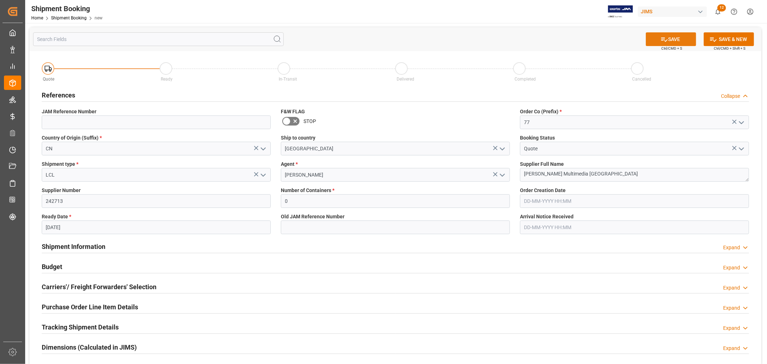
click at [671, 33] on button "SAVE" at bounding box center [670, 39] width 50 height 14
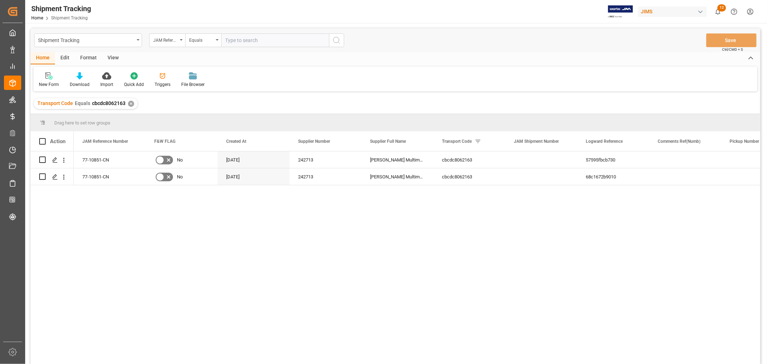
click at [130, 103] on div "✕" at bounding box center [131, 104] width 6 height 6
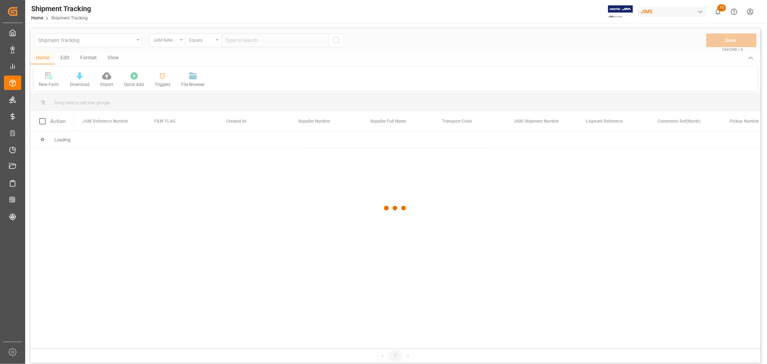
click at [247, 40] on div at bounding box center [395, 207] width 729 height 359
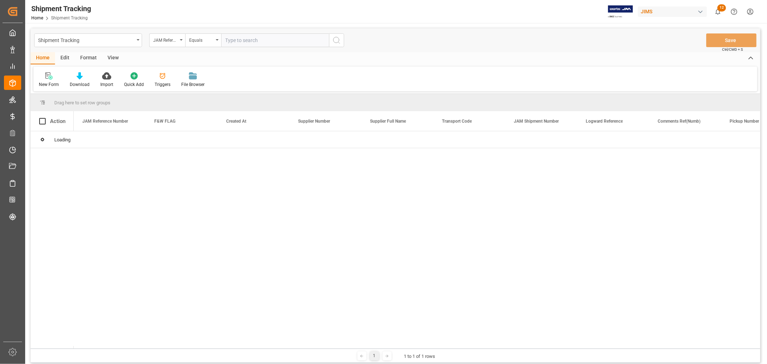
click at [245, 39] on input "text" at bounding box center [275, 40] width 108 height 14
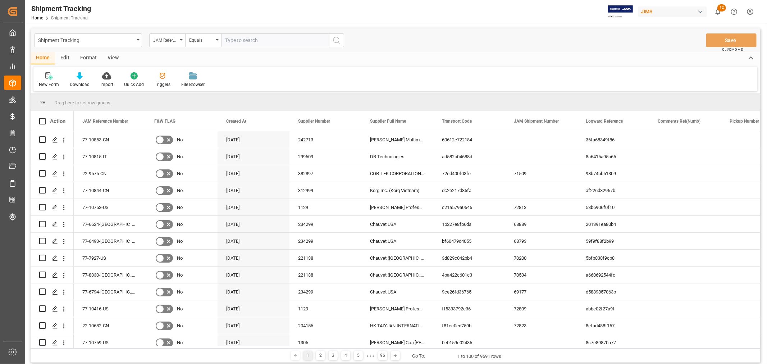
paste input "77-10853-CN"
type input "77-10853-CN"
click at [339, 38] on icon "search button" at bounding box center [336, 40] width 9 height 9
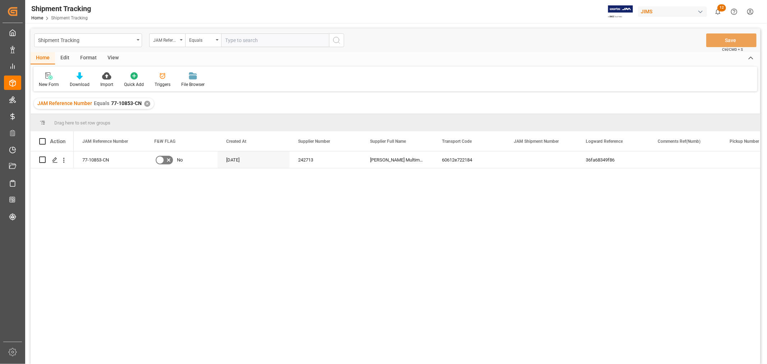
click at [109, 58] on div "View" at bounding box center [113, 58] width 22 height 12
click at [44, 80] on div "Default" at bounding box center [45, 80] width 25 height 16
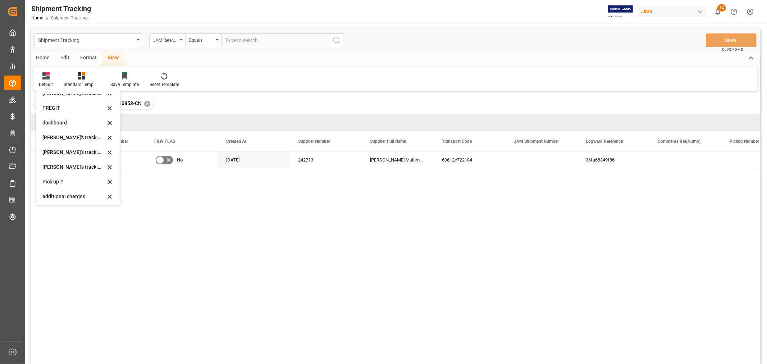
scroll to position [142, 0]
click at [59, 180] on div "ETA Verify_1" at bounding box center [73, 180] width 63 height 8
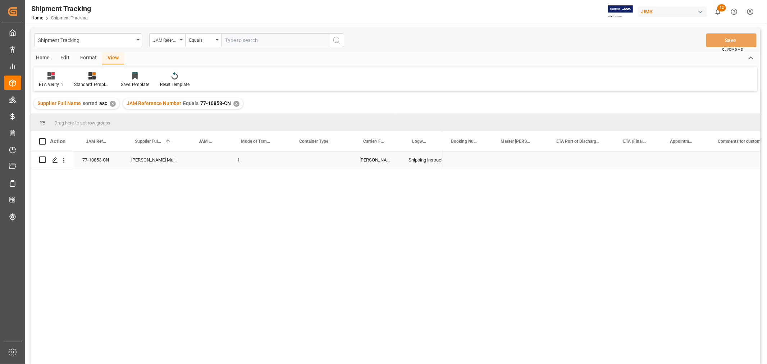
click at [320, 159] on div "Press SPACE to select this row." at bounding box center [319, 159] width 64 height 17
click at [320, 159] on button "Select" at bounding box center [319, 164] width 52 height 14
click at [320, 162] on button "Select" at bounding box center [319, 164] width 52 height 14
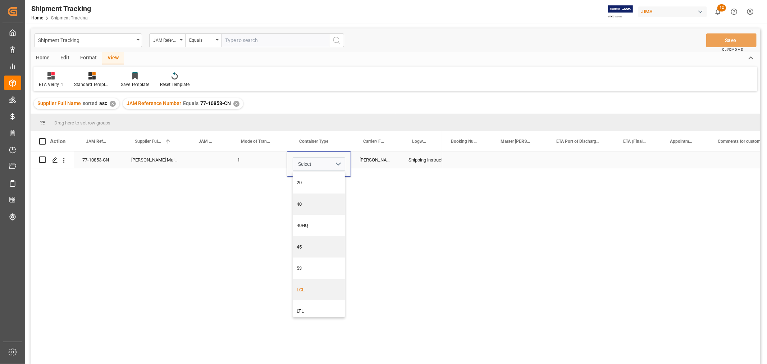
click at [312, 293] on div "LCL" at bounding box center [319, 290] width 52 height 22
click at [379, 161] on div "DELMAR" at bounding box center [375, 159] width 49 height 17
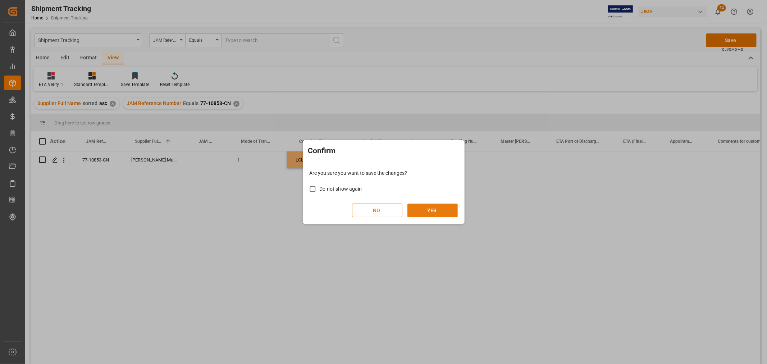
click at [431, 214] on button "YES" at bounding box center [432, 210] width 50 height 14
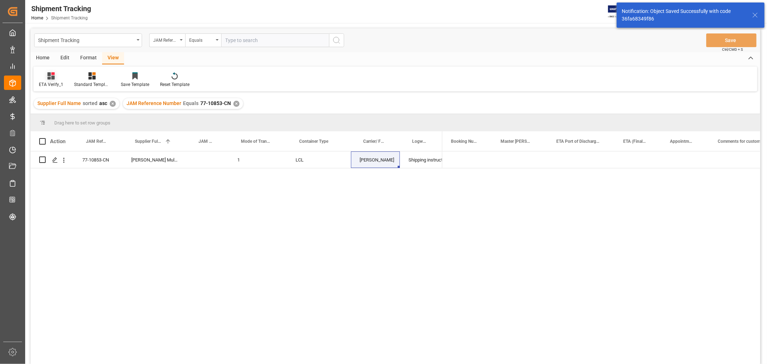
click at [46, 80] on div "ETA Verify_1" at bounding box center [50, 80] width 35 height 16
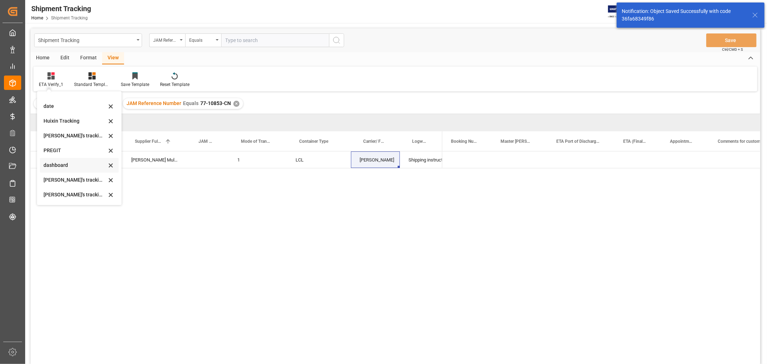
scroll to position [80, 0]
click at [79, 196] on div "Huixin's tracking all_sample" at bounding box center [74, 199] width 63 height 8
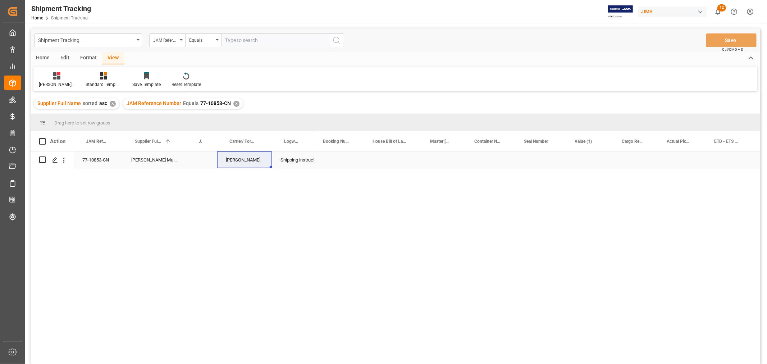
click at [382, 167] on div "Press SPACE to select this row." at bounding box center [393, 159] width 58 height 17
click at [631, 151] on div "Press SPACE to select this row." at bounding box center [635, 159] width 45 height 17
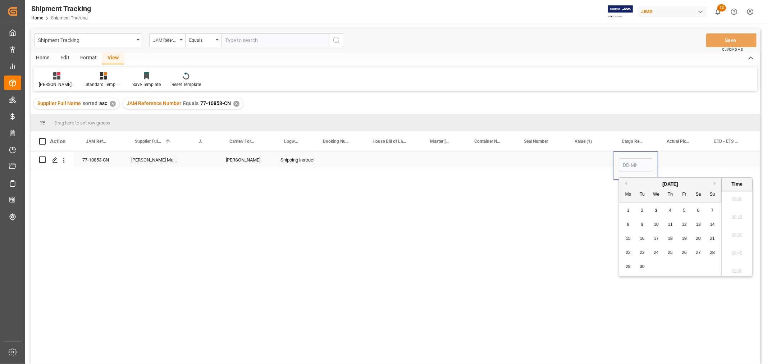
scroll to position [721, 0]
type input "27-09"
click at [680, 161] on div "Press SPACE to select this row." at bounding box center [681, 159] width 47 height 17
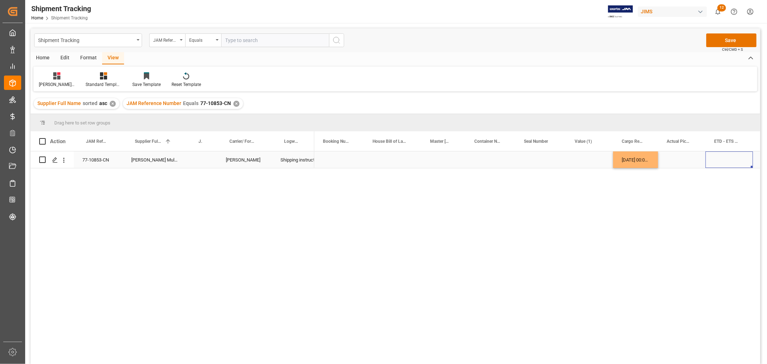
click at [721, 155] on div "Press SPACE to select this row." at bounding box center [728, 159] width 47 height 17
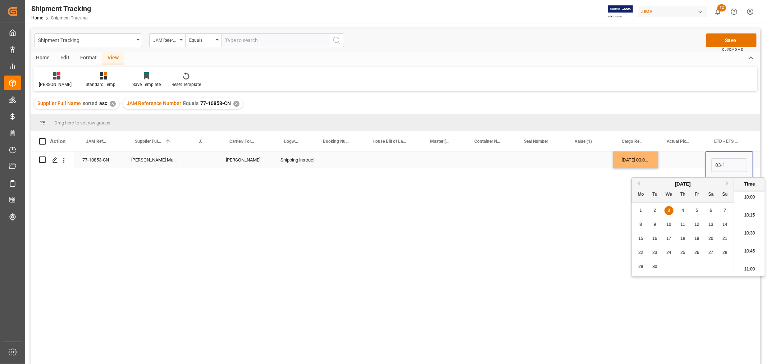
type input "03-10"
click at [675, 157] on div "Press SPACE to select this row." at bounding box center [681, 159] width 47 height 17
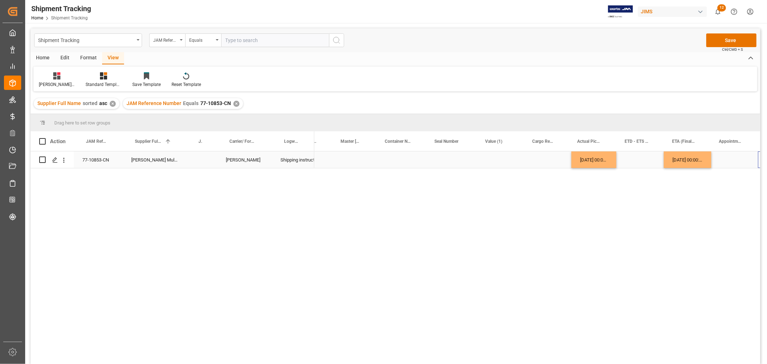
scroll to position [0, 89]
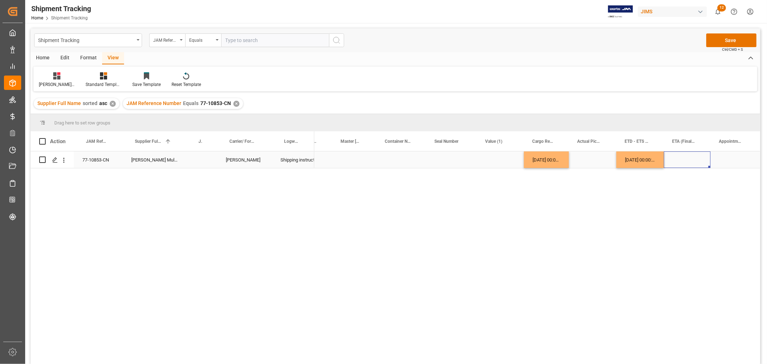
click at [695, 160] on div "Press SPACE to select this row." at bounding box center [686, 159] width 47 height 17
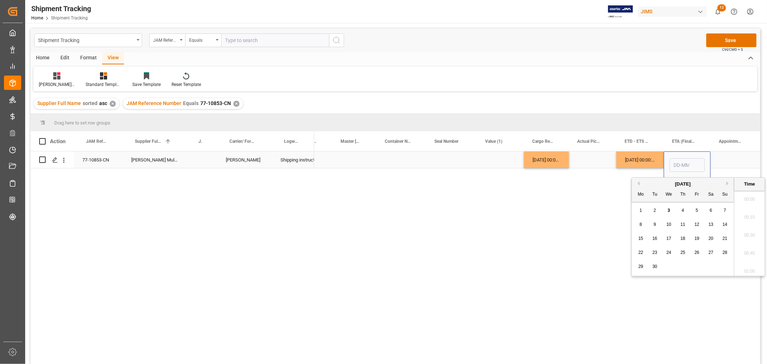
scroll to position [721, 0]
type input "11-11-2025 00:00"
click at [721, 161] on div "Press SPACE to select this row." at bounding box center [734, 159] width 48 height 17
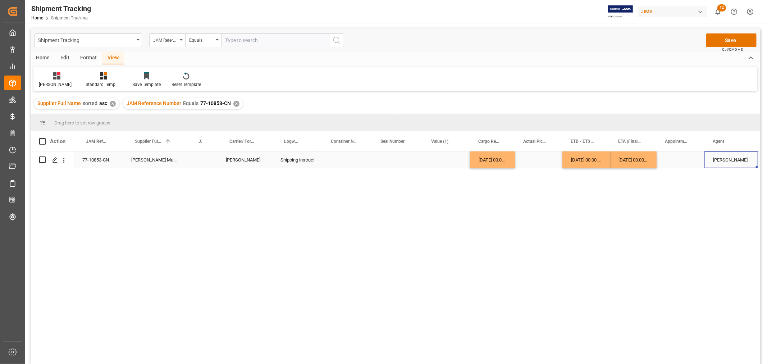
scroll to position [0, 242]
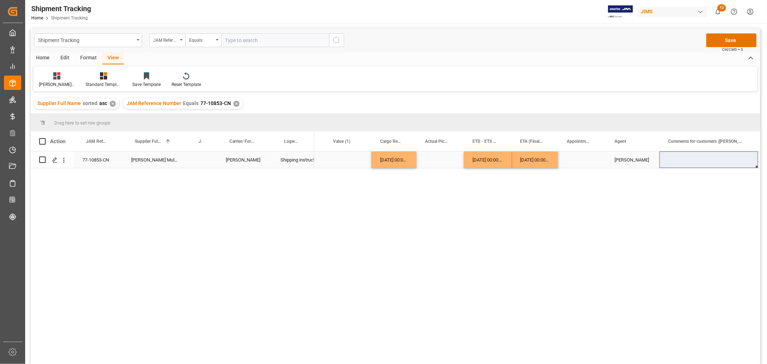
click at [702, 161] on div "Press SPACE to select this row." at bounding box center [708, 159] width 98 height 17
click at [702, 161] on input "Press SPACE to select this row." at bounding box center [708, 164] width 87 height 14
type input "MULTIMEDIA HOLIDAY 2025"
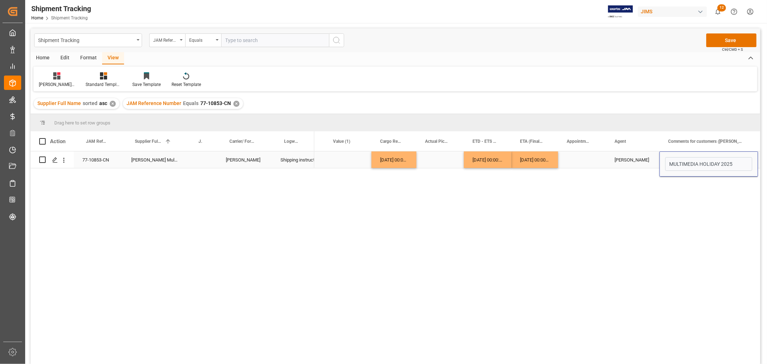
click at [621, 164] on div "[PERSON_NAME]" at bounding box center [632, 160] width 36 height 17
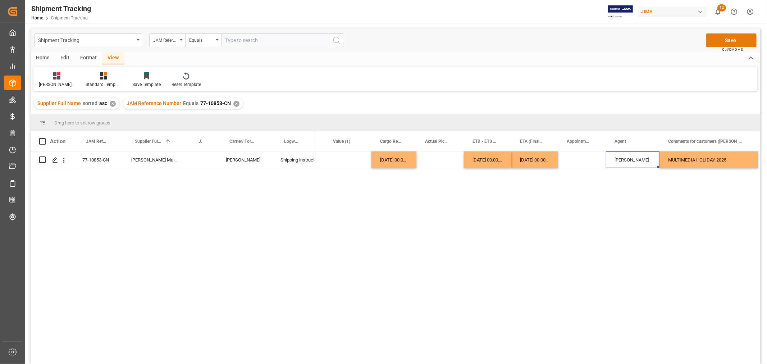
click at [717, 38] on button "Save" at bounding box center [731, 40] width 50 height 14
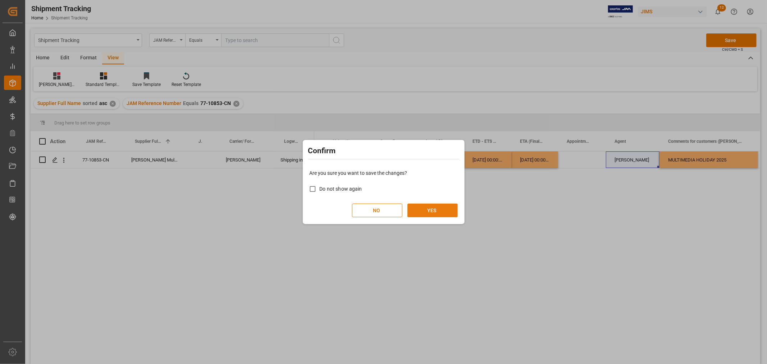
click at [440, 210] on button "YES" at bounding box center [432, 210] width 50 height 14
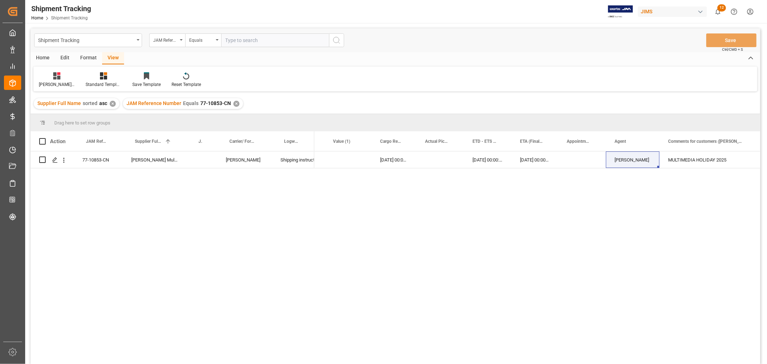
click at [234, 105] on div "✕" at bounding box center [236, 104] width 6 height 6
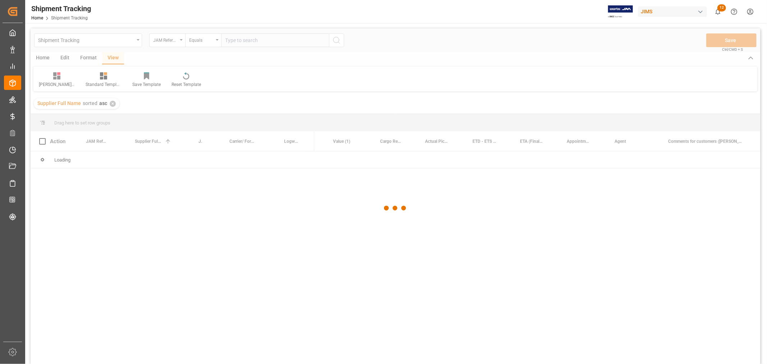
click at [237, 44] on div at bounding box center [395, 207] width 729 height 359
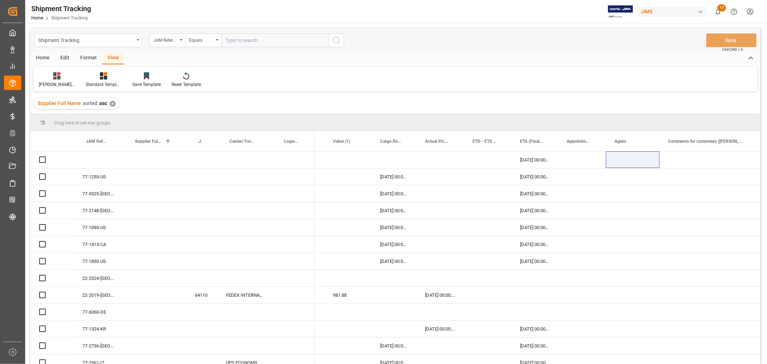
click at [237, 41] on input "text" at bounding box center [275, 40] width 108 height 14
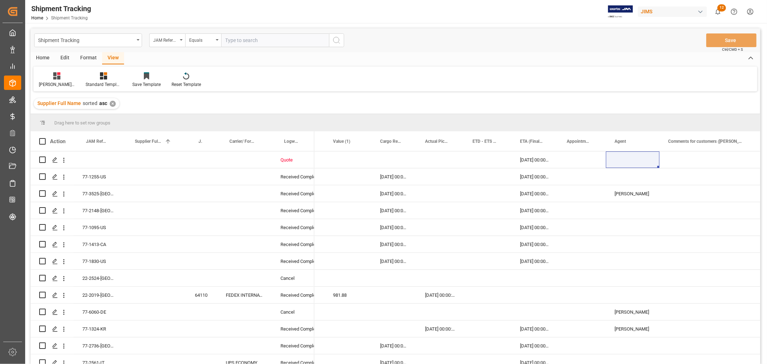
paste input "77-10854-CN"
type input "77-10854-CN"
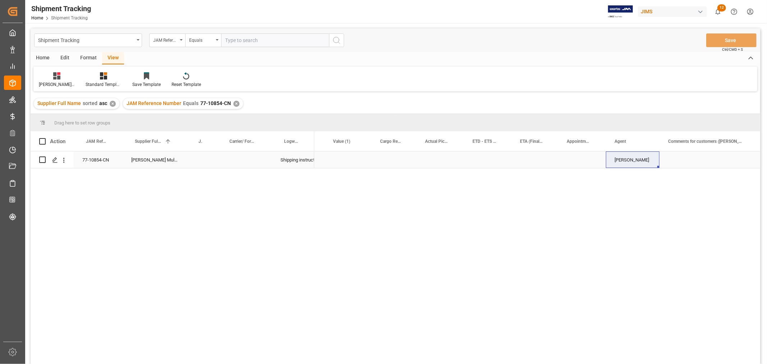
click at [398, 157] on div "Press SPACE to select this row." at bounding box center [393, 159] width 45 height 17
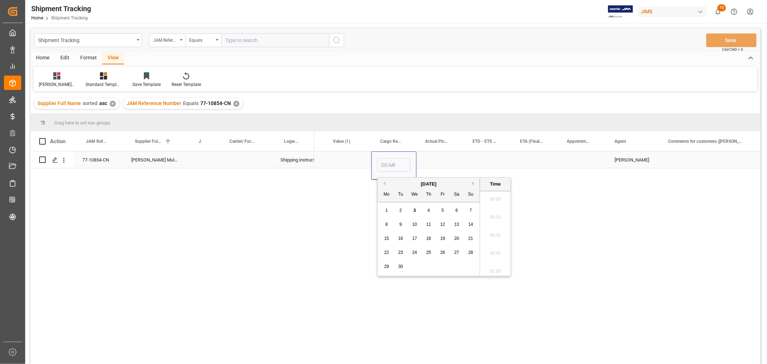
scroll to position [739, 0]
click at [458, 256] on div "27" at bounding box center [456, 252] width 9 height 9
type input "27-09-2025 00:00"
click at [479, 154] on div "Press SPACE to select this row." at bounding box center [487, 159] width 47 height 17
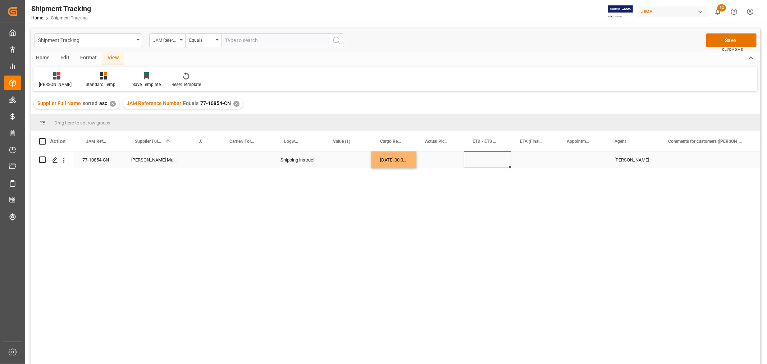
click at [479, 157] on div "Press SPACE to select this row." at bounding box center [487, 159] width 47 height 17
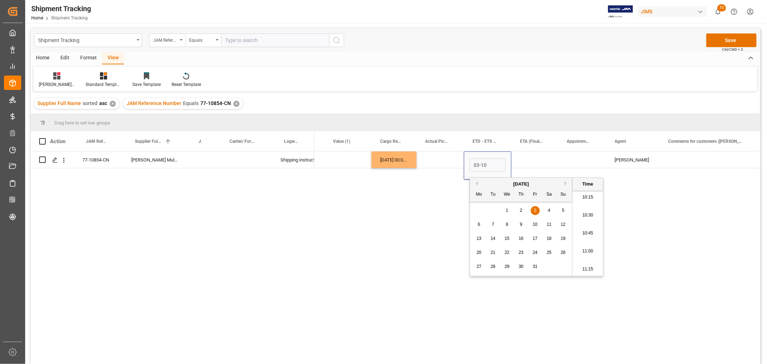
type input "03-10-2025 00:00"
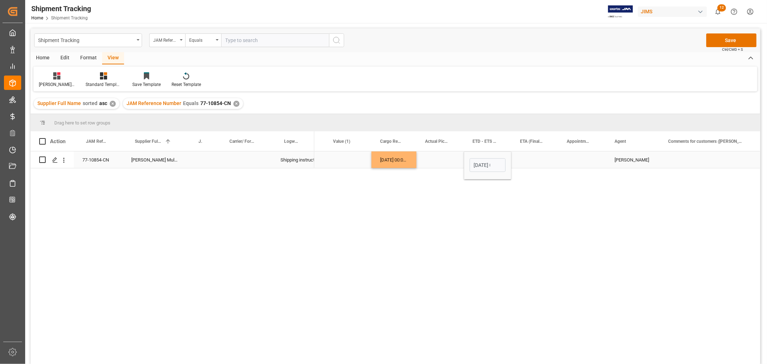
click at [533, 162] on div "Press SPACE to select this row." at bounding box center [534, 159] width 47 height 17
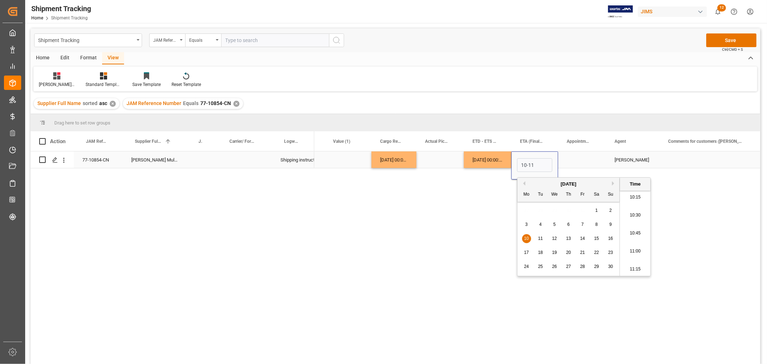
type input "10-11-2025 00:00"
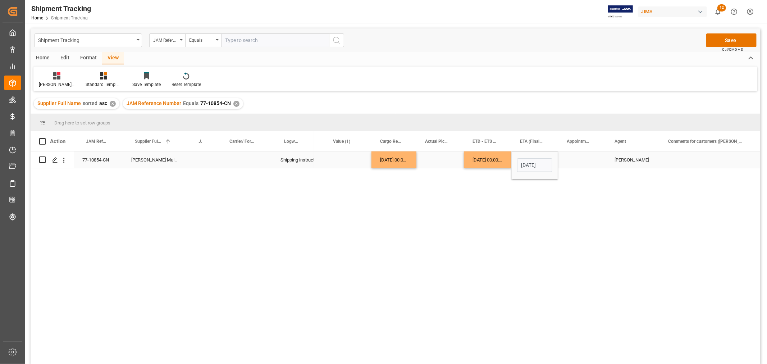
click at [588, 166] on div "Press SPACE to select this row." at bounding box center [582, 159] width 48 height 17
click at [696, 159] on div "Press SPACE to select this row." at bounding box center [708, 159] width 98 height 17
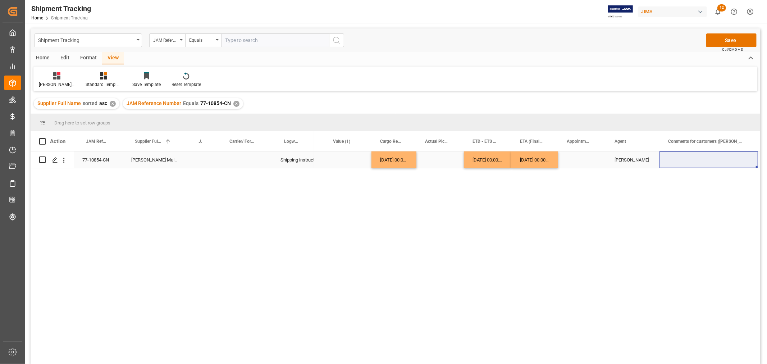
click at [681, 162] on div "Press SPACE to select this row." at bounding box center [708, 159] width 98 height 17
click at [681, 162] on input "Press SPACE to select this row." at bounding box center [708, 164] width 87 height 14
type input "MULTIMEDIA HOLIDAY 2025"
click at [626, 157] on div "[PERSON_NAME]" at bounding box center [632, 160] width 36 height 17
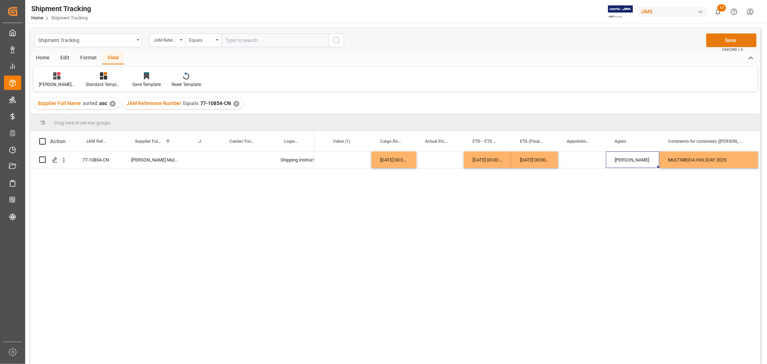
click at [730, 40] on button "Save" at bounding box center [731, 40] width 50 height 14
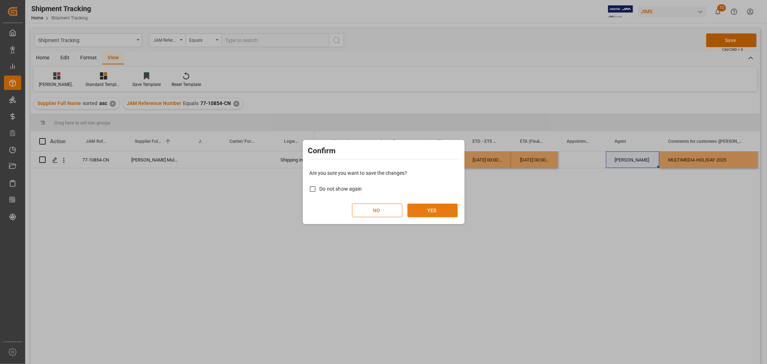
click at [433, 209] on button "YES" at bounding box center [432, 210] width 50 height 14
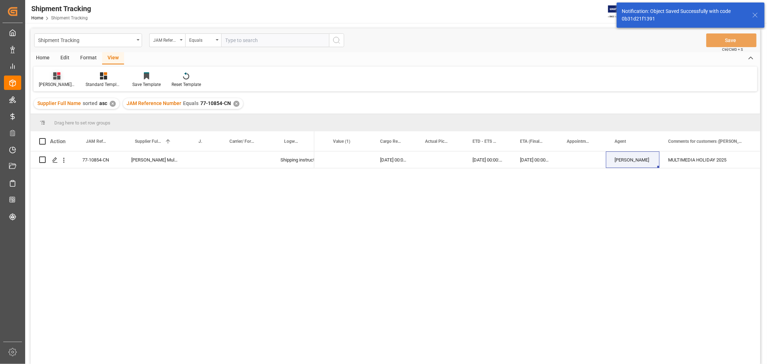
click at [54, 85] on div "Huixin's tracking all_sample" at bounding box center [57, 84] width 36 height 6
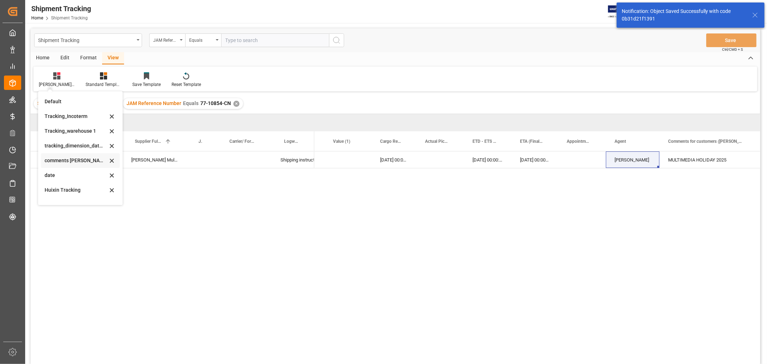
scroll to position [142, 0]
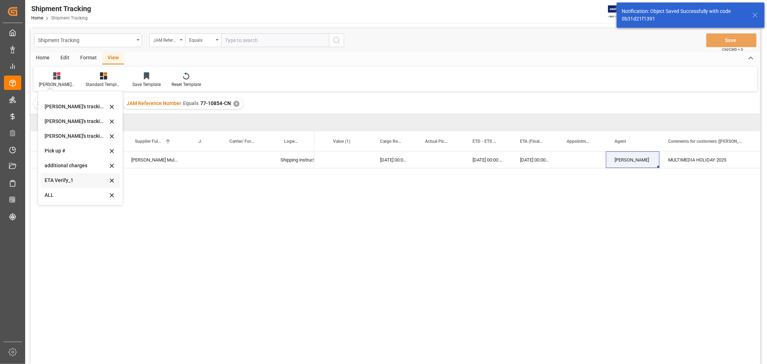
click at [69, 178] on div "ETA Verify_1" at bounding box center [76, 180] width 63 height 8
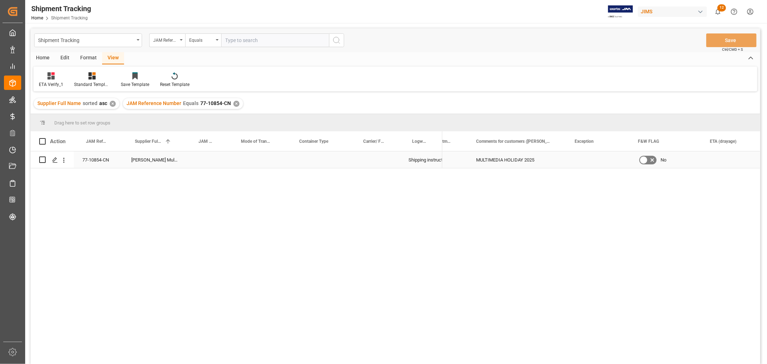
click at [319, 161] on div "Press SPACE to select this row." at bounding box center [319, 159] width 64 height 17
click at [319, 161] on button "Select" at bounding box center [319, 164] width 52 height 14
click at [300, 225] on div "40HQ" at bounding box center [319, 225] width 44 height 7
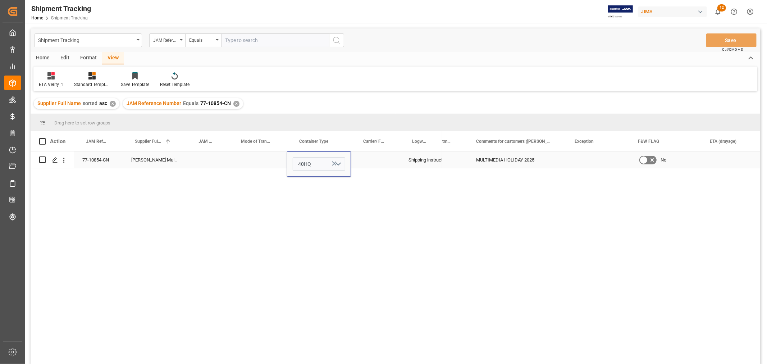
click at [371, 157] on div "Press SPACE to select this row." at bounding box center [375, 159] width 49 height 17
click at [712, 37] on button "Save" at bounding box center [731, 40] width 50 height 14
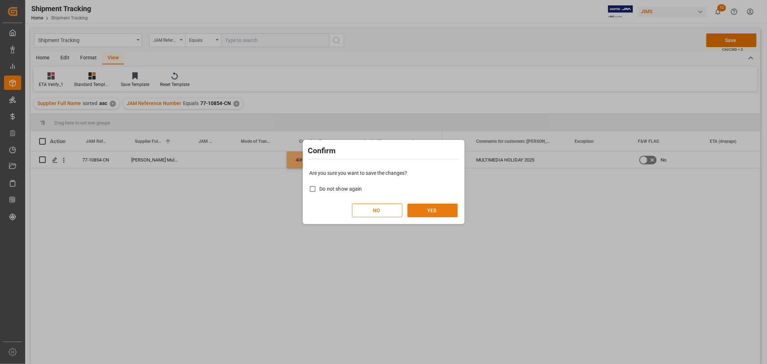
click at [430, 210] on button "YES" at bounding box center [432, 210] width 50 height 14
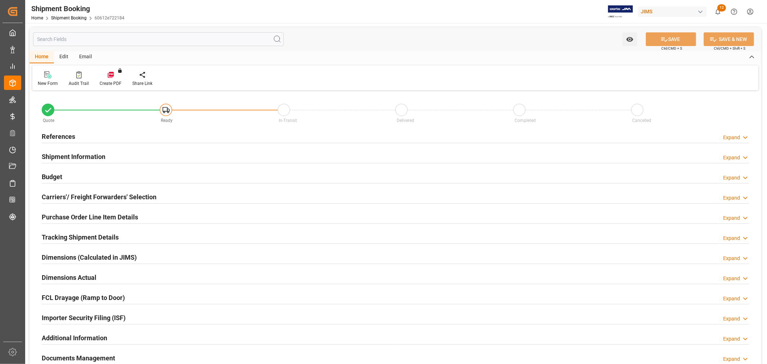
type input "0"
type input "[DATE]"
click at [56, 136] on h2 "References" at bounding box center [58, 137] width 33 height 10
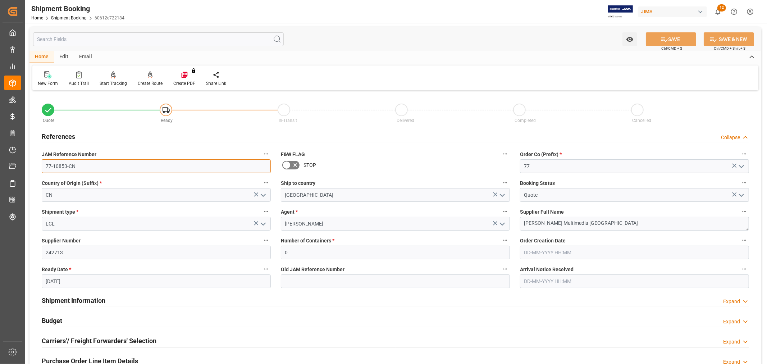
drag, startPoint x: 84, startPoint y: 168, endPoint x: 25, endPoint y: 164, distance: 59.0
click at [25, 164] on div "Watch Option SAVE Ctrl/CMD + S SAVE & NEW Ctrl/CMD + Shift + S Home Edit Email …" at bounding box center [395, 312] width 740 height 579
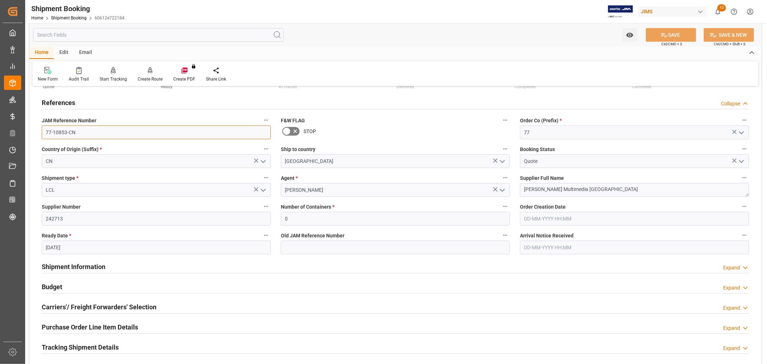
scroll to position [80, 0]
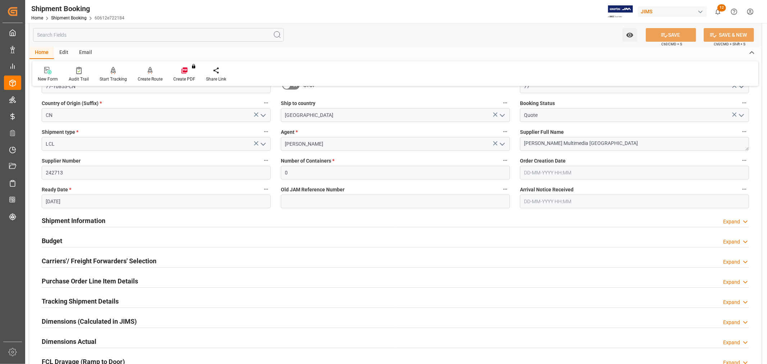
click at [83, 260] on h2 "Carriers'/ Freight Forwarders' Selection" at bounding box center [99, 261] width 115 height 10
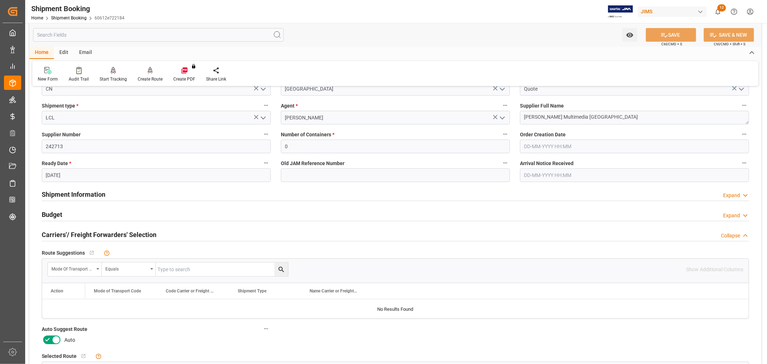
scroll to position [120, 0]
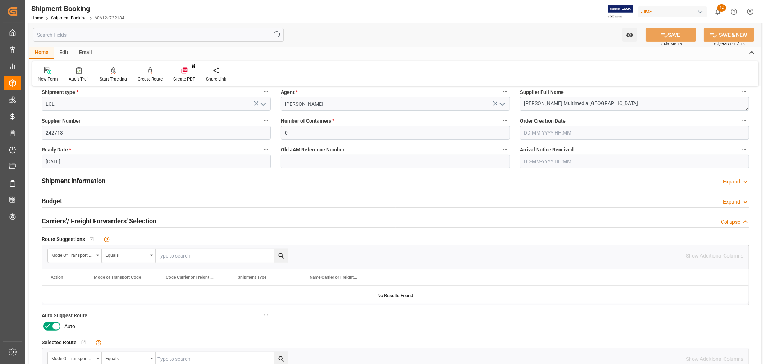
click at [49, 325] on icon at bounding box center [47, 326] width 9 height 9
click at [0, 0] on input "checkbox" at bounding box center [0, 0] width 0 height 0
click at [241, 227] on div "Carriers'/ Freight Forwarders' Selection Collapse" at bounding box center [395, 221] width 717 height 20
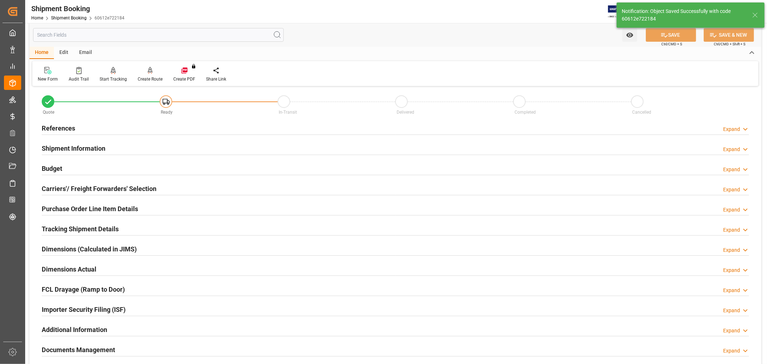
scroll to position [0, 0]
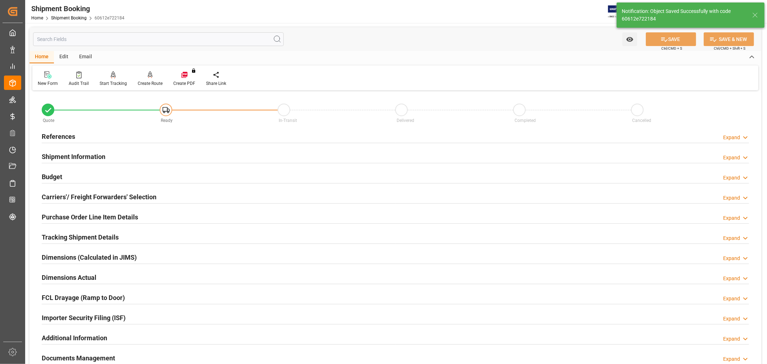
click at [114, 198] on h2 "Carriers'/ Freight Forwarders' Selection" at bounding box center [99, 197] width 115 height 10
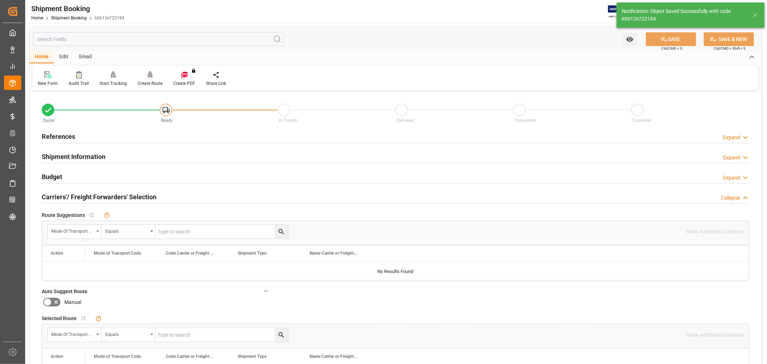
click at [148, 82] on div "Create Route" at bounding box center [150, 83] width 25 height 6
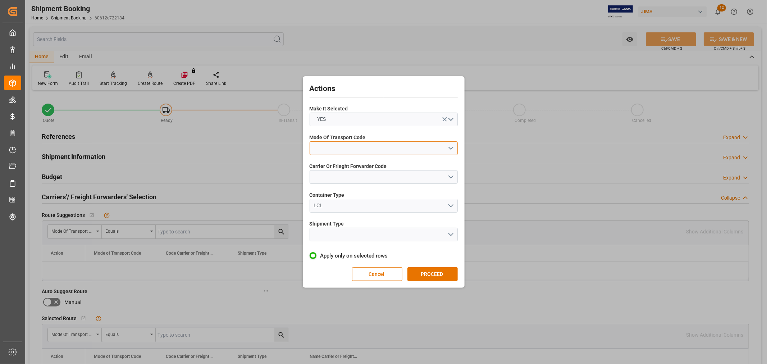
click at [360, 144] on button "open menu" at bounding box center [383, 148] width 148 height 14
click at [345, 151] on div "1- OCEAN" at bounding box center [383, 149] width 147 height 15
click at [344, 179] on button "open menu" at bounding box center [383, 177] width 148 height 14
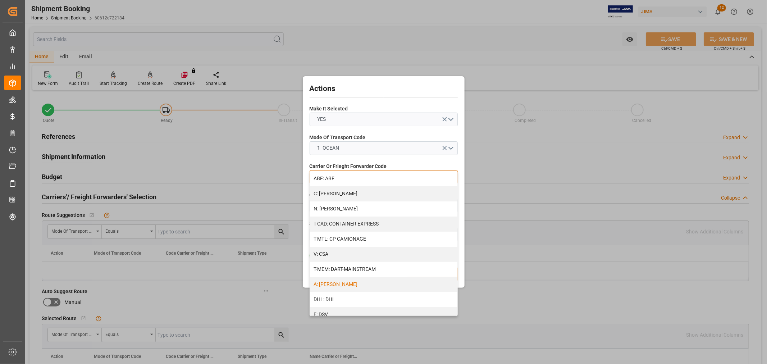
click at [326, 284] on div "A: [PERSON_NAME]" at bounding box center [383, 284] width 147 height 15
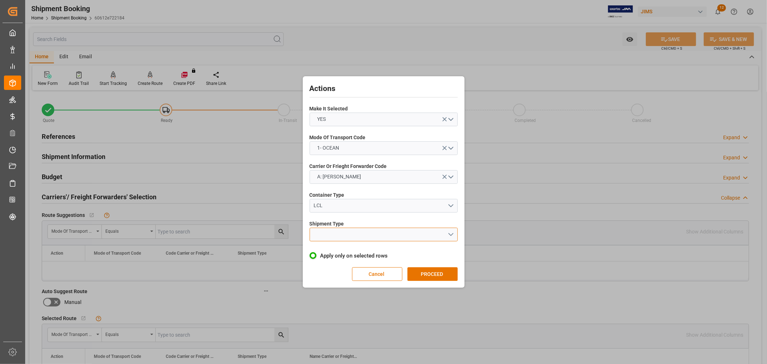
click at [324, 235] on button "open menu" at bounding box center [383, 234] width 148 height 14
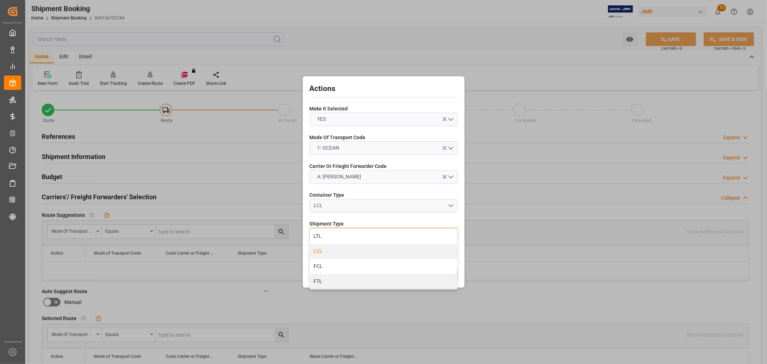
click at [321, 252] on div "LCL" at bounding box center [383, 251] width 147 height 15
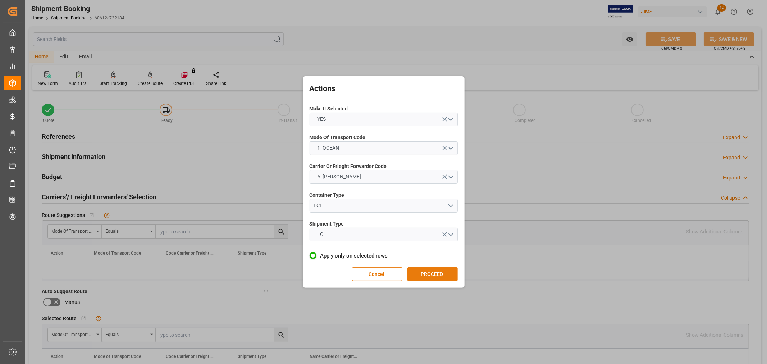
click at [427, 270] on button "PROCEED" at bounding box center [432, 274] width 50 height 14
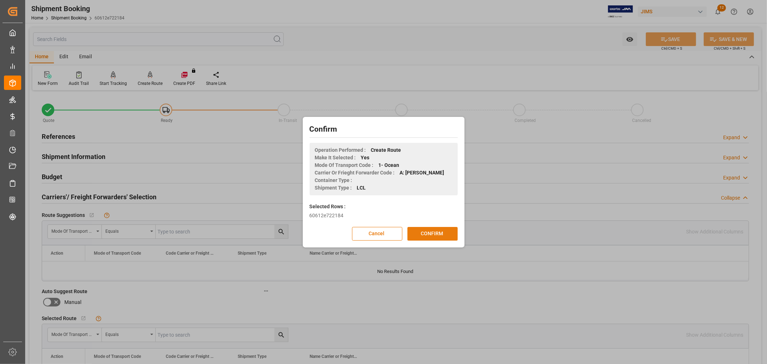
click at [428, 232] on button "CONFIRM" at bounding box center [432, 234] width 50 height 14
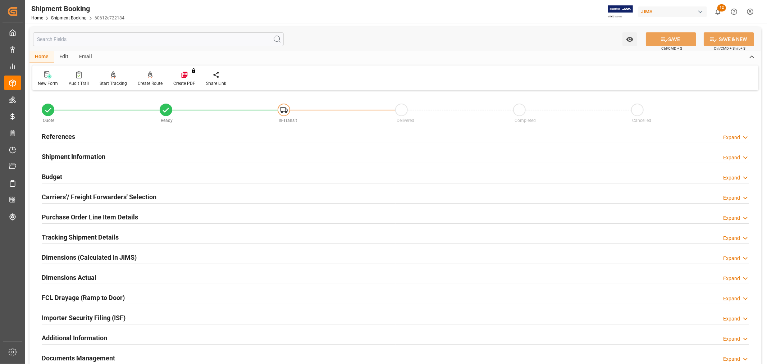
click at [70, 136] on h2 "References" at bounding box center [58, 137] width 33 height 10
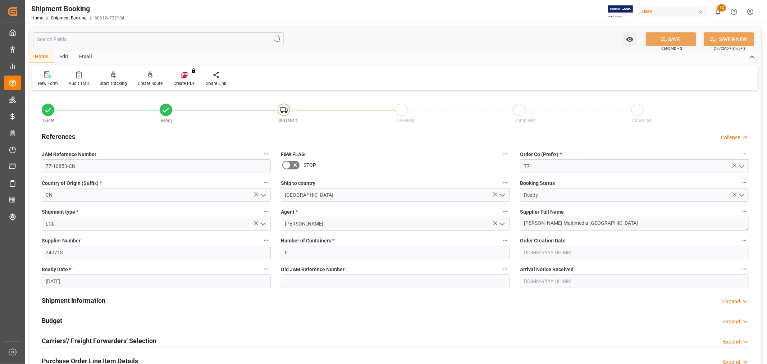
click at [70, 136] on h2 "References" at bounding box center [58, 137] width 33 height 10
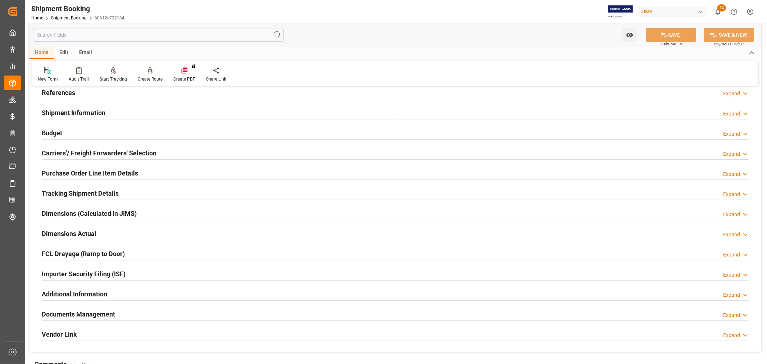
scroll to position [176, 0]
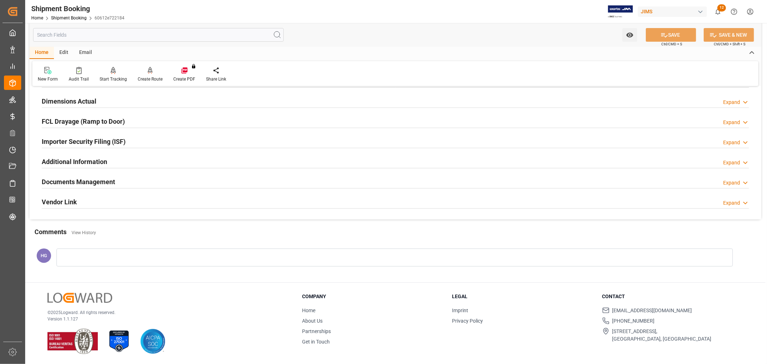
click at [91, 181] on h2 "Documents Management" at bounding box center [78, 182] width 73 height 10
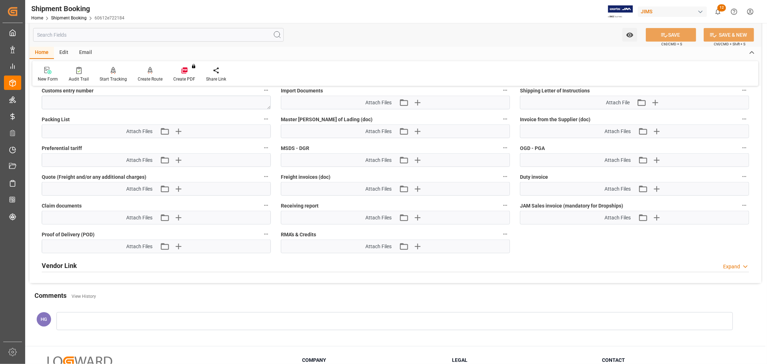
scroll to position [416, 0]
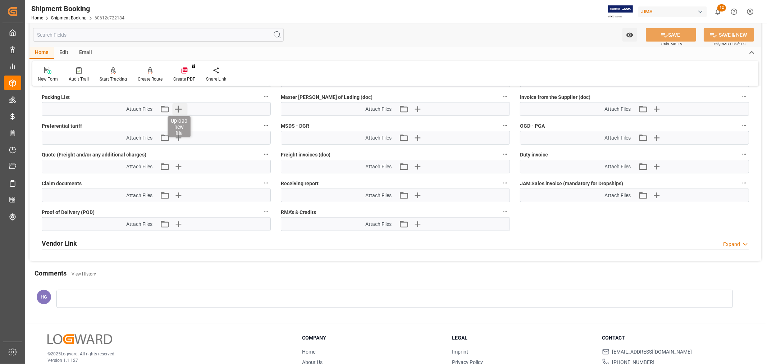
click at [176, 106] on icon "button" at bounding box center [178, 109] width 7 height 7
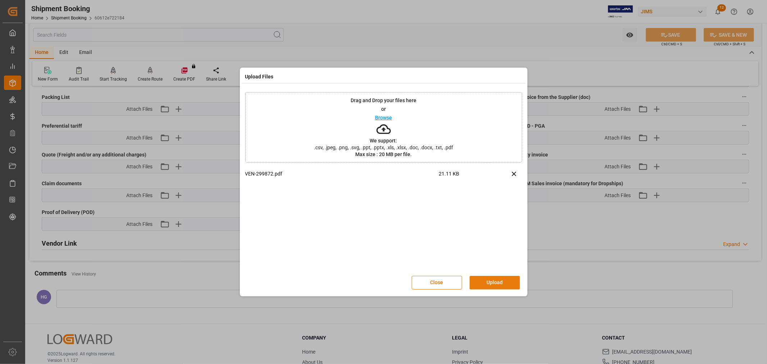
click at [491, 283] on button "Upload" at bounding box center [494, 283] width 50 height 14
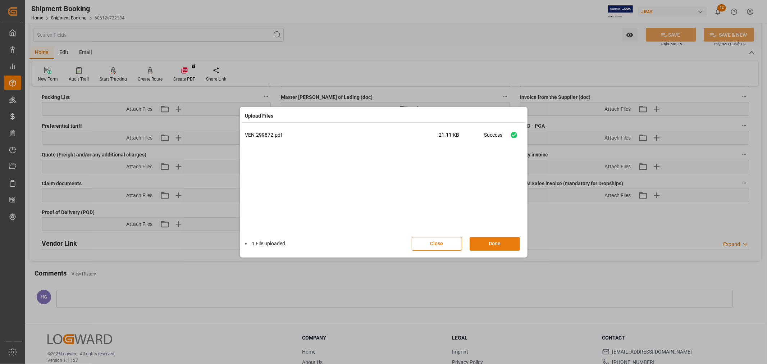
click at [486, 243] on button "Done" at bounding box center [494, 244] width 50 height 14
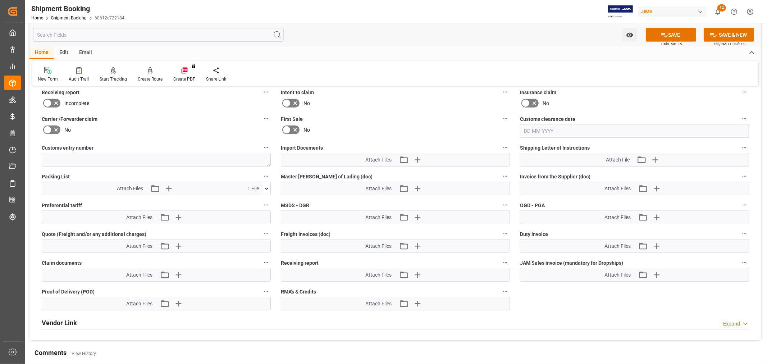
scroll to position [336, 0]
click at [653, 156] on icon "button" at bounding box center [655, 160] width 12 height 12
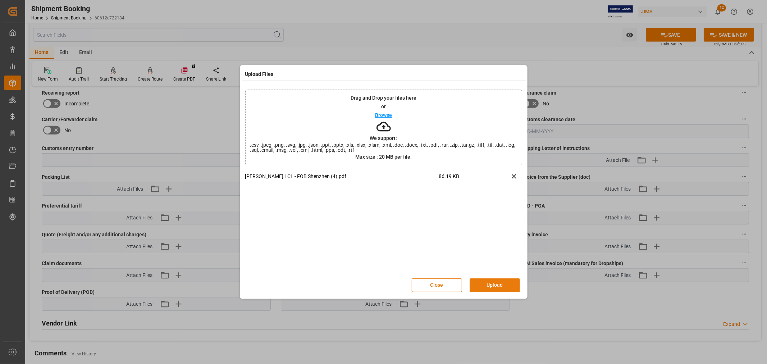
click at [492, 288] on button "Upload" at bounding box center [494, 285] width 50 height 14
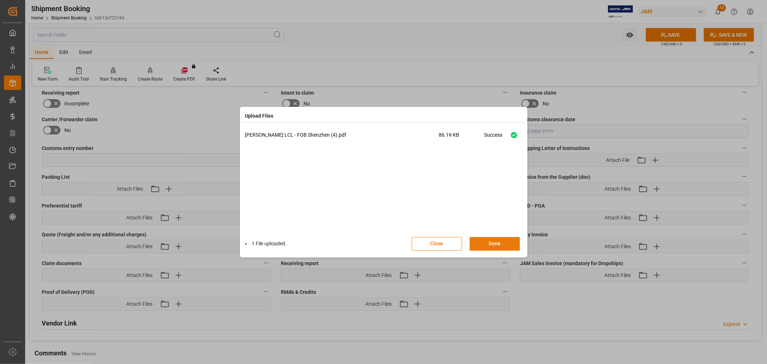
click at [480, 245] on button "Done" at bounding box center [494, 244] width 50 height 14
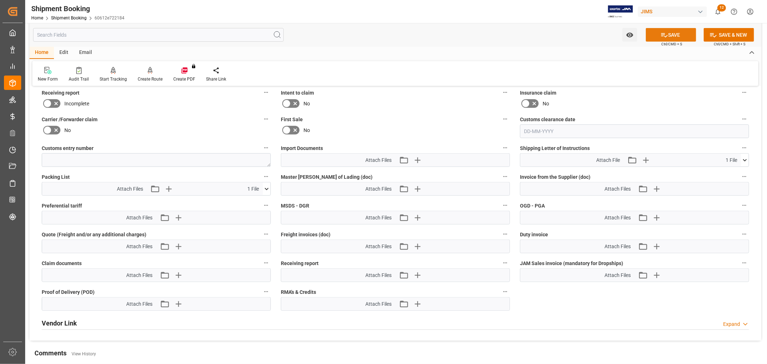
click at [668, 35] on button "SAVE" at bounding box center [670, 35] width 50 height 14
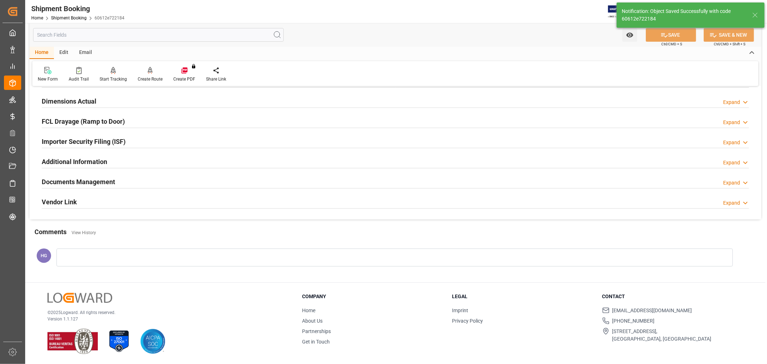
scroll to position [176, 0]
click at [84, 51] on div "Email" at bounding box center [86, 53] width 24 height 12
click at [43, 77] on div "Send Email" at bounding box center [49, 79] width 22 height 6
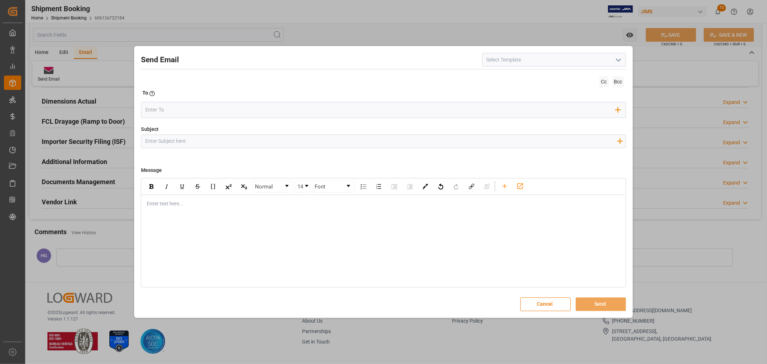
click at [502, 60] on input at bounding box center [554, 60] width 144 height 14
click at [617, 61] on icon "open menu" at bounding box center [618, 60] width 9 height 9
click at [507, 76] on div "2BOOK - Ocean - Air freight" at bounding box center [553, 76] width 143 height 16
type input "2BOOK - Ocean - Air freight"
type input "2BOOK {{jamReferenceNumber}} {{supplierFullName}} Ship from: {{country}} Ship t…"
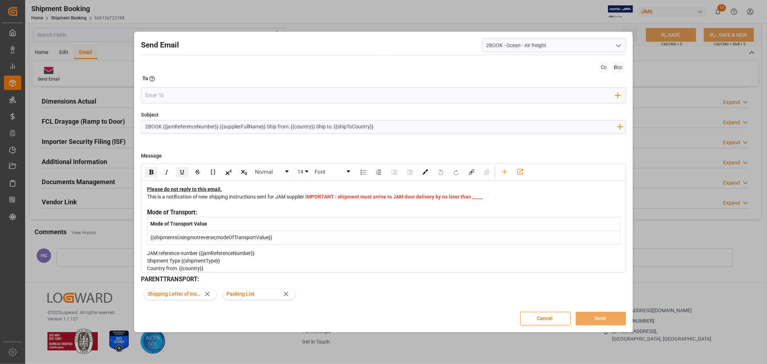
click at [335, 208] on div "This is a notification of new shipping instructions sent for JAM supplier. IMPO…" at bounding box center [383, 200] width 473 height 15
click at [325, 204] on div "This is a notification of new shipping instructions sent for JAM supplier. IMPO…" at bounding box center [383, 200] width 473 height 15
click at [169, 97] on input "email" at bounding box center [380, 95] width 470 height 11
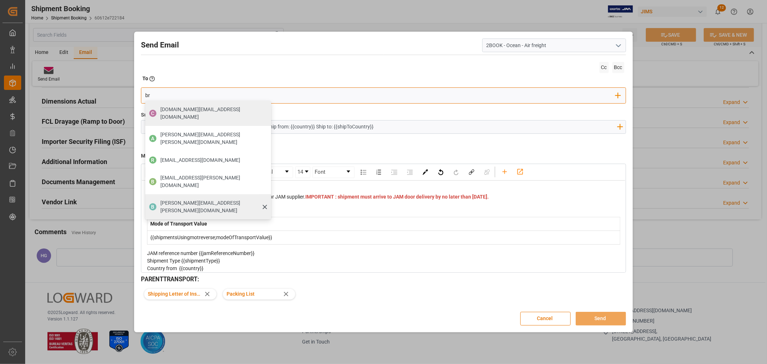
type input "br"
click at [177, 199] on span "boisvert.brigitte@delmarcargo.com" at bounding box center [213, 206] width 106 height 15
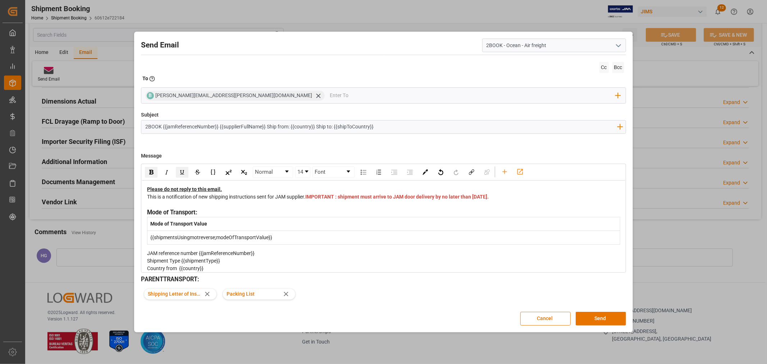
click at [398, 204] on div "This is a notification of new shipping instructions sent for JAM supplier. IMPO…" at bounding box center [383, 200] width 473 height 15
click at [586, 315] on button "Send" at bounding box center [600, 319] width 50 height 14
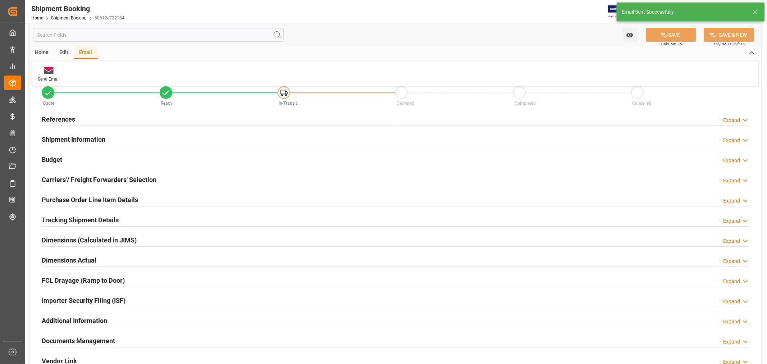
scroll to position [17, 0]
click at [60, 115] on h2 "References" at bounding box center [58, 120] width 33 height 10
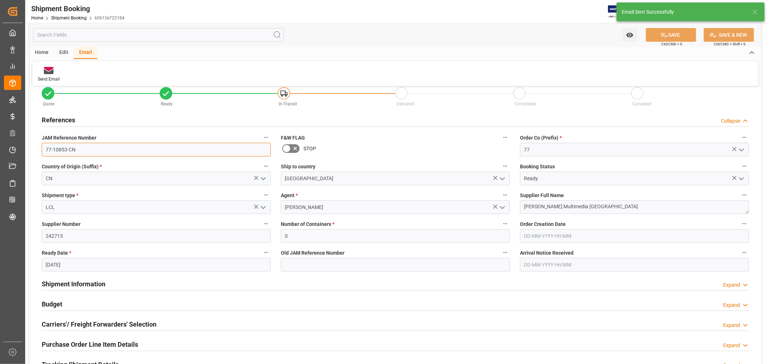
drag, startPoint x: 74, startPoint y: 152, endPoint x: 32, endPoint y: 142, distance: 43.6
click at [32, 142] on div "Quote Ready In-Transit Delivered Completed Cancelled References Collapse JAM Re…" at bounding box center [394, 299] width 731 height 447
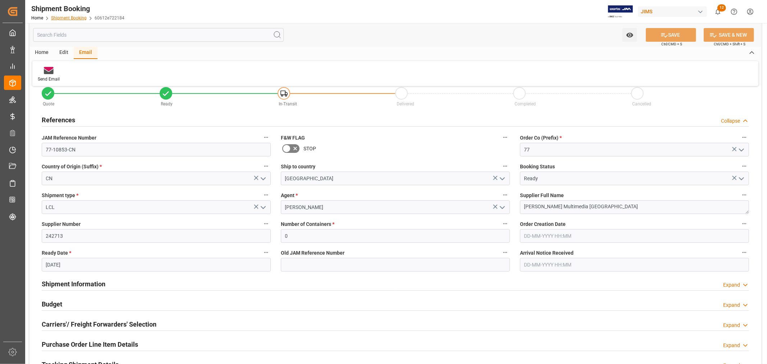
click at [69, 15] on link "Shipment Booking" at bounding box center [69, 17] width 36 height 5
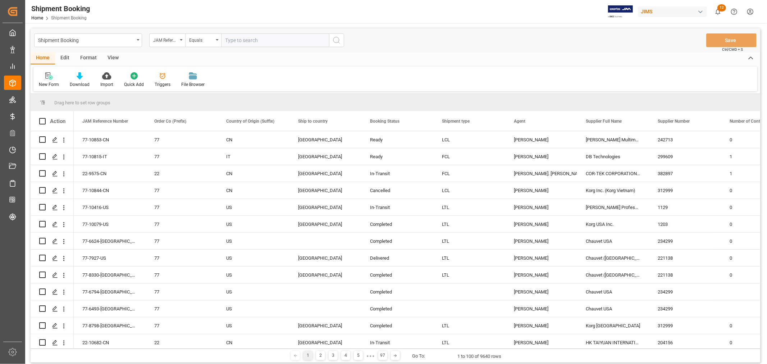
click at [49, 80] on div "New Form" at bounding box center [48, 80] width 31 height 16
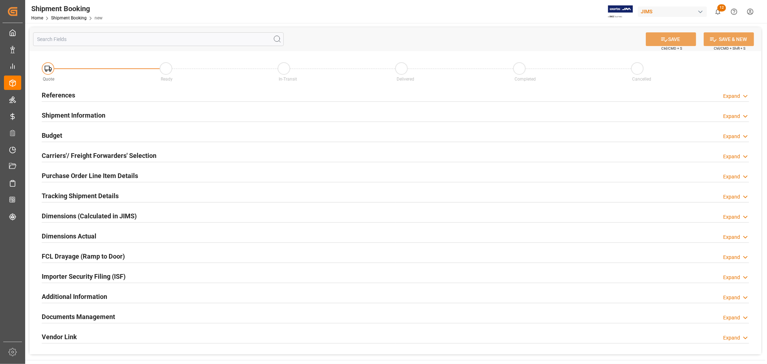
click at [75, 92] on div "References Expand" at bounding box center [395, 95] width 707 height 14
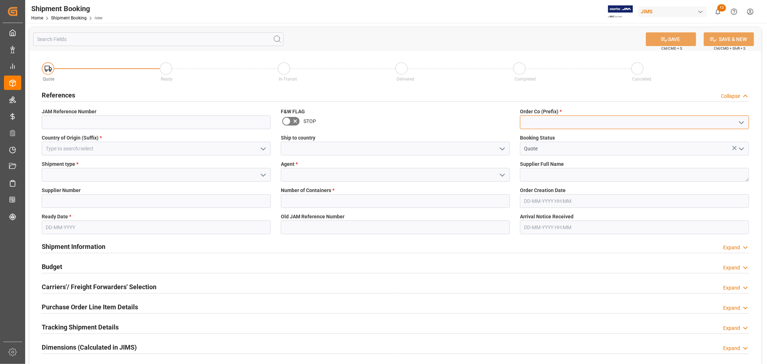
click at [549, 119] on input at bounding box center [634, 122] width 229 height 14
click at [550, 119] on input at bounding box center [634, 122] width 229 height 14
click at [738, 121] on icon "open menu" at bounding box center [741, 122] width 9 height 9
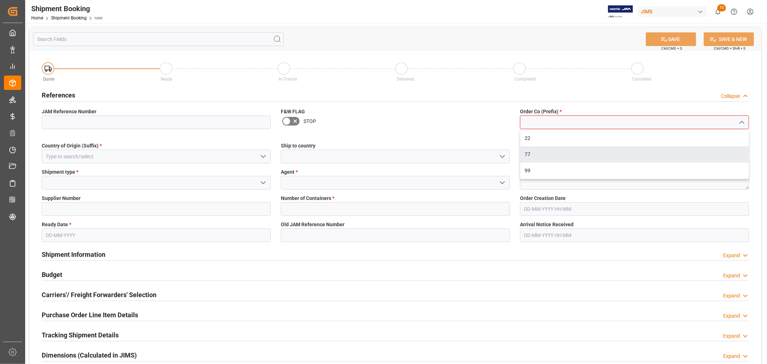
click at [555, 152] on div "77" at bounding box center [634, 154] width 228 height 16
type input "77"
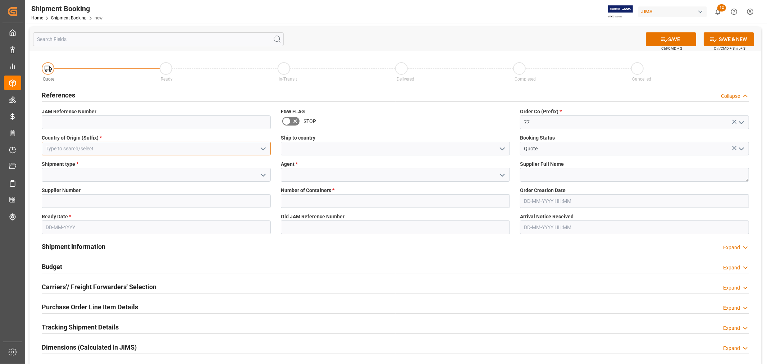
click at [246, 148] on input at bounding box center [156, 149] width 229 height 14
click at [211, 166] on div "CN" at bounding box center [156, 164] width 228 height 16
type input "CN"
click at [289, 144] on input at bounding box center [395, 149] width 229 height 14
type input "[GEOGRAPHIC_DATA]"
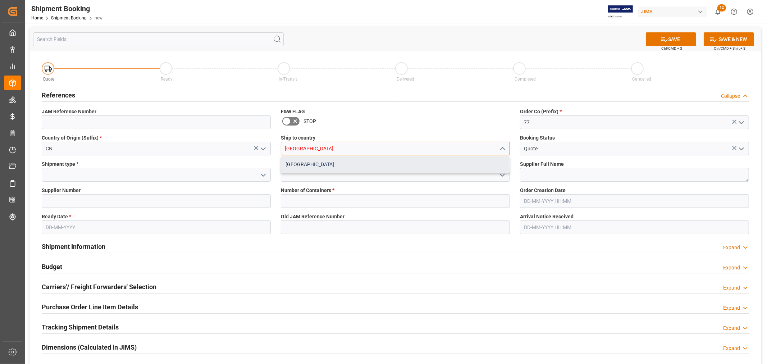
click at [316, 166] on div "[GEOGRAPHIC_DATA]" at bounding box center [395, 164] width 228 height 16
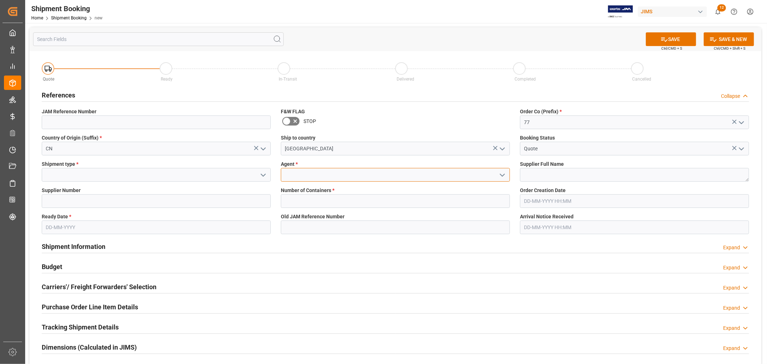
click at [318, 171] on input at bounding box center [395, 175] width 229 height 14
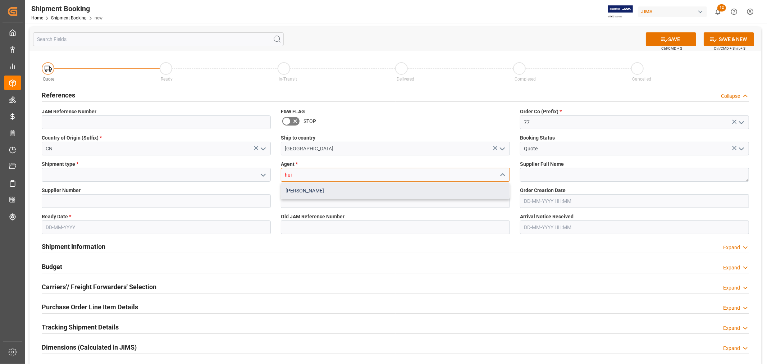
click at [307, 188] on div "[PERSON_NAME]" at bounding box center [395, 191] width 228 height 16
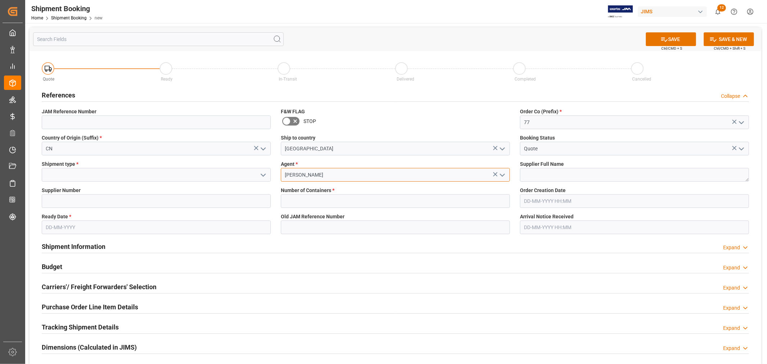
type input "[PERSON_NAME]"
click at [535, 174] on textarea at bounding box center [634, 175] width 229 height 14
type textarea "[PERSON_NAME] Multimedia [GEOGRAPHIC_DATA]"
click at [162, 176] on input at bounding box center [156, 175] width 229 height 14
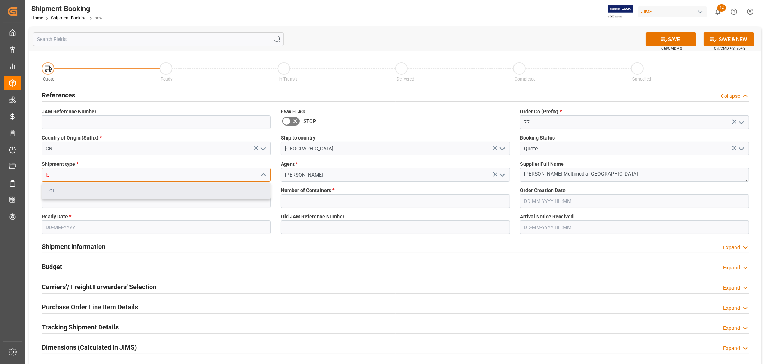
click at [149, 189] on div "LCL" at bounding box center [156, 191] width 228 height 16
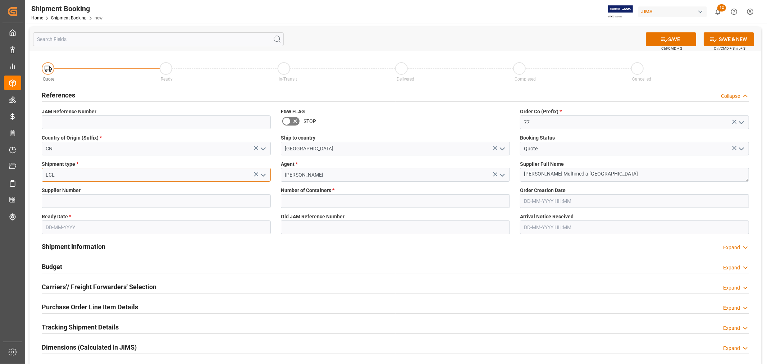
type input "LCL"
click at [157, 199] on input at bounding box center [156, 201] width 229 height 14
type input "242713"
click at [343, 206] on input "text" at bounding box center [395, 201] width 229 height 14
type input "2"
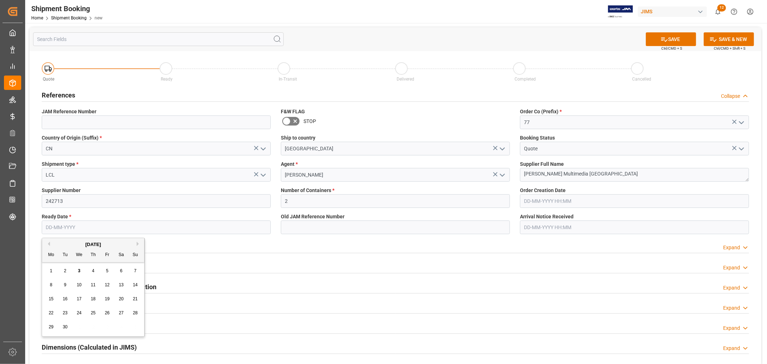
click at [208, 230] on input "text" at bounding box center [156, 227] width 229 height 14
type input "26-09-2025"
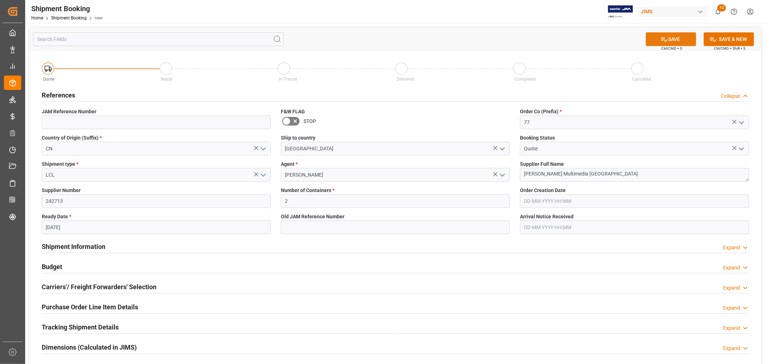
click at [660, 39] on icon at bounding box center [664, 40] width 8 height 8
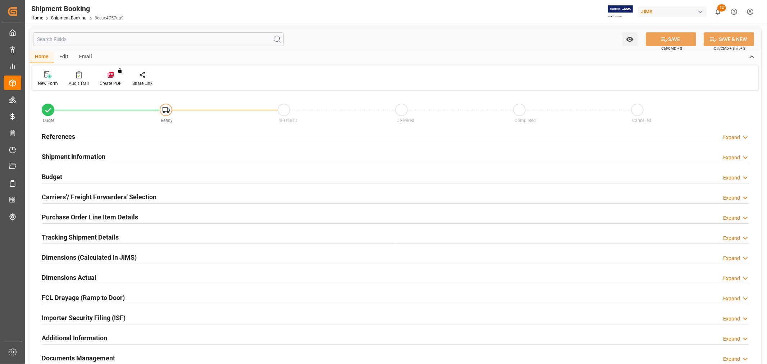
type input "0"
type input "[DATE]"
click at [48, 132] on h2 "References" at bounding box center [58, 137] width 33 height 10
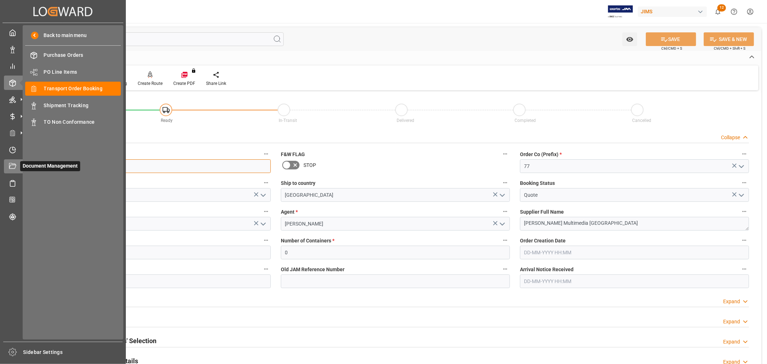
drag, startPoint x: 98, startPoint y: 164, endPoint x: 12, endPoint y: 163, distance: 85.5
click at [12, 163] on div "Created by potrace 1.15, written by [PERSON_NAME] [DATE]-[DATE] Created by potr…" at bounding box center [383, 182] width 767 height 364
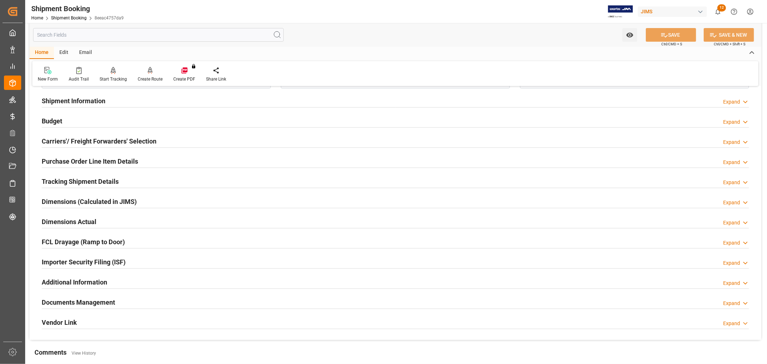
scroll to position [239, 0]
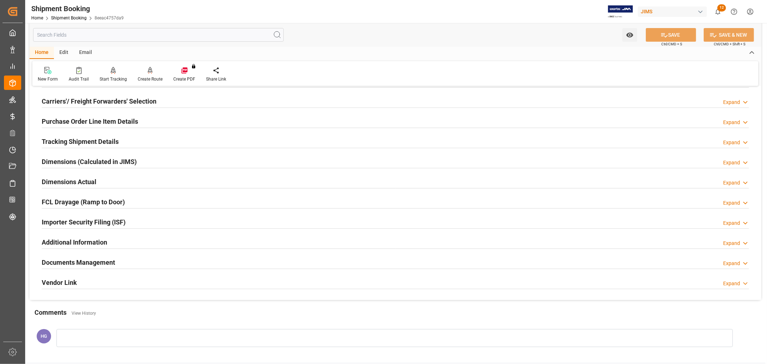
click at [107, 261] on h2 "Documents Management" at bounding box center [78, 262] width 73 height 10
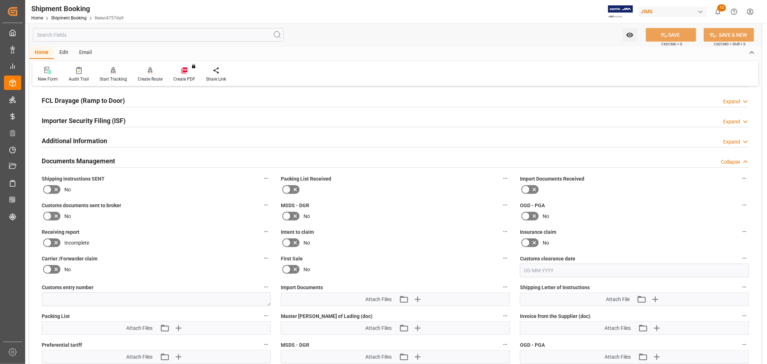
scroll to position [359, 0]
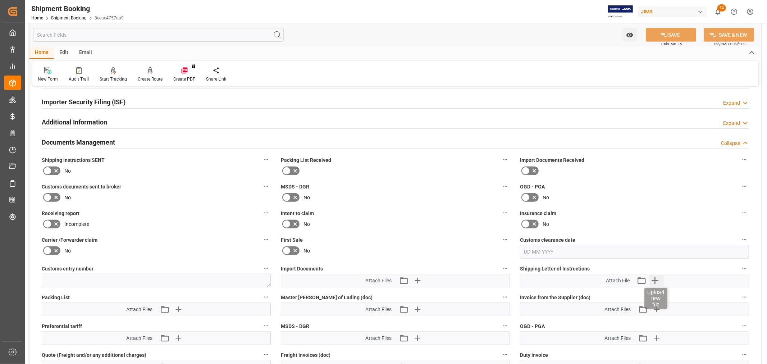
click at [658, 280] on icon "button" at bounding box center [655, 281] width 12 height 12
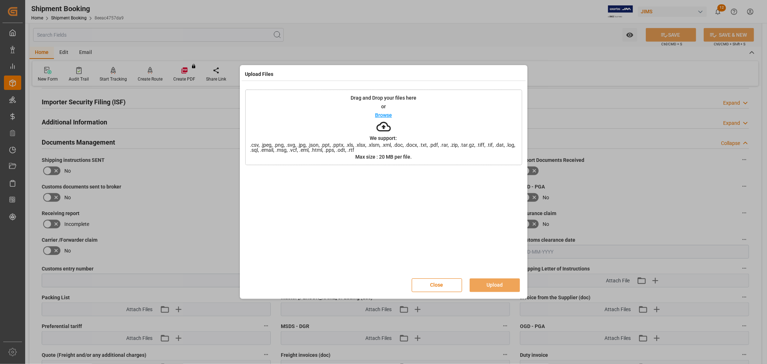
click at [458, 115] on div "Drag and Drop your files here or Browse We support: .csv, .jpeg, .png, .svg, .j…" at bounding box center [383, 126] width 277 height 75
drag, startPoint x: 486, startPoint y: 282, endPoint x: 482, endPoint y: 282, distance: 4.7
click at [486, 282] on button "Upload" at bounding box center [494, 285] width 50 height 14
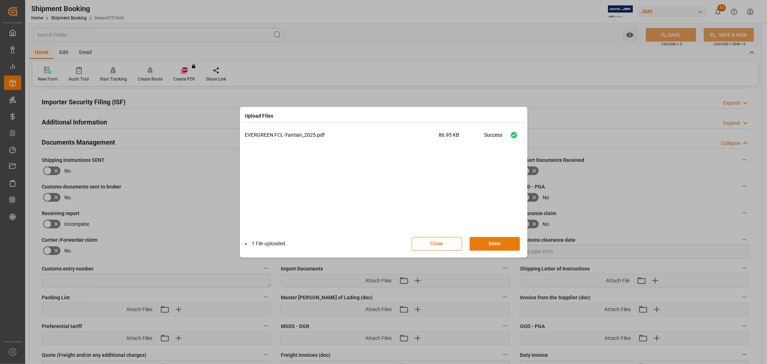
click at [487, 245] on button "Done" at bounding box center [494, 244] width 50 height 14
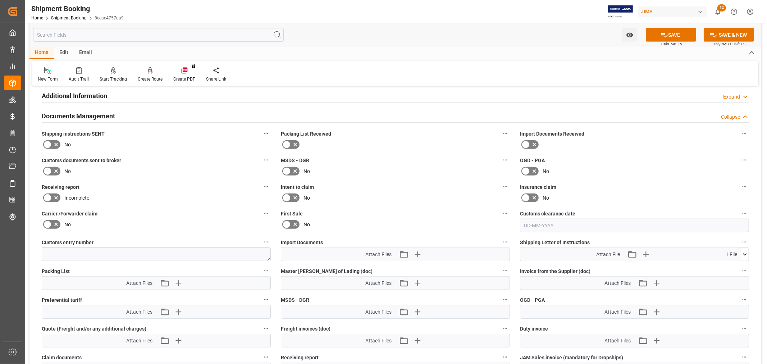
scroll to position [399, 0]
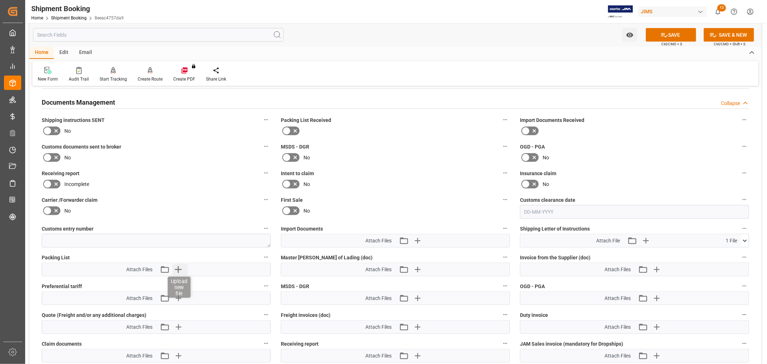
click at [175, 271] on icon "button" at bounding box center [178, 269] width 12 height 12
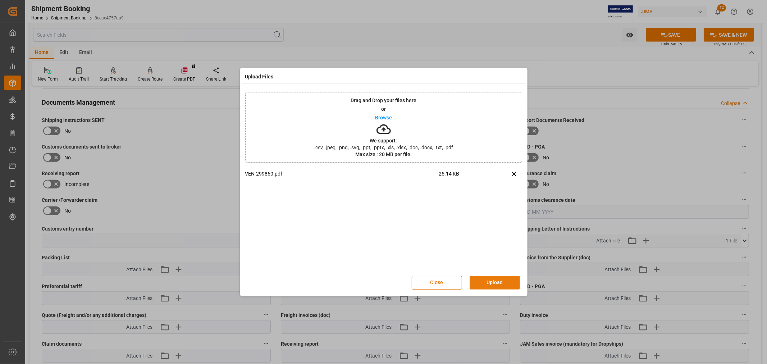
click at [482, 276] on button "Upload" at bounding box center [494, 283] width 50 height 14
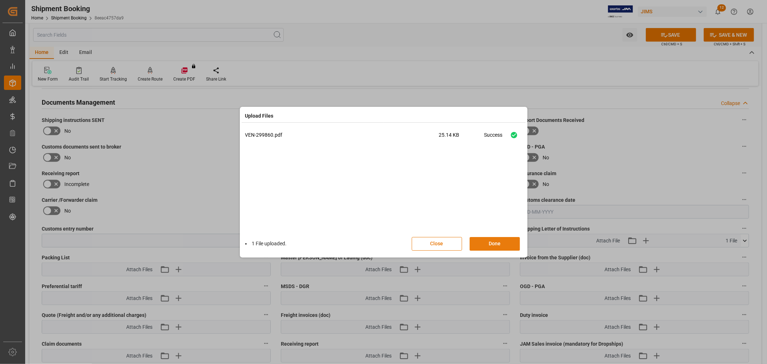
click at [483, 243] on button "Done" at bounding box center [494, 244] width 50 height 14
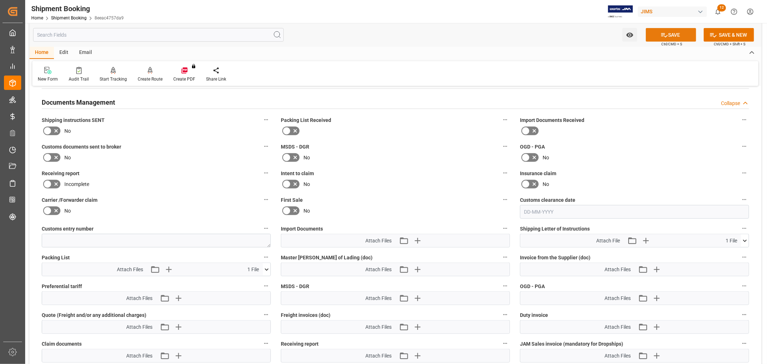
click at [658, 36] on button "SAVE" at bounding box center [670, 35] width 50 height 14
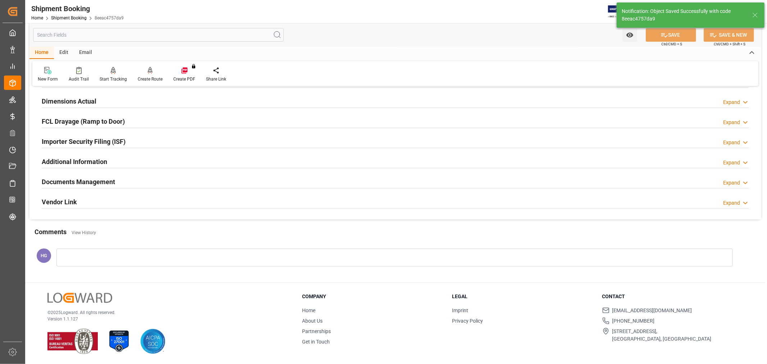
scroll to position [176, 0]
click at [74, 180] on h2 "Documents Management" at bounding box center [78, 182] width 73 height 10
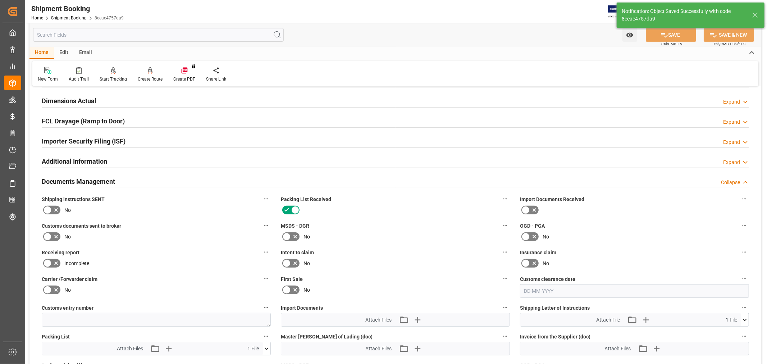
scroll to position [256, 0]
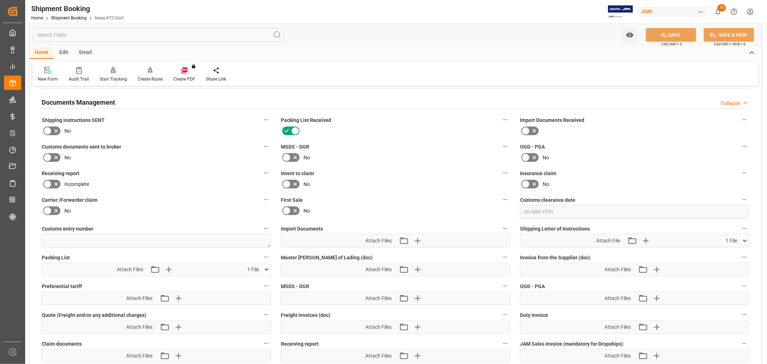
click at [744, 238] on icon at bounding box center [745, 241] width 8 height 8
click at [202, 206] on div "No" at bounding box center [156, 211] width 229 height 12
click at [265, 267] on icon at bounding box center [267, 270] width 8 height 8
click at [266, 266] on icon at bounding box center [267, 270] width 8 height 8
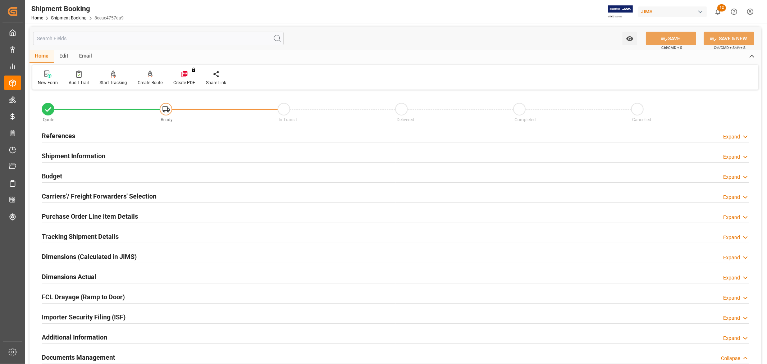
scroll to position [0, 0]
click at [83, 58] on div "Email" at bounding box center [86, 57] width 24 height 12
click at [86, 56] on div "Email" at bounding box center [86, 57] width 24 height 12
click at [50, 79] on div "Send Email" at bounding box center [48, 79] width 33 height 16
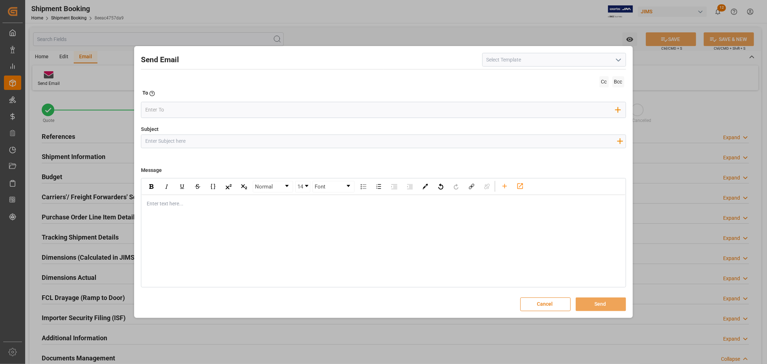
click at [539, 310] on button "Cancel" at bounding box center [545, 304] width 50 height 14
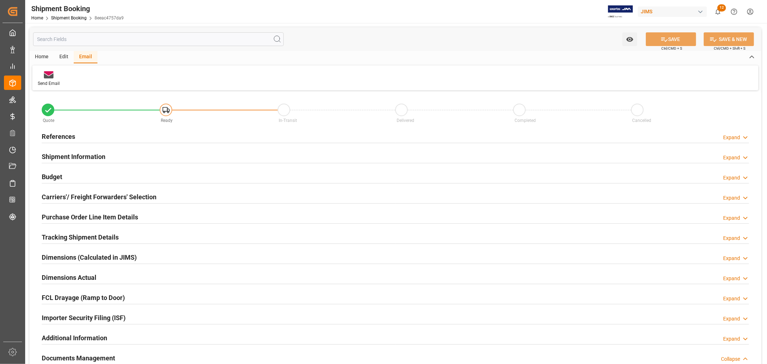
click at [47, 138] on h2 "References" at bounding box center [58, 137] width 33 height 10
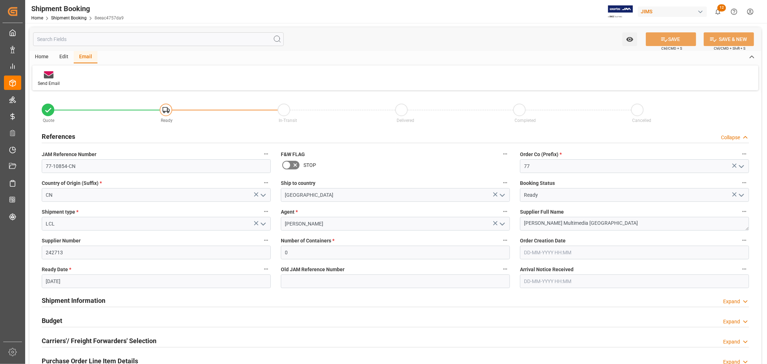
click at [47, 138] on h2 "References" at bounding box center [58, 137] width 33 height 10
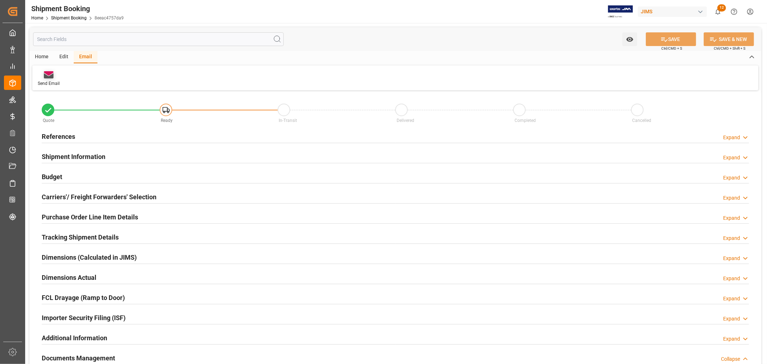
click at [46, 77] on icon at bounding box center [49, 75] width 10 height 5
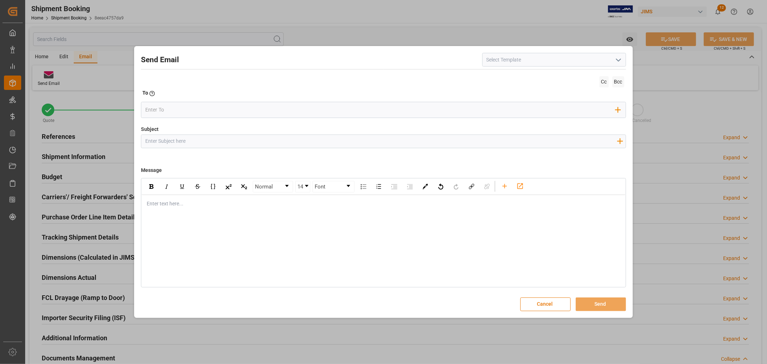
click at [523, 61] on input at bounding box center [554, 60] width 144 height 14
click at [615, 59] on icon "open menu" at bounding box center [618, 60] width 9 height 9
click at [556, 78] on div "2BOOK - Ocean - Air freight" at bounding box center [553, 76] width 143 height 16
type input "2BOOK - Ocean - Air freight"
type input "2BOOK {{jamReferenceNumber}} {{supplierFullName}} Ship from: {{country}} Ship t…"
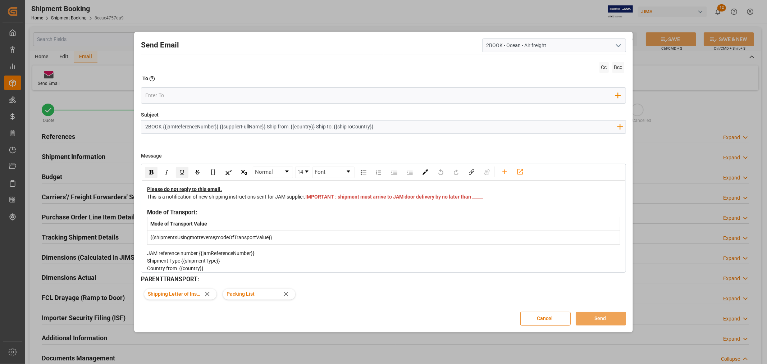
click at [325, 206] on div "This is a notification of new shipping instructions sent for JAM supplier. IMPO…" at bounding box center [383, 200] width 473 height 15
click at [258, 96] on input "email" at bounding box center [380, 95] width 470 height 11
type input "nitin"
click at [171, 110] on span "nitin.bhugun@jamindustries.com" at bounding box center [200, 110] width 80 height 8
click at [266, 147] on div "Message Normal 14 Font Please do not reply to this email. This is a notificatio…" at bounding box center [383, 209] width 484 height 125
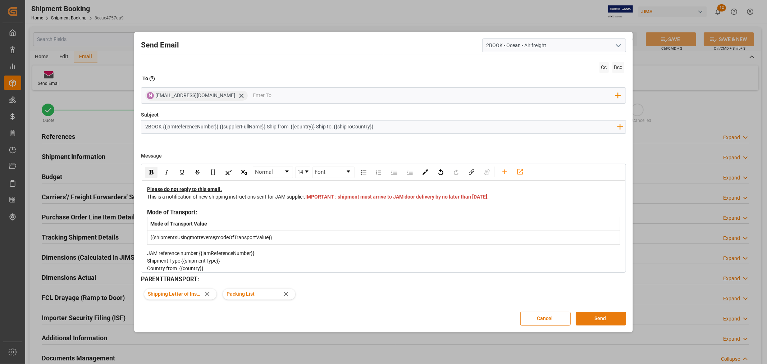
click at [605, 320] on button "Send" at bounding box center [600, 319] width 50 height 14
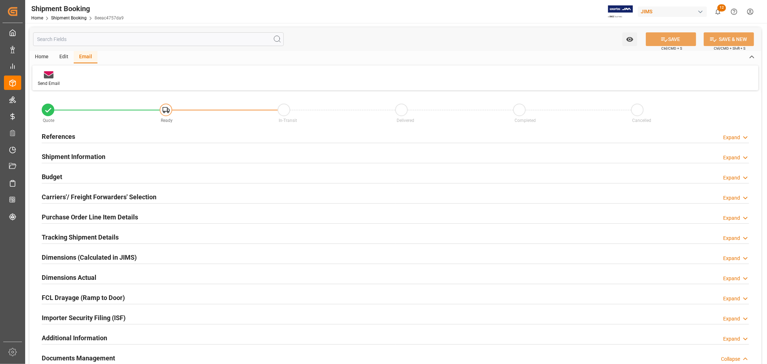
click at [87, 196] on h2 "Carriers'/ Freight Forwarders' Selection" at bounding box center [99, 197] width 115 height 10
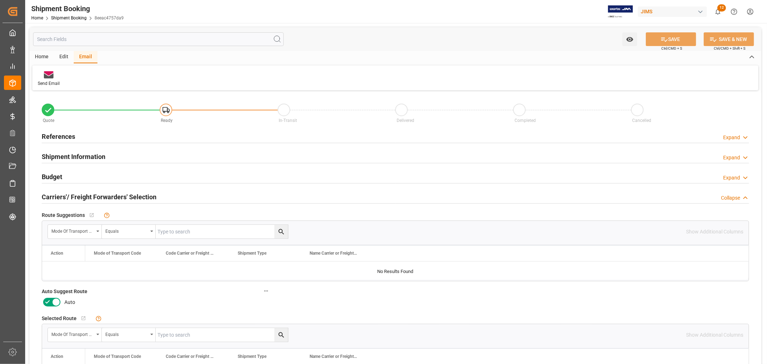
click at [50, 302] on icon at bounding box center [47, 302] width 9 height 9
click at [0, 0] on input "checkbox" at bounding box center [0, 0] width 0 height 0
click at [655, 40] on button "SAVE" at bounding box center [670, 39] width 50 height 14
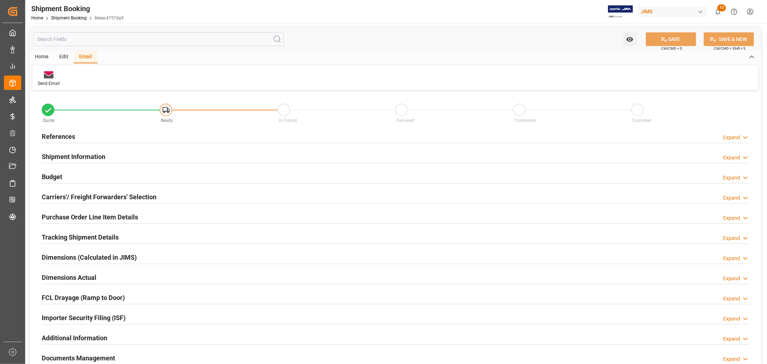
click at [77, 196] on h2 "Carriers'/ Freight Forwarders' Selection" at bounding box center [99, 197] width 115 height 10
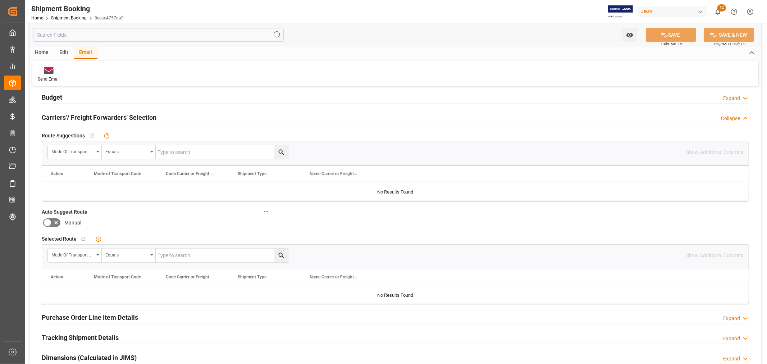
scroll to position [80, 0]
click at [38, 49] on div "Home" at bounding box center [41, 53] width 24 height 12
click at [149, 79] on div "Create Route" at bounding box center [150, 79] width 25 height 6
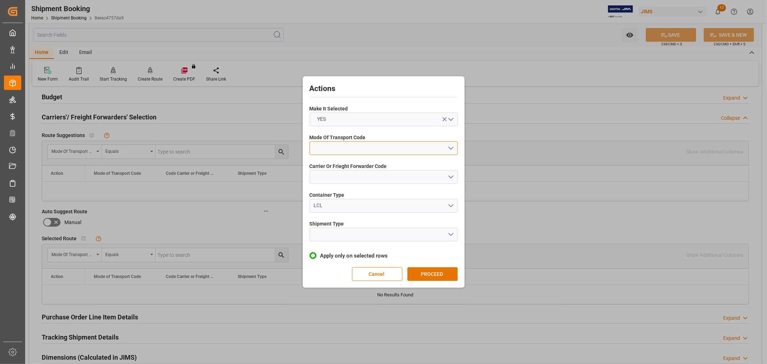
click at [351, 148] on button "open menu" at bounding box center [383, 148] width 148 height 14
click at [328, 152] on div "1- OCEAN" at bounding box center [383, 149] width 147 height 15
click at [335, 174] on button "open menu" at bounding box center [383, 177] width 148 height 14
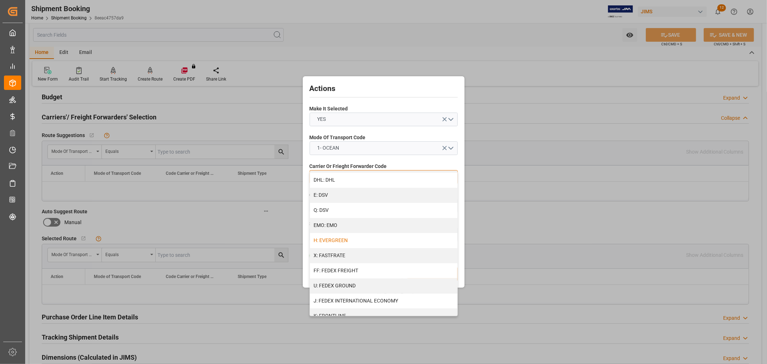
scroll to position [120, 0]
click at [349, 237] on div "H: EVERGREEN" at bounding box center [383, 240] width 147 height 15
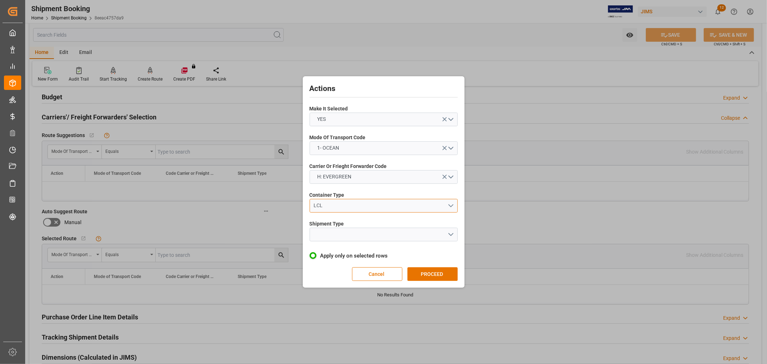
click at [348, 209] on button "LCL" at bounding box center [383, 206] width 148 height 14
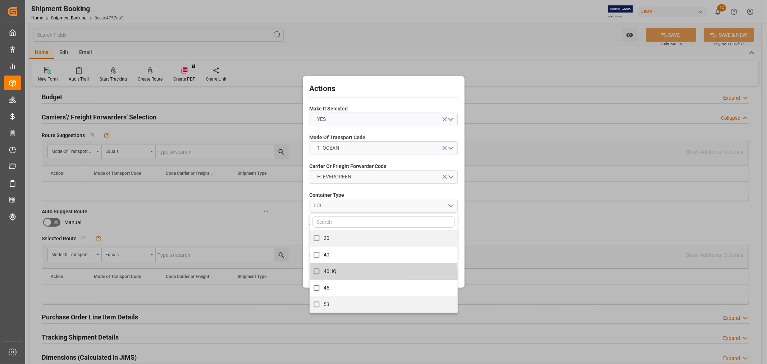
click at [341, 271] on label "40HQ" at bounding box center [379, 271] width 140 height 14
checkbox input "true"
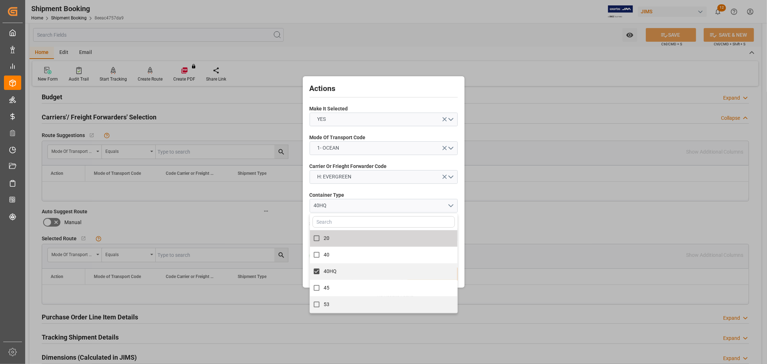
click at [348, 188] on div "Actions Make It Selected YES Mode Of Transport Code 1- OCEAN Carrier Or Frieght…" at bounding box center [383, 182] width 158 height 208
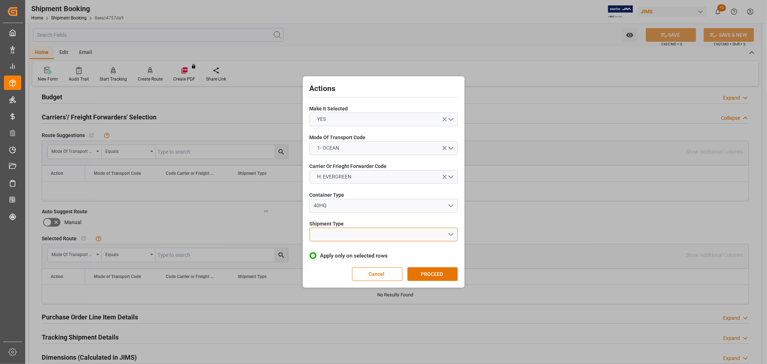
click at [341, 239] on button "open menu" at bounding box center [383, 234] width 148 height 14
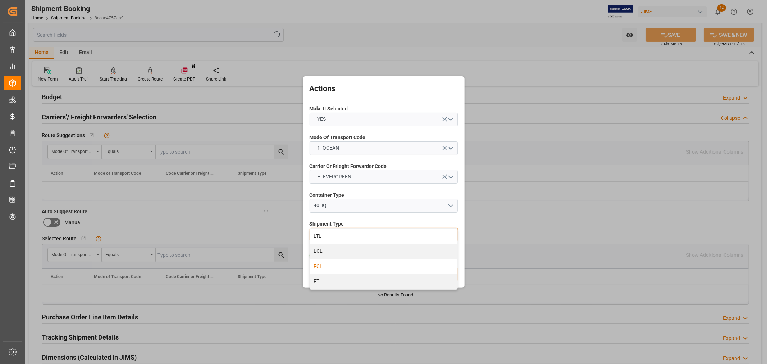
click at [332, 263] on div "FCL" at bounding box center [383, 266] width 147 height 15
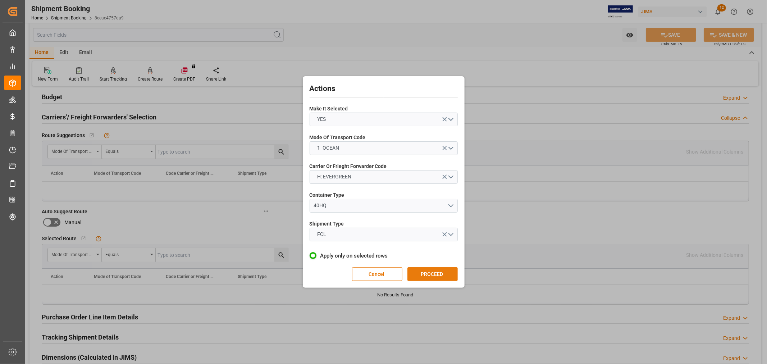
click at [412, 273] on button "PROCEED" at bounding box center [432, 274] width 50 height 14
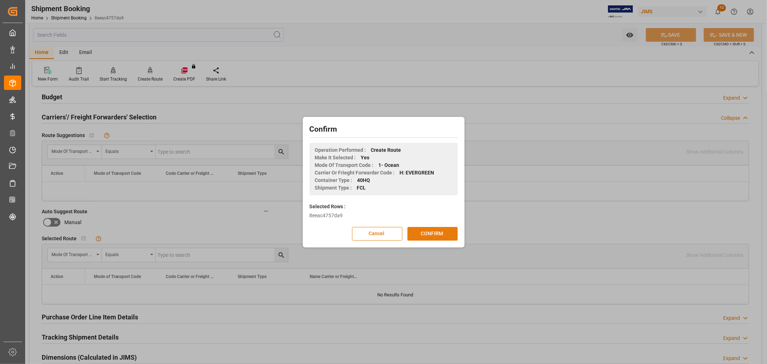
click at [433, 229] on button "CONFIRM" at bounding box center [432, 234] width 50 height 14
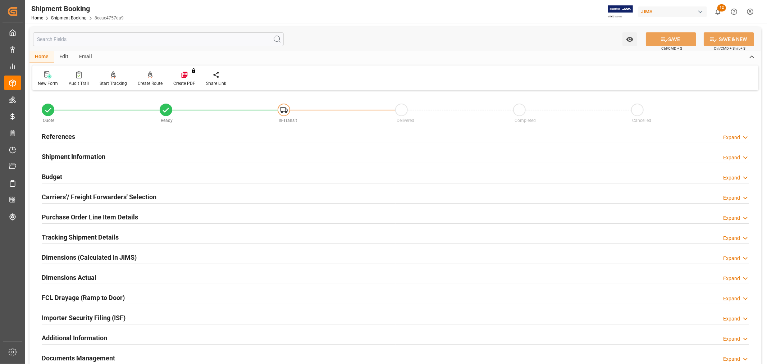
click at [70, 135] on h2 "References" at bounding box center [58, 137] width 33 height 10
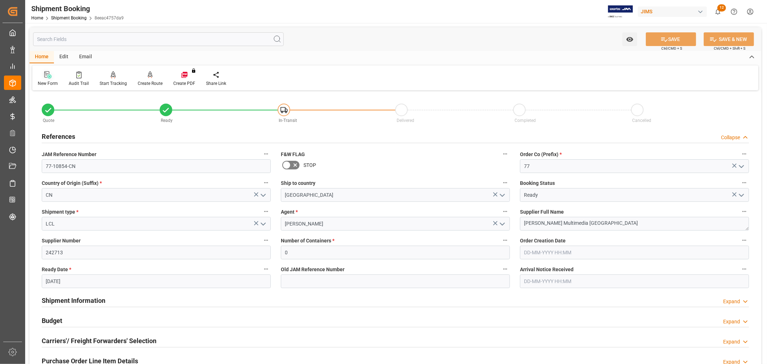
click at [44, 75] on icon at bounding box center [47, 74] width 7 height 7
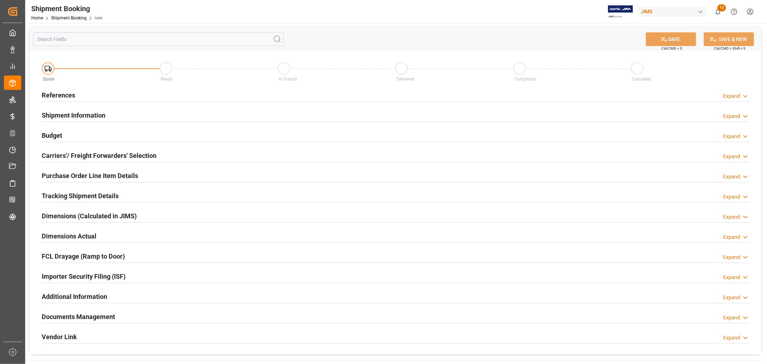
click at [65, 95] on h2 "References" at bounding box center [58, 95] width 33 height 10
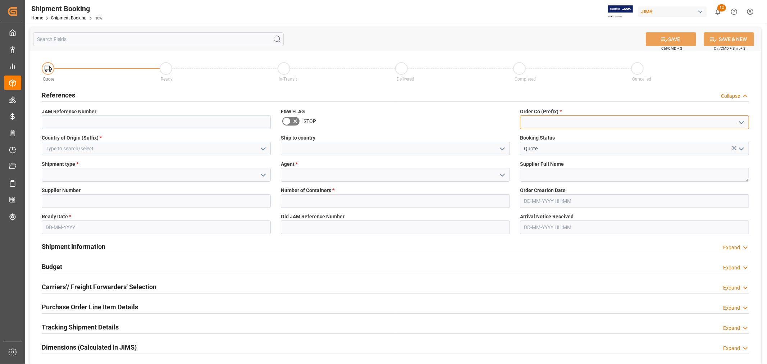
click at [540, 122] on input at bounding box center [634, 122] width 229 height 14
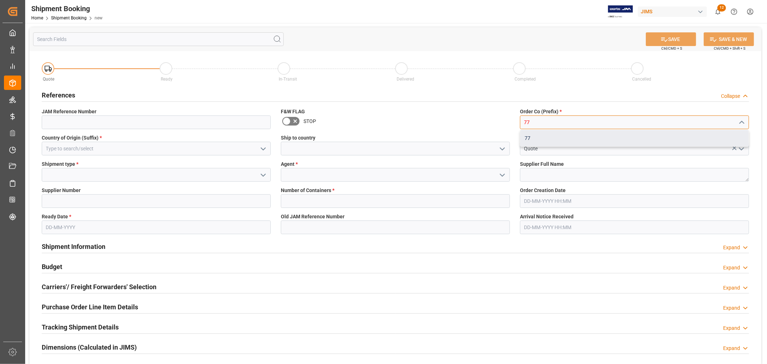
click at [536, 139] on div "77" at bounding box center [634, 138] width 228 height 16
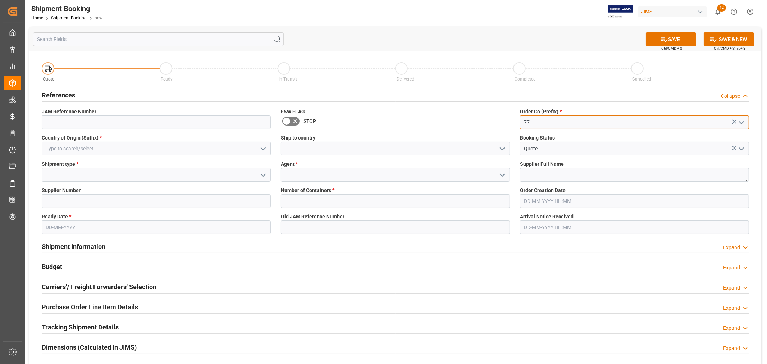
type input "77"
click at [184, 148] on input at bounding box center [156, 149] width 229 height 14
click at [261, 150] on icon "open menu" at bounding box center [263, 148] width 9 height 9
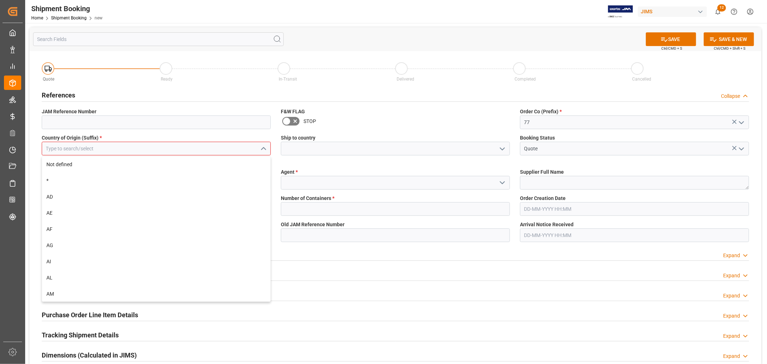
click at [159, 149] on input at bounding box center [156, 149] width 229 height 14
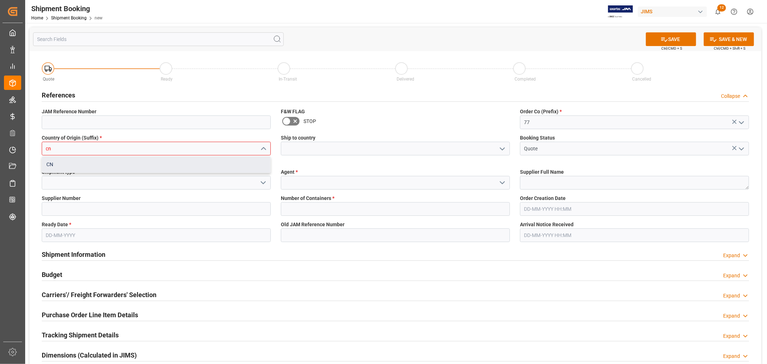
click at [88, 165] on div "CN" at bounding box center [156, 164] width 228 height 16
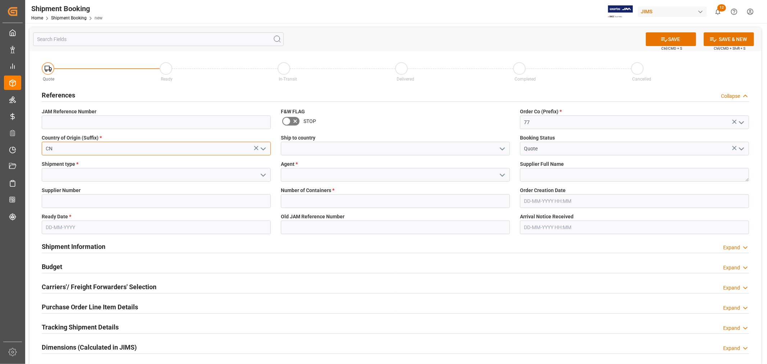
type input "CN"
click at [318, 151] on input at bounding box center [395, 149] width 229 height 14
type input "[GEOGRAPHIC_DATA]"
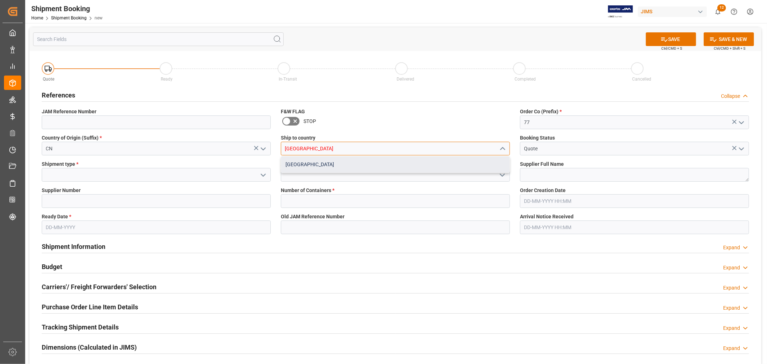
click at [365, 167] on div "[GEOGRAPHIC_DATA]" at bounding box center [395, 164] width 228 height 16
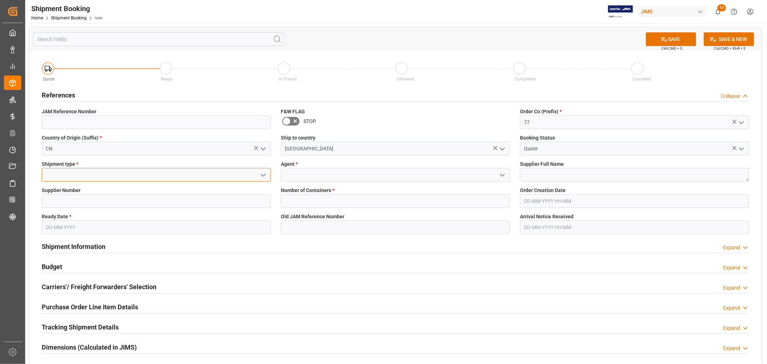
click at [246, 178] on input at bounding box center [156, 175] width 229 height 14
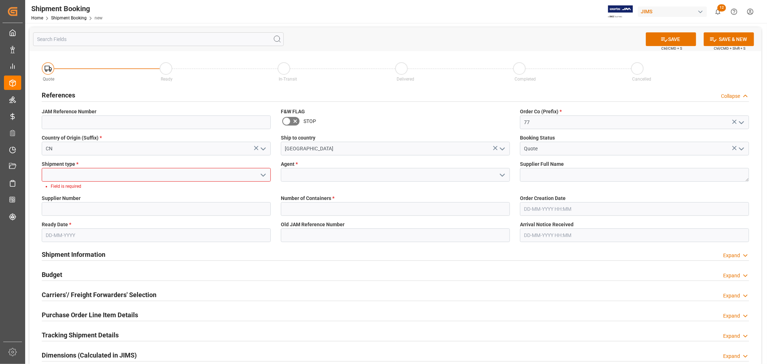
click at [265, 176] on icon "open menu" at bounding box center [263, 175] width 9 height 9
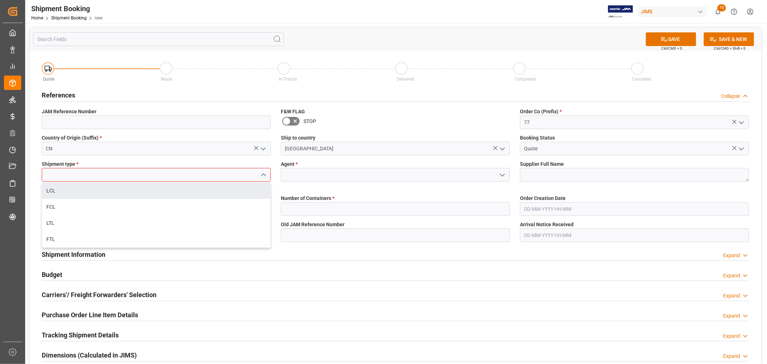
click at [182, 193] on div "LCL" at bounding box center [156, 191] width 228 height 16
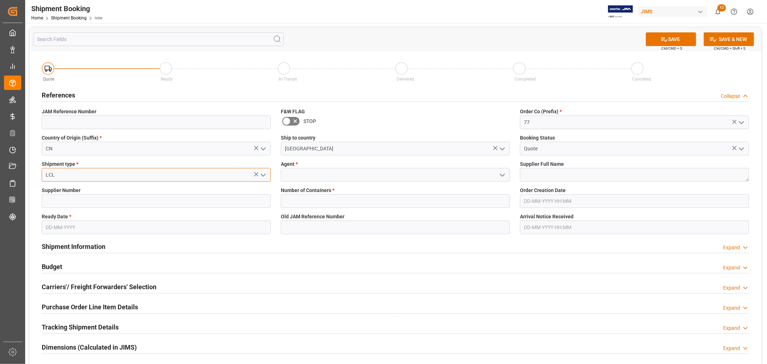
click at [139, 179] on input "LCL" at bounding box center [156, 175] width 229 height 14
click at [263, 177] on icon "open menu" at bounding box center [263, 175] width 9 height 9
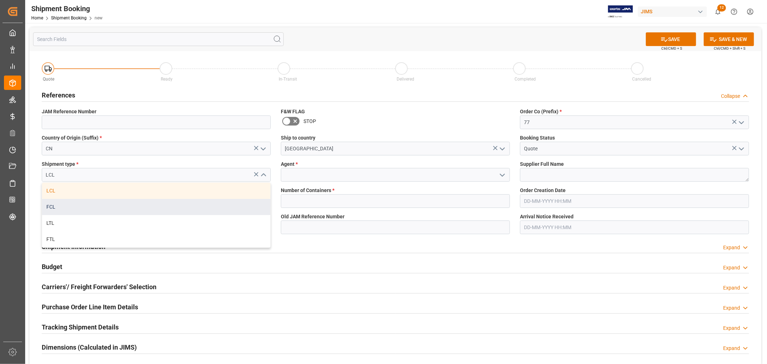
click at [140, 210] on div "FCL" at bounding box center [156, 207] width 228 height 16
type input "FCL"
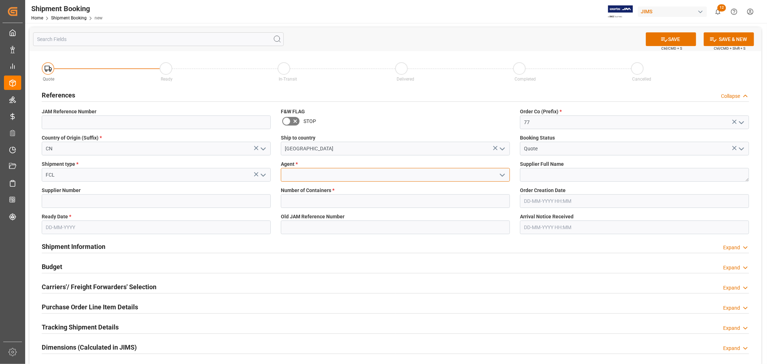
click at [314, 178] on input at bounding box center [395, 175] width 229 height 14
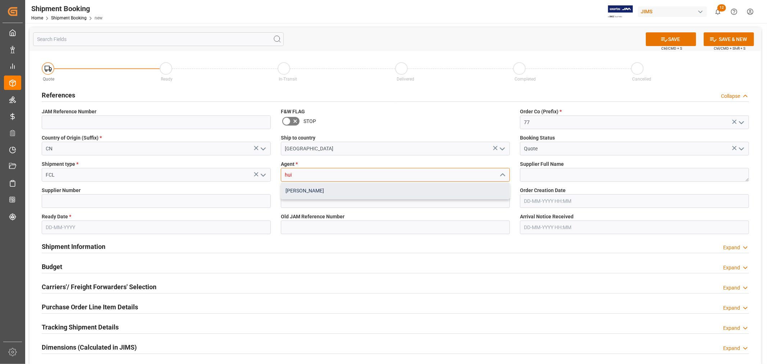
click at [325, 193] on div "[PERSON_NAME]" at bounding box center [395, 191] width 228 height 16
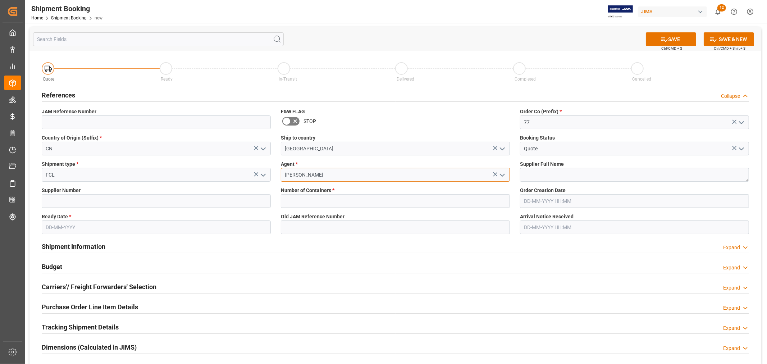
type input "[PERSON_NAME]"
click at [559, 172] on textarea at bounding box center [634, 175] width 229 height 14
type textarea "[PERSON_NAME] Multimedia [GEOGRAPHIC_DATA]"
click at [175, 203] on input at bounding box center [156, 201] width 229 height 14
type input "242713"
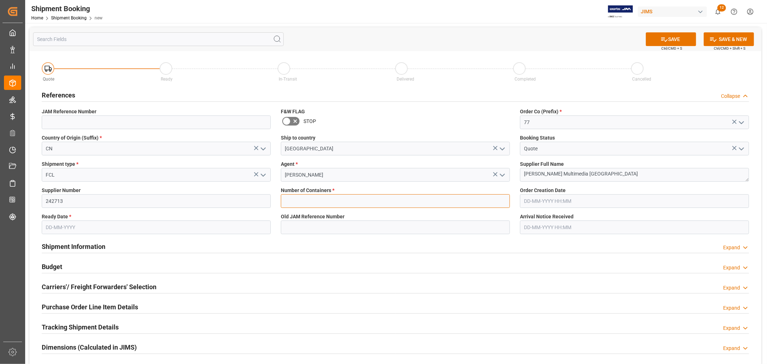
click at [329, 199] on input "text" at bounding box center [395, 201] width 229 height 14
type input "2"
click at [172, 223] on input "text" at bounding box center [156, 227] width 229 height 14
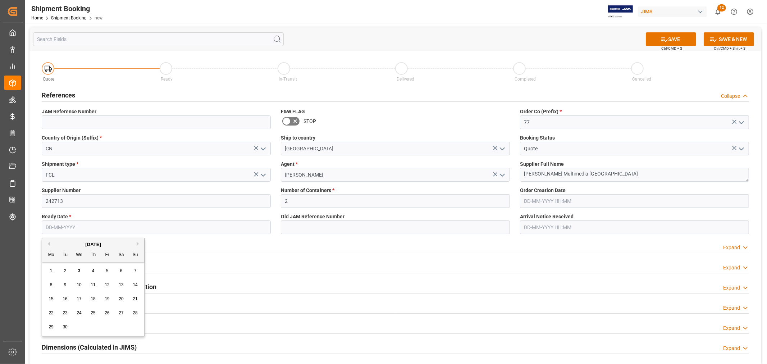
click at [117, 300] on div "20" at bounding box center [121, 299] width 9 height 9
type input "[DATE]"
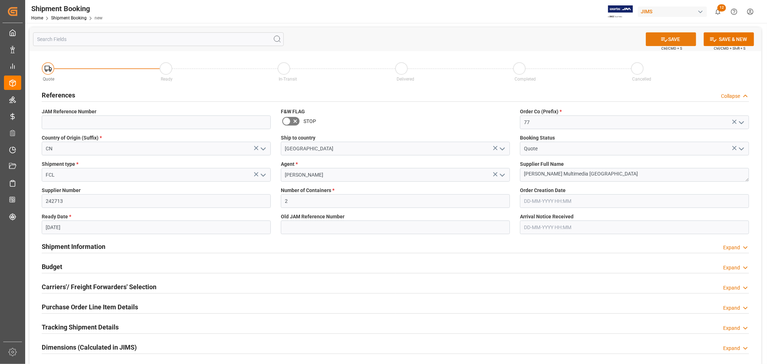
click at [674, 40] on button "SAVE" at bounding box center [670, 39] width 50 height 14
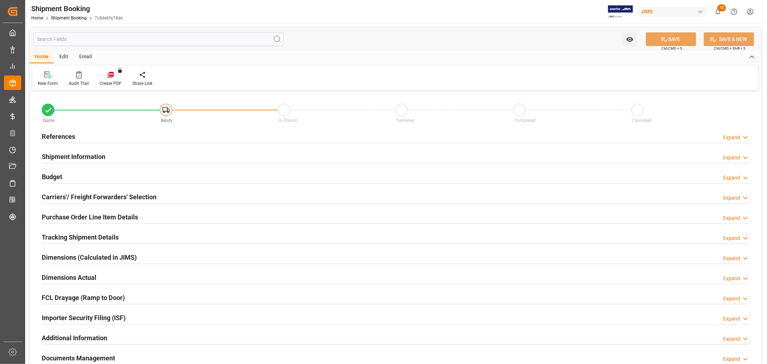
type input "2"
type input "[DATE]"
click at [49, 137] on h2 "References" at bounding box center [58, 137] width 33 height 10
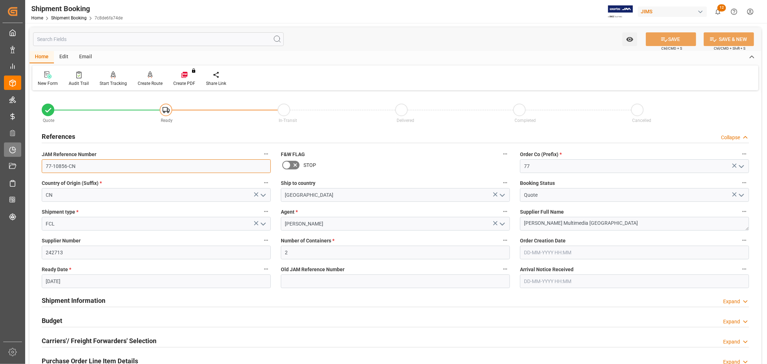
drag, startPoint x: 92, startPoint y: 165, endPoint x: 4, endPoint y: 155, distance: 88.6
click at [4, 155] on div "Created by potrace 1.15, written by [PERSON_NAME] [DATE]-[DATE] Created by potr…" at bounding box center [383, 182] width 767 height 364
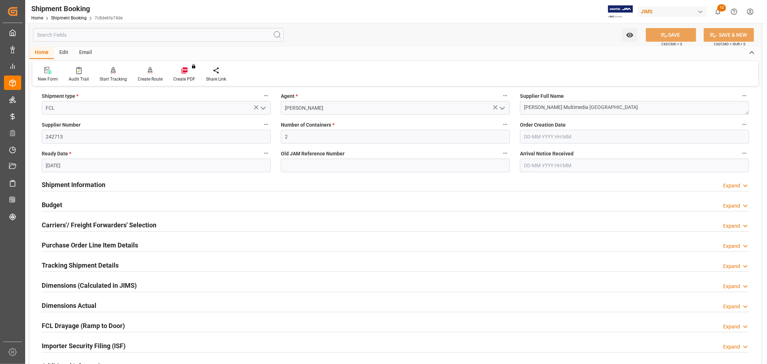
scroll to position [120, 0]
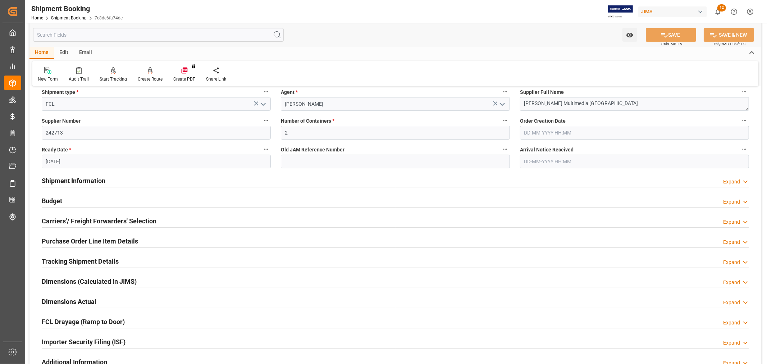
click at [126, 220] on h2 "Carriers'/ Freight Forwarders' Selection" at bounding box center [99, 221] width 115 height 10
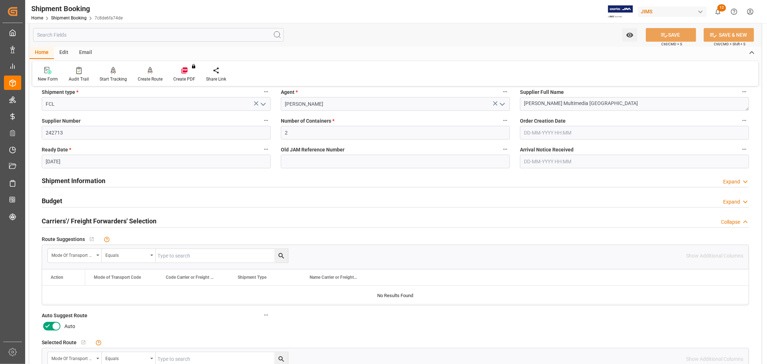
click at [49, 325] on icon at bounding box center [47, 326] width 9 height 9
click at [0, 0] on input "checkbox" at bounding box center [0, 0] width 0 height 0
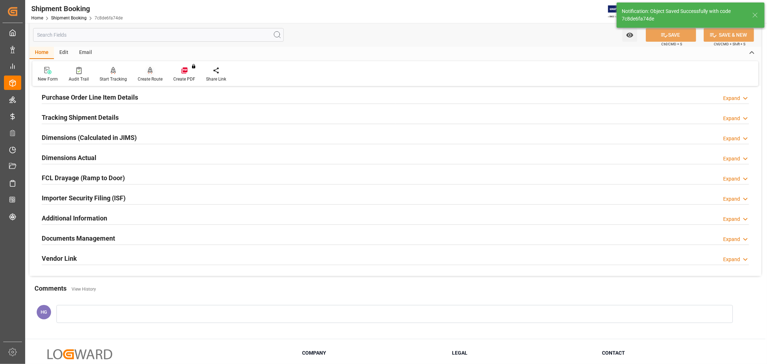
click at [148, 77] on div "Create Route" at bounding box center [150, 79] width 25 height 6
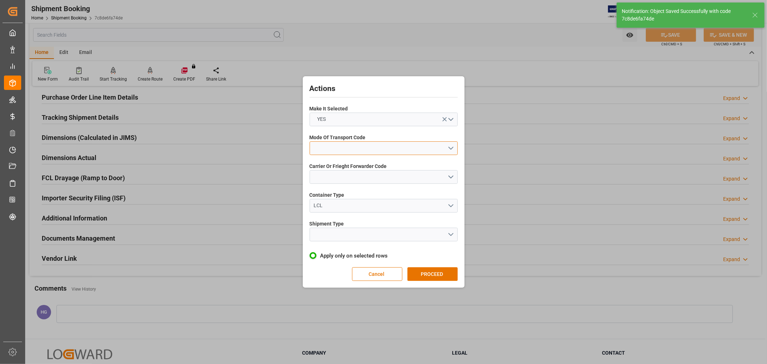
click at [350, 145] on button "open menu" at bounding box center [383, 148] width 148 height 14
click at [341, 149] on div "1- OCEAN" at bounding box center [383, 149] width 147 height 15
click at [342, 177] on button "open menu" at bounding box center [383, 177] width 148 height 14
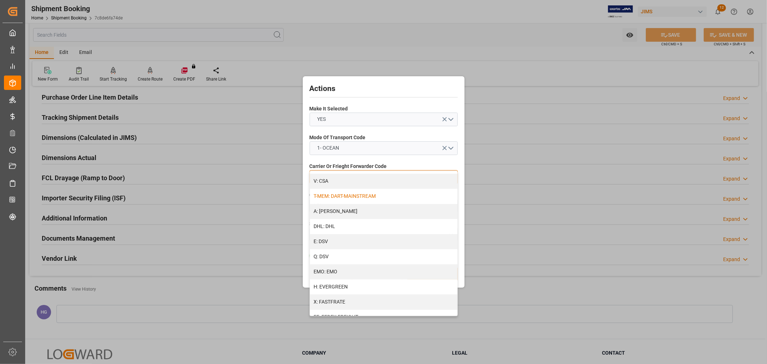
scroll to position [80, 0]
click at [344, 280] on div "H: EVERGREEN" at bounding box center [383, 279] width 147 height 15
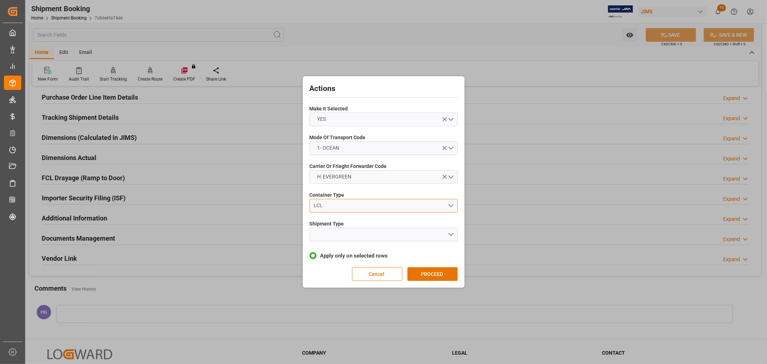
click at [333, 207] on div "LCL" at bounding box center [380, 206] width 134 height 8
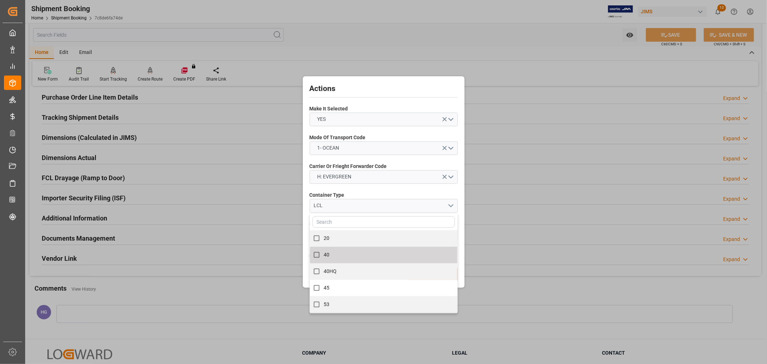
click at [332, 253] on label "40" at bounding box center [379, 255] width 140 height 14
checkbox input "true"
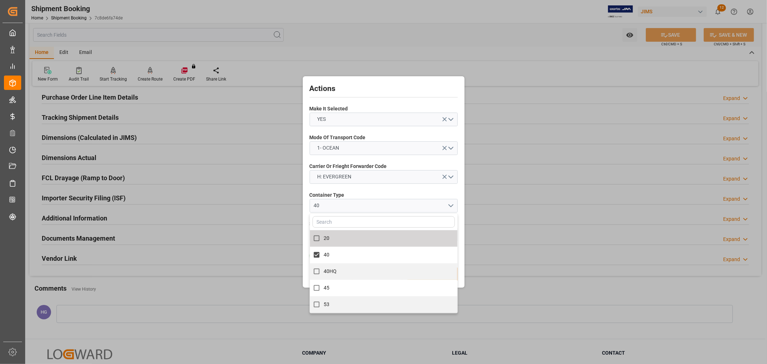
click at [364, 194] on label "Container Type" at bounding box center [383, 195] width 148 height 8
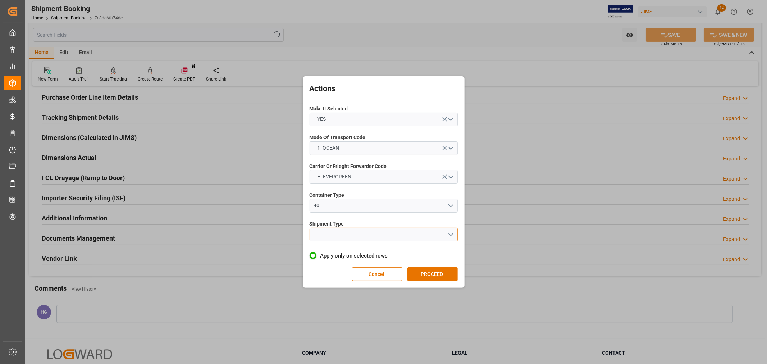
click at [351, 235] on button "open menu" at bounding box center [383, 234] width 148 height 14
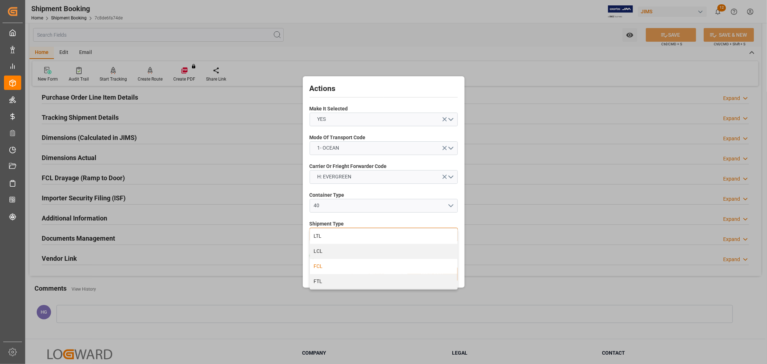
click at [322, 266] on div "FCL" at bounding box center [383, 266] width 147 height 15
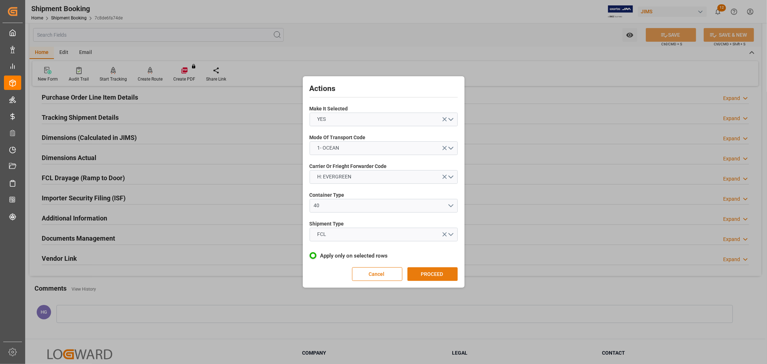
click at [426, 274] on button "PROCEED" at bounding box center [432, 274] width 50 height 14
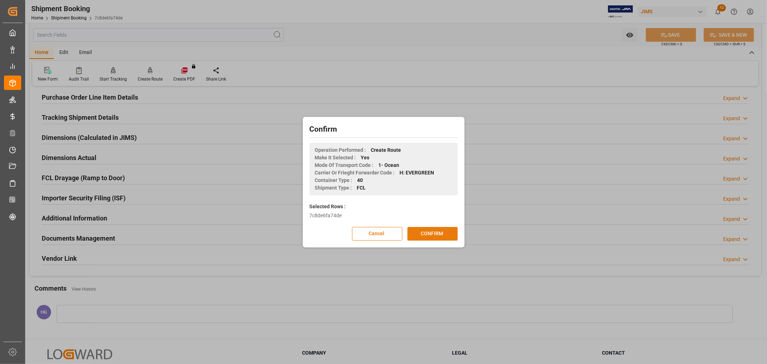
click at [424, 233] on button "CONFIRM" at bounding box center [432, 234] width 50 height 14
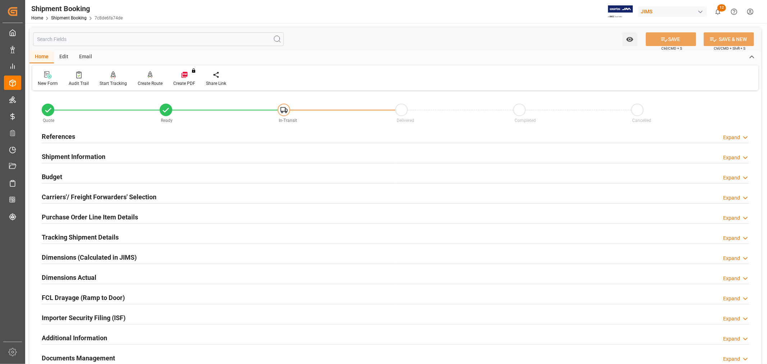
click at [117, 199] on h2 "Carriers'/ Freight Forwarders' Selection" at bounding box center [99, 197] width 115 height 10
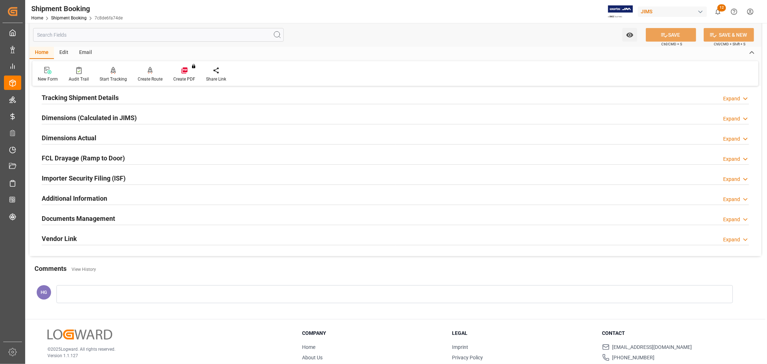
scroll to position [279, 0]
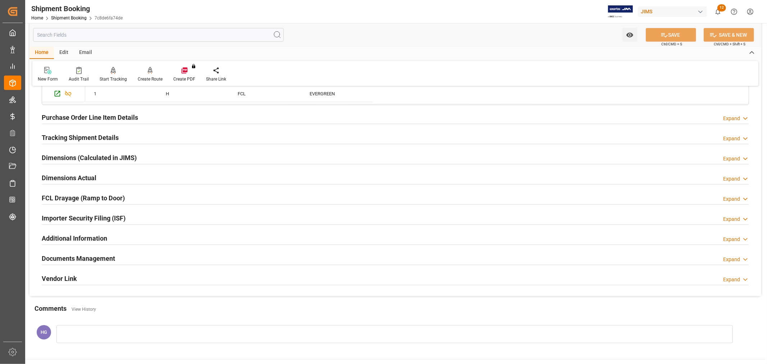
click at [69, 135] on h2 "Tracking Shipment Details" at bounding box center [80, 138] width 77 height 10
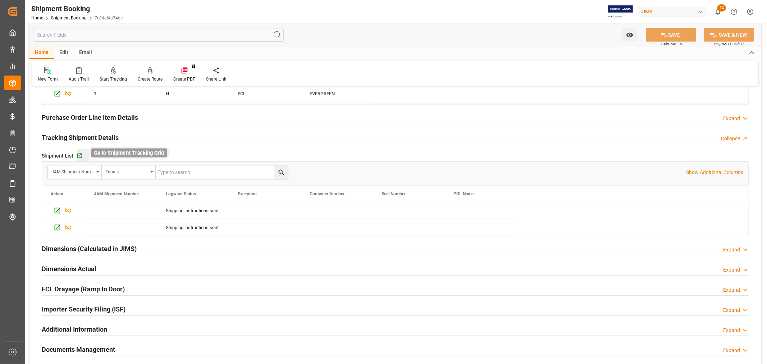
click at [79, 153] on icon "button" at bounding box center [80, 156] width 6 height 6
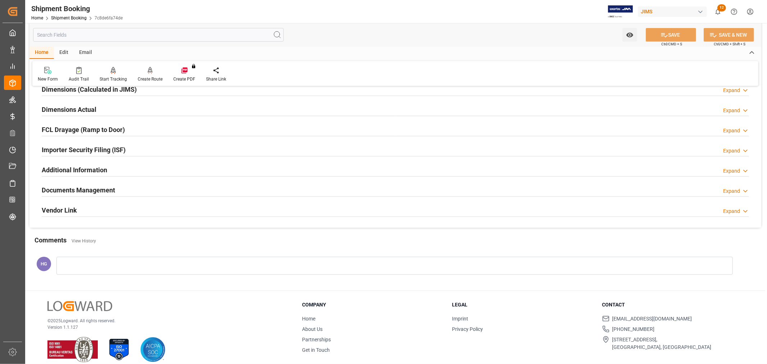
scroll to position [439, 0]
click at [94, 190] on h2 "Documents Management" at bounding box center [78, 189] width 73 height 10
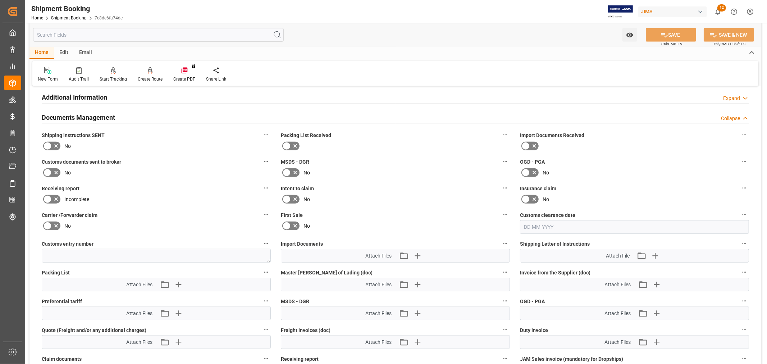
scroll to position [519, 0]
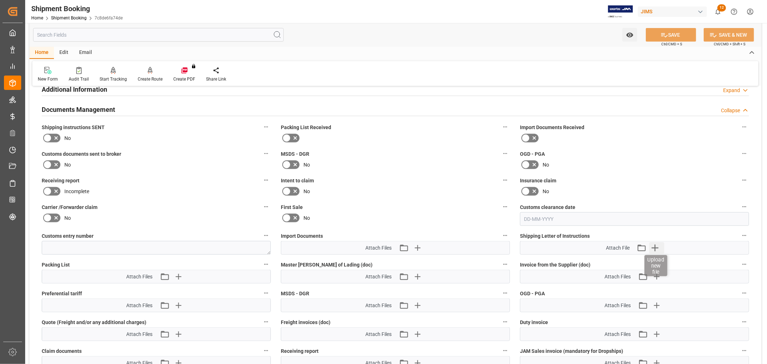
click at [659, 244] on icon "button" at bounding box center [655, 248] width 12 height 12
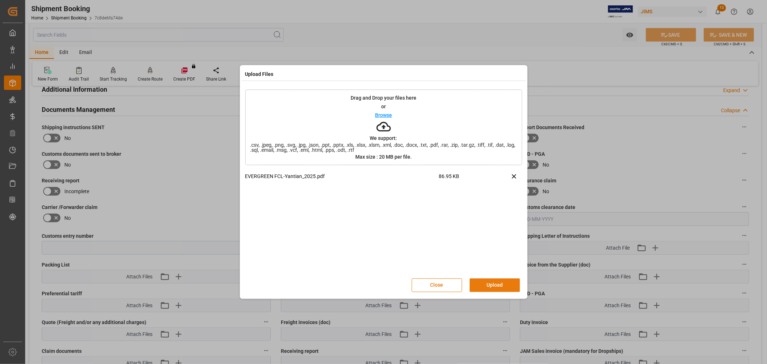
click at [499, 281] on button "Upload" at bounding box center [494, 285] width 50 height 14
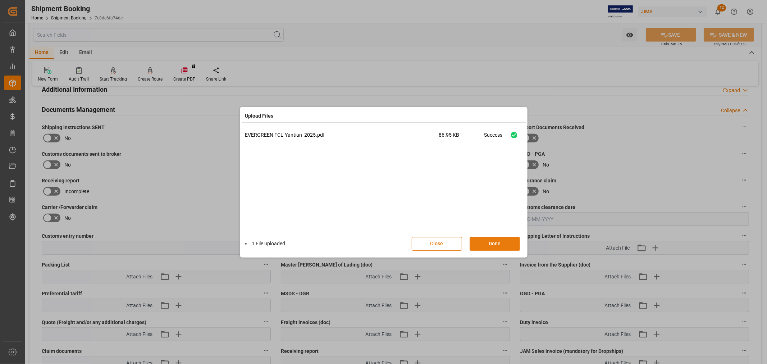
click at [491, 242] on button "Done" at bounding box center [494, 244] width 50 height 14
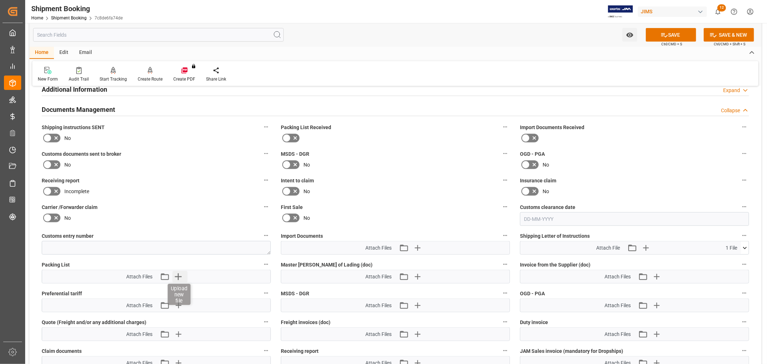
click at [179, 273] on icon "button" at bounding box center [178, 277] width 12 height 12
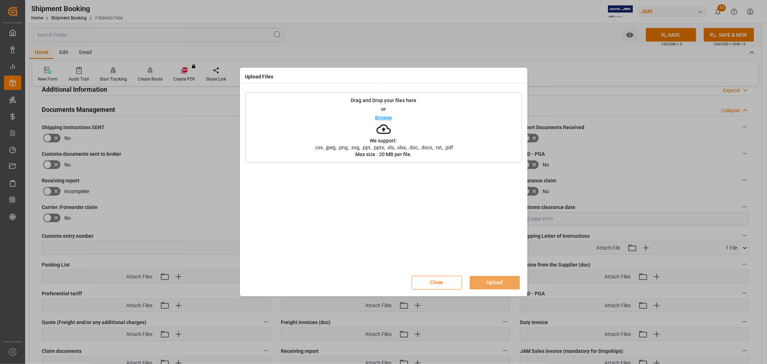
click at [422, 74] on div "Upload Files" at bounding box center [384, 76] width 284 height 14
click at [432, 278] on button "Close" at bounding box center [437, 283] width 50 height 14
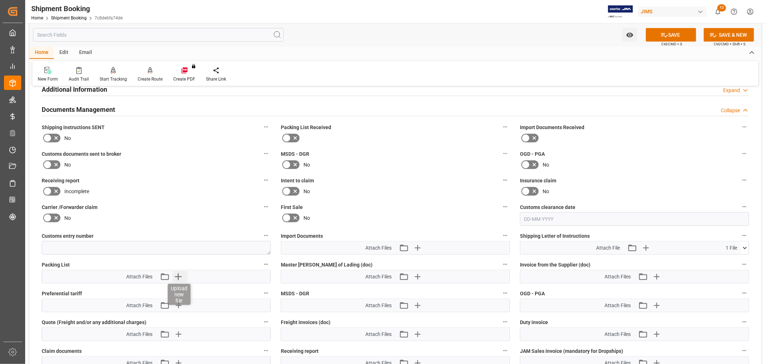
click at [173, 275] on icon "button" at bounding box center [178, 277] width 12 height 12
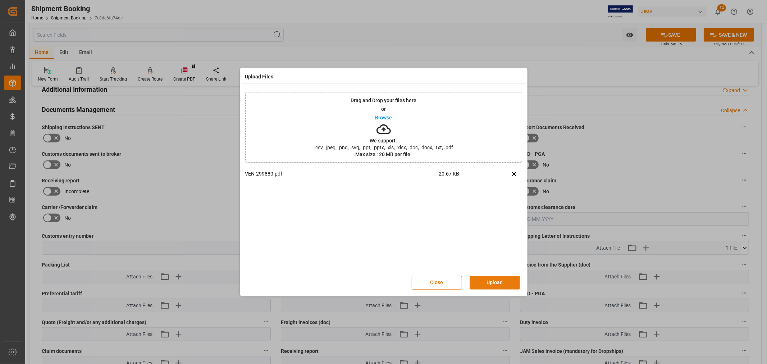
click at [488, 281] on button "Upload" at bounding box center [494, 283] width 50 height 14
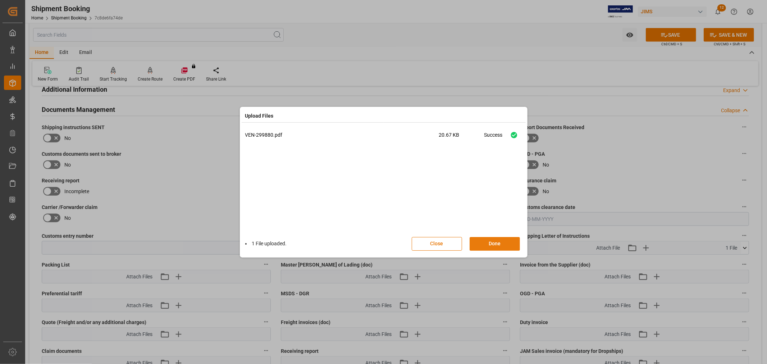
click at [492, 243] on button "Done" at bounding box center [494, 244] width 50 height 14
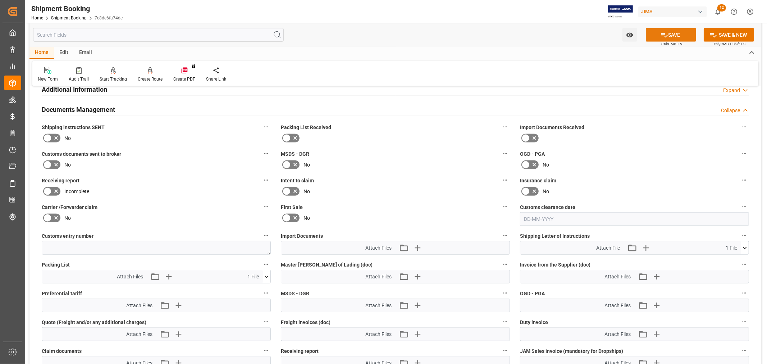
click at [669, 32] on button "SAVE" at bounding box center [670, 35] width 50 height 14
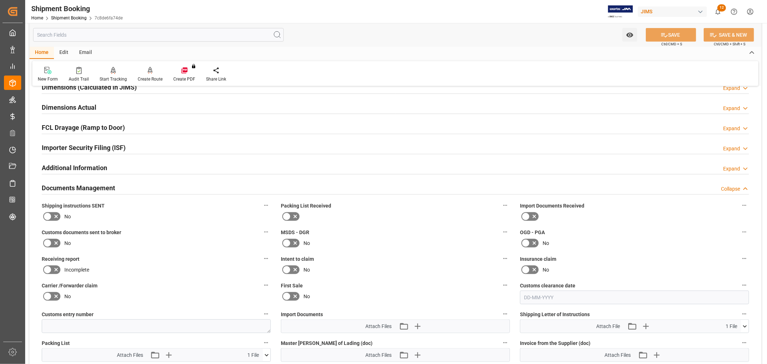
scroll to position [439, 0]
click at [94, 188] on h2 "Documents Management" at bounding box center [78, 189] width 73 height 10
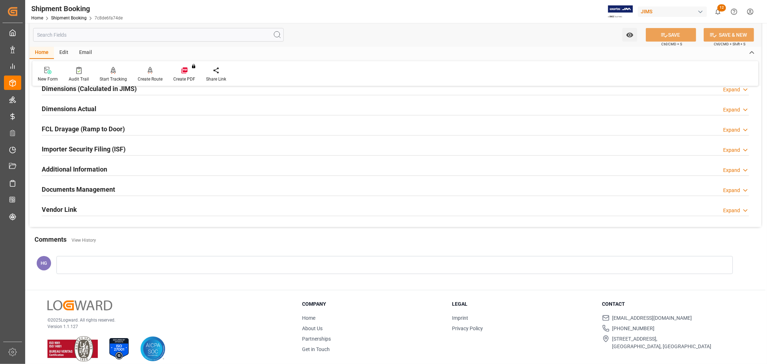
click at [94, 188] on h2 "Documents Management" at bounding box center [78, 189] width 73 height 10
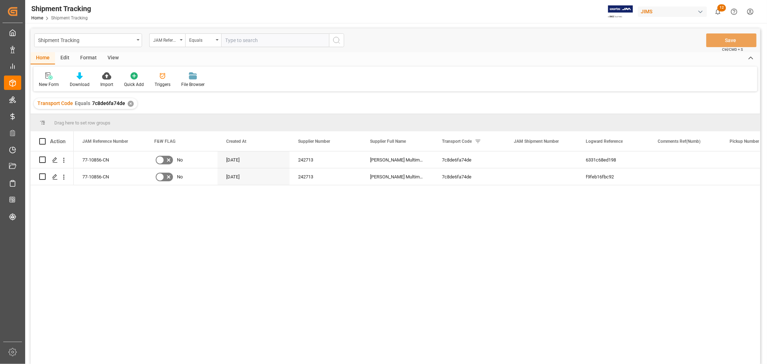
click at [110, 54] on div "View" at bounding box center [113, 58] width 22 height 12
click at [44, 86] on div "Default" at bounding box center [46, 84] width 14 height 6
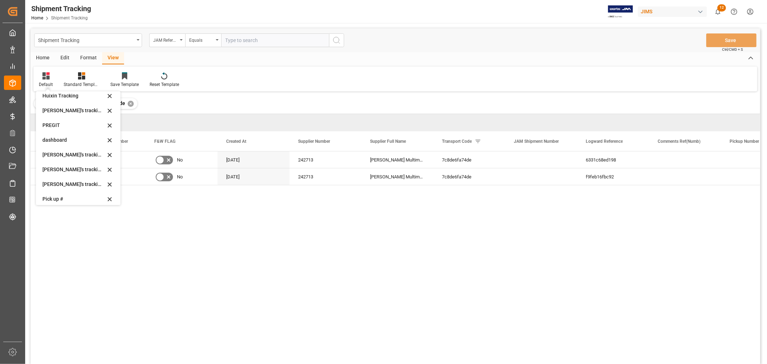
scroll to position [120, 0]
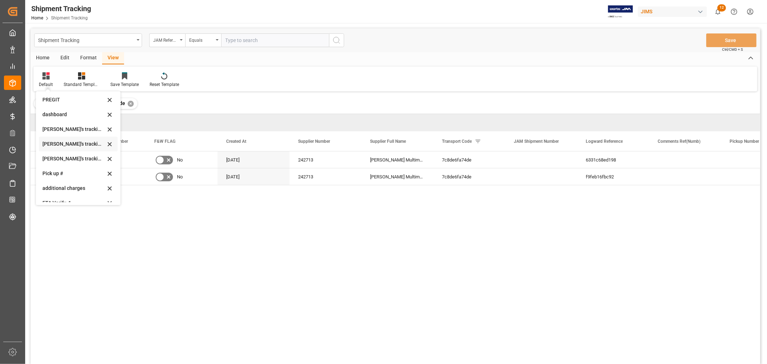
click at [67, 148] on div "[PERSON_NAME]'s tracking all # _5" at bounding box center [78, 144] width 79 height 15
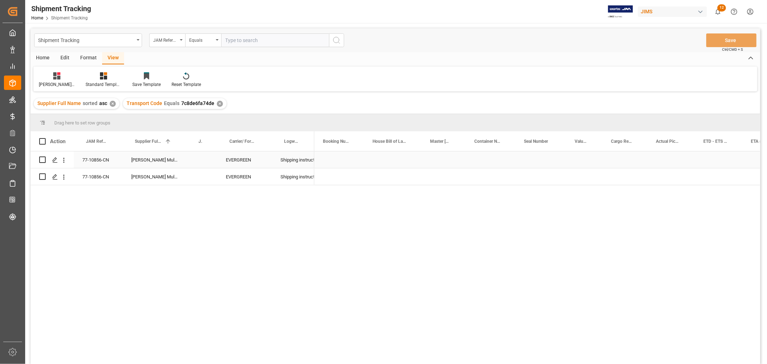
click at [616, 156] on div "Press SPACE to select this row." at bounding box center [624, 159] width 45 height 17
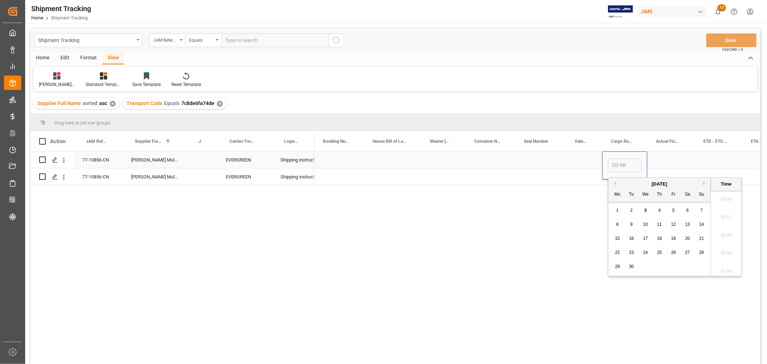
scroll to position [739, 0]
type input "[DATE] 00:00"
click at [663, 163] on div "Press SPACE to select this row." at bounding box center [670, 159] width 47 height 17
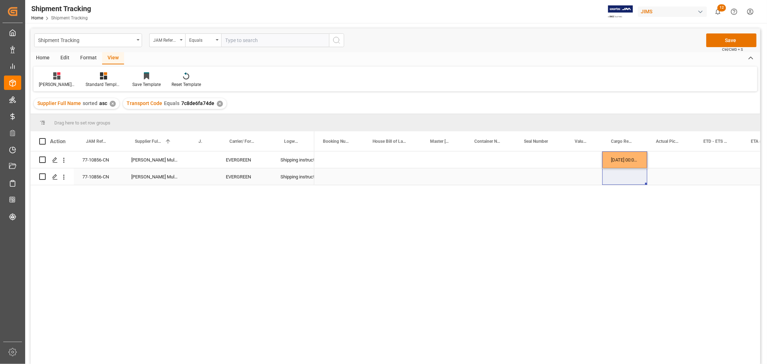
drag, startPoint x: 621, startPoint y: 162, endPoint x: 619, endPoint y: 177, distance: 15.2
click at [709, 157] on div "Press SPACE to select this row." at bounding box center [717, 159] width 47 height 17
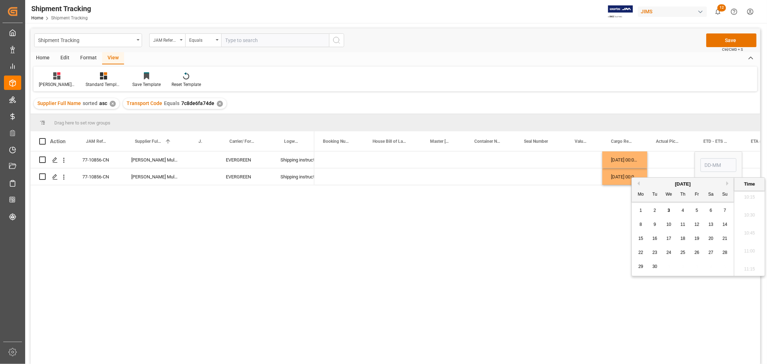
click at [709, 252] on span "27" at bounding box center [710, 252] width 5 height 5
type input "27-09-2025 00:00"
click at [679, 162] on div "Press SPACE to select this row." at bounding box center [670, 159] width 47 height 17
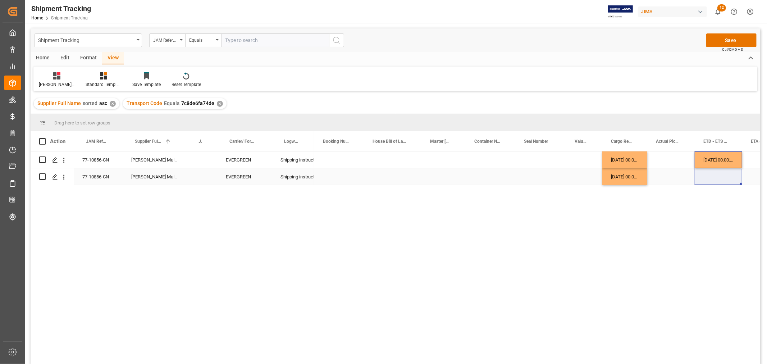
drag, startPoint x: 714, startPoint y: 160, endPoint x: 714, endPoint y: 176, distance: 16.5
click at [754, 154] on div "Press SPACE to select this row." at bounding box center [765, 159] width 47 height 17
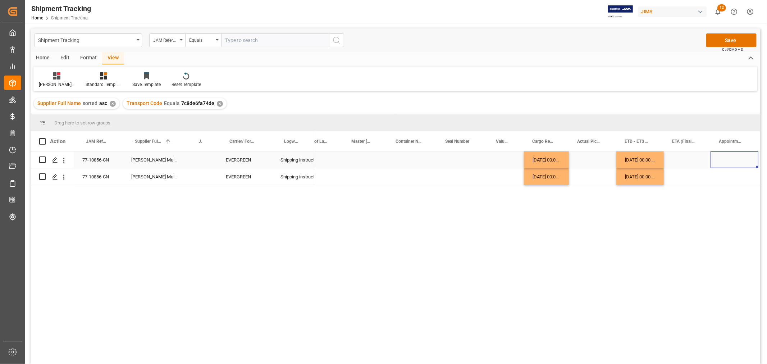
click at [683, 159] on div "Press SPACE to select this row." at bounding box center [686, 159] width 47 height 17
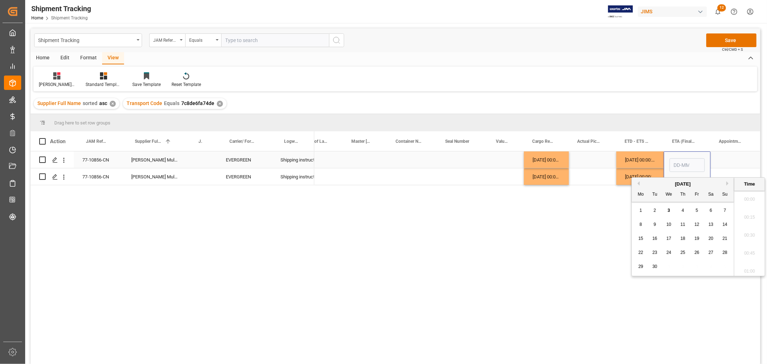
scroll to position [739, 0]
type input "07-11-2025 00:00"
click at [683, 183] on div "Press SPACE to select this row." at bounding box center [686, 176] width 47 height 17
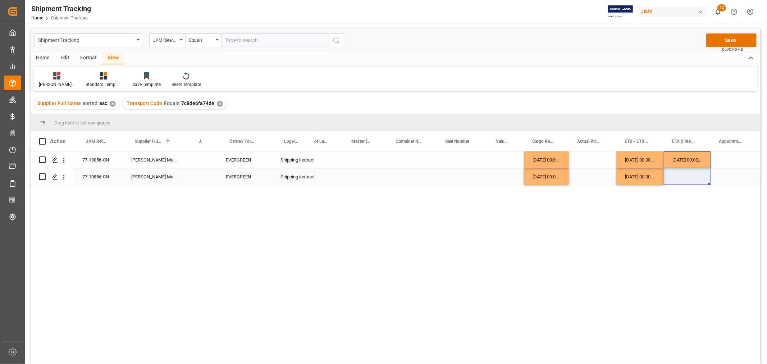
drag, startPoint x: 684, startPoint y: 159, endPoint x: 684, endPoint y: 173, distance: 14.0
click at [724, 158] on div "Press SPACE to select this row." at bounding box center [734, 159] width 48 height 17
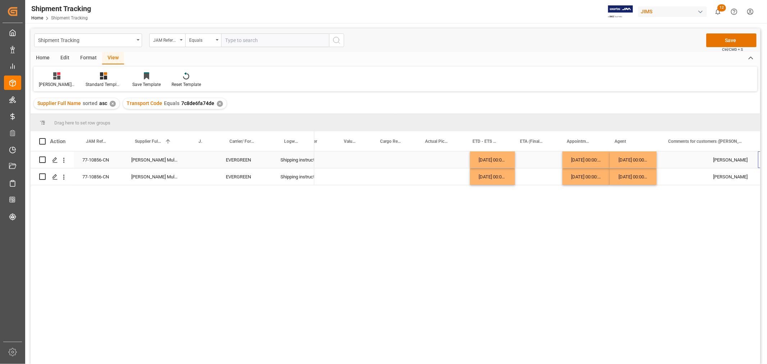
scroll to position [0, 231]
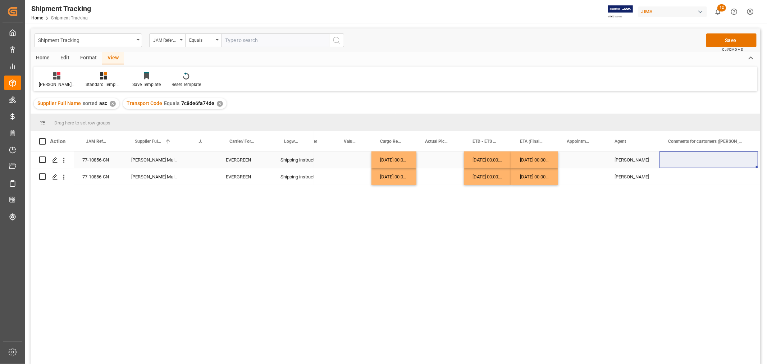
click at [693, 159] on div "Press SPACE to select this row." at bounding box center [708, 159] width 98 height 17
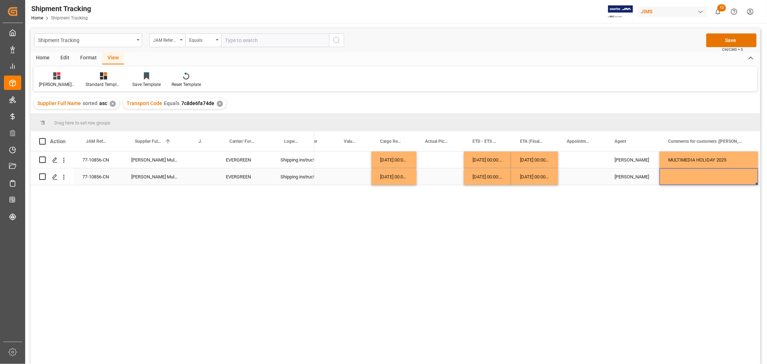
click at [694, 176] on div "Press SPACE to select this row." at bounding box center [708, 176] width 98 height 17
drag, startPoint x: 690, startPoint y: 160, endPoint x: 689, endPoint y: 174, distance: 13.7
click at [689, 174] on div "20-09-2025 00:00:00 27-09-2025 00:00:00 07-11-2025 00:00:00 HuiXin Gao MULTIMED…" at bounding box center [671, 168] width 1177 height 34
click at [576, 223] on div "20-09-2025 00:00:00 27-09-2025 00:00:00 07-11-2025 00:00:00 HuiXin Gao MULTIMED…" at bounding box center [537, 259] width 446 height 217
click at [558, 139] on div "Appointment Start Date" at bounding box center [582, 141] width 48 height 20
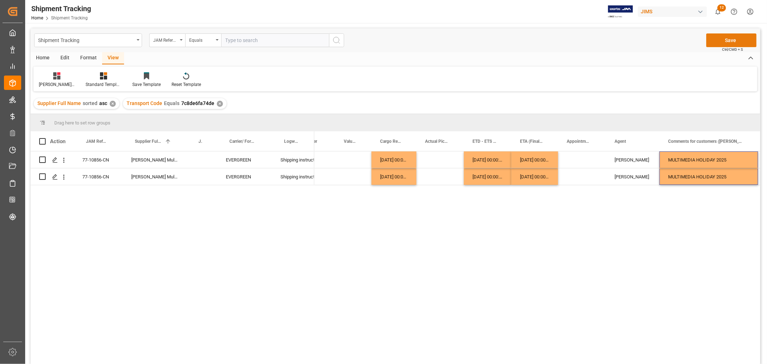
click at [721, 38] on button "Save" at bounding box center [731, 40] width 50 height 14
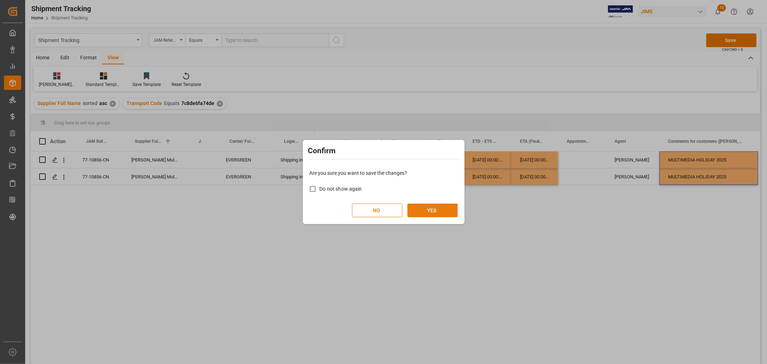
click at [421, 206] on button "YES" at bounding box center [432, 210] width 50 height 14
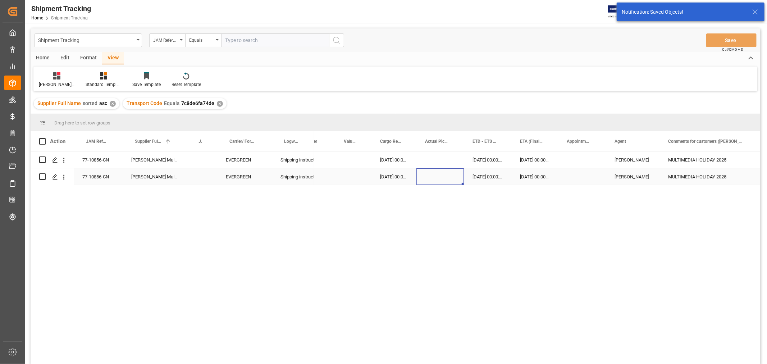
click at [433, 177] on div "Press SPACE to select this row." at bounding box center [439, 176] width 47 height 17
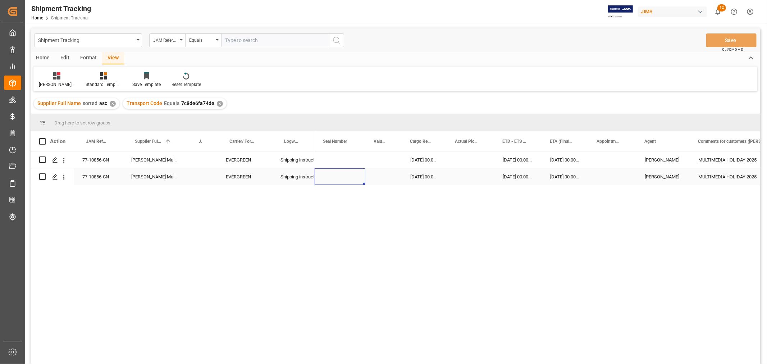
scroll to position [0, 0]
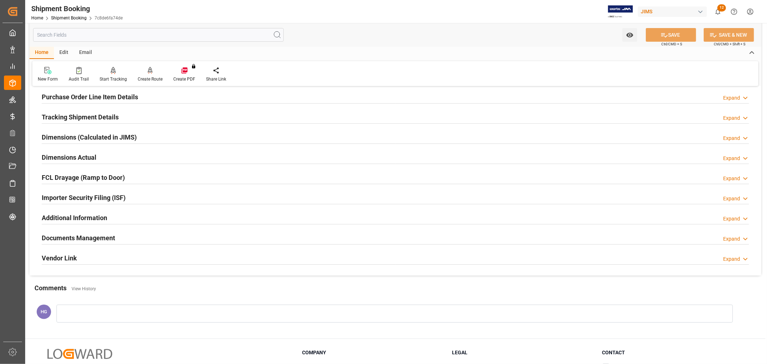
scroll to position [176, 0]
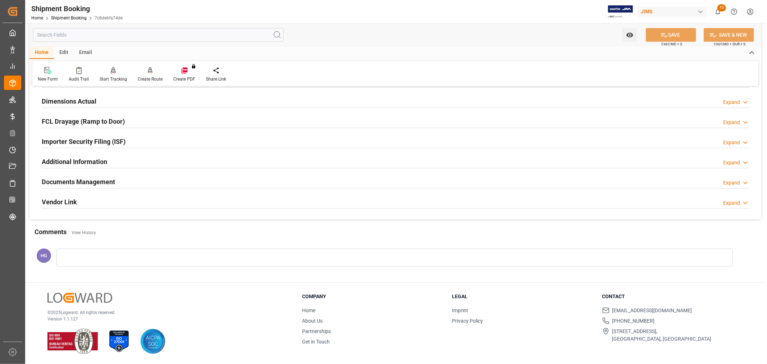
click at [91, 183] on h2 "Documents Management" at bounding box center [78, 182] width 73 height 10
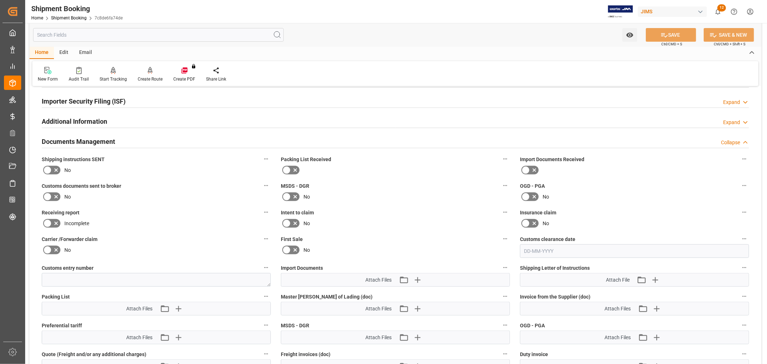
scroll to position [256, 0]
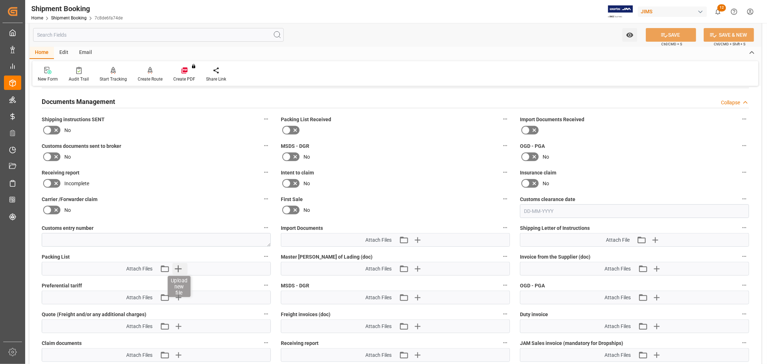
click at [173, 264] on icon "button" at bounding box center [178, 269] width 12 height 12
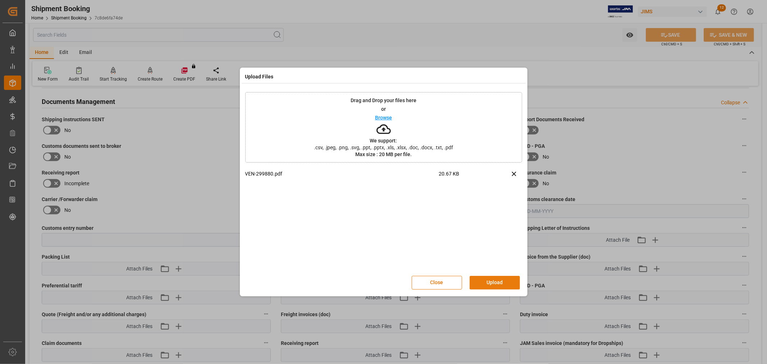
click at [498, 278] on button "Upload" at bounding box center [494, 283] width 50 height 14
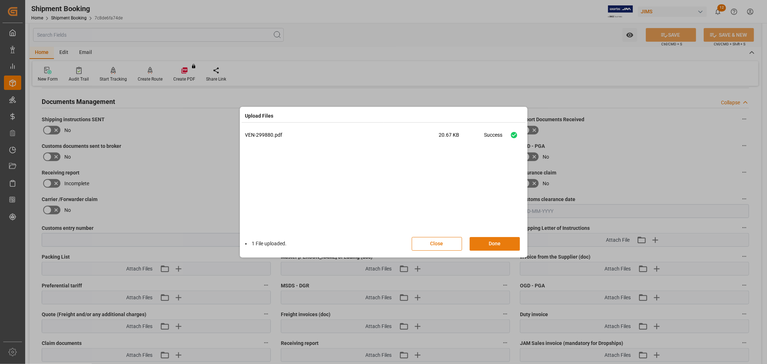
click at [490, 245] on button "Done" at bounding box center [494, 244] width 50 height 14
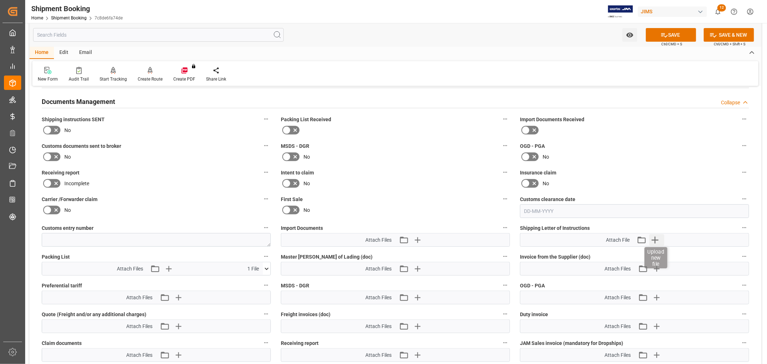
click at [652, 239] on icon "button" at bounding box center [655, 240] width 12 height 12
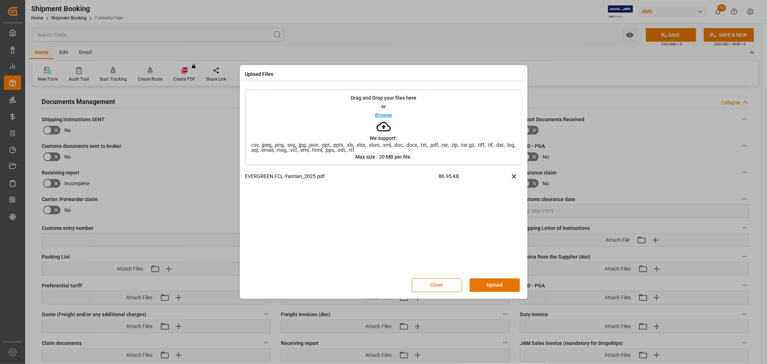
click at [491, 286] on button "Upload" at bounding box center [494, 285] width 50 height 14
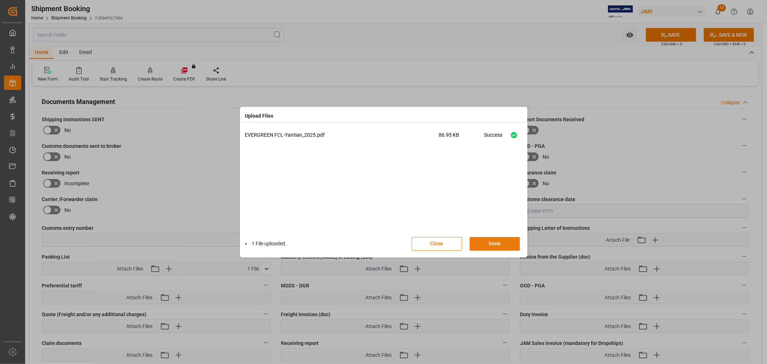
click at [491, 243] on button "Done" at bounding box center [494, 244] width 50 height 14
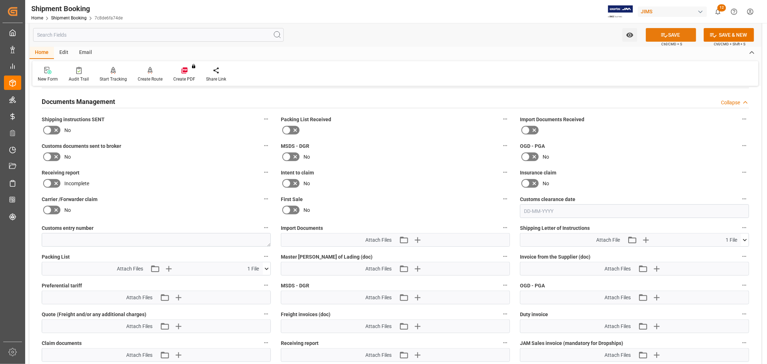
click at [679, 35] on button "SAVE" at bounding box center [670, 35] width 50 height 14
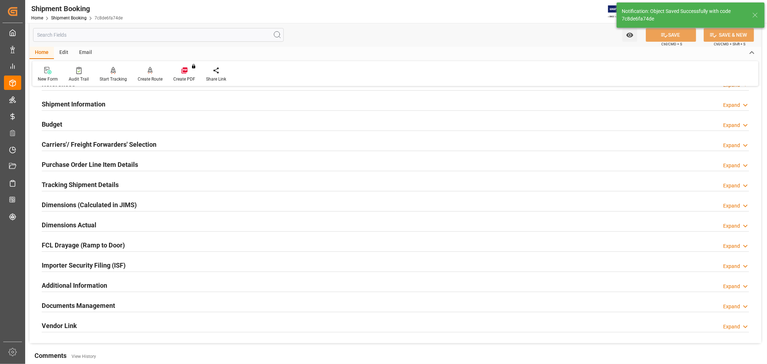
scroll to position [17, 0]
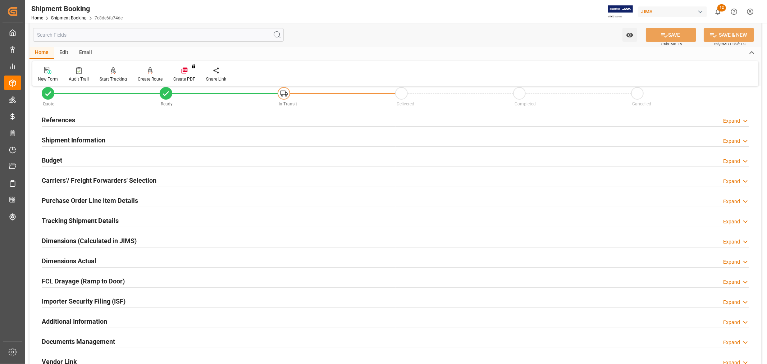
click at [85, 52] on div "Email" at bounding box center [86, 53] width 24 height 12
click at [47, 76] on div "Send Email" at bounding box center [49, 79] width 22 height 6
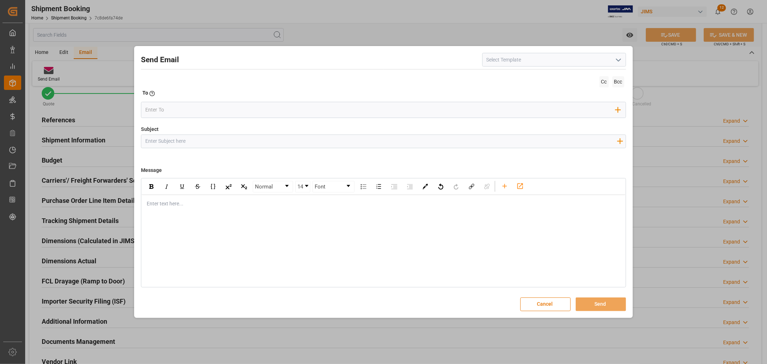
click at [536, 59] on input at bounding box center [554, 60] width 144 height 14
click at [620, 59] on polyline "open menu" at bounding box center [618, 60] width 4 height 2
click at [547, 73] on div "2BOOK - Ocean - Air freight" at bounding box center [553, 76] width 143 height 16
type input "2BOOK - Ocean - Air freight"
type input "2BOOK {{jamReferenceNumber}} {{supplierFullName}} Ship from: {{country}} Ship t…"
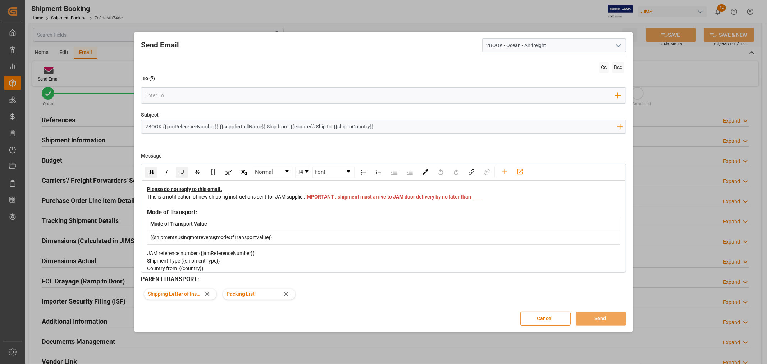
click at [334, 207] on div "This is a notification of new shipping instructions sent for JAM supplier. IMPO…" at bounding box center [383, 200] width 473 height 15
click at [182, 95] on input "email" at bounding box center [380, 95] width 470 height 11
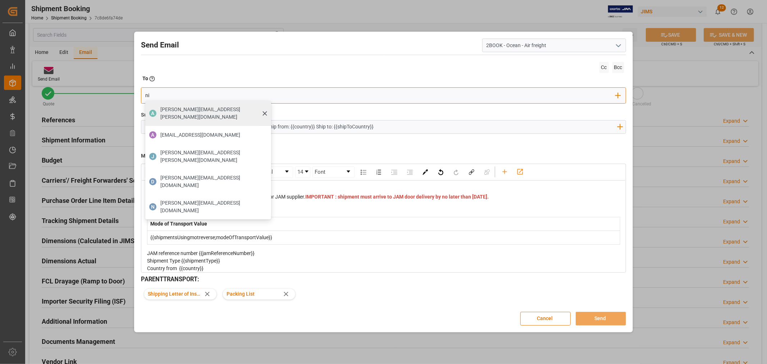
type input "nitin.bhugun@jamindustries.com"
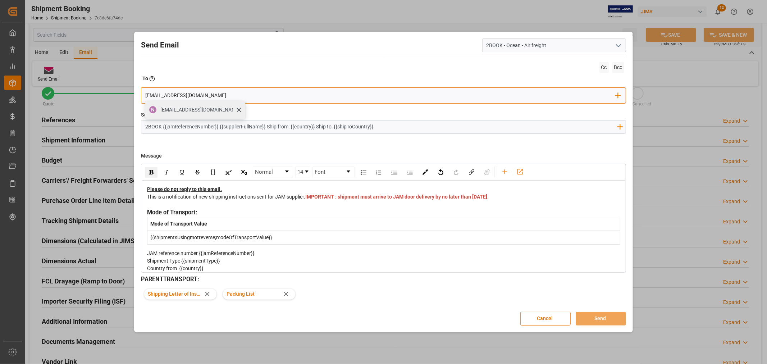
click at [210, 111] on span "nitin.bhugun@jamindustries.com" at bounding box center [200, 110] width 80 height 8
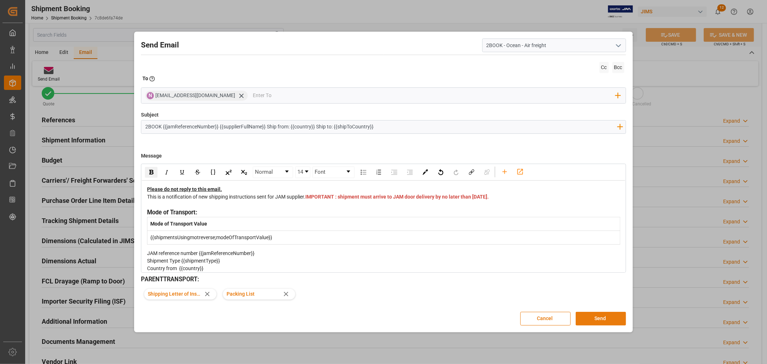
click at [590, 314] on button "Send" at bounding box center [600, 319] width 50 height 14
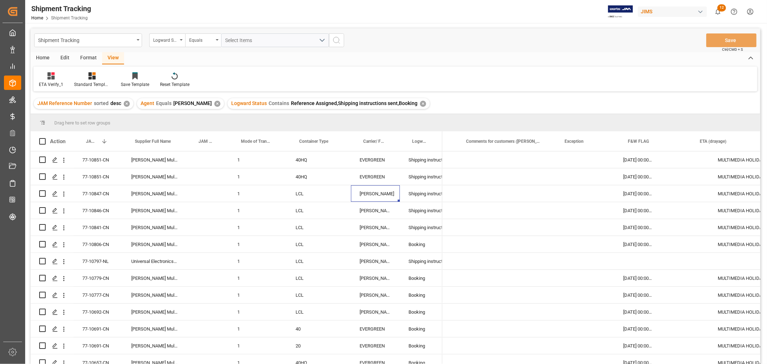
scroll to position [0, 252]
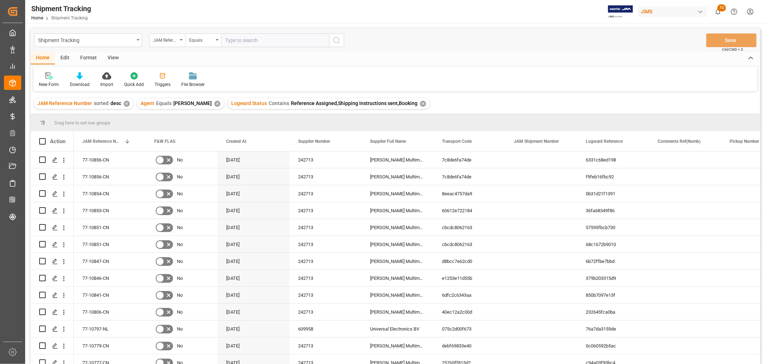
click at [111, 56] on div "View" at bounding box center [113, 58] width 22 height 12
click at [45, 80] on div "Default" at bounding box center [45, 80] width 25 height 16
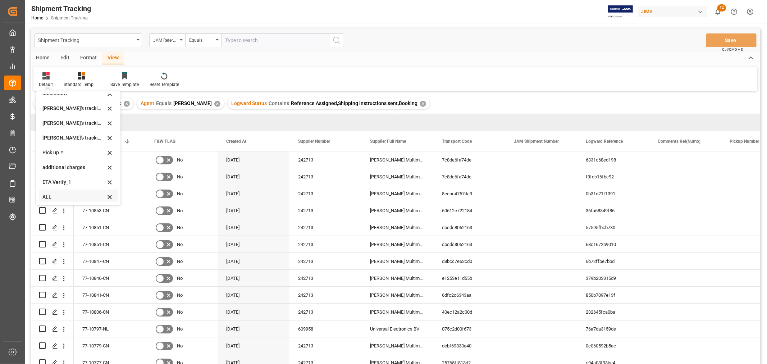
scroll to position [142, 0]
click at [61, 180] on div "ETA Verify_1" at bounding box center [73, 180] width 63 height 8
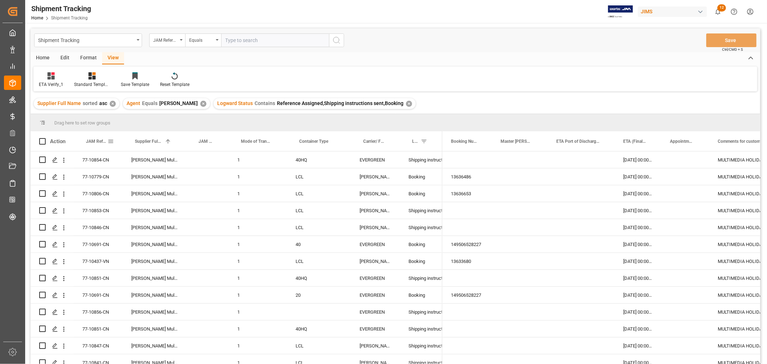
click at [95, 141] on span "JAM Reference Number" at bounding box center [97, 141] width 22 height 5
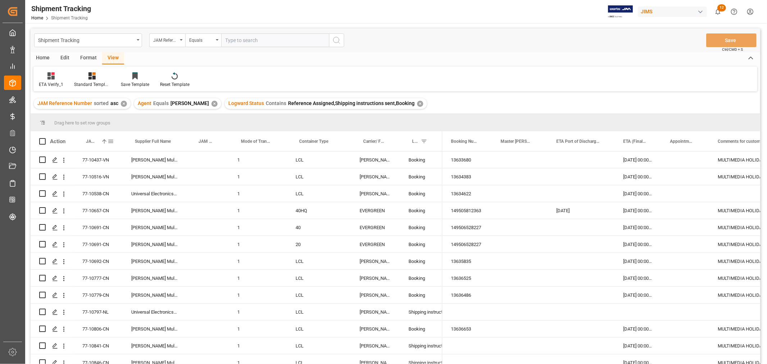
click at [95, 141] on span "JAM Reference Number" at bounding box center [92, 141] width 12 height 5
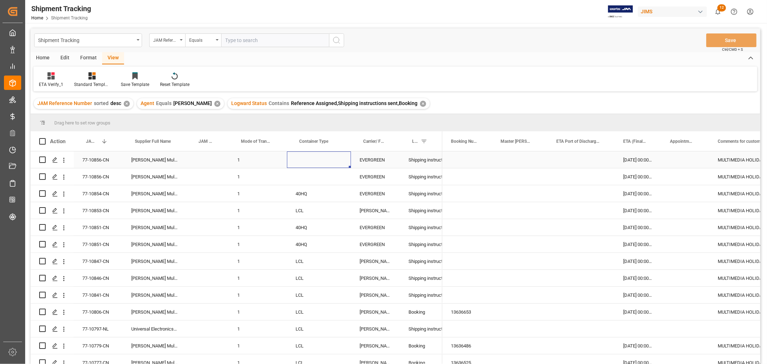
click at [303, 163] on div "Press SPACE to select this row." at bounding box center [319, 159] width 64 height 17
click at [303, 163] on span "Select" at bounding box center [304, 164] width 13 height 8
click at [303, 206] on div "40" at bounding box center [319, 204] width 44 height 7
click at [309, 180] on div "Press SPACE to select this row." at bounding box center [319, 176] width 64 height 17
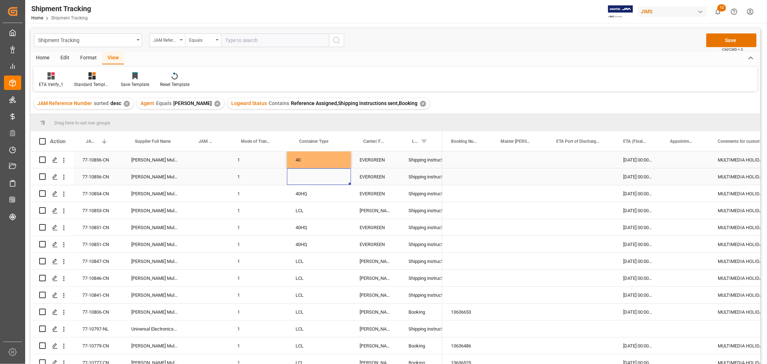
click at [309, 180] on div "Press SPACE to select this row." at bounding box center [319, 176] width 64 height 17
click at [311, 182] on span "Select" at bounding box center [304, 181] width 13 height 8
click at [303, 196] on div "20" at bounding box center [319, 199] width 44 height 7
click at [390, 189] on div "EVERGREEN" at bounding box center [375, 193] width 49 height 17
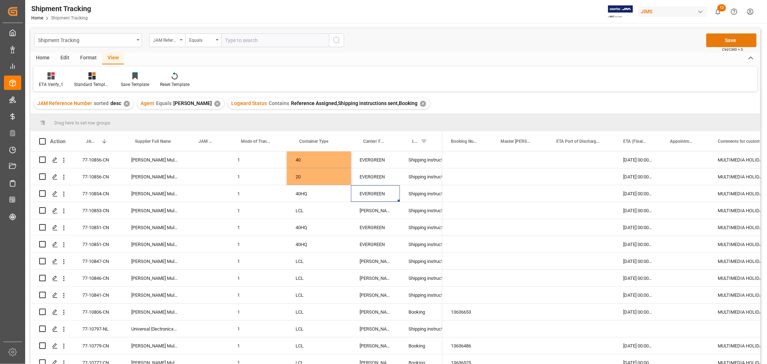
click at [721, 35] on button "Save" at bounding box center [731, 40] width 50 height 14
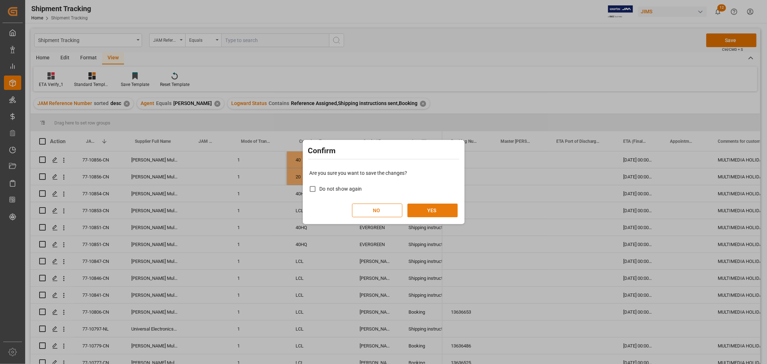
click at [419, 207] on button "YES" at bounding box center [432, 210] width 50 height 14
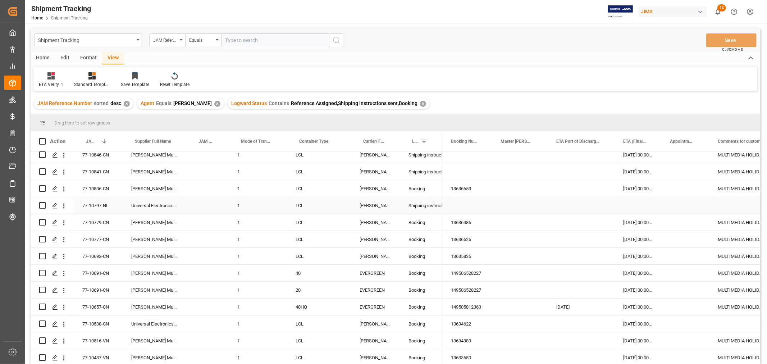
scroll to position [125, 0]
click at [420, 101] on div "✕" at bounding box center [423, 104] width 6 height 6
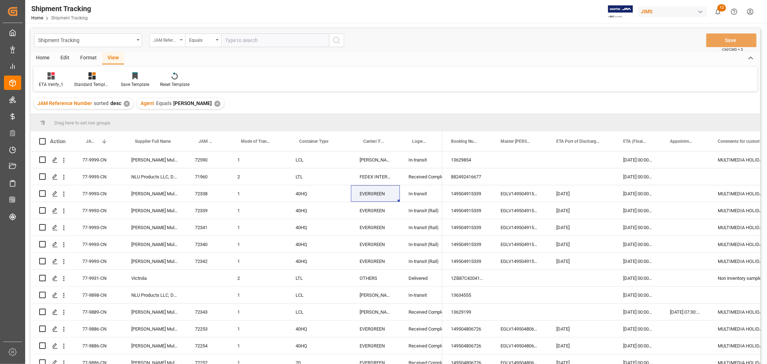
click at [175, 40] on div "JAM Reference Number" at bounding box center [165, 39] width 24 height 8
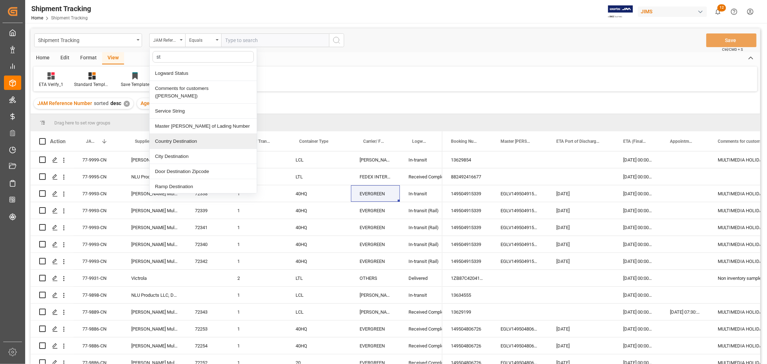
type input "sta"
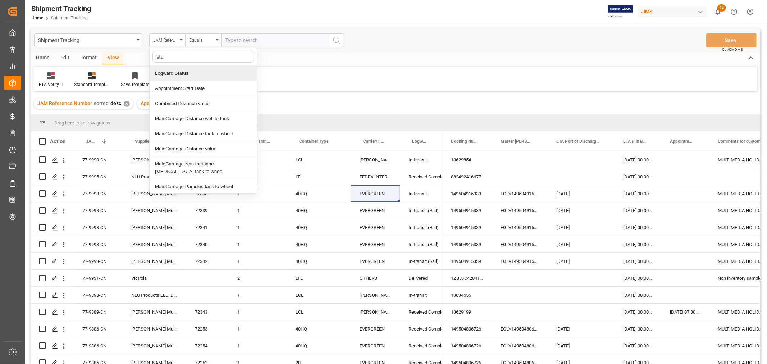
click at [165, 72] on div "Logward Status" at bounding box center [203, 73] width 107 height 15
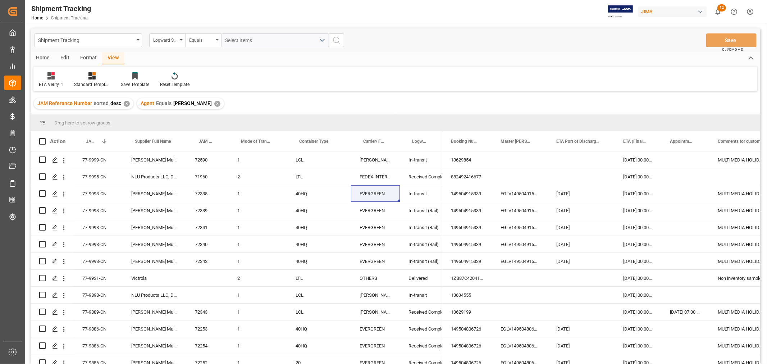
click at [198, 41] on div "Equals" at bounding box center [201, 39] width 24 height 8
click at [210, 108] on div "Contains" at bounding box center [238, 103] width 107 height 15
click at [272, 38] on div "Select Items" at bounding box center [271, 41] width 93 height 8
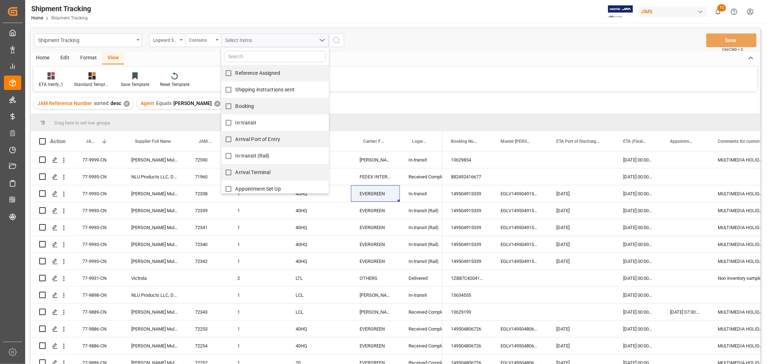
click at [263, 73] on span "Reference Assigned" at bounding box center [257, 73] width 45 height 6
click at [235, 73] on input "Reference Assigned" at bounding box center [228, 73] width 14 height 14
checkbox input "true"
click at [261, 88] on span "Shipping instructions sent" at bounding box center [264, 90] width 59 height 6
click at [235, 88] on input "Shipping instructions sent" at bounding box center [228, 90] width 14 height 14
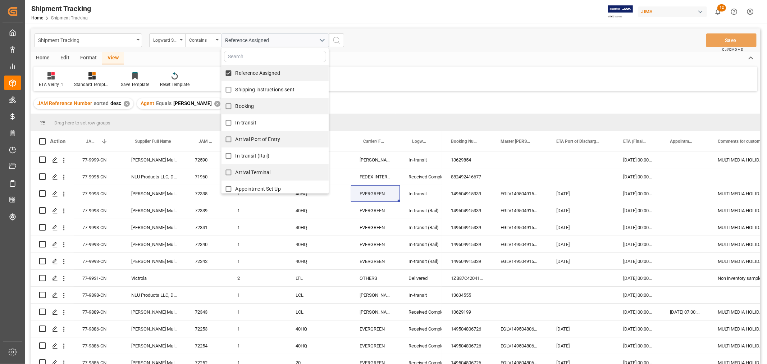
checkbox input "true"
click at [244, 108] on span "Booking" at bounding box center [244, 106] width 19 height 6
click at [235, 108] on input "Booking" at bounding box center [228, 106] width 14 height 14
checkbox input "true"
click at [244, 120] on span "In-transit" at bounding box center [245, 123] width 21 height 6
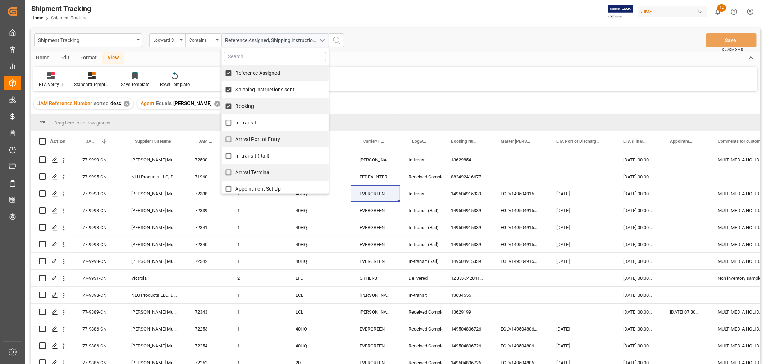
click at [235, 120] on input "In-transit" at bounding box center [228, 123] width 14 height 14
checkbox input "true"
click at [252, 141] on span "Arrival Port of Entry" at bounding box center [257, 139] width 45 height 6
click at [235, 141] on input "Arrival Port of Entry" at bounding box center [228, 139] width 14 height 14
checkbox input "true"
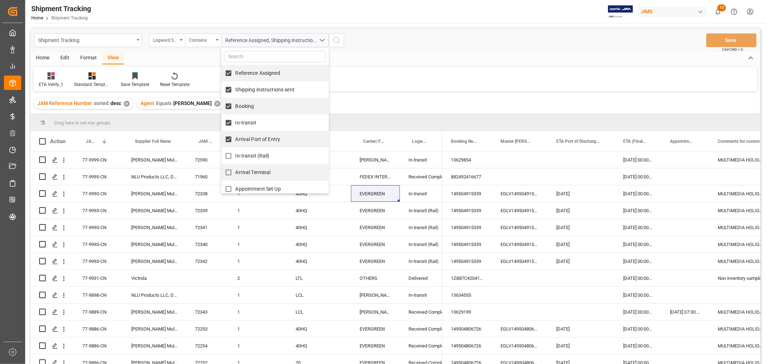
click at [253, 153] on span "In-transit (Rail)" at bounding box center [252, 156] width 34 height 6
click at [235, 152] on input "In-transit (Rail)" at bounding box center [228, 156] width 14 height 14
checkbox input "true"
click at [256, 167] on label "Arrival Terminal" at bounding box center [245, 172] width 49 height 14
click at [235, 167] on input "Arrival Terminal" at bounding box center [228, 172] width 14 height 14
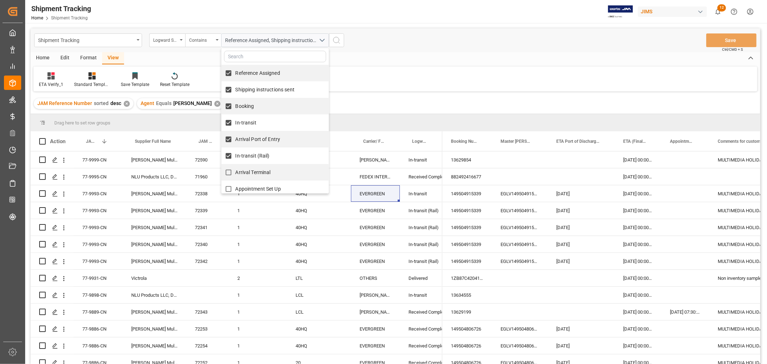
checkbox input "true"
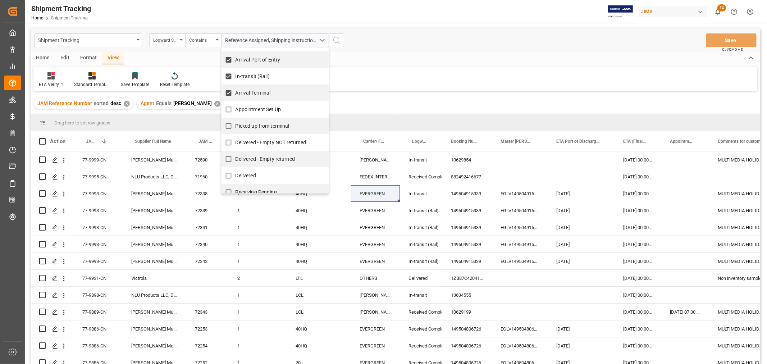
scroll to position [80, 0]
click at [251, 107] on span "Appointment Set Up" at bounding box center [257, 109] width 45 height 6
click at [235, 107] on input "Appointment Set Up" at bounding box center [228, 109] width 14 height 14
checkbox input "true"
click at [249, 124] on span "Picked up from terminal" at bounding box center [262, 126] width 54 height 6
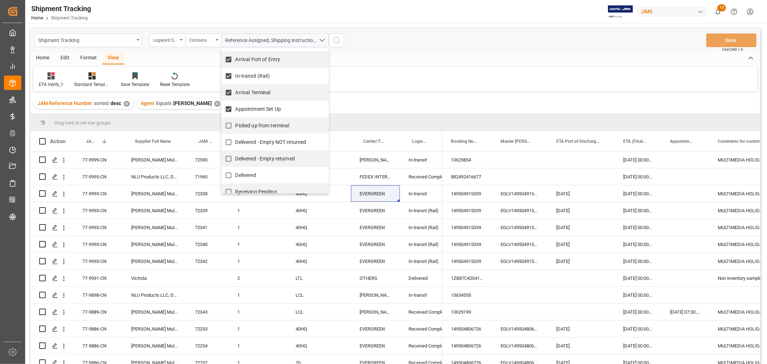
click at [235, 124] on input "Picked up from terminal" at bounding box center [228, 126] width 14 height 14
checkbox input "true"
click at [339, 45] on button "search button" at bounding box center [336, 40] width 15 height 14
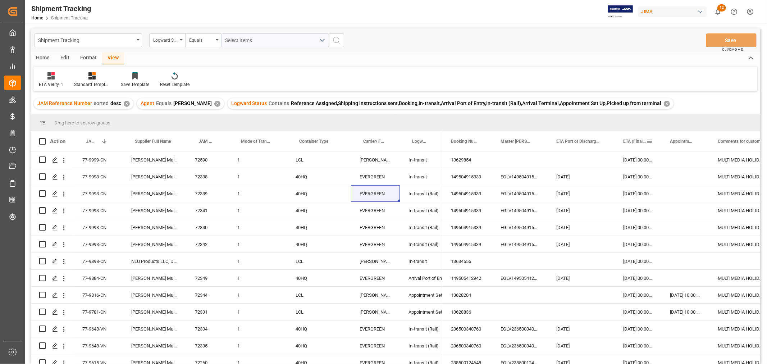
click at [637, 139] on span "ETA (Final Delivery Location)" at bounding box center [634, 141] width 23 height 5
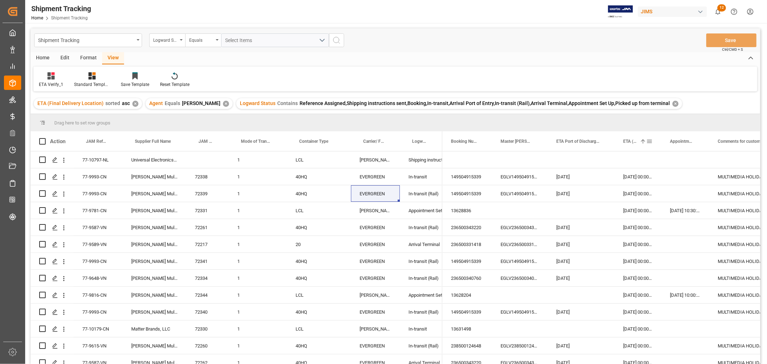
click at [631, 139] on span "ETA (Final Delivery Location)" at bounding box center [630, 141] width 14 height 5
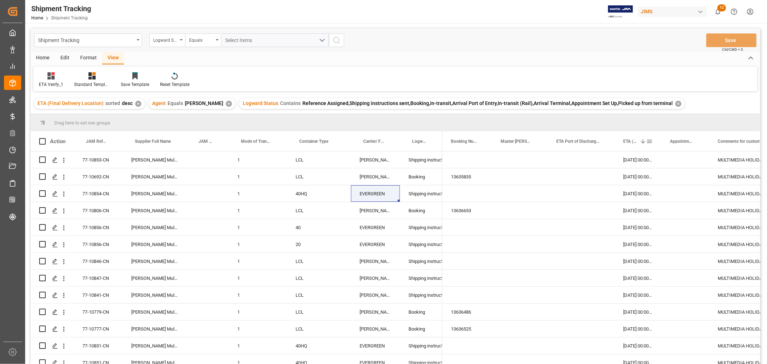
click at [631, 139] on span "ETA (Final Delivery Location)" at bounding box center [630, 141] width 14 height 5
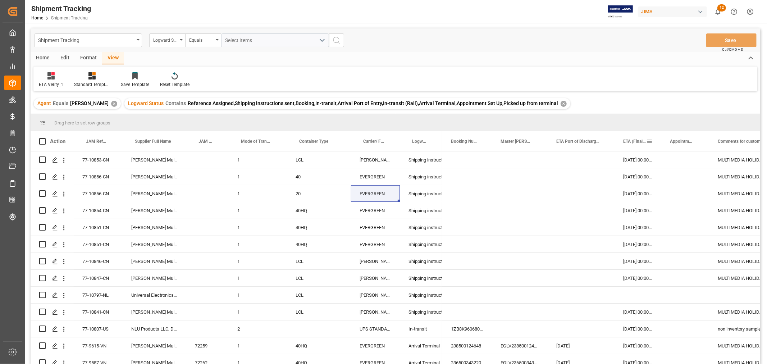
click at [626, 142] on span "ETA (Final Delivery Location)" at bounding box center [634, 141] width 23 height 5
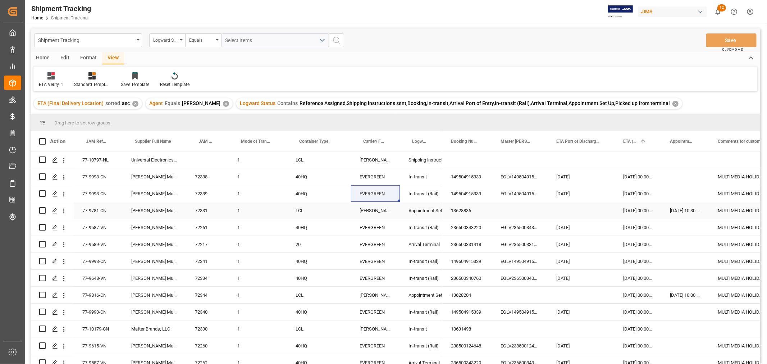
click at [667, 209] on div "03-09-2025 10:30:00" at bounding box center [685, 210] width 48 height 17
click at [638, 208] on div "09-09-2025 00:00:00" at bounding box center [637, 210] width 47 height 17
click at [633, 297] on div "09-09-2025 00:00:00" at bounding box center [637, 294] width 47 height 17
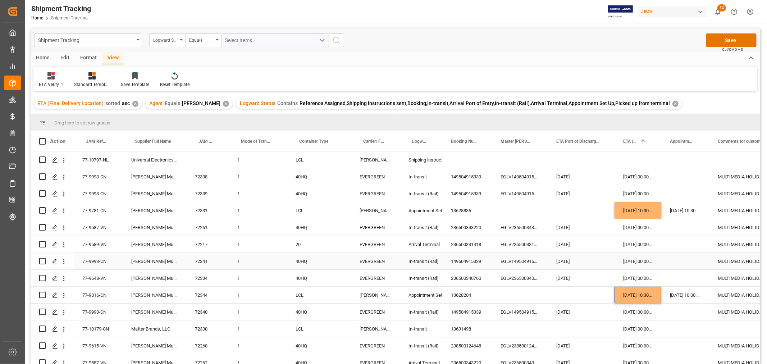
click at [686, 254] on div "Press SPACE to select this row." at bounding box center [685, 261] width 48 height 17
click at [723, 40] on button "Save" at bounding box center [731, 40] width 50 height 14
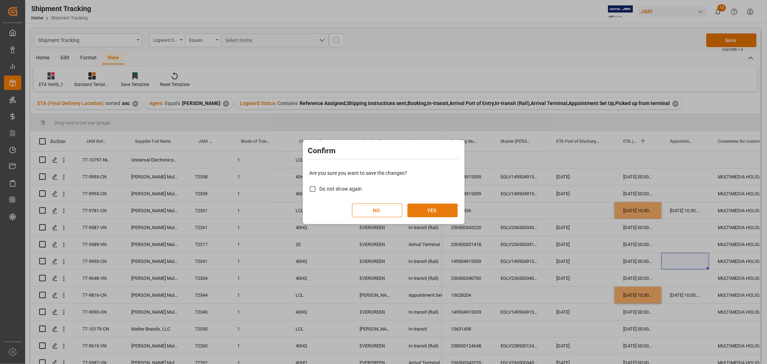
click at [438, 211] on button "YES" at bounding box center [432, 210] width 50 height 14
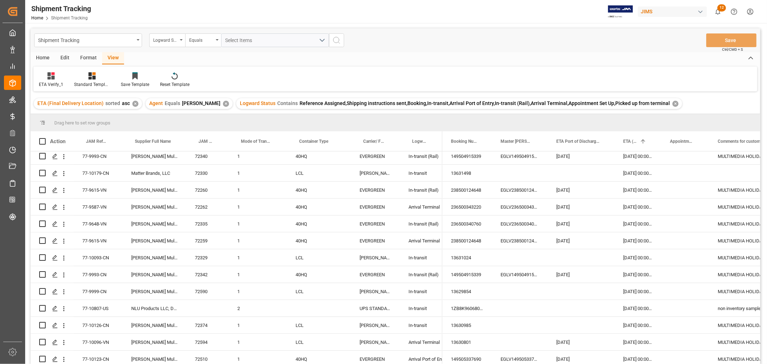
scroll to position [160, 0]
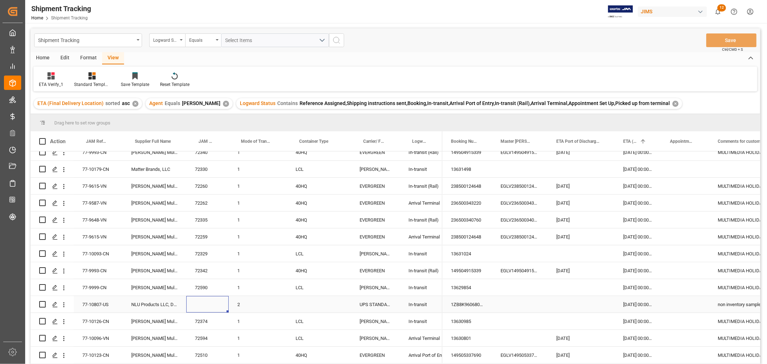
click at [202, 304] on div "Press SPACE to select this row." at bounding box center [207, 304] width 42 height 17
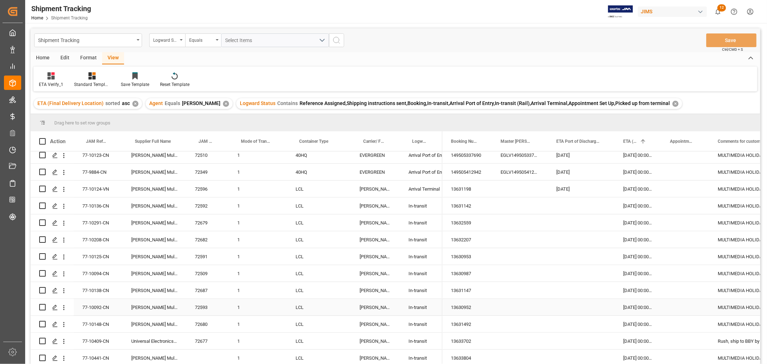
scroll to position [399, 0]
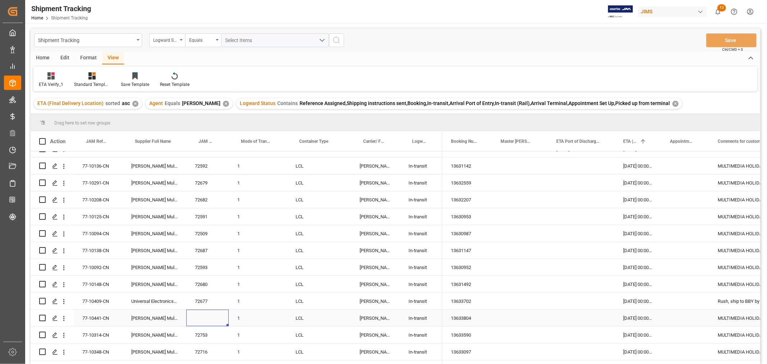
click at [208, 319] on div "Press SPACE to select this row." at bounding box center [207, 317] width 42 height 17
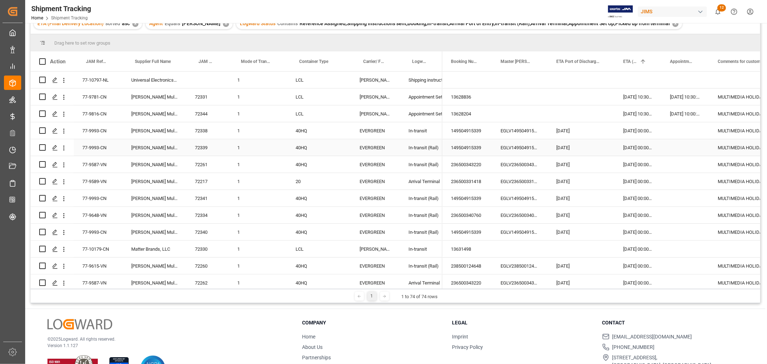
scroll to position [0, 0]
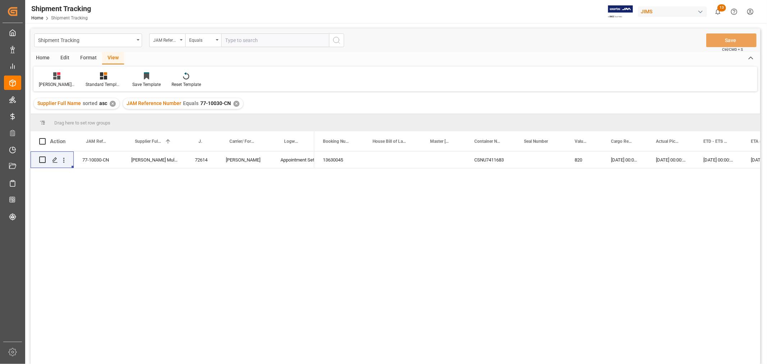
click at [233, 103] on div "✕" at bounding box center [236, 104] width 6 height 6
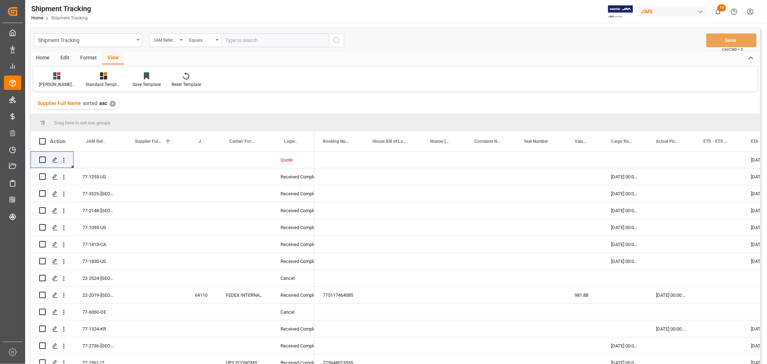
click at [239, 41] on input "text" at bounding box center [275, 40] width 108 height 14
type input "77-10363-us"
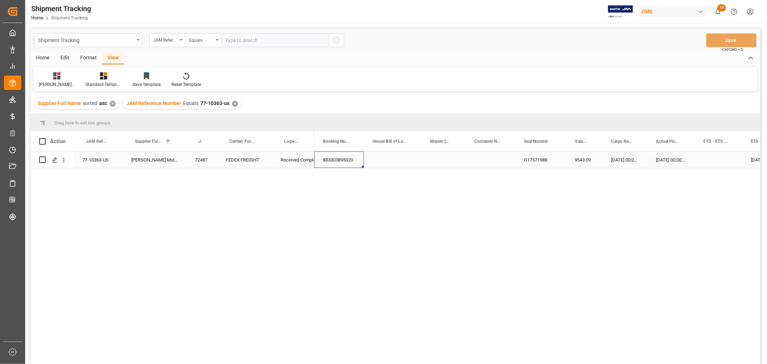
click at [336, 158] on div "883303895020" at bounding box center [339, 159] width 50 height 17
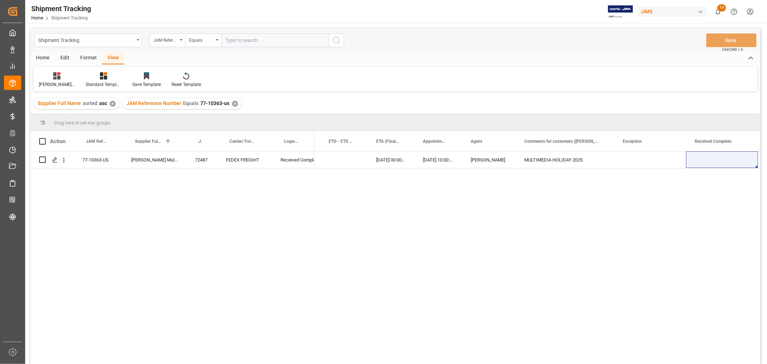
scroll to position [0, 374]
click at [232, 105] on div "✕" at bounding box center [235, 104] width 6 height 6
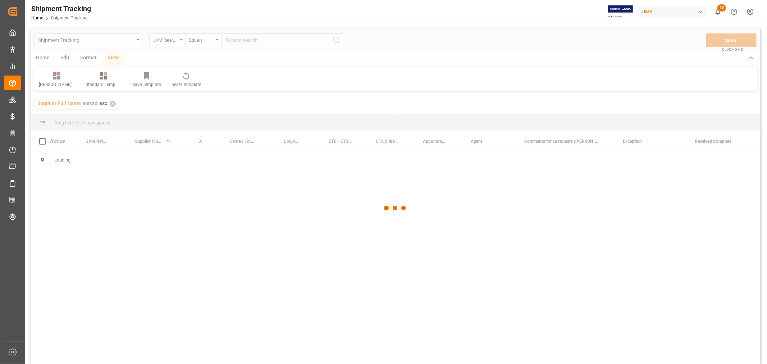
click at [247, 44] on div at bounding box center [395, 207] width 729 height 359
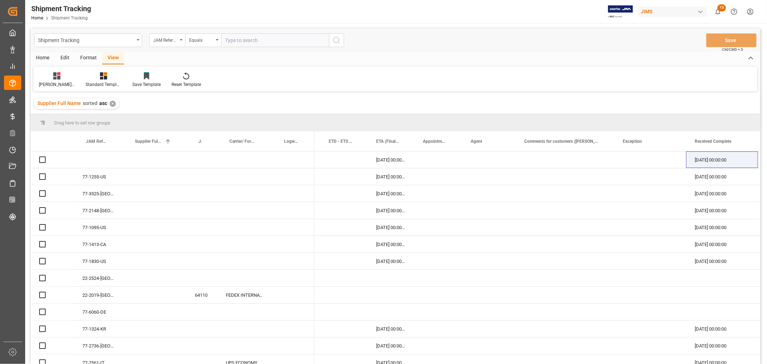
click at [247, 41] on input "text" at bounding box center [275, 40] width 108 height 14
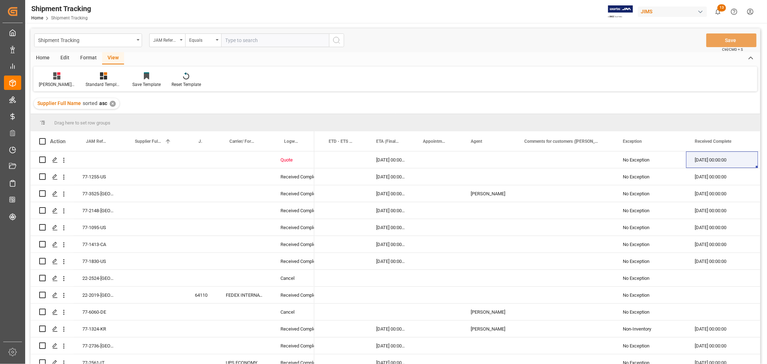
paste input "77-10030-CN"
type input "77-10030-CN"
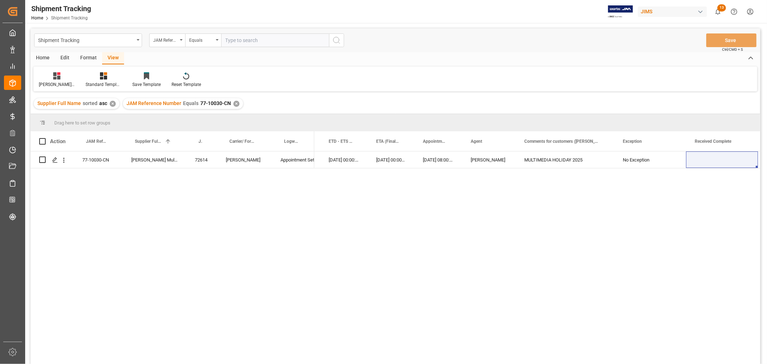
click at [233, 102] on div "✕" at bounding box center [236, 104] width 6 height 6
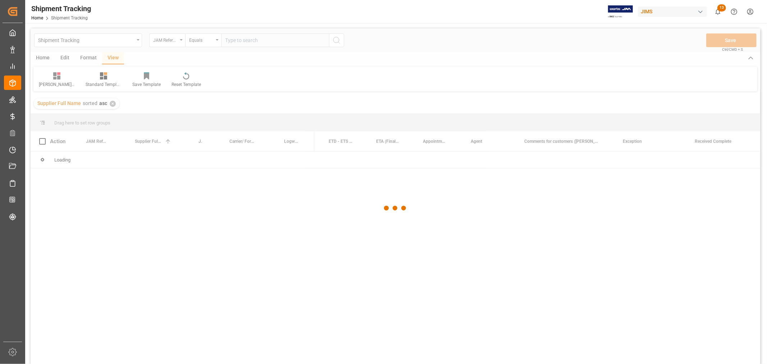
click at [231, 37] on div at bounding box center [395, 207] width 729 height 359
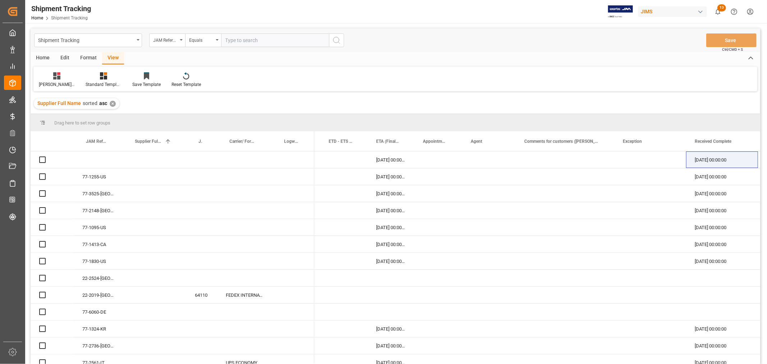
click at [231, 40] on input "text" at bounding box center [275, 40] width 108 height 14
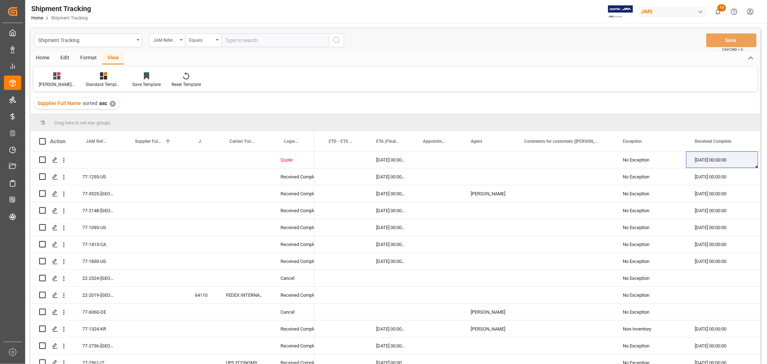
paste input "77-10689-[GEOGRAPHIC_DATA]"
type input "77-10689-[GEOGRAPHIC_DATA]"
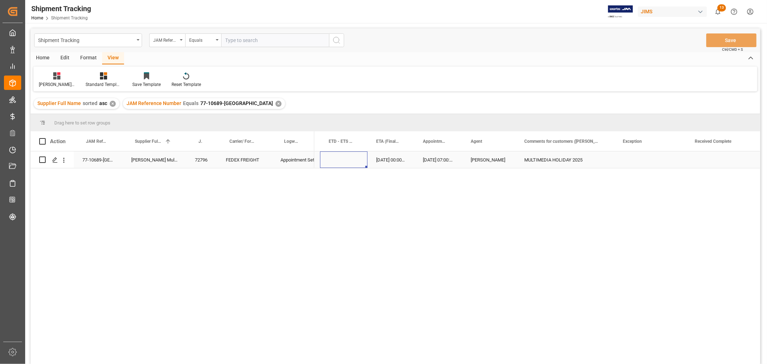
click at [331, 160] on div "Press SPACE to select this row." at bounding box center [343, 159] width 47 height 17
click at [275, 101] on div "✕" at bounding box center [278, 104] width 6 height 6
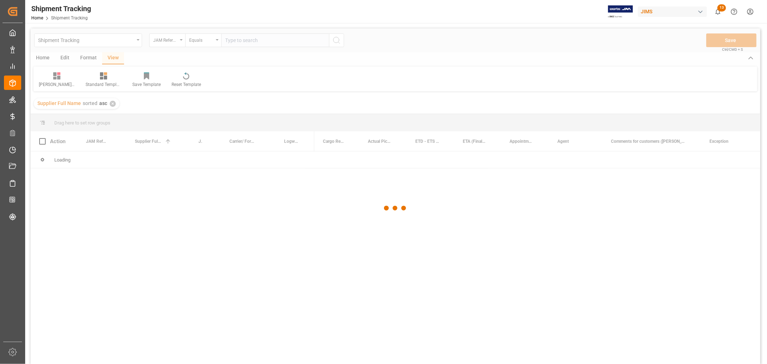
click at [247, 42] on div at bounding box center [395, 207] width 729 height 359
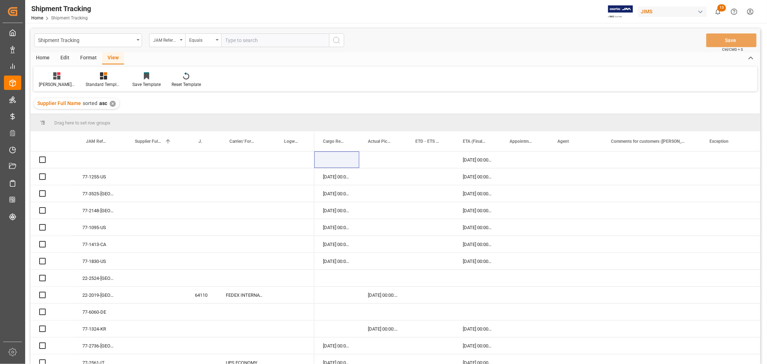
click at [245, 41] on input "text" at bounding box center [275, 40] width 108 height 14
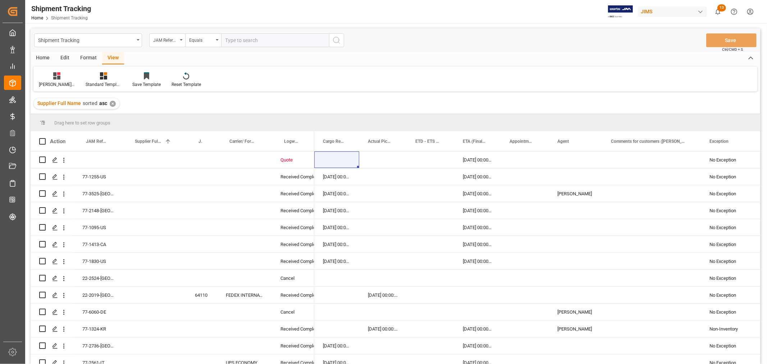
paste input "77-10677-CN"
type input "77-10677-CN"
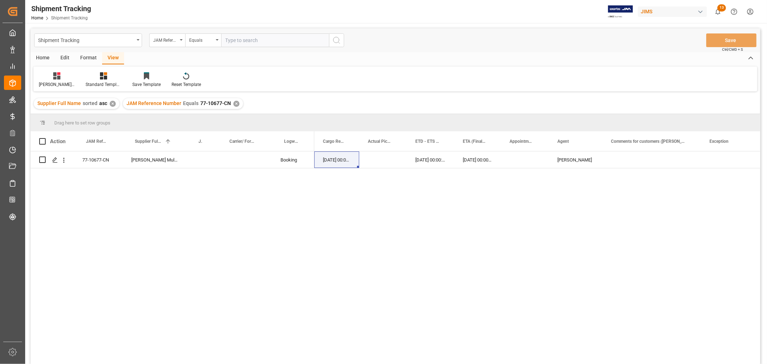
click at [233, 105] on div "✕" at bounding box center [236, 104] width 6 height 6
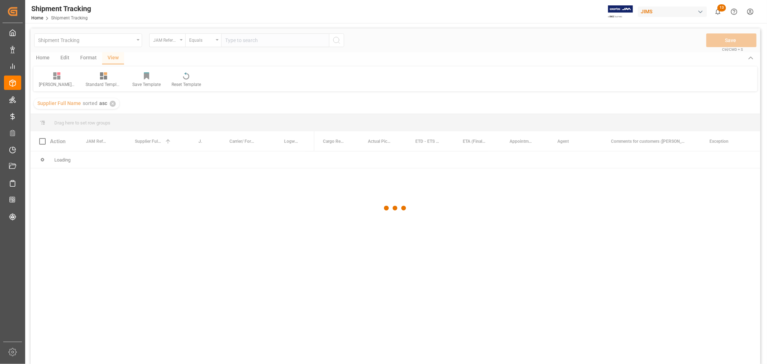
click at [237, 41] on div at bounding box center [395, 207] width 729 height 359
click at [234, 38] on div at bounding box center [395, 207] width 729 height 359
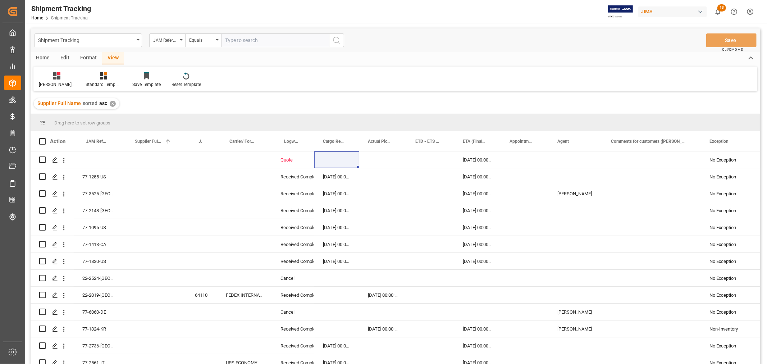
click at [233, 38] on input "text" at bounding box center [275, 40] width 108 height 14
paste input "77-10150-CN"
type input "77-10150-CN"
click at [336, 36] on icon "search button" at bounding box center [336, 40] width 9 height 9
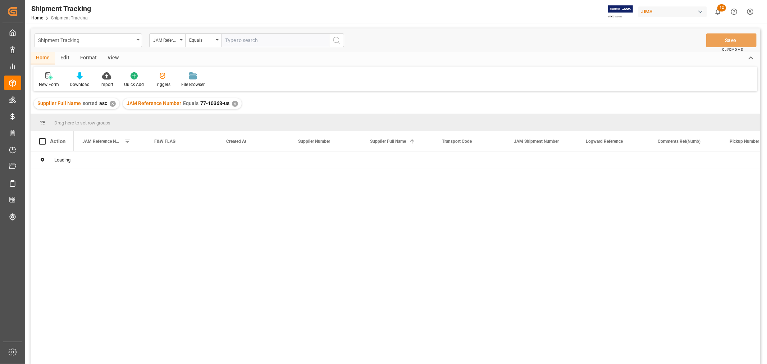
click at [119, 40] on div "Shipment Tracking" at bounding box center [86, 39] width 96 height 9
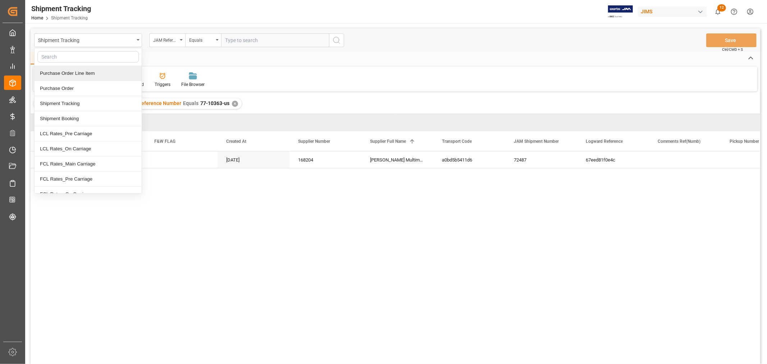
click at [90, 73] on div "Purchase Order Line Item" at bounding box center [88, 73] width 107 height 15
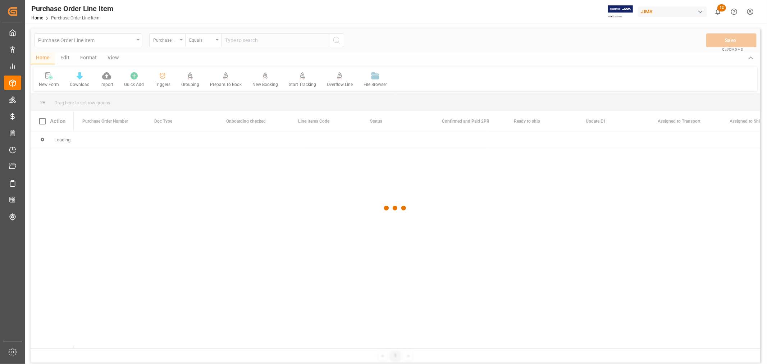
click at [178, 42] on div at bounding box center [395, 207] width 729 height 359
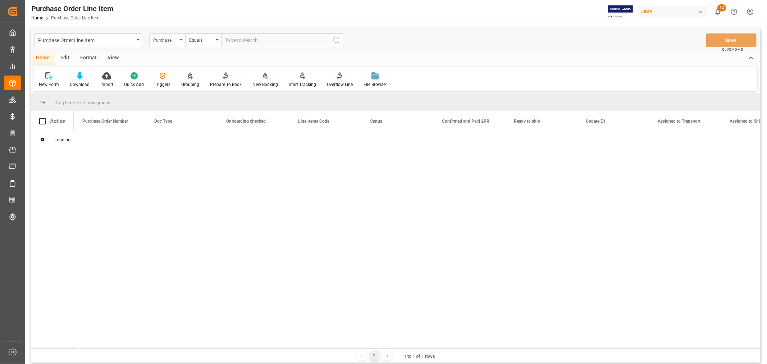
click at [177, 41] on div "Purchase Order Number" at bounding box center [165, 39] width 24 height 8
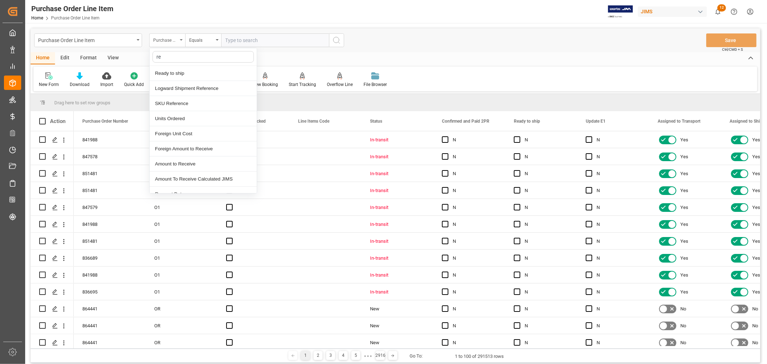
type input "ref"
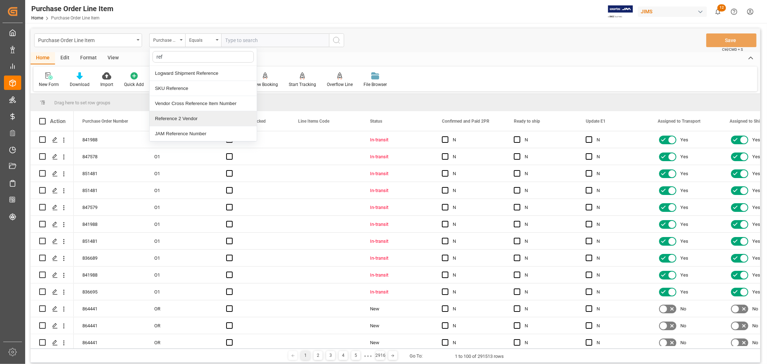
click at [179, 119] on div "Reference 2 Vendor" at bounding box center [203, 118] width 107 height 15
click at [229, 38] on input "text" at bounding box center [275, 40] width 108 height 14
paste input "110326789"
type input "1"
type input "77-10363-us"
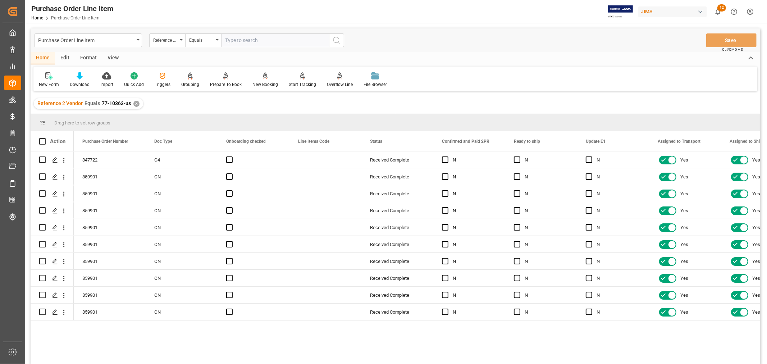
click at [111, 58] on div "View" at bounding box center [113, 58] width 22 height 12
click at [45, 82] on div "Default" at bounding box center [46, 84] width 14 height 6
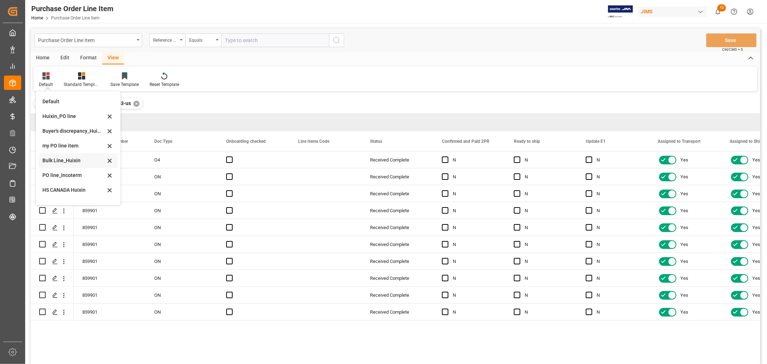
click at [66, 162] on div "Bulk Line_Huixin" at bounding box center [73, 161] width 63 height 8
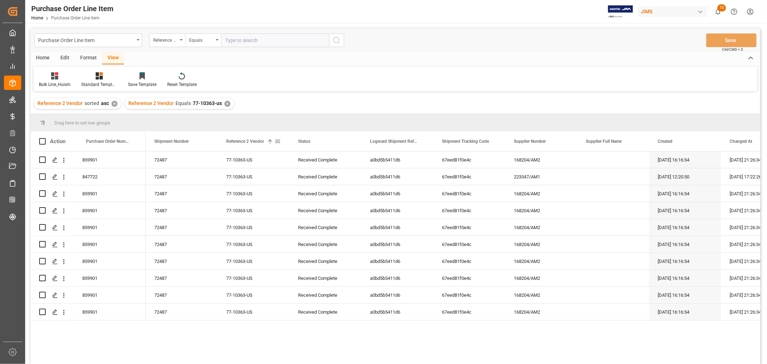
click at [277, 139] on span at bounding box center [277, 141] width 6 height 6
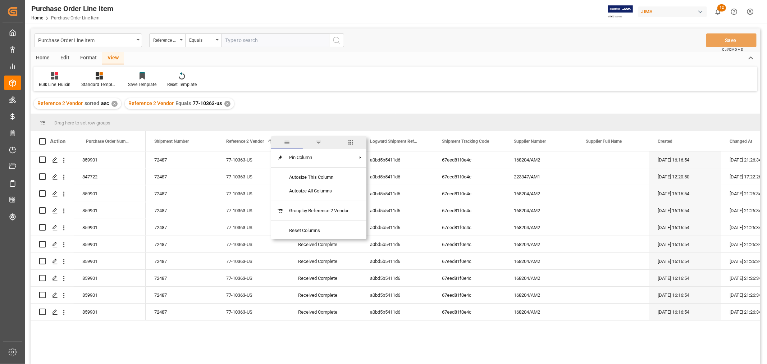
click at [355, 144] on span "columns" at bounding box center [351, 142] width 32 height 13
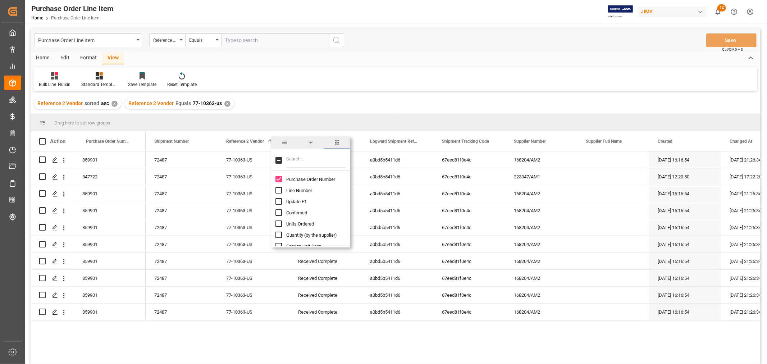
click at [304, 161] on input "Filter Columns Input" at bounding box center [316, 160] width 60 height 14
type input "so"
click at [279, 178] on input "Supplier SO column toggle visibility (hidden)" at bounding box center [278, 179] width 6 height 6
checkbox input "true"
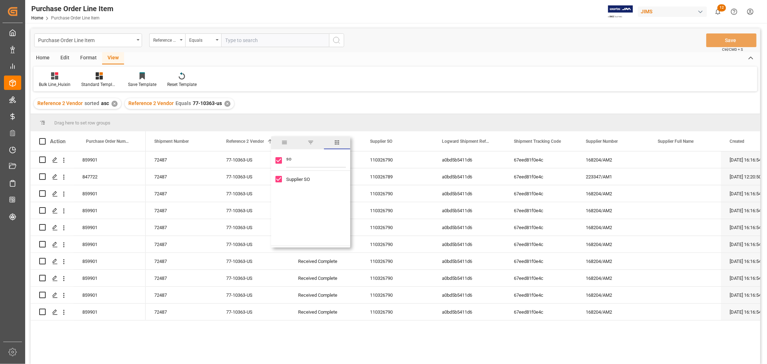
click at [369, 97] on div "Reference 2 Vendor sorted asc ✕ Reference 2 Vendor Equals 77-10363-us ✕" at bounding box center [395, 103] width 729 height 20
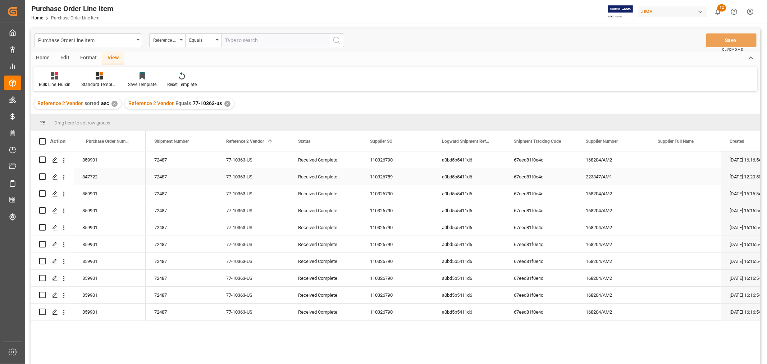
click at [399, 173] on div "110326789" at bounding box center [397, 176] width 72 height 17
click at [420, 142] on span at bounding box center [421, 141] width 6 height 6
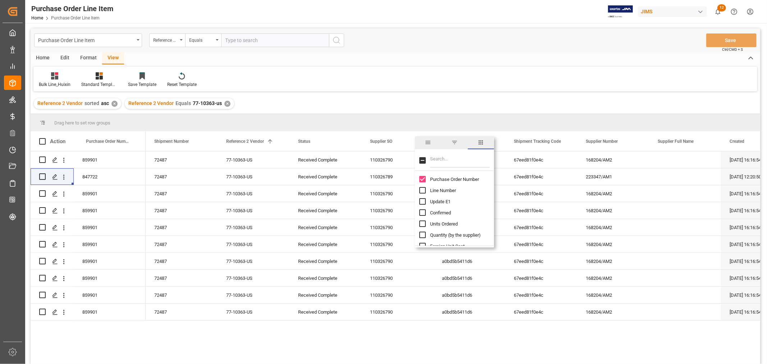
click at [449, 157] on input "Filter Columns Input" at bounding box center [460, 160] width 60 height 14
type input "amount"
click at [422, 179] on input "Foreign Amount to Receive column toggle visibility (hidden)" at bounding box center [422, 179] width 6 height 6
checkbox input "true"
checkbox input "false"
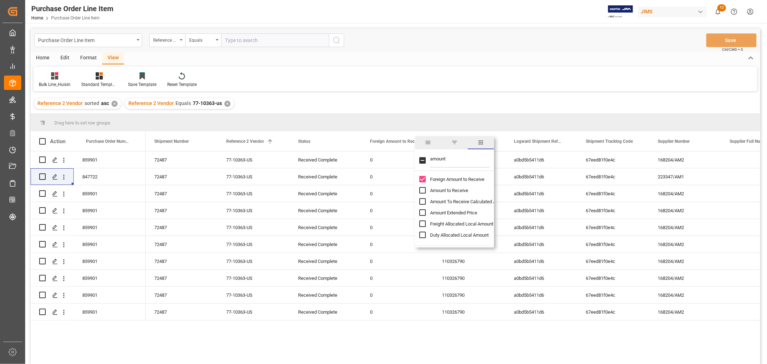
click at [422, 179] on input "Foreign Amount to Receive column toggle visibility (visible)" at bounding box center [422, 179] width 6 height 6
checkbox input "false"
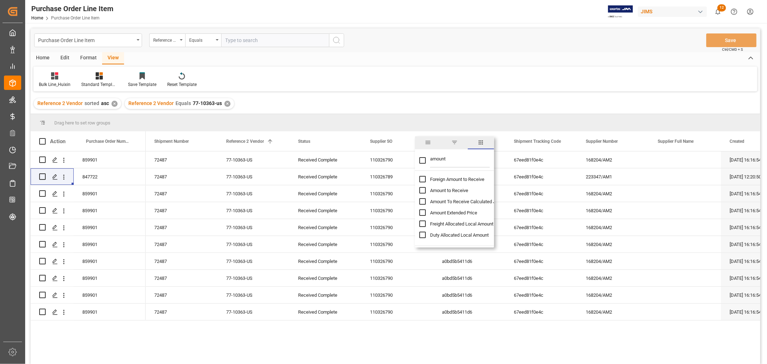
click at [423, 213] on input "Amount Extended Price column toggle visibility (hidden)" at bounding box center [422, 212] width 6 height 6
checkbox input "true"
checkbox input "false"
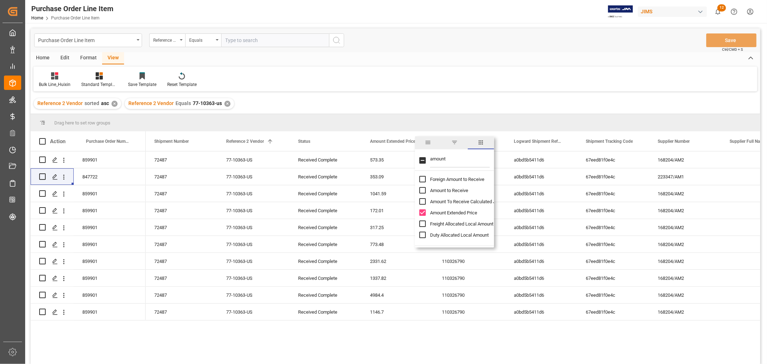
click at [423, 213] on input "Amount Extended Price column toggle visibility (visible)" at bounding box center [422, 212] width 6 height 6
checkbox input "false"
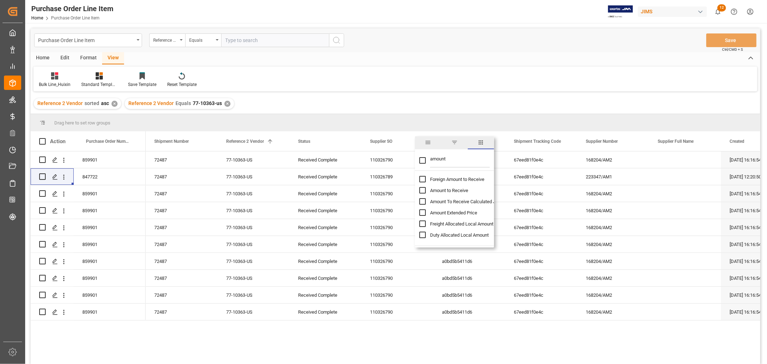
click at [421, 223] on input "Freight Allocated Local Amount column toggle visibility (hidden)" at bounding box center [422, 223] width 6 height 6
checkbox input "true"
checkbox input "false"
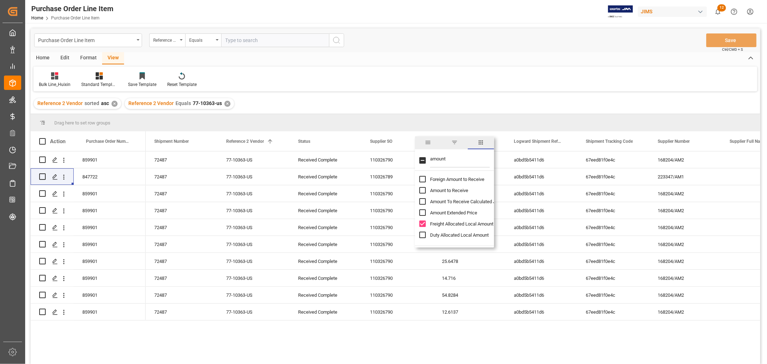
click at [443, 104] on div "Reference 2 Vendor sorted asc ✕ Reference 2 Vendor Equals 77-10363-us ✕" at bounding box center [395, 103] width 729 height 20
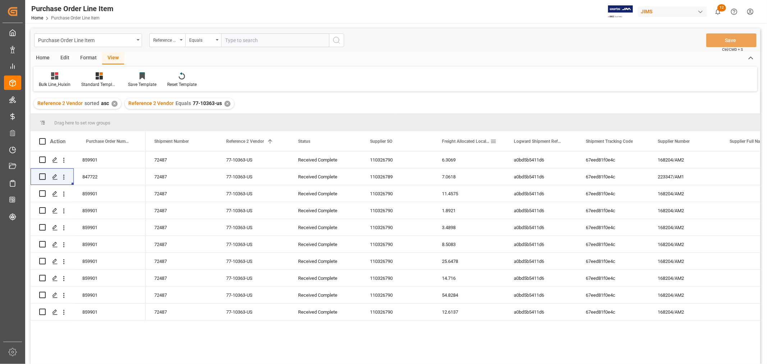
click at [492, 141] on span at bounding box center [493, 141] width 6 height 6
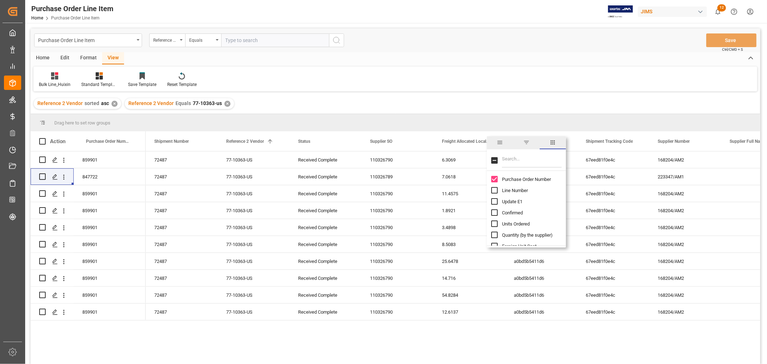
click at [555, 146] on span "columns" at bounding box center [552, 142] width 26 height 13
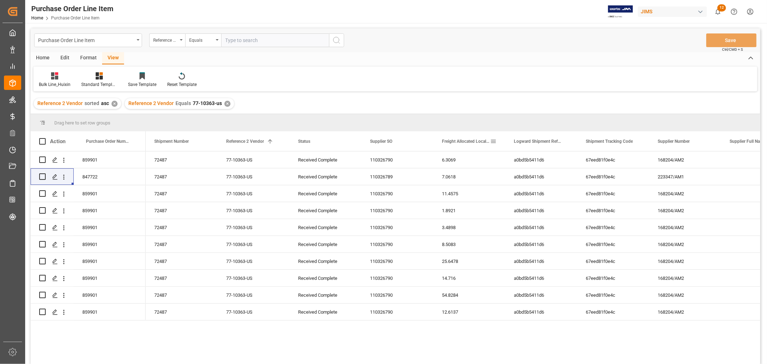
click at [492, 143] on span at bounding box center [493, 141] width 6 height 6
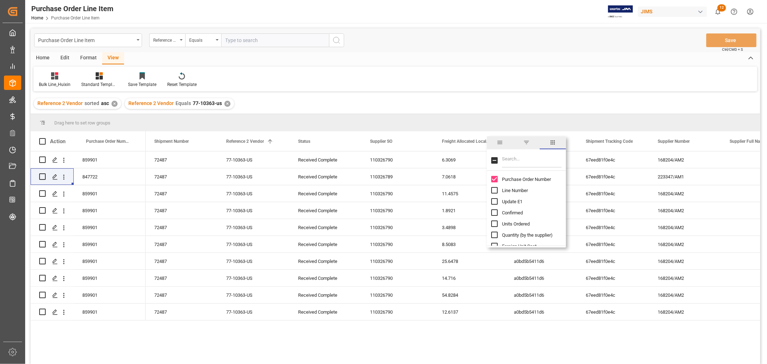
click at [506, 158] on input "Filter Columns Input" at bounding box center [532, 160] width 60 height 14
type input "amount"
click at [494, 224] on input "Freight Allocated Local Amount column toggle visibility (visible)" at bounding box center [494, 223] width 6 height 6
checkbox input "false"
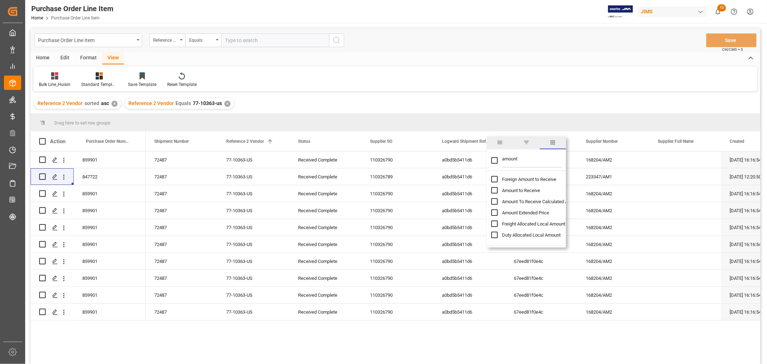
click at [494, 178] on input "Foreign Amount to Receive column toggle visibility (hidden)" at bounding box center [494, 179] width 6 height 6
checkbox input "true"
checkbox input "false"
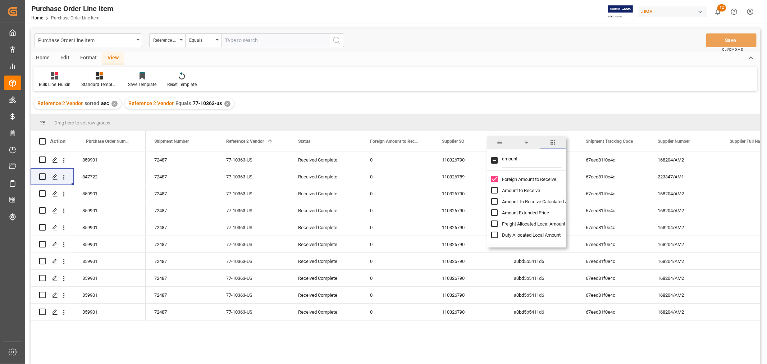
click at [494, 178] on input "Foreign Amount to Receive column toggle visibility (visible)" at bounding box center [494, 179] width 6 height 6
checkbox input "false"
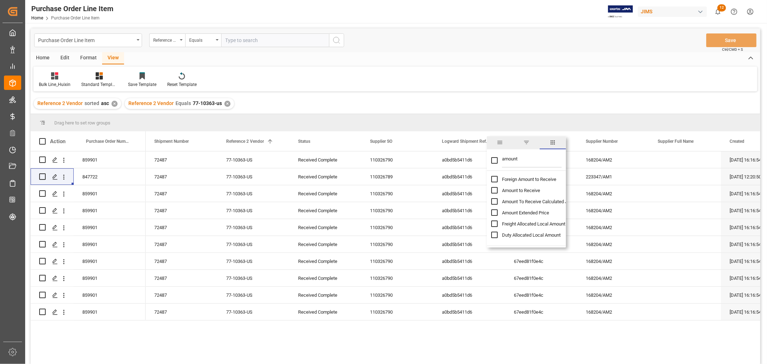
click at [493, 187] on input "Amount to Receive column toggle visibility (hidden)" at bounding box center [494, 190] width 6 height 6
checkbox input "true"
checkbox input "false"
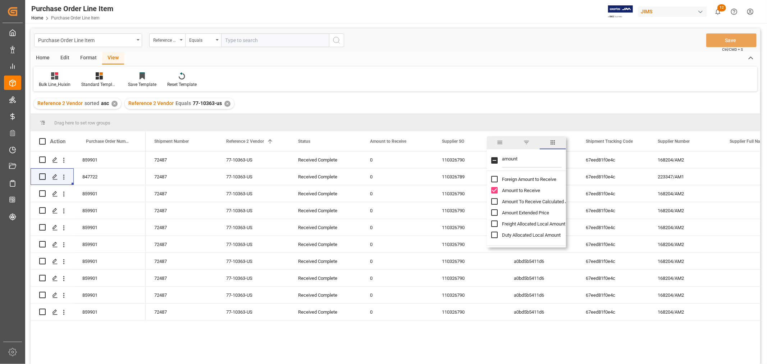
click at [493, 187] on input "Amount to Receive column toggle visibility (visible)" at bounding box center [494, 190] width 6 height 6
checkbox input "false"
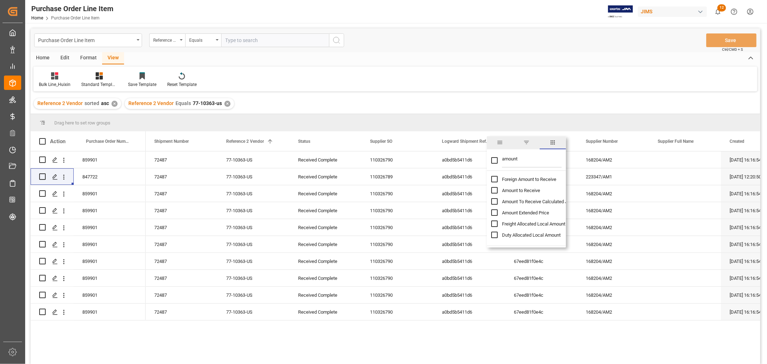
click at [491, 203] on input "Amount To Receive Calculated JIMS column toggle visibility (hidden)" at bounding box center [494, 201] width 6 height 6
checkbox input "true"
checkbox input "false"
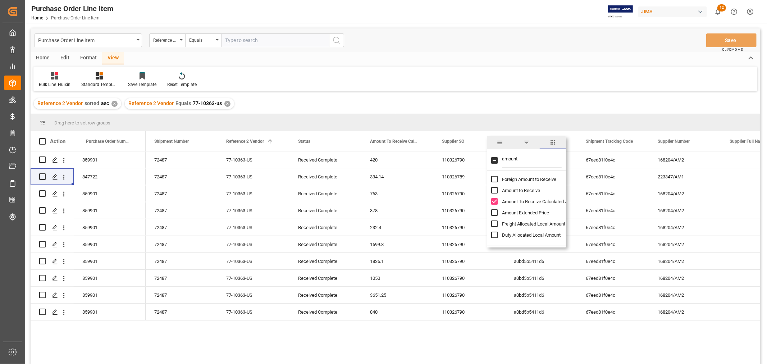
click at [491, 203] on input "Amount To Receive Calculated JIMS column toggle visibility (visible)" at bounding box center [494, 201] width 6 height 6
checkbox input "false"
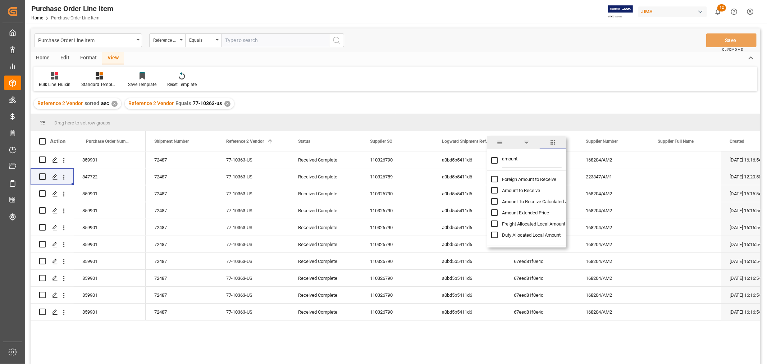
click at [491, 213] on input "Amount Extended Price column toggle visibility (hidden)" at bounding box center [494, 212] width 6 height 6
checkbox input "true"
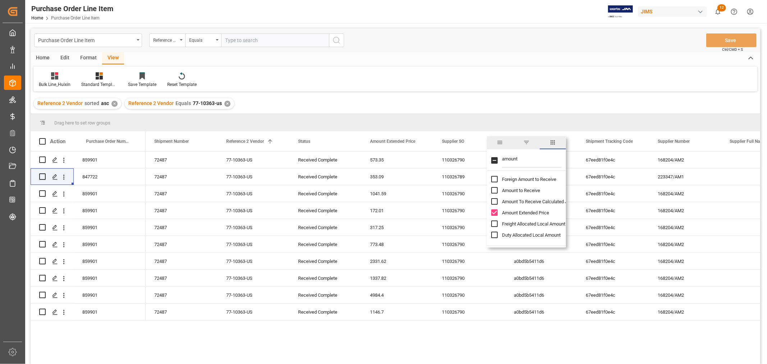
checkbox input "false"
click at [491, 213] on input "Amount Extended Price column toggle visibility (visible)" at bounding box center [494, 212] width 6 height 6
checkbox input "false"
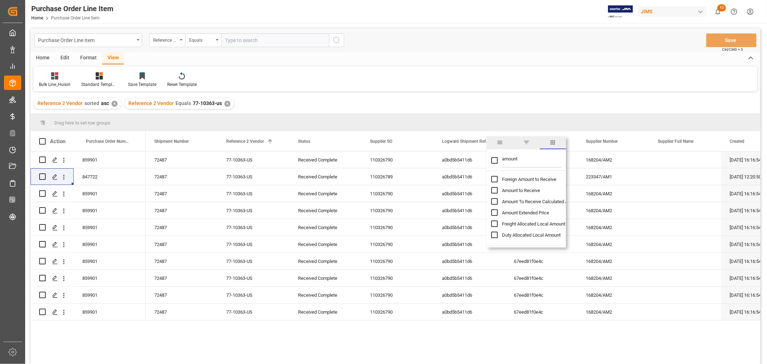
click at [495, 222] on input "Freight Allocated Local Amount column toggle visibility (hidden)" at bounding box center [494, 223] width 6 height 6
checkbox input "true"
checkbox input "false"
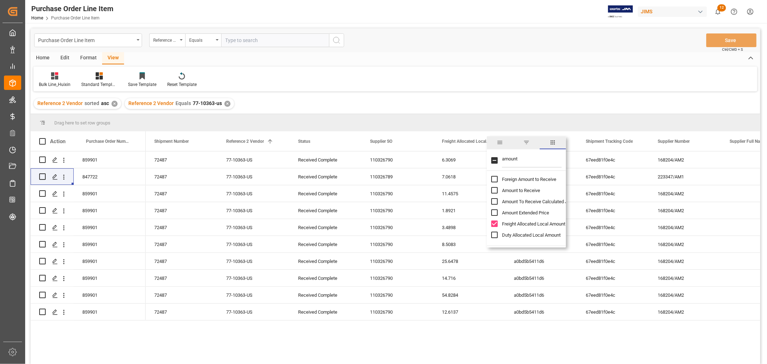
click at [495, 222] on input "Freight Allocated Local Amount column toggle visibility (visible)" at bounding box center [494, 223] width 6 height 6
checkbox input "false"
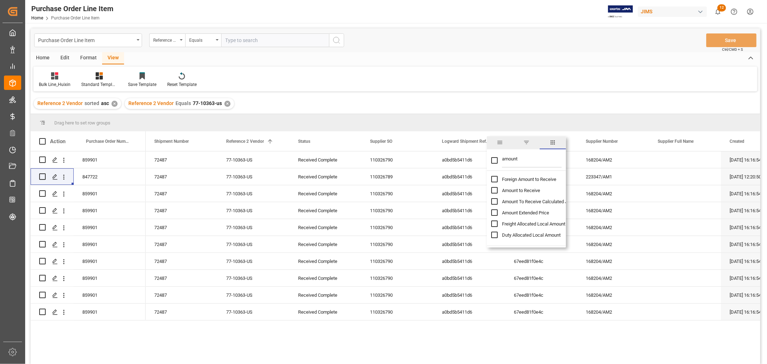
click at [493, 233] on input "Duty Allocated Local Amount column toggle visibility (hidden)" at bounding box center [494, 234] width 6 height 6
checkbox input "true"
checkbox input "false"
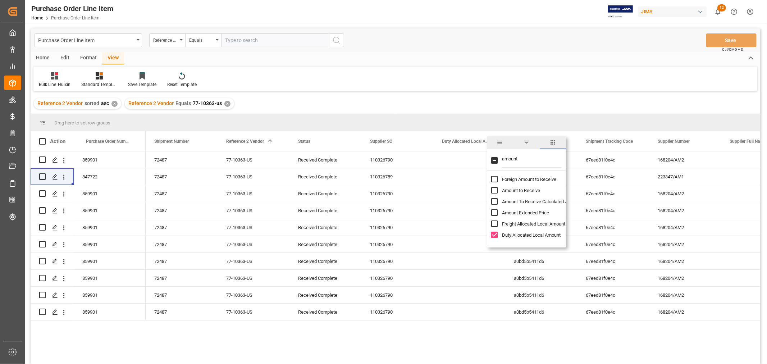
click at [493, 232] on input "Duty Allocated Local Amount column toggle visibility (visible)" at bounding box center [494, 234] width 6 height 6
checkbox input "false"
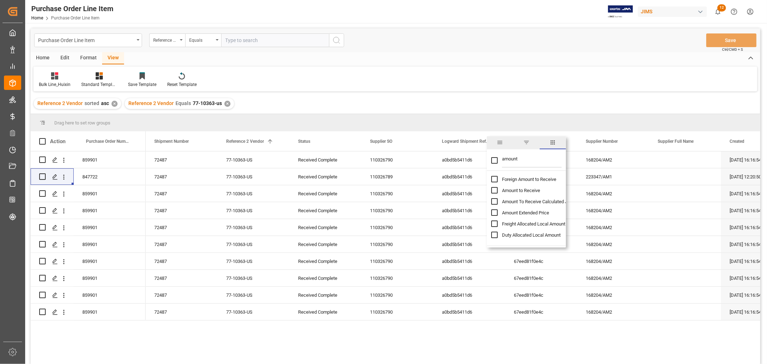
drag, startPoint x: 523, startPoint y: 159, endPoint x: 491, endPoint y: 160, distance: 31.6
click at [491, 160] on div "amount" at bounding box center [526, 161] width 79 height 20
type input "unit"
click at [494, 189] on input "Foreign Unit Cost column toggle visibility (hidden)" at bounding box center [494, 190] width 6 height 6
checkbox input "true"
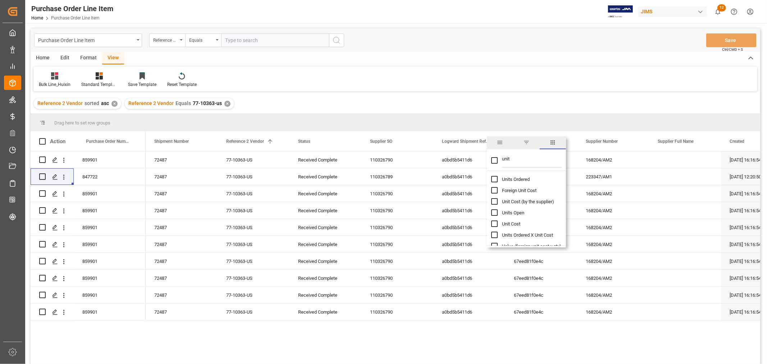
checkbox input "false"
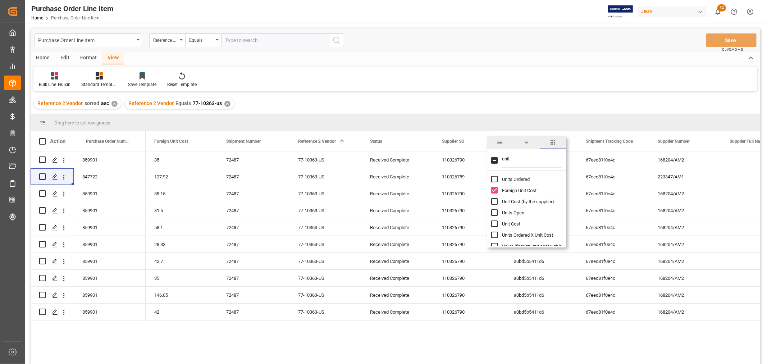
click at [516, 163] on input "unit" at bounding box center [532, 160] width 60 height 14
click at [493, 178] on input "Units Ordered column toggle visibility (hidden)" at bounding box center [494, 179] width 6 height 6
checkbox input "true"
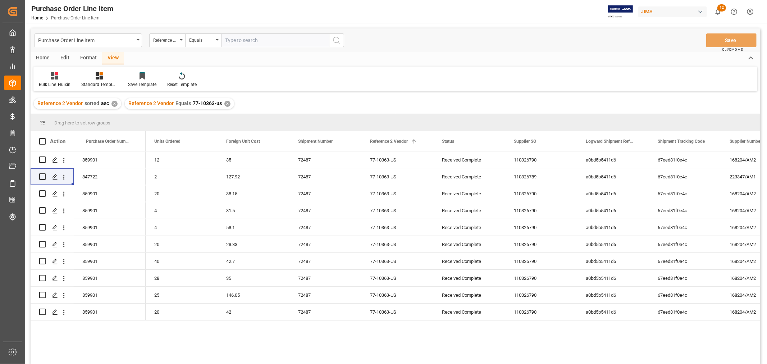
click at [413, 96] on div "Reference 2 Vendor sorted asc ✕ Reference 2 Vendor Equals 77-10363-us ✕" at bounding box center [395, 103] width 729 height 20
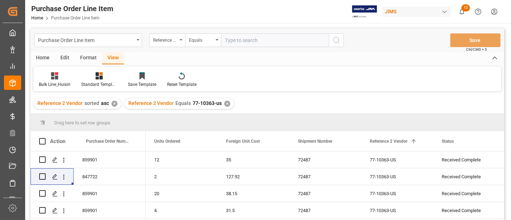
click at [225, 102] on div "✕" at bounding box center [227, 104] width 6 height 6
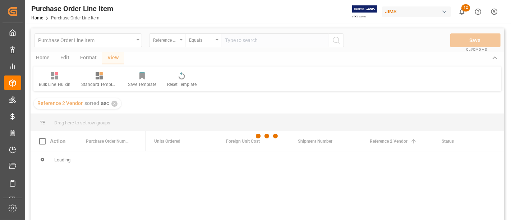
click at [236, 37] on div at bounding box center [268, 136] width 474 height 216
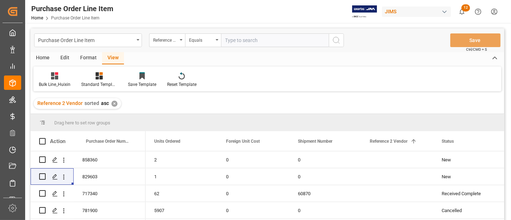
click at [235, 41] on input "text" at bounding box center [275, 40] width 108 height 14
paste input "77-10289-US"
type input "77-10289-US"
click at [335, 38] on icon "search button" at bounding box center [336, 40] width 9 height 9
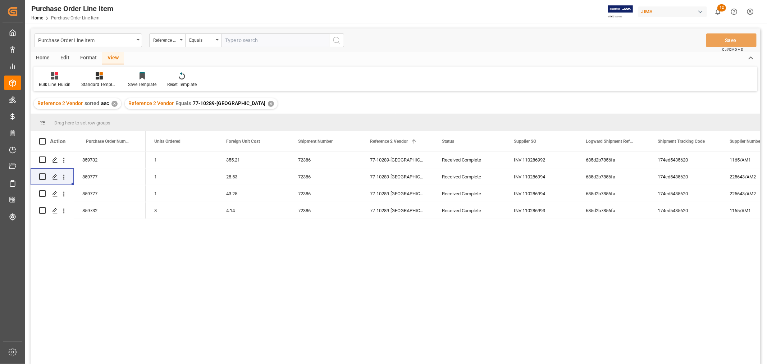
click at [268, 103] on div "✕" at bounding box center [271, 104] width 6 height 6
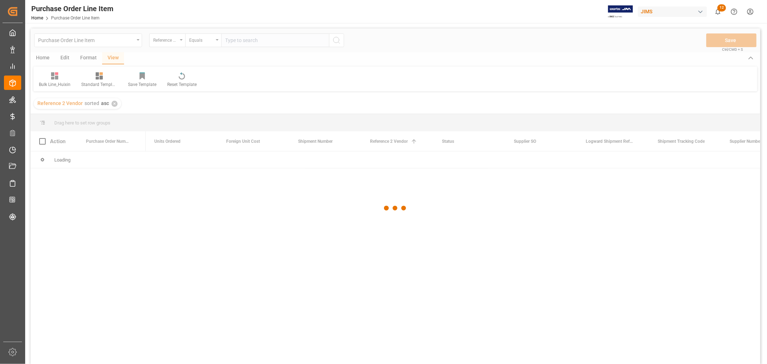
click at [240, 38] on div at bounding box center [395, 207] width 729 height 359
click at [238, 40] on div at bounding box center [395, 207] width 729 height 359
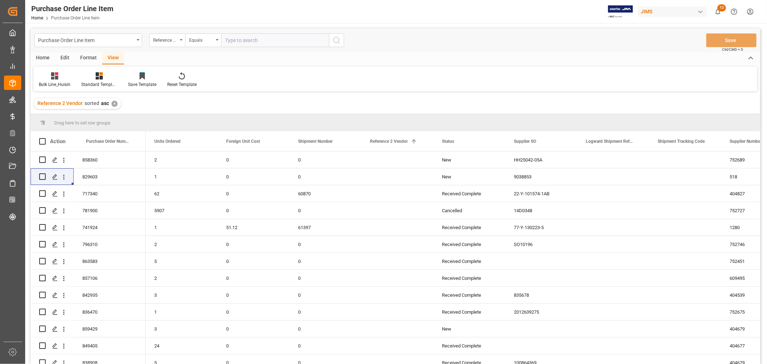
click at [236, 41] on input "text" at bounding box center [275, 40] width 108 height 14
paste input "77-10030-CN"
type input "77-10030-CN"
click at [339, 42] on icon "search button" at bounding box center [336, 40] width 9 height 9
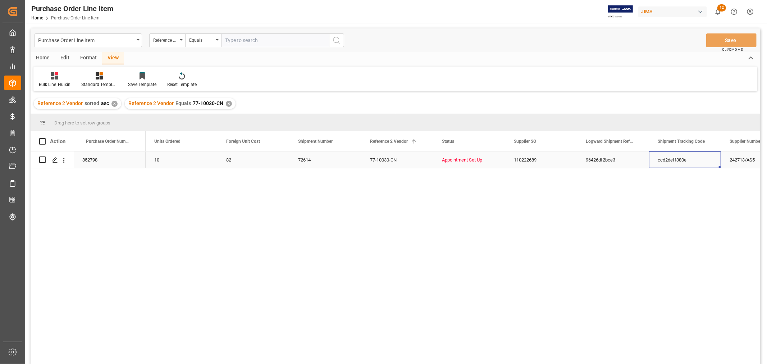
click at [696, 160] on div "ccd2deff380e" at bounding box center [685, 159] width 72 height 17
click at [226, 105] on div "✕" at bounding box center [229, 104] width 6 height 6
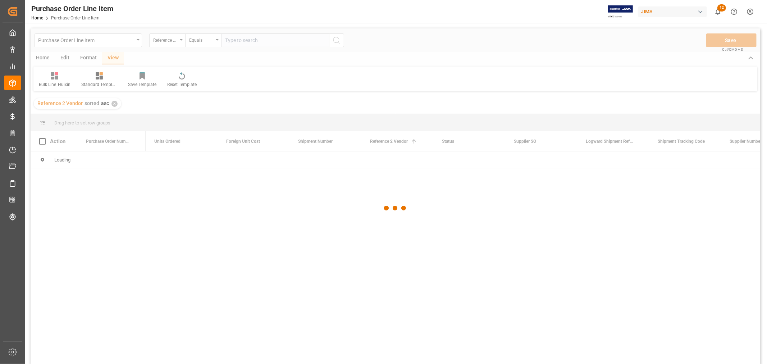
click at [234, 40] on div at bounding box center [395, 207] width 729 height 359
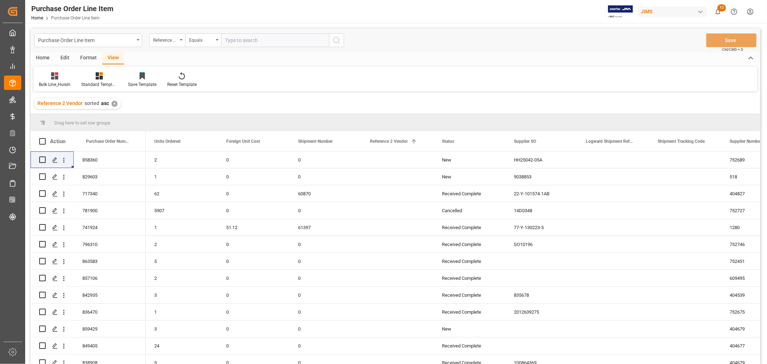
click at [232, 40] on input "text" at bounding box center [275, 40] width 108 height 14
paste input "77-10689-US"
type input "77-10689-US"
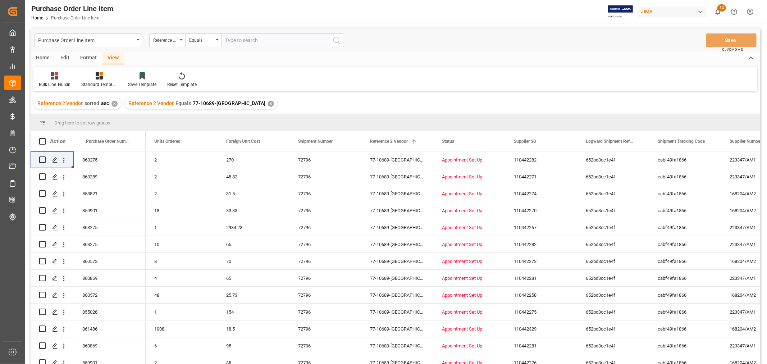
click at [268, 102] on div "✕" at bounding box center [271, 104] width 6 height 6
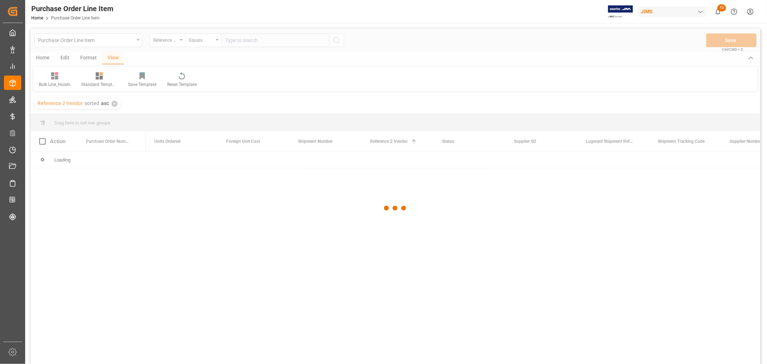
click at [235, 42] on div at bounding box center [395, 207] width 729 height 359
click at [230, 39] on div at bounding box center [395, 207] width 729 height 359
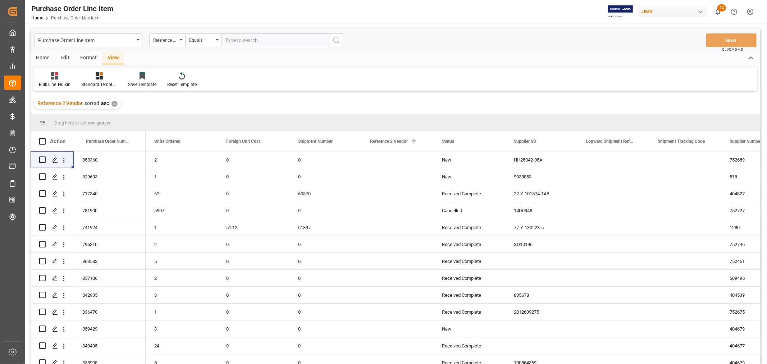
click at [238, 38] on input "text" at bounding box center [275, 40] width 108 height 14
paste input "77-10467-US"
type input "77-10467-US"
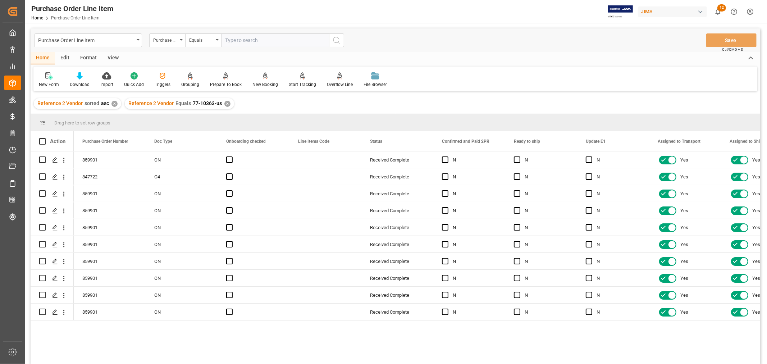
click at [224, 103] on div "✕" at bounding box center [227, 104] width 6 height 6
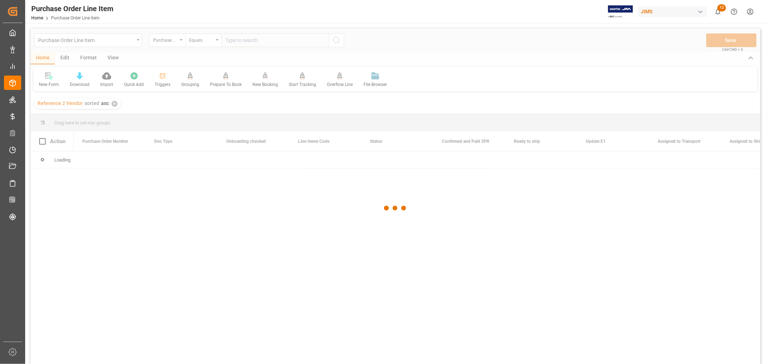
click at [175, 38] on div at bounding box center [395, 207] width 729 height 359
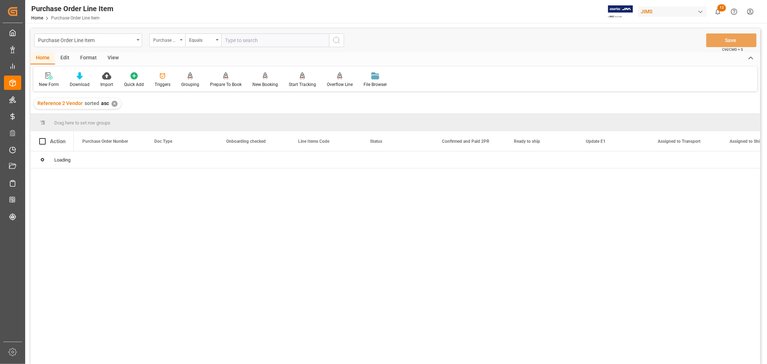
click at [180, 40] on icon "open menu" at bounding box center [181, 39] width 3 height 1
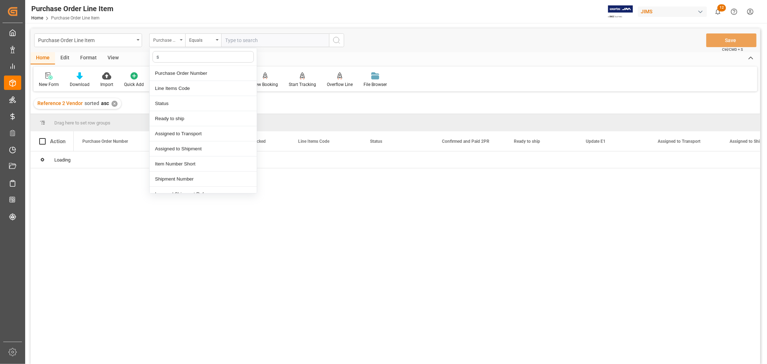
type input "so"
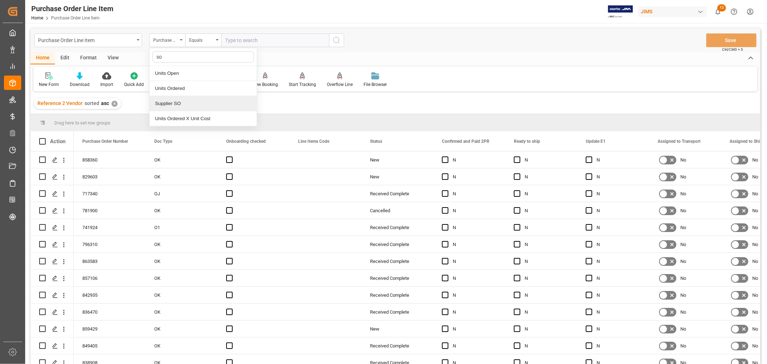
click at [172, 101] on div "Supplier SO" at bounding box center [203, 103] width 107 height 15
click at [223, 42] on input "text" at bounding box center [275, 40] width 108 height 14
paste input "110326789"
type input "110326789"
click at [337, 43] on icon "search button" at bounding box center [336, 40] width 9 height 9
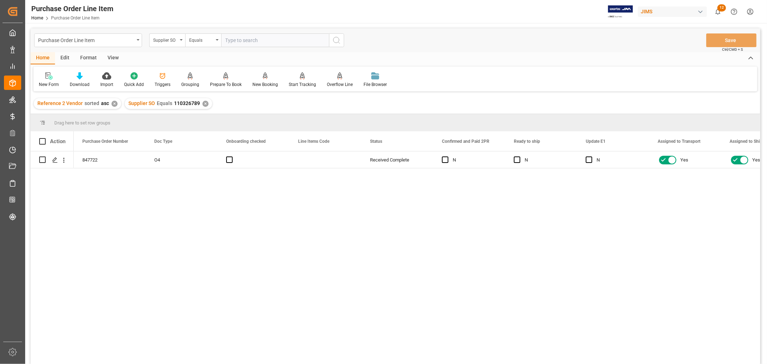
click at [110, 58] on div "View" at bounding box center [113, 58] width 22 height 12
click at [45, 84] on div "Default" at bounding box center [46, 84] width 14 height 6
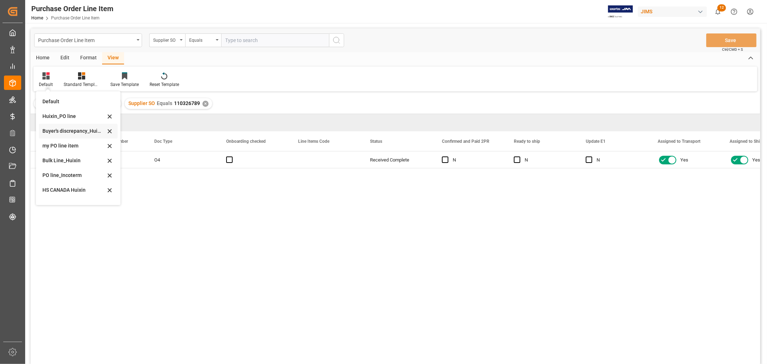
click at [65, 129] on div "Buyer's discrepancy_Huixin" at bounding box center [73, 131] width 63 height 8
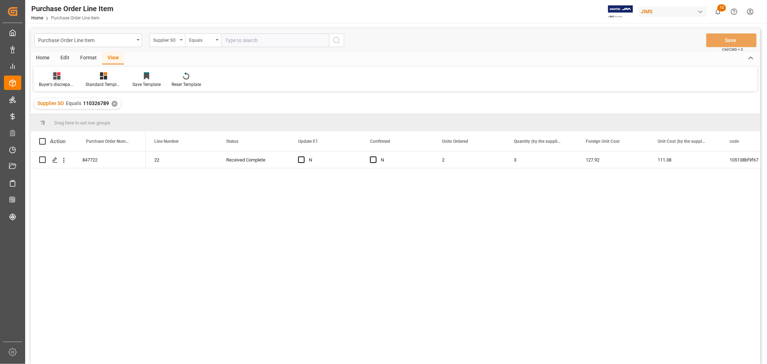
click at [55, 79] on icon at bounding box center [56, 75] width 7 height 7
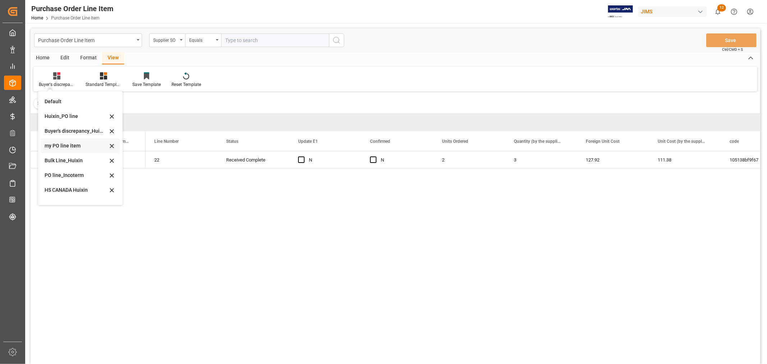
click at [60, 141] on div "my PO line item" at bounding box center [80, 145] width 79 height 15
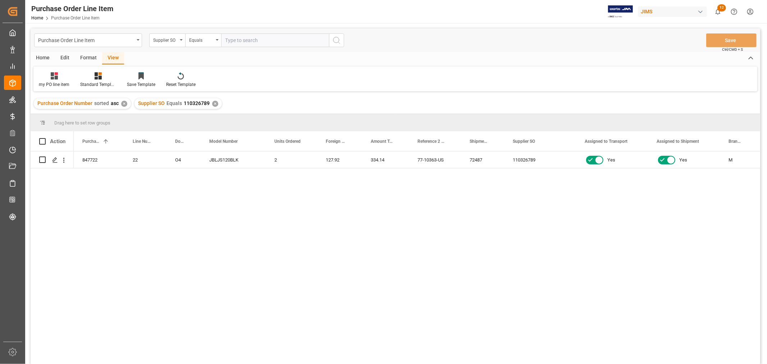
click at [213, 104] on div "✕" at bounding box center [215, 104] width 6 height 6
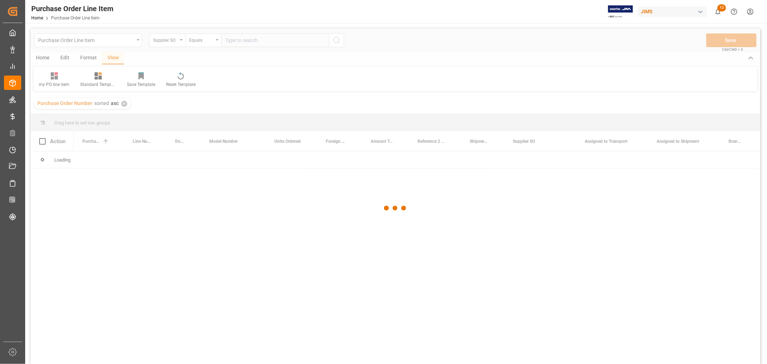
click at [242, 40] on div at bounding box center [395, 207] width 729 height 359
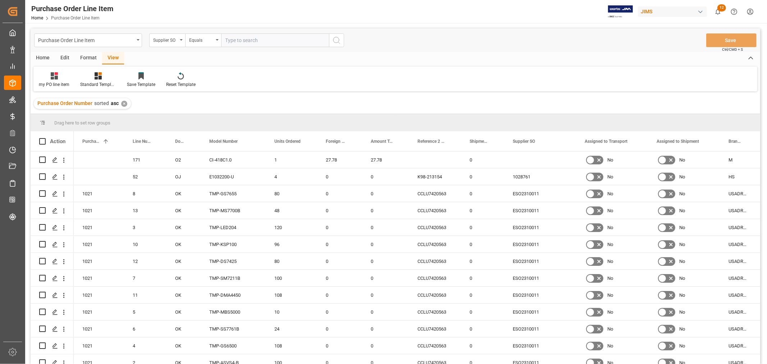
click at [235, 40] on input "text" at bounding box center [275, 40] width 108 height 14
paste input "110222689"
type input "110222689"
click at [334, 39] on icon "search button" at bounding box center [336, 40] width 9 height 9
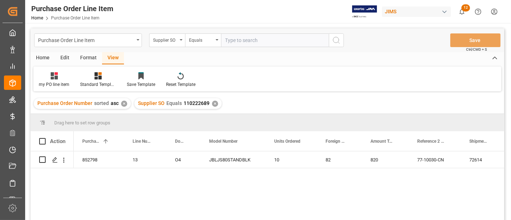
click at [212, 102] on div "✕" at bounding box center [215, 104] width 6 height 6
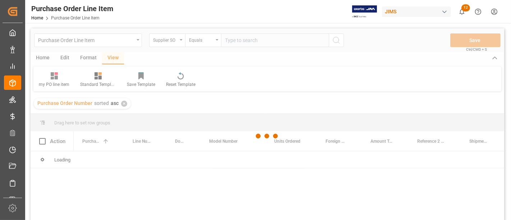
click at [236, 41] on div at bounding box center [268, 136] width 474 height 216
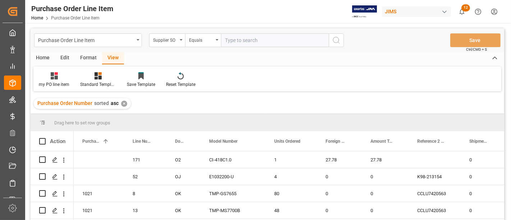
click at [236, 39] on input "text" at bounding box center [275, 40] width 108 height 14
paste input "110271417"
type input "110271417"
click at [340, 36] on icon "search button" at bounding box center [336, 40] width 9 height 9
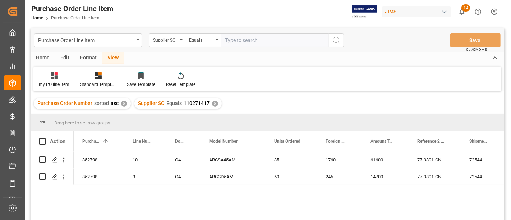
click at [212, 101] on div "✕" at bounding box center [215, 104] width 6 height 6
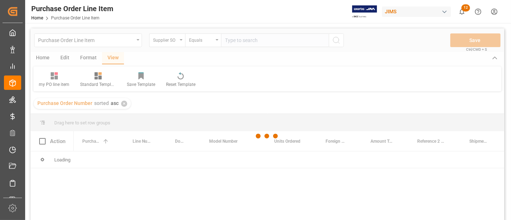
click at [235, 46] on div at bounding box center [268, 136] width 474 height 216
click at [235, 41] on div at bounding box center [268, 136] width 474 height 216
click at [235, 40] on div at bounding box center [268, 136] width 474 height 216
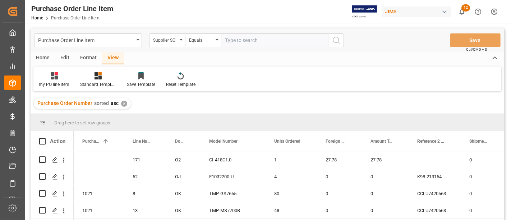
click at [235, 40] on input "text" at bounding box center [275, 40] width 108 height 14
paste input "110266646"
type input "110266646"
click at [337, 45] on button "search button" at bounding box center [336, 40] width 15 height 14
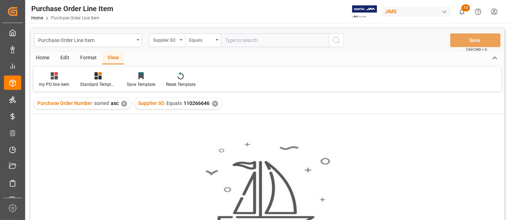
click at [213, 103] on div "✕" at bounding box center [215, 104] width 6 height 6
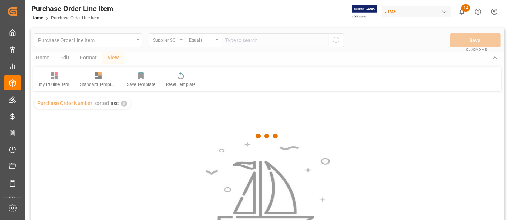
click at [232, 39] on div at bounding box center [268, 136] width 474 height 216
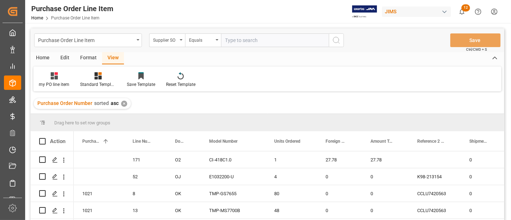
click at [234, 39] on input "text" at bounding box center [275, 40] width 108 height 14
paste input "110286994"
type input "110286994"
click at [334, 42] on icon "search button" at bounding box center [336, 40] width 9 height 9
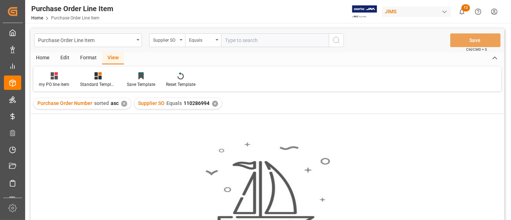
click at [212, 102] on div "✕" at bounding box center [215, 104] width 6 height 6
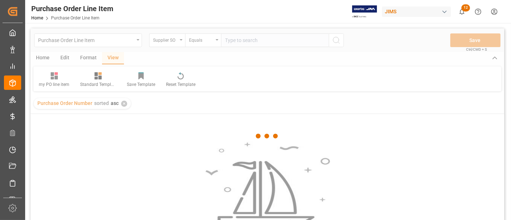
click at [237, 41] on div at bounding box center [268, 136] width 474 height 216
click at [237, 40] on div at bounding box center [268, 136] width 474 height 216
click at [238, 38] on div at bounding box center [268, 136] width 474 height 216
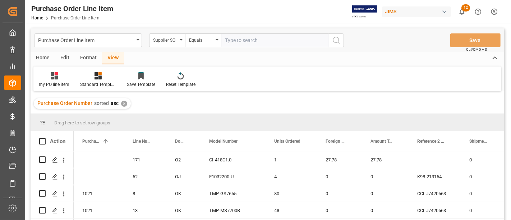
click at [238, 38] on input "text" at bounding box center [275, 40] width 108 height 14
paste input "110286993"
type input "110286993"
click at [337, 40] on icon "search button" at bounding box center [336, 40] width 9 height 9
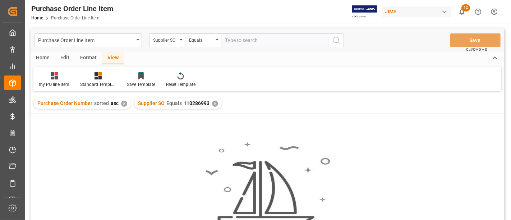
click at [212, 101] on div "✕" at bounding box center [215, 104] width 6 height 6
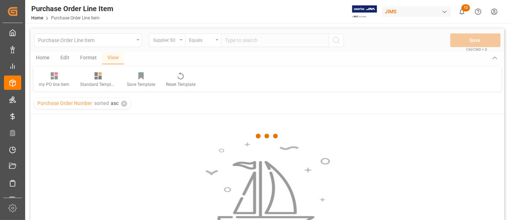
click at [240, 41] on div at bounding box center [268, 136] width 474 height 216
click at [237, 38] on div at bounding box center [268, 136] width 474 height 216
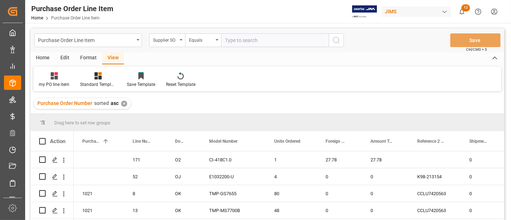
click at [235, 40] on input "text" at bounding box center [275, 40] width 108 height 14
paste input "110286992"
type input "110286992"
click at [337, 40] on icon "search button" at bounding box center [336, 40] width 9 height 9
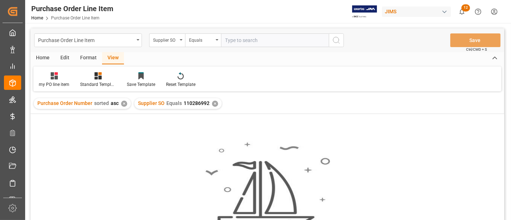
click at [212, 102] on div "✕" at bounding box center [215, 104] width 6 height 6
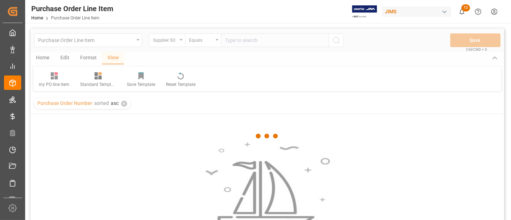
click at [238, 41] on div at bounding box center [268, 136] width 474 height 216
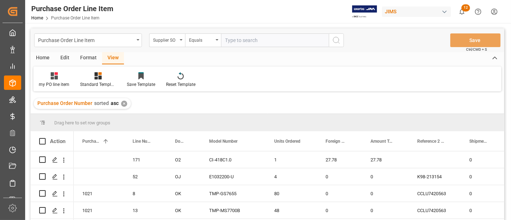
click at [238, 39] on input "text" at bounding box center [275, 40] width 108 height 14
paste input "110300234"
type input "110300234"
click at [339, 38] on circle "search button" at bounding box center [336, 40] width 6 height 6
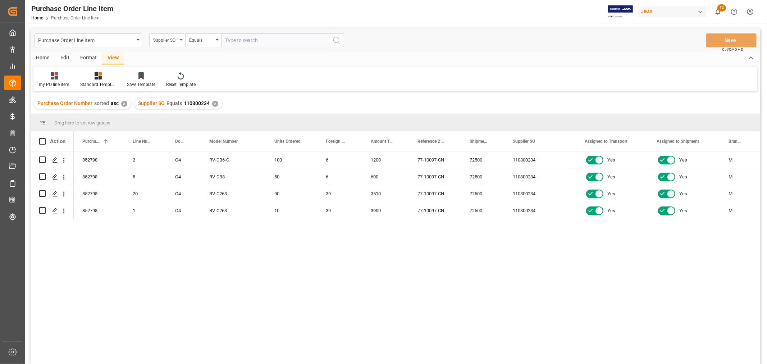
click at [212, 101] on div "✕" at bounding box center [215, 104] width 6 height 6
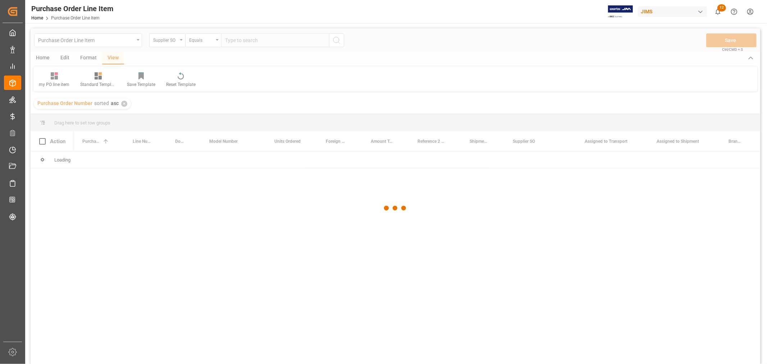
click at [243, 42] on div at bounding box center [395, 207] width 729 height 359
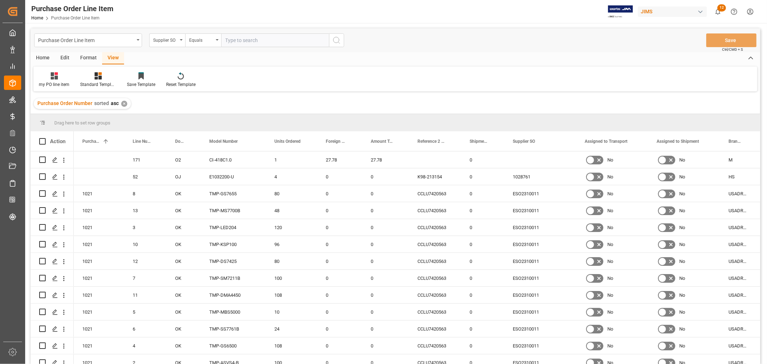
click at [240, 40] on input "text" at bounding box center [275, 40] width 108 height 14
paste input "110334137"
type input "INV 110334137"
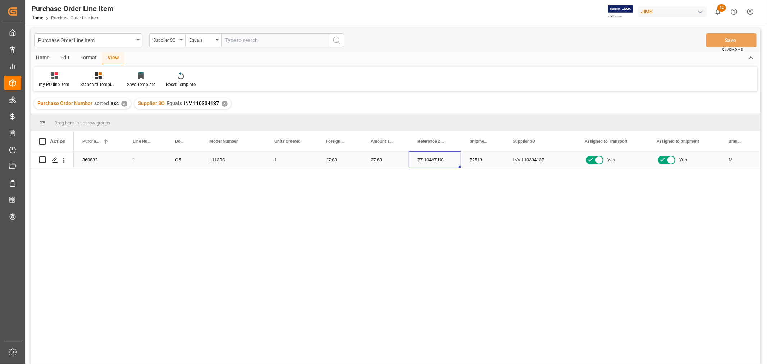
click at [417, 162] on div "77-10467-US" at bounding box center [435, 159] width 52 height 17
click at [223, 103] on div "✕" at bounding box center [224, 104] width 6 height 6
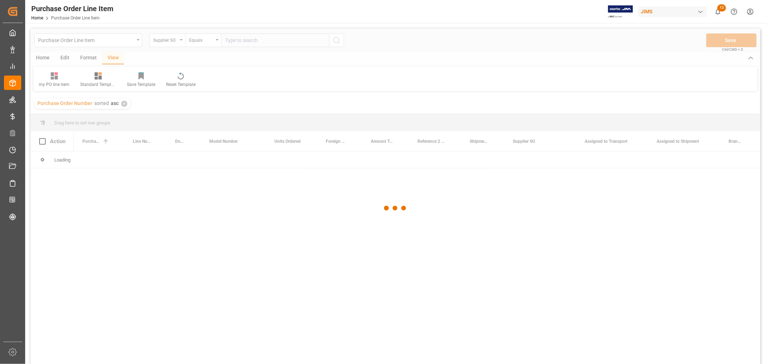
click at [235, 38] on div at bounding box center [395, 207] width 729 height 359
click at [235, 41] on div at bounding box center [395, 207] width 729 height 359
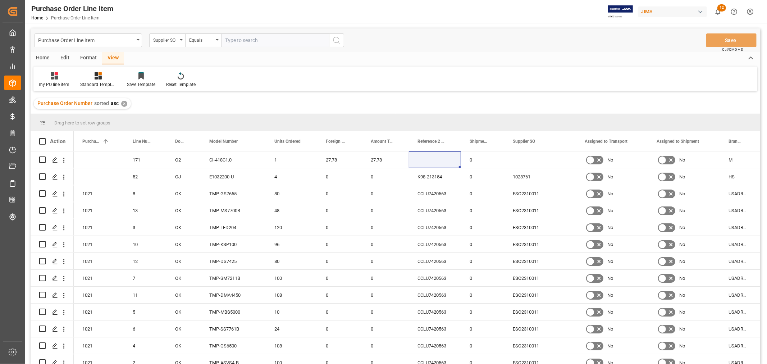
click at [235, 41] on input "text" at bounding box center [275, 40] width 108 height 14
paste input "110354485"
type input "INV 110354485"
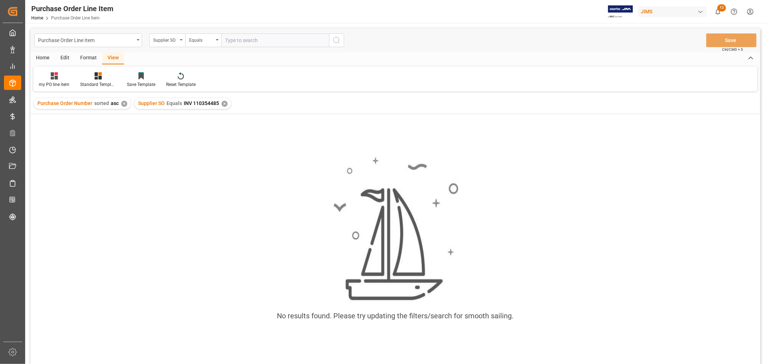
click at [223, 101] on div "✕" at bounding box center [224, 104] width 6 height 6
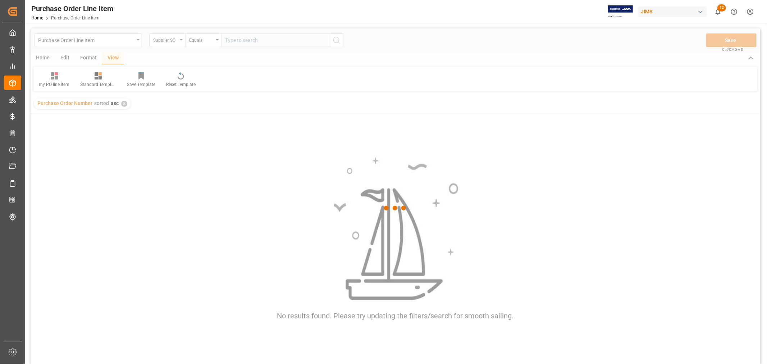
click at [225, 38] on div at bounding box center [395, 207] width 729 height 359
click at [225, 40] on div at bounding box center [395, 207] width 729 height 359
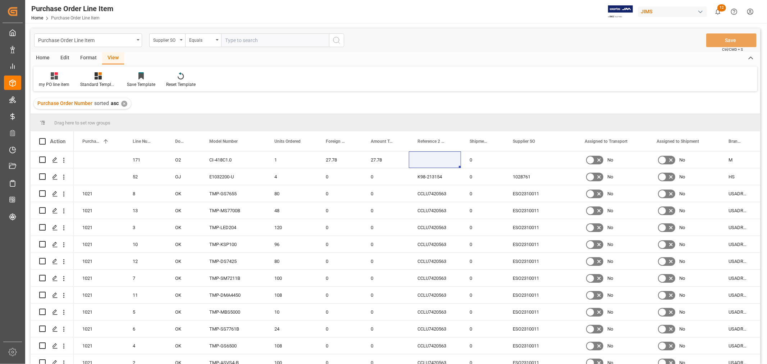
click at [226, 41] on input "text" at bounding box center [275, 40] width 108 height 14
paste input "110354485"
type input "INV 110354485"
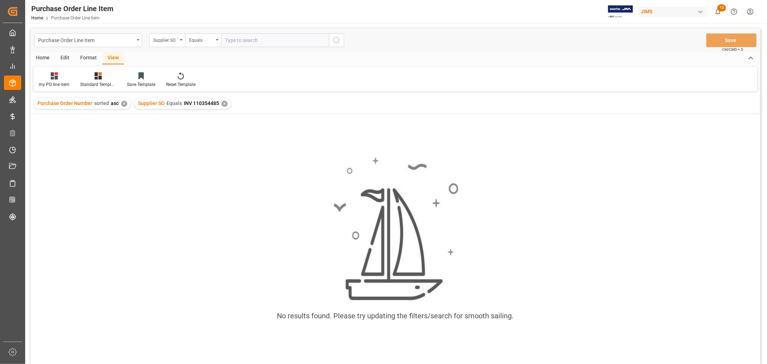
click at [221, 102] on div "✕" at bounding box center [224, 104] width 6 height 6
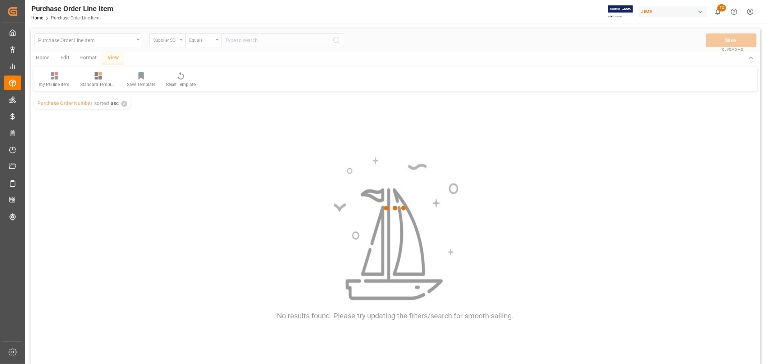
click at [234, 42] on div at bounding box center [395, 207] width 729 height 359
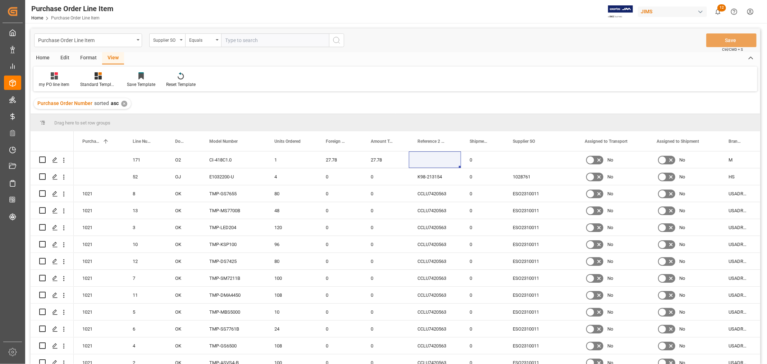
click at [233, 39] on input "text" at bounding box center [275, 40] width 108 height 14
paste input "110354485"
type input "110354485"
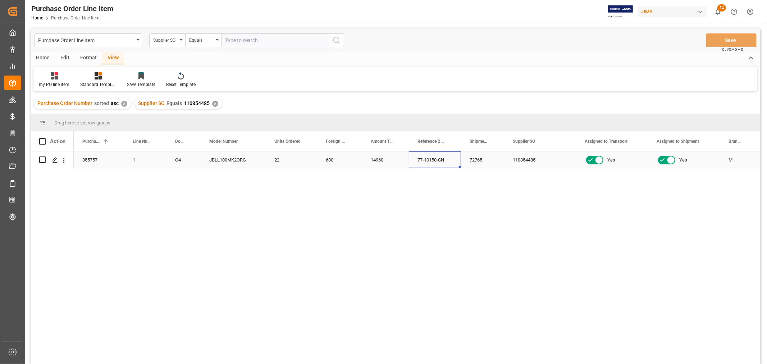
click at [428, 157] on div "77-10150-CN" at bounding box center [435, 159] width 52 height 17
click at [212, 103] on div "✕" at bounding box center [215, 104] width 6 height 6
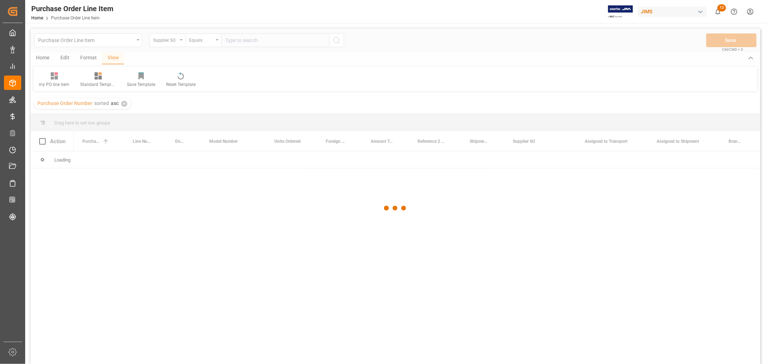
click at [236, 40] on div at bounding box center [395, 207] width 729 height 359
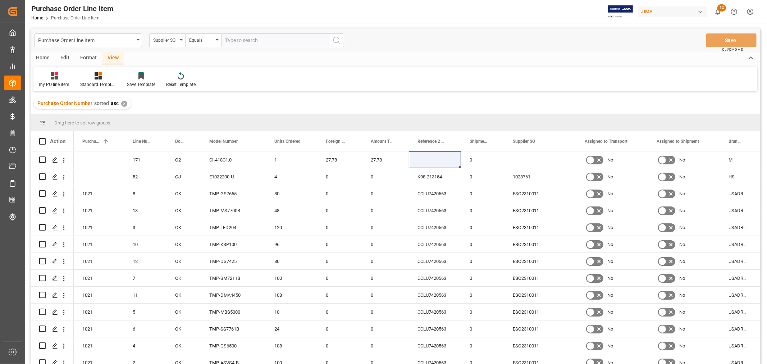
click at [233, 40] on input "text" at bounding box center [275, 40] width 108 height 14
paste input "110354824"
type input "110354824"
click at [337, 41] on icon "search button" at bounding box center [336, 40] width 9 height 9
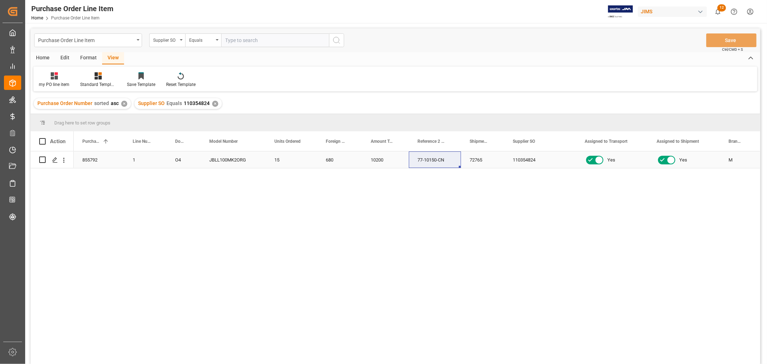
click at [429, 162] on div "77-10150-CN" at bounding box center [435, 159] width 52 height 17
click at [690, 160] on div "Yes" at bounding box center [683, 160] width 55 height 17
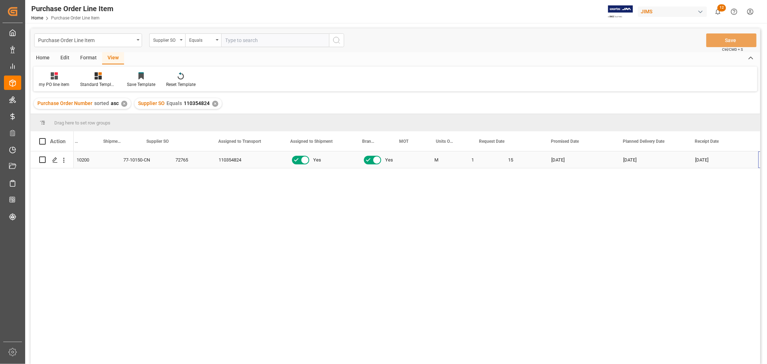
scroll to position [0, 366]
drag, startPoint x: 335, startPoint y: 265, endPoint x: 334, endPoint y: 271, distance: 6.6
click at [335, 267] on div "10200 77-10150-CN 72765 110354824 Yes Yes M 1 15 04-08-2025 18-09-2025 26-09-20…" at bounding box center [417, 259] width 686 height 217
click at [212, 103] on div "✕" at bounding box center [215, 104] width 6 height 6
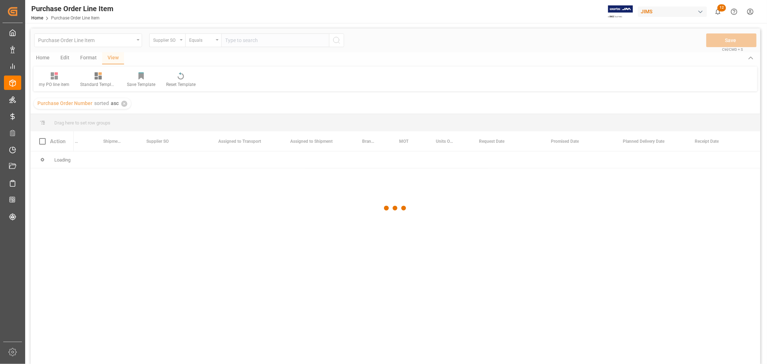
click at [233, 43] on div at bounding box center [395, 207] width 729 height 359
click at [232, 40] on div at bounding box center [395, 207] width 729 height 359
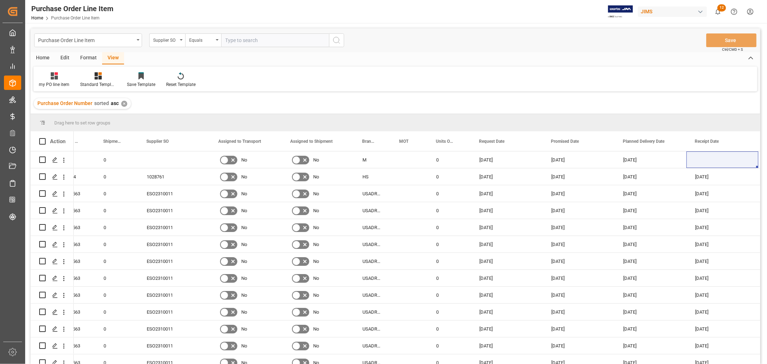
click at [231, 38] on input "text" at bounding box center [275, 40] width 108 height 14
paste input "110405831"
type input "INV 110405831"
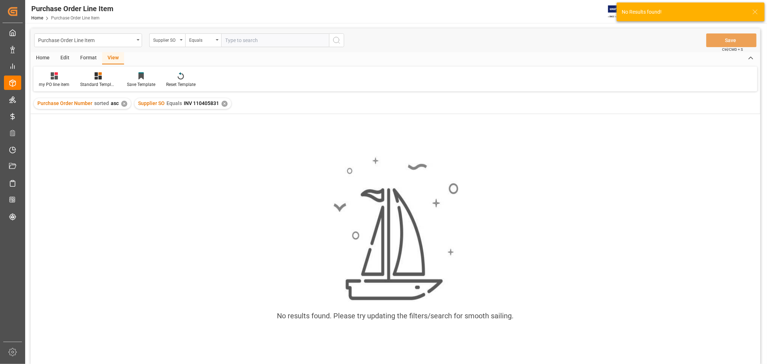
click at [223, 103] on div "✕" at bounding box center [224, 104] width 6 height 6
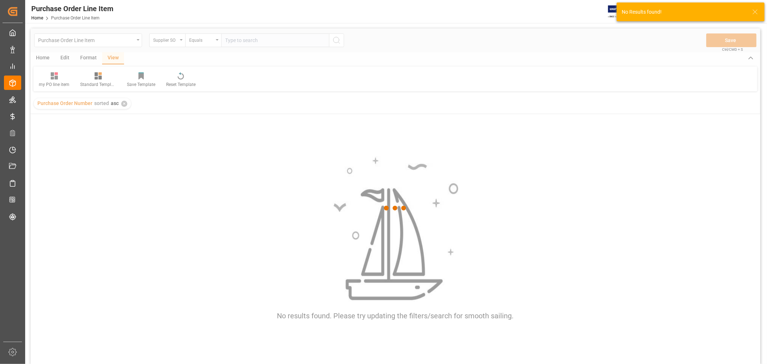
click at [231, 40] on div at bounding box center [395, 207] width 729 height 359
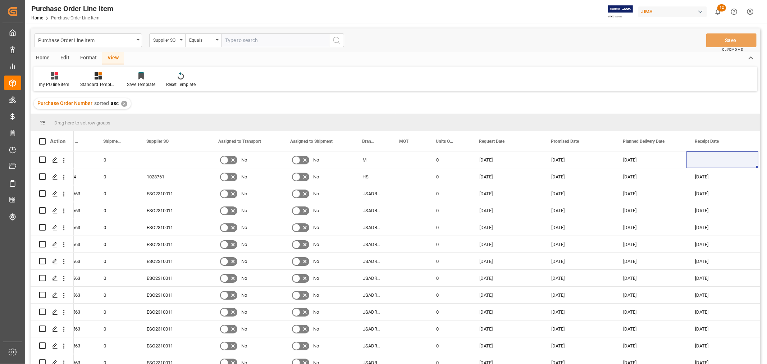
click at [230, 40] on input "text" at bounding box center [275, 40] width 108 height 14
paste input "110405831"
type input "110405831"
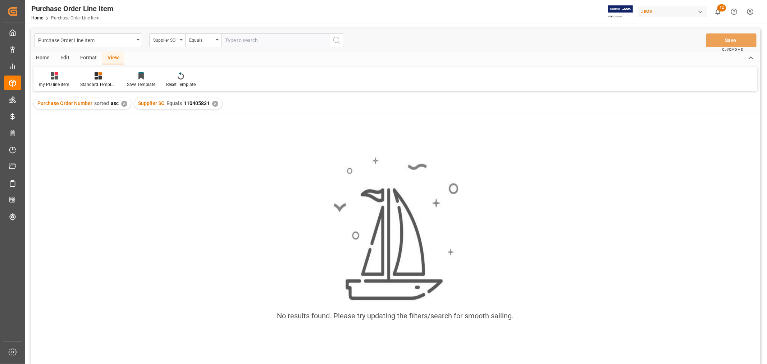
click at [274, 220] on div "No results found. Please try updating the filters/search for smooth sailing." at bounding box center [395, 242] width 729 height 184
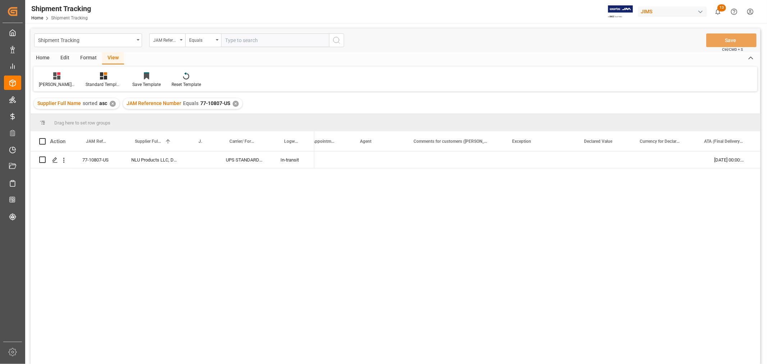
scroll to position [0, 496]
